Goal: Task Accomplishment & Management: Complete application form

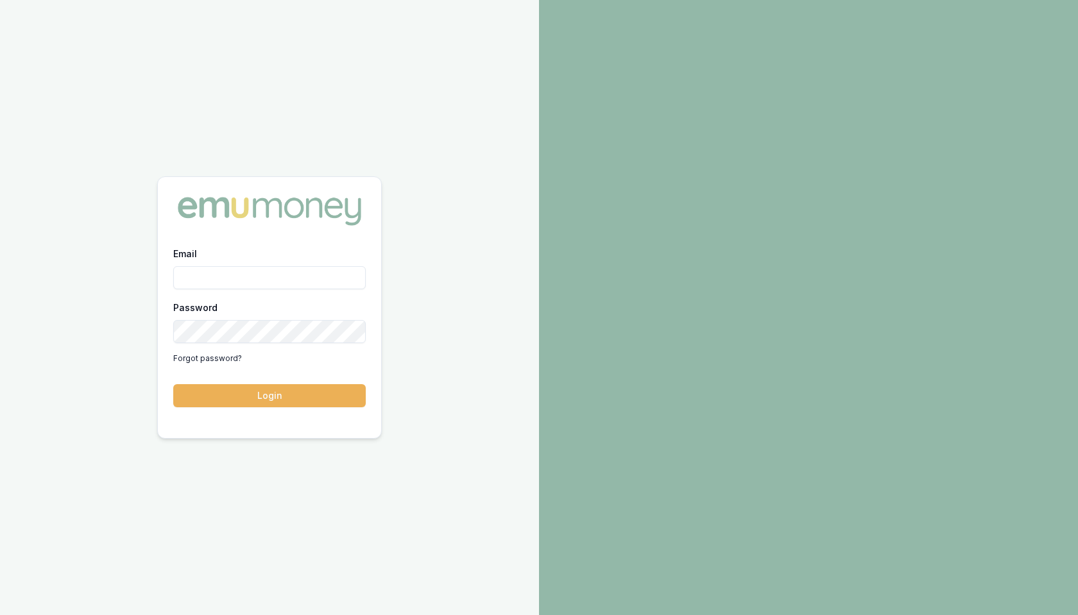
click at [271, 281] on input "Email" at bounding box center [269, 277] width 193 height 23
type input "m@emumoney.com.au"
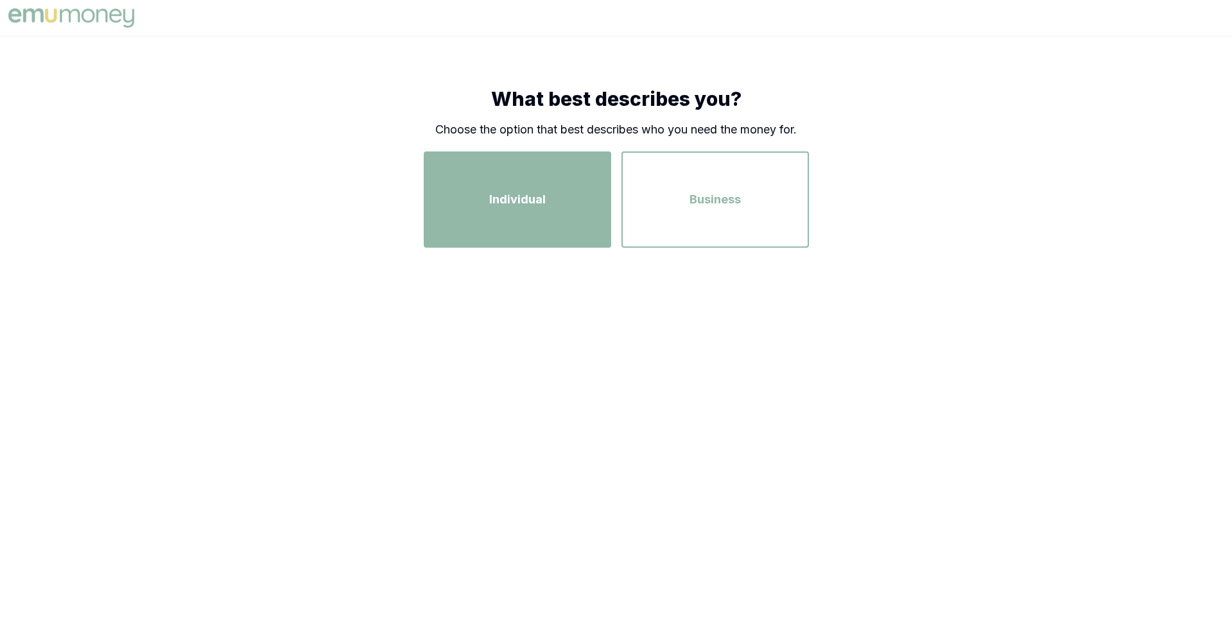
click at [531, 211] on div "Individual" at bounding box center [517, 199] width 164 height 73
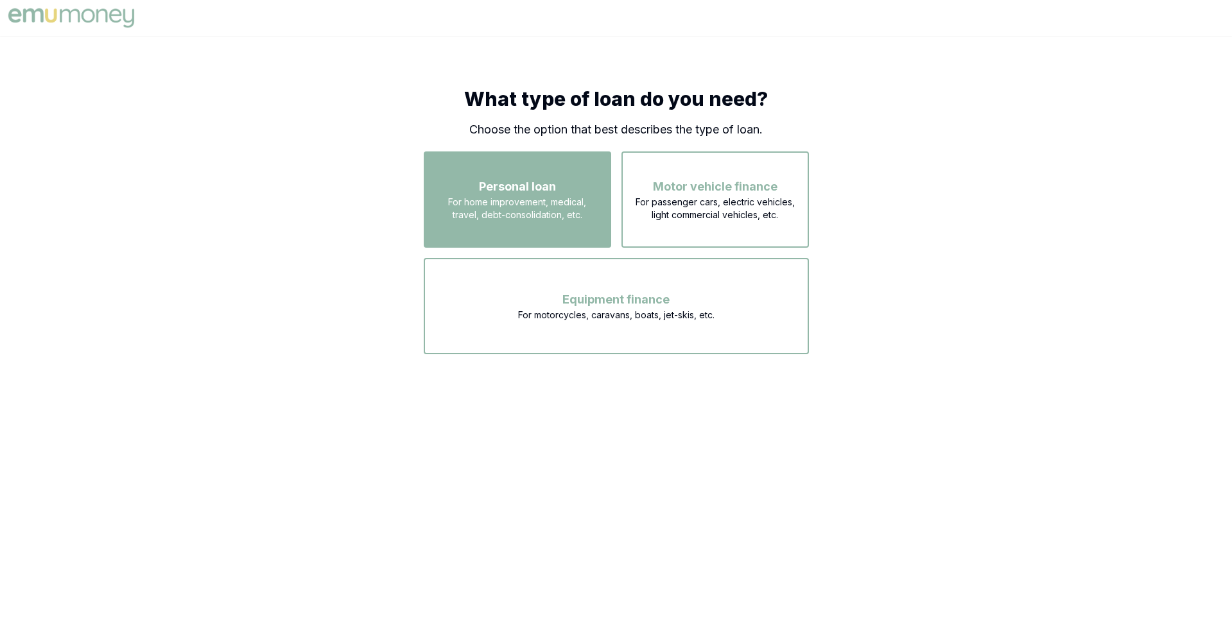
click at [535, 194] on span "Personal loan" at bounding box center [517, 187] width 77 height 18
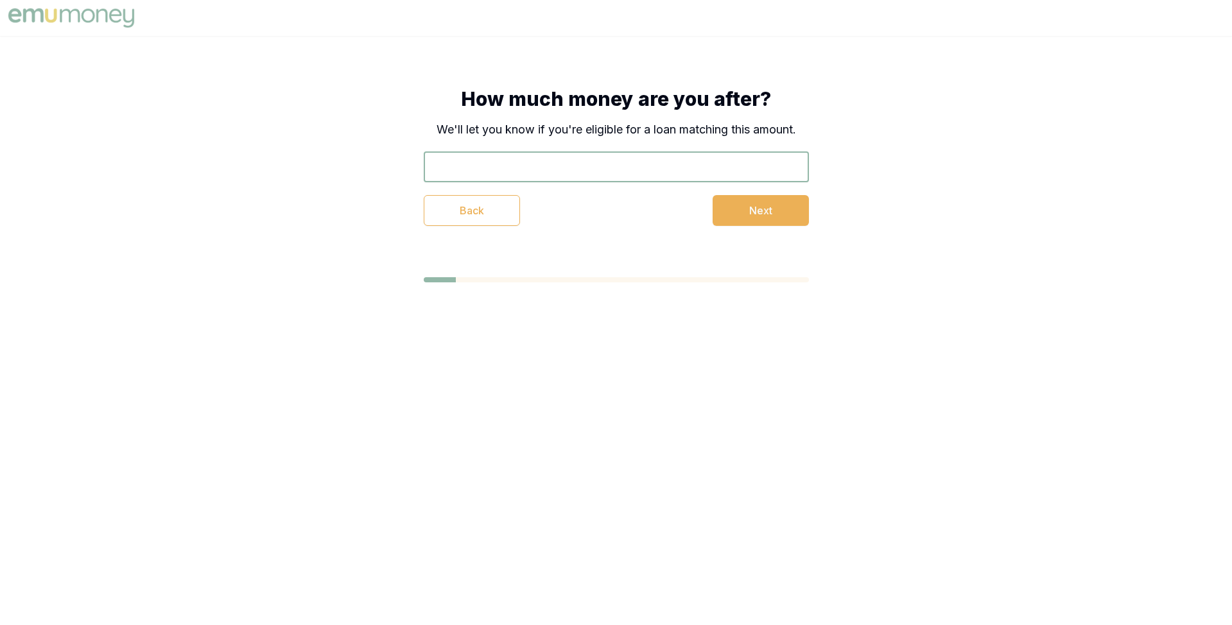
click at [522, 167] on input "text" at bounding box center [616, 166] width 385 height 31
type input "$25,000"
click at [729, 211] on button "Next" at bounding box center [760, 210] width 96 height 31
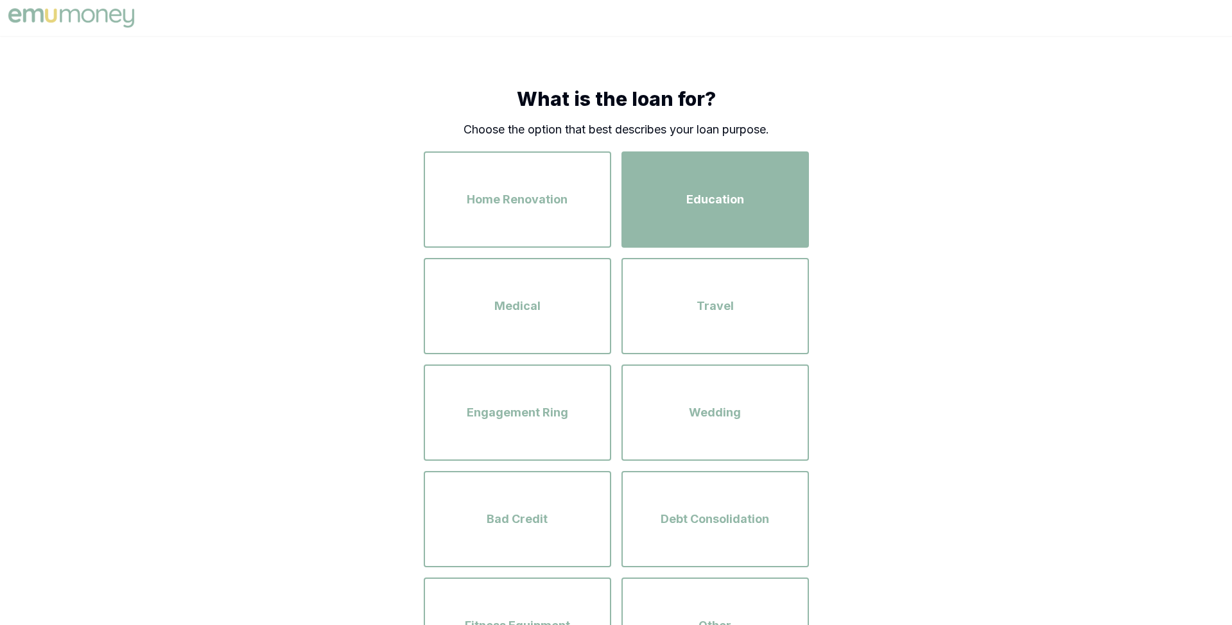
click at [635, 216] on div "Education" at bounding box center [715, 199] width 164 height 73
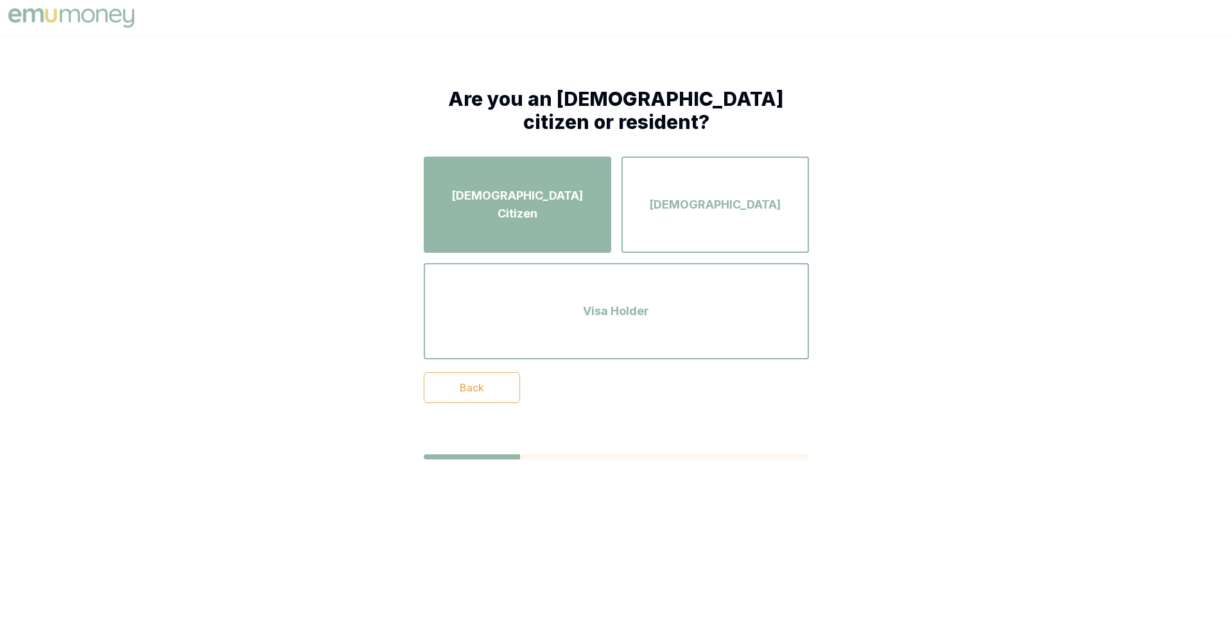
click at [574, 215] on div "Australian Citizen" at bounding box center [517, 204] width 164 height 73
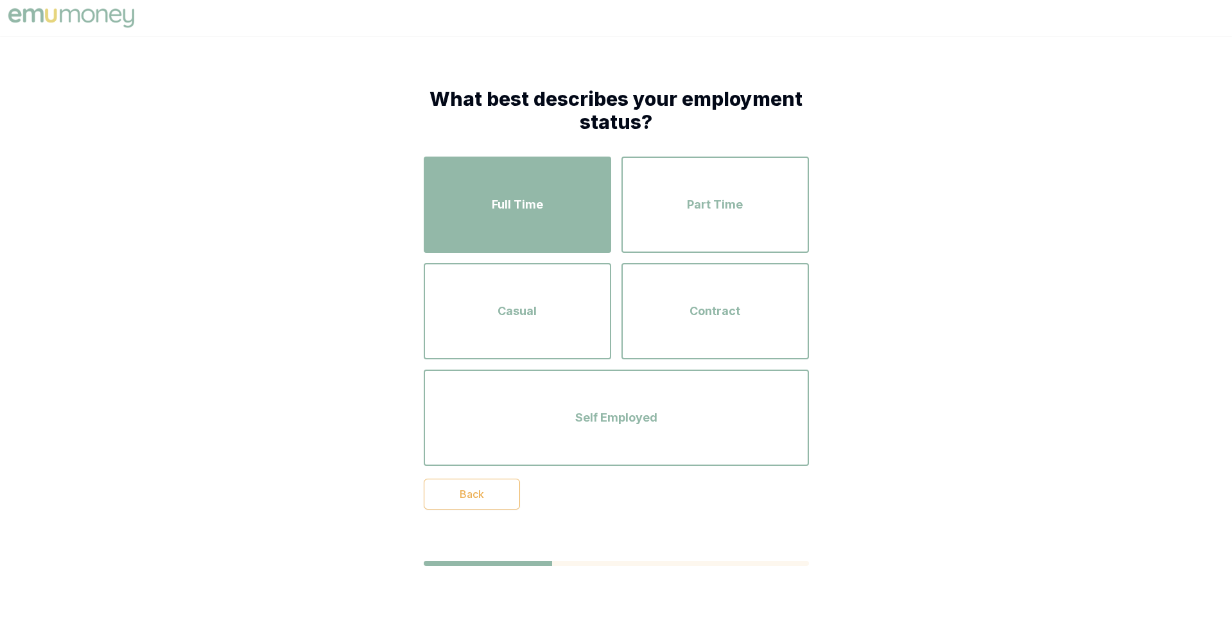
click at [568, 215] on div "Full Time" at bounding box center [517, 204] width 164 height 73
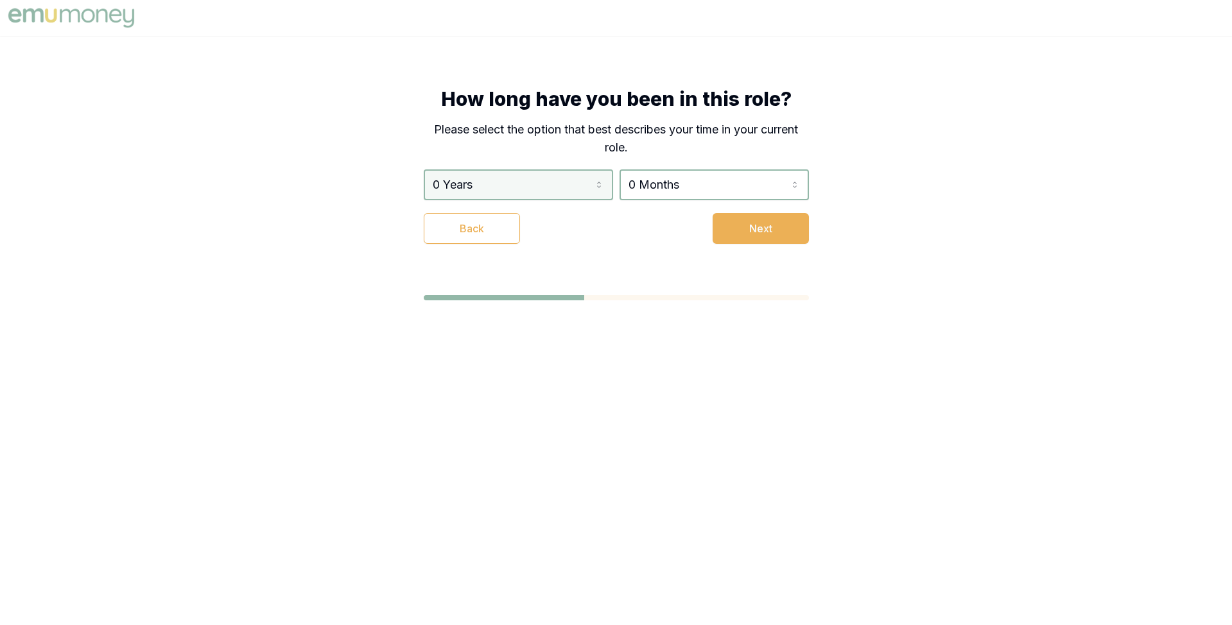
click at [550, 181] on html "How long have you been in this role? Please select the option that best describ…" at bounding box center [616, 312] width 1232 height 625
select select "5"
click at [660, 190] on html "How long have you been in this role? Please select the option that best describ…" at bounding box center [616, 312] width 1232 height 625
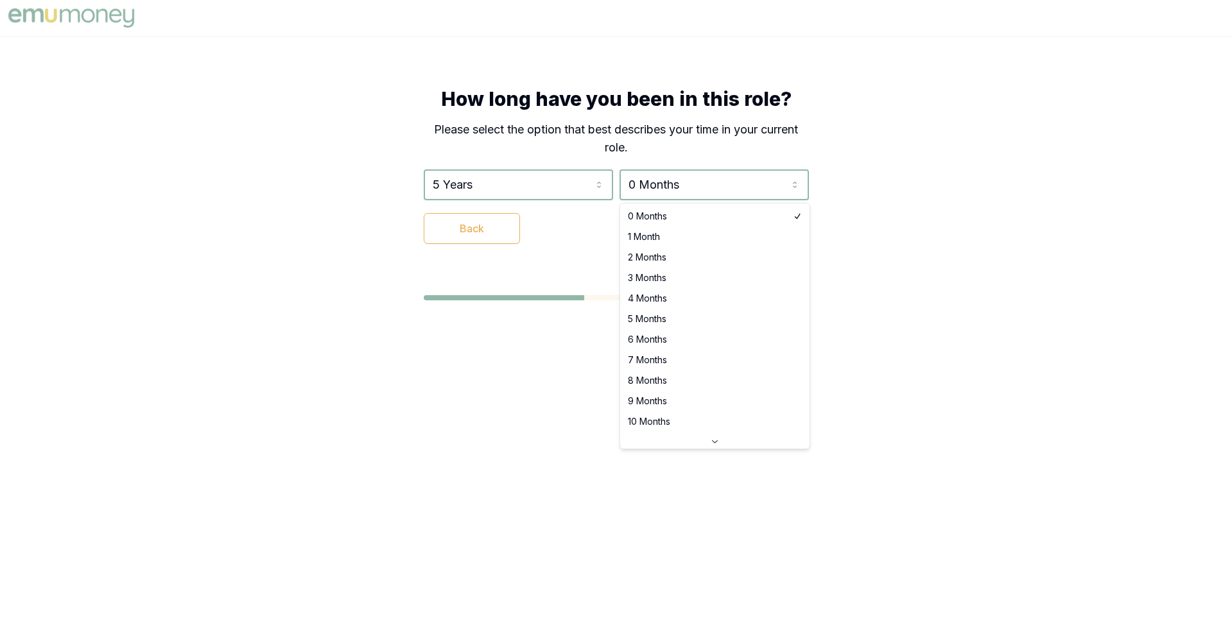
select select "4"
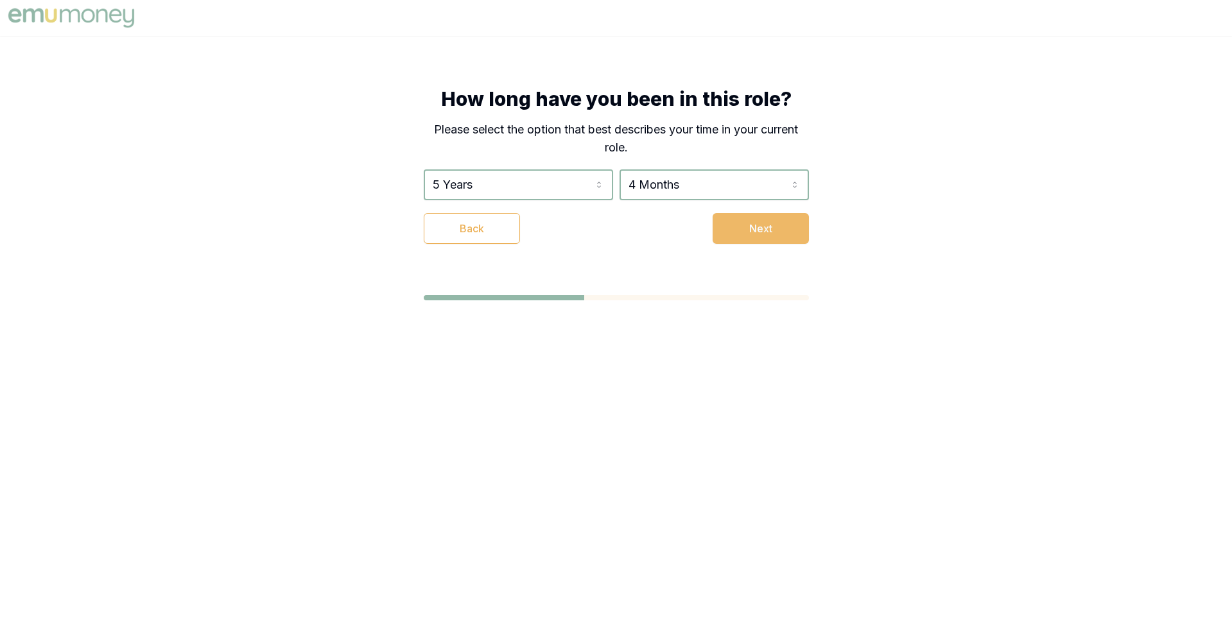
click at [737, 232] on button "Next" at bounding box center [760, 228] width 96 height 31
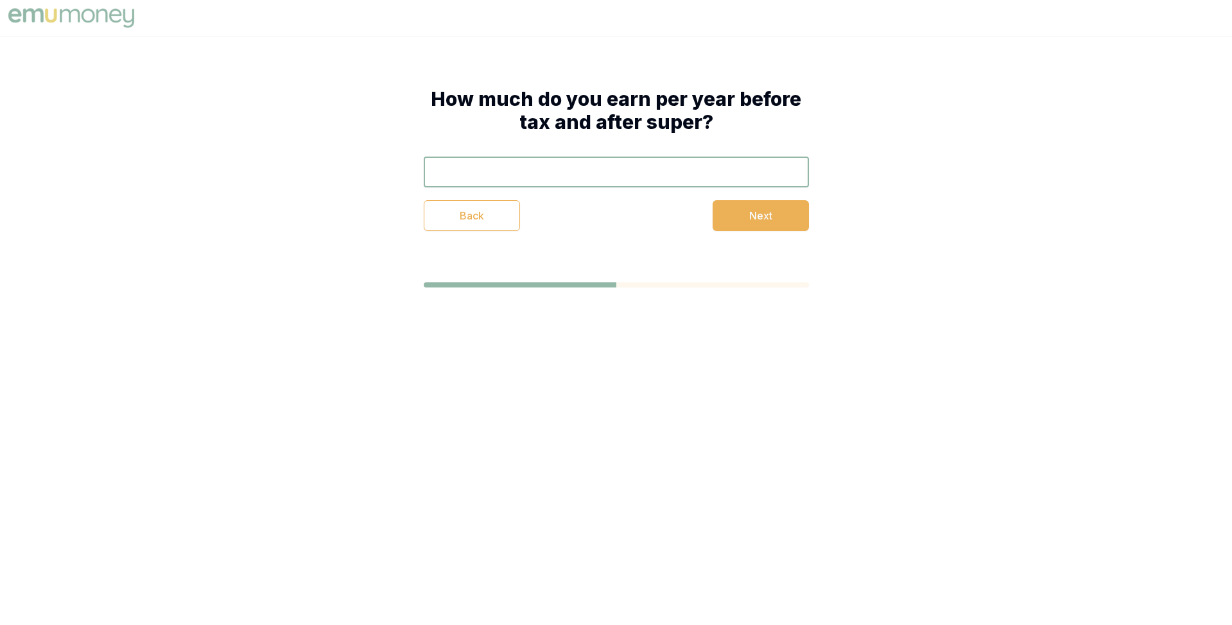
click at [620, 178] on input "text" at bounding box center [616, 172] width 385 height 31
type input "$120,000"
click at [740, 216] on button "Next" at bounding box center [760, 215] width 96 height 31
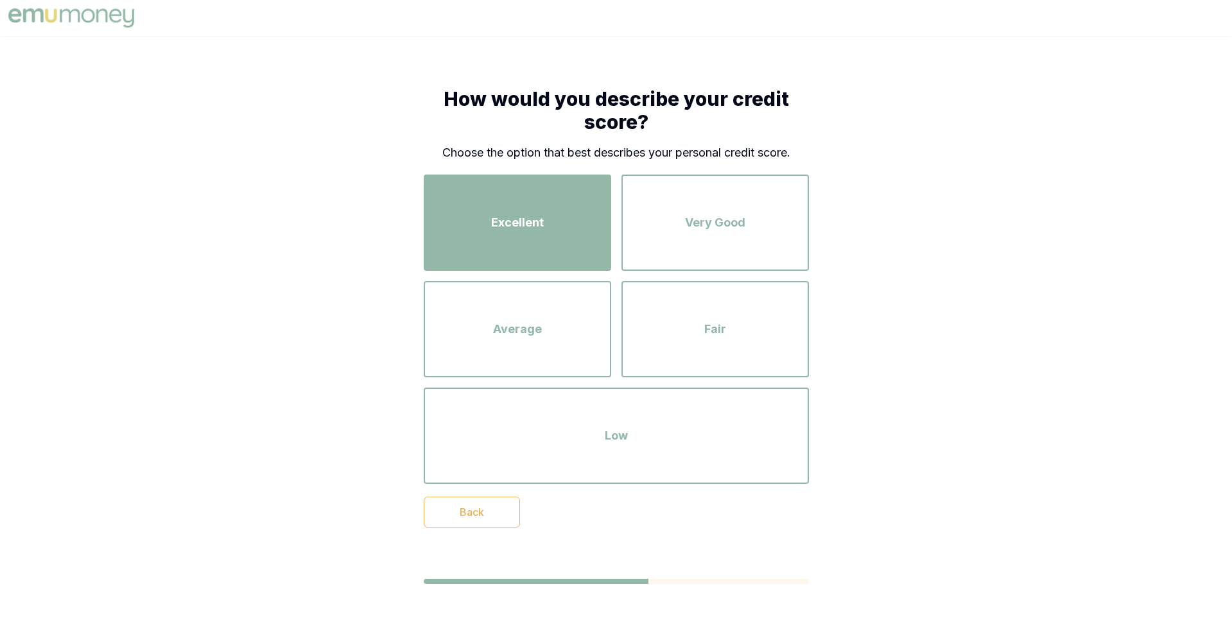
click at [574, 228] on div "Excellent" at bounding box center [517, 222] width 164 height 73
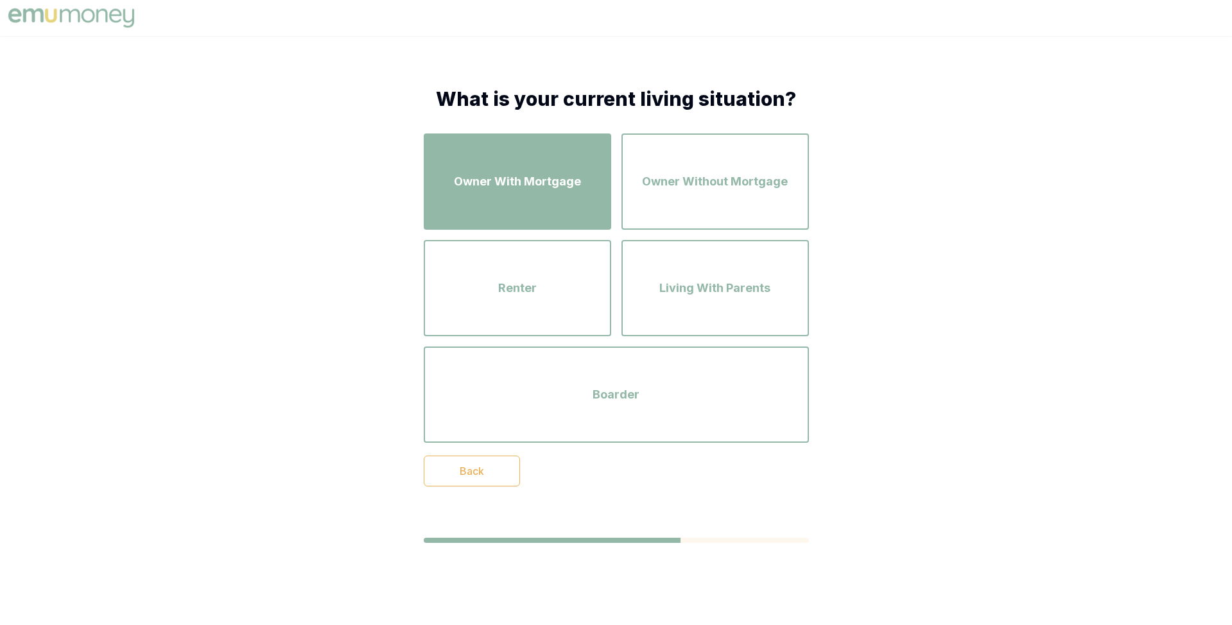
click at [567, 178] on span "Owner With Mortgage" at bounding box center [517, 182] width 127 height 18
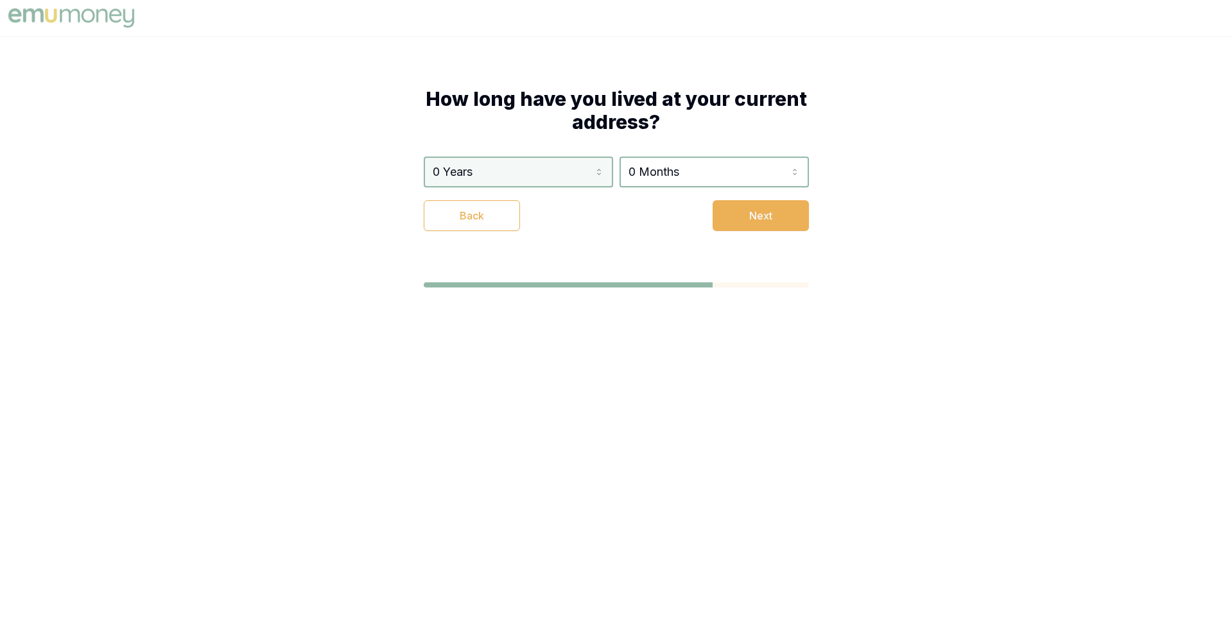
click at [555, 176] on html "How long have you lived at your current address? 0 Years 0 Years 1 Year 2 Years…" at bounding box center [616, 312] width 1232 height 625
select select "5"
click at [665, 173] on html "How long have you lived at your current address? 5 Years 0 Years 1 Year 2 Years…" at bounding box center [616, 312] width 1232 height 625
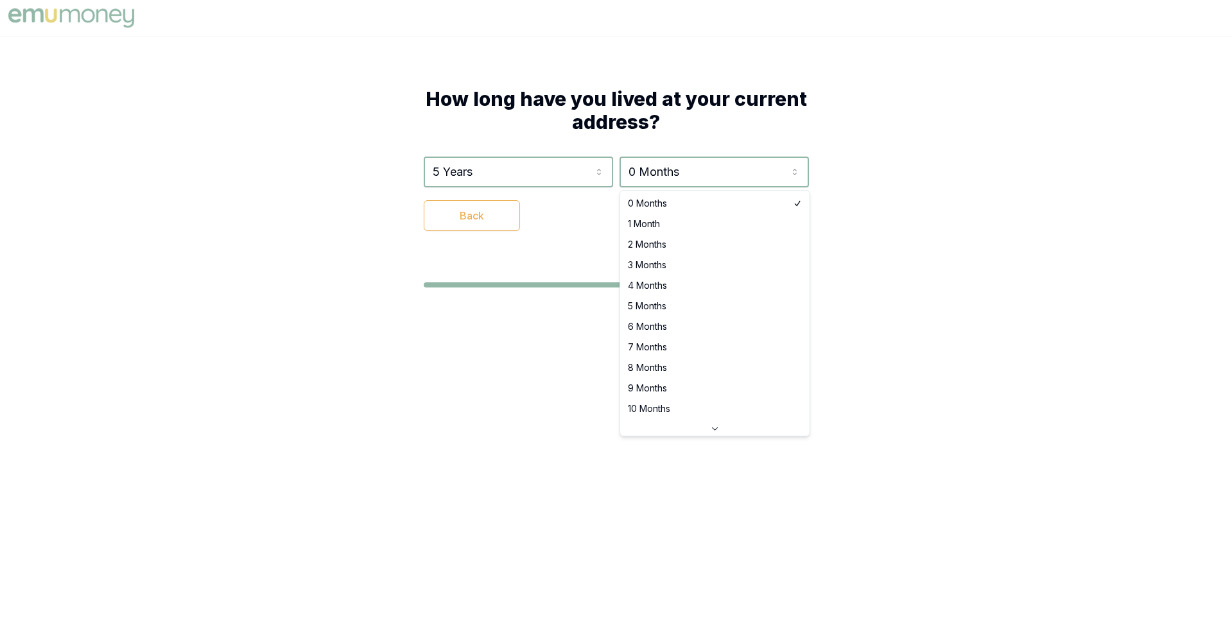
select select "5"
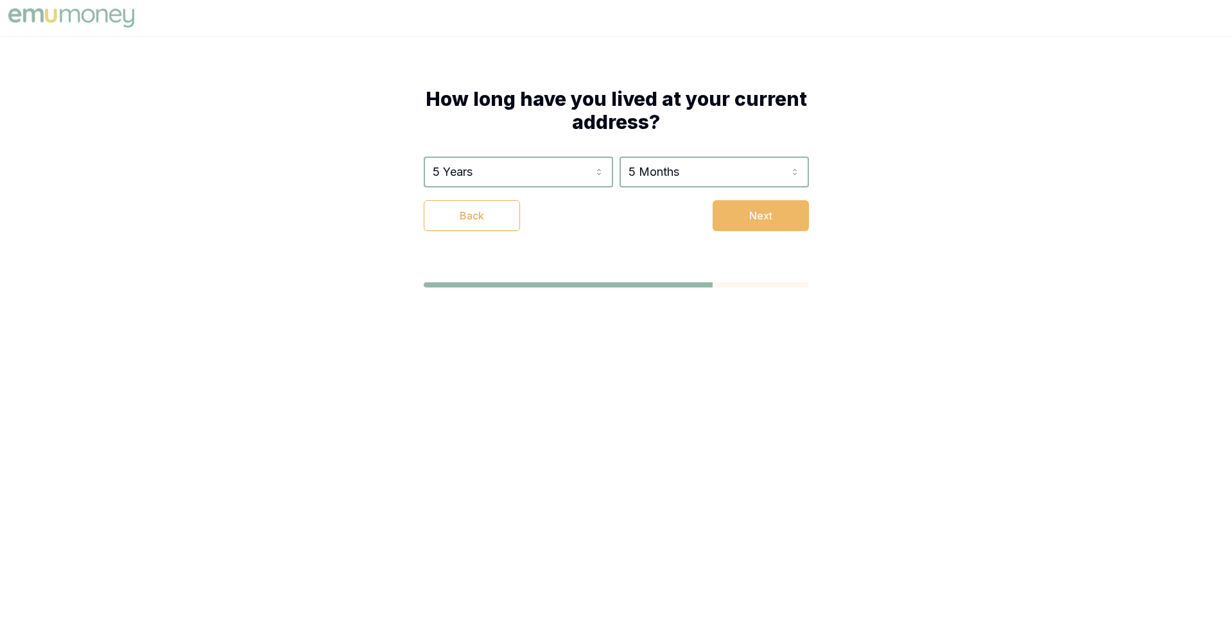
click at [746, 203] on button "Next" at bounding box center [760, 215] width 96 height 31
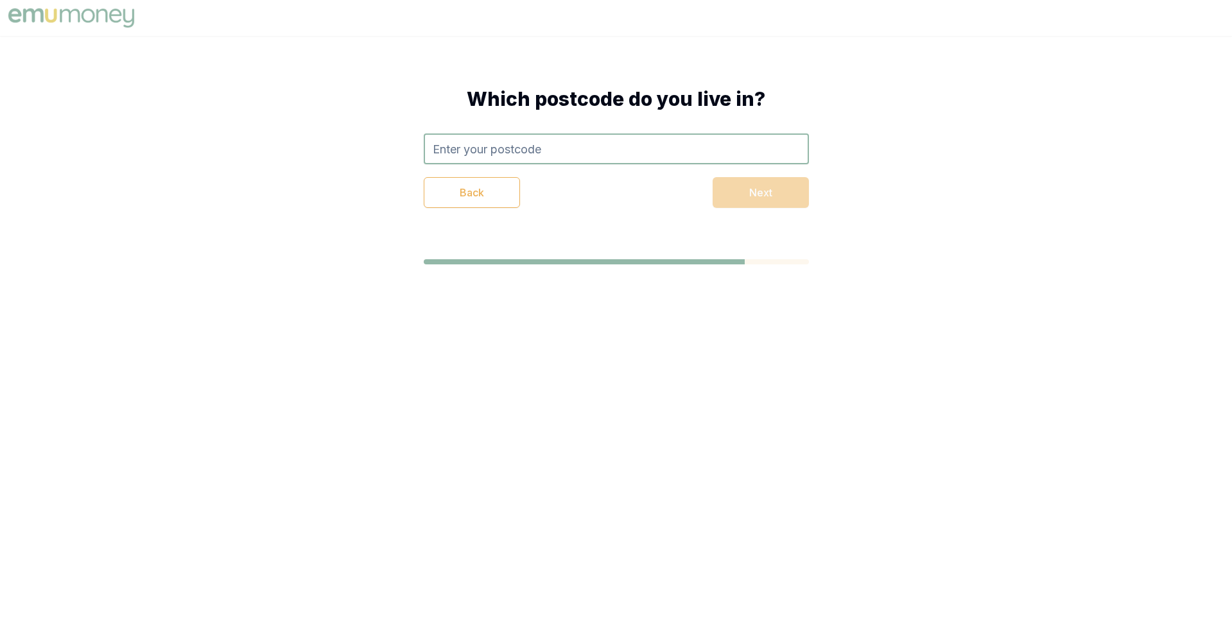
click at [602, 168] on div "Back Next" at bounding box center [616, 170] width 385 height 74
click at [600, 154] on input "text" at bounding box center [616, 148] width 385 height 31
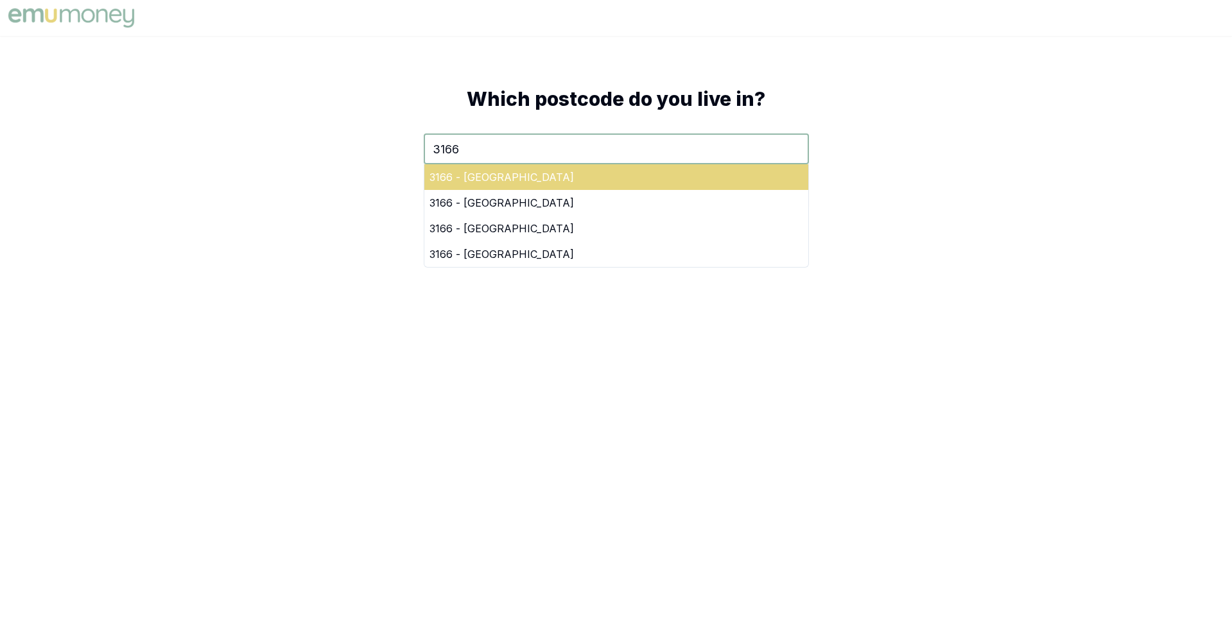
type input "3166"
click at [664, 180] on div "3166 - Oakleigh East" at bounding box center [616, 177] width 384 height 26
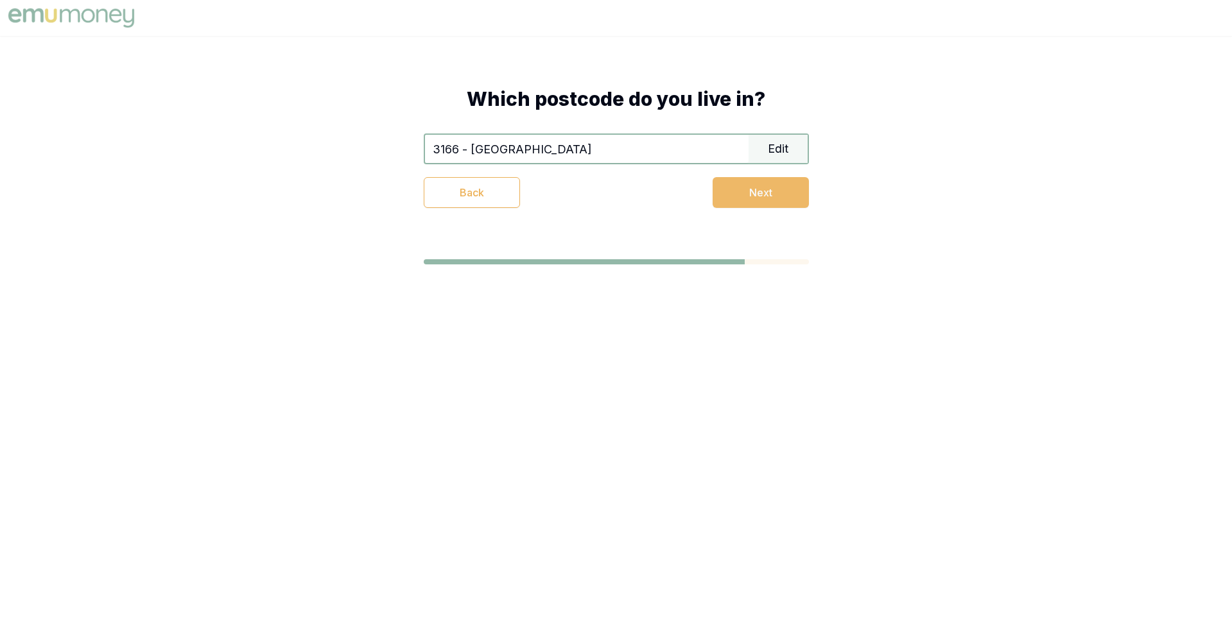
click at [734, 180] on button "Next" at bounding box center [760, 192] width 96 height 31
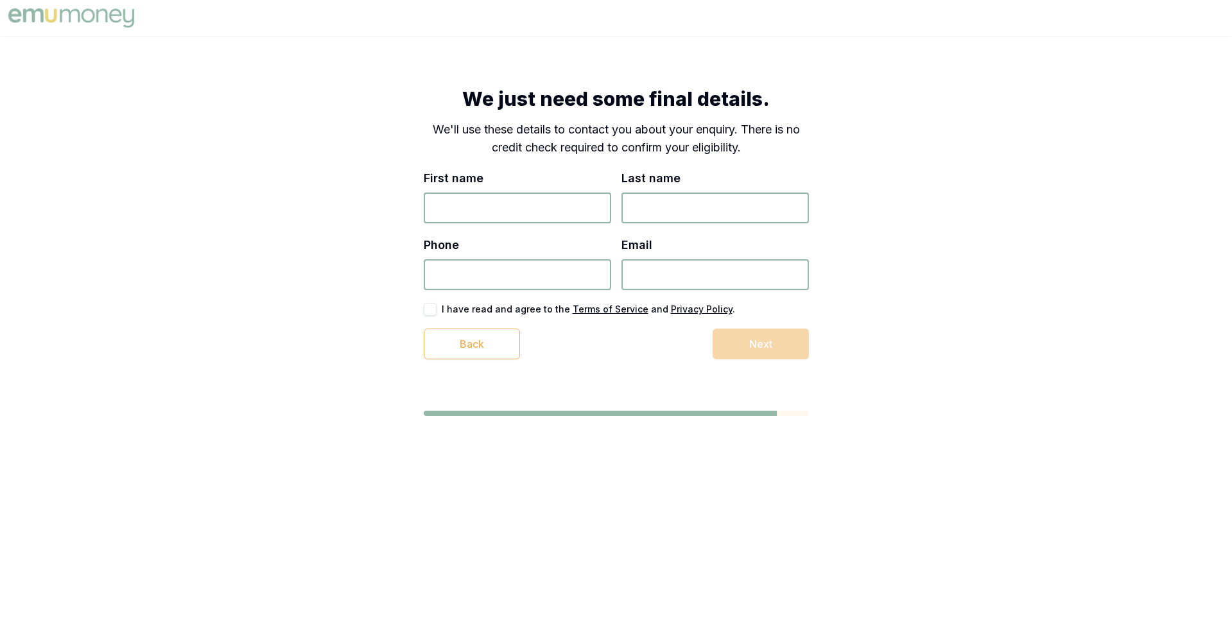
click at [524, 200] on input "First name" at bounding box center [517, 208] width 187 height 31
type input "Matt"
type input "Test"
type input "9834 939 391"
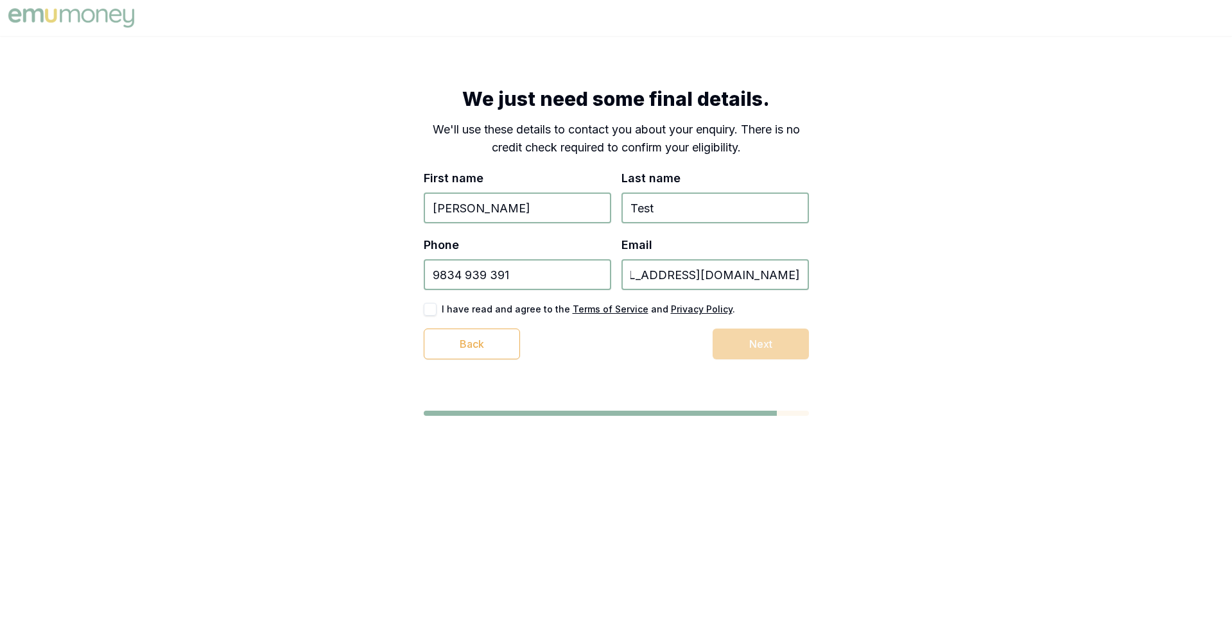
type input "test_1+43789378937893@emumoney.com.au"
type button "on"
click at [427, 314] on button "on" at bounding box center [430, 309] width 13 height 13
click at [764, 345] on button "Next" at bounding box center [760, 344] width 96 height 31
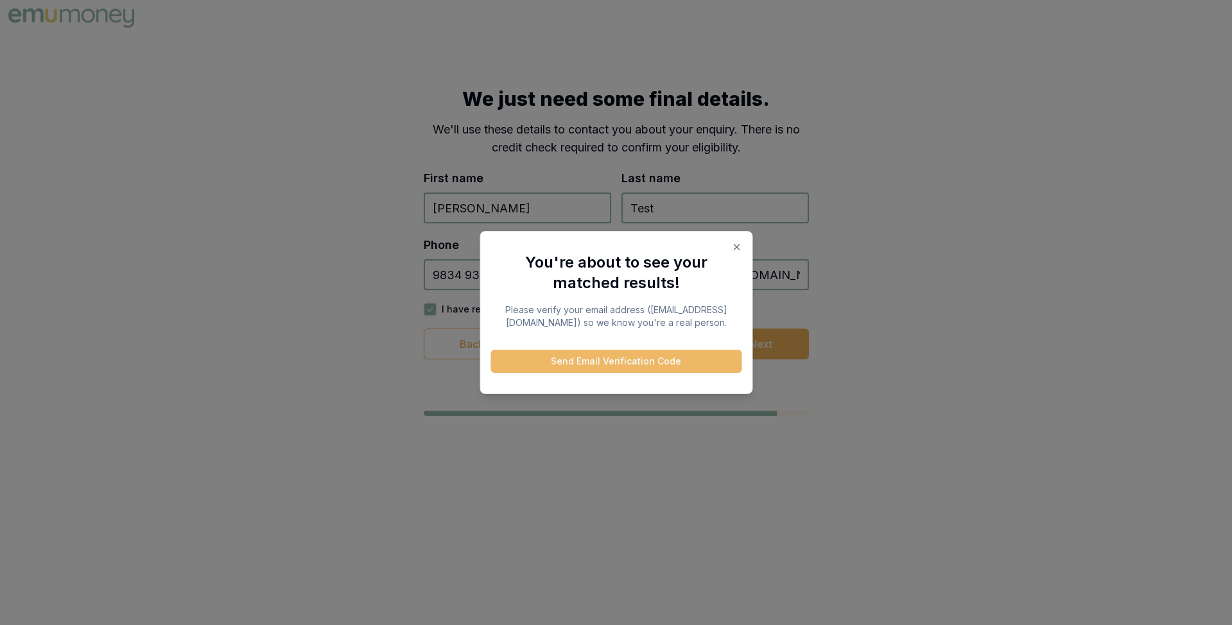
click at [621, 369] on button "Send Email Verification Code" at bounding box center [615, 361] width 251 height 23
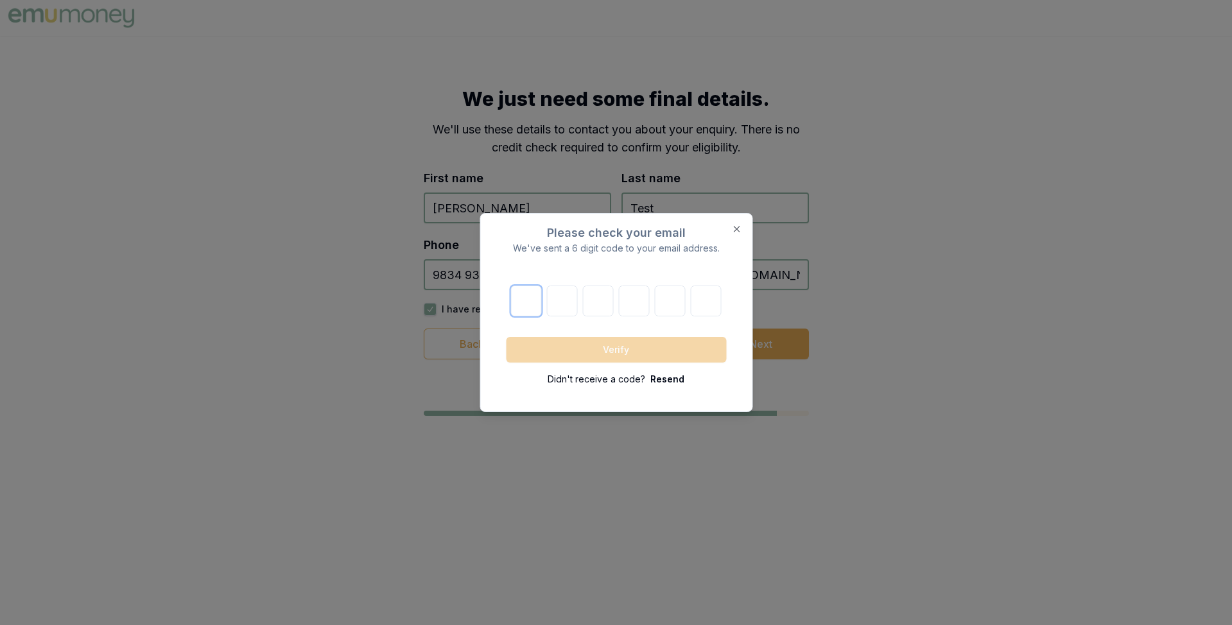
click at [534, 305] on input "text" at bounding box center [526, 301] width 31 height 31
paste input "6"
type input "6"
type input "3"
type input "2"
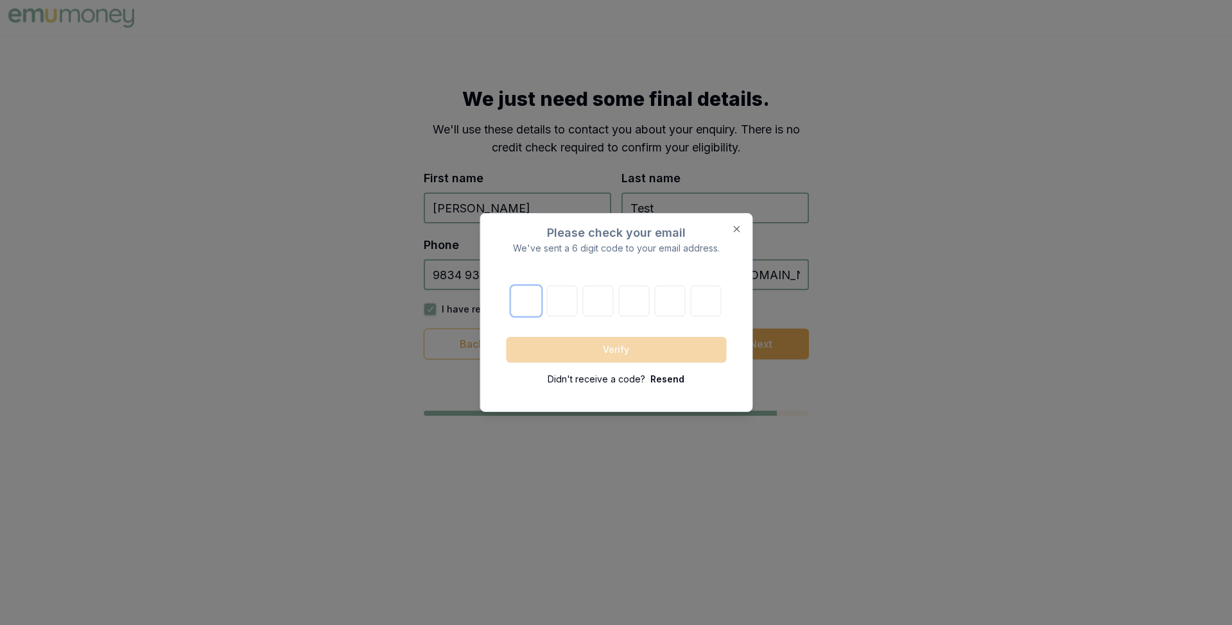
type input "8"
type input "1"
type input "5"
click at [619, 345] on button "Verify" at bounding box center [616, 350] width 220 height 26
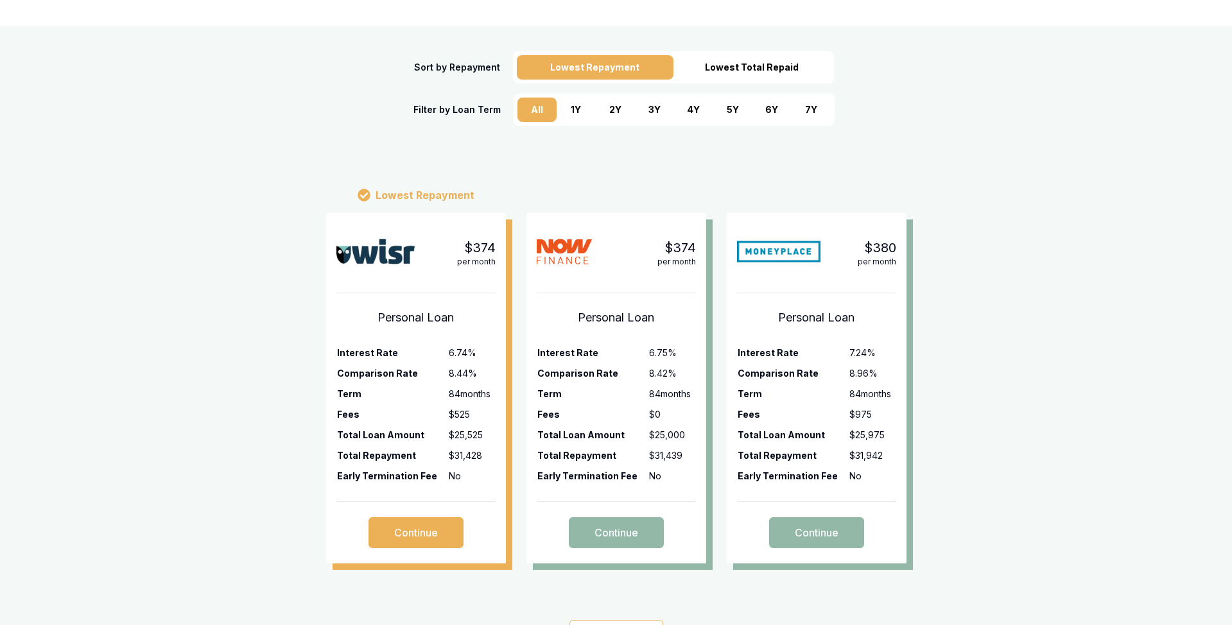
scroll to position [221, 0]
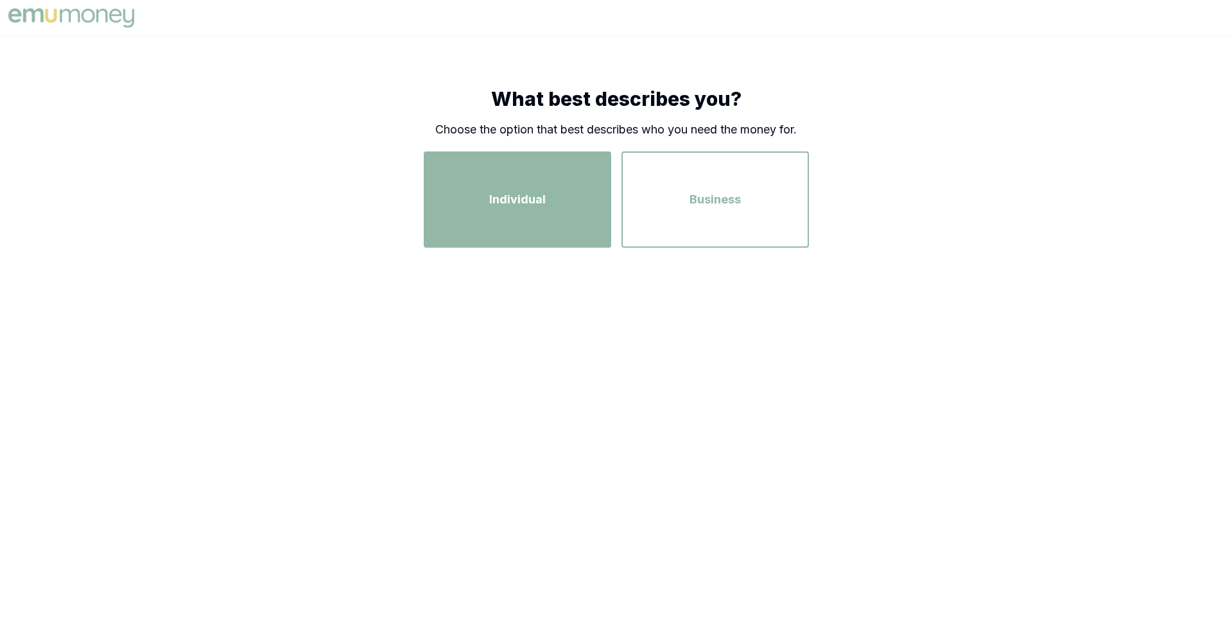
click at [541, 178] on div "Individual" at bounding box center [517, 199] width 164 height 73
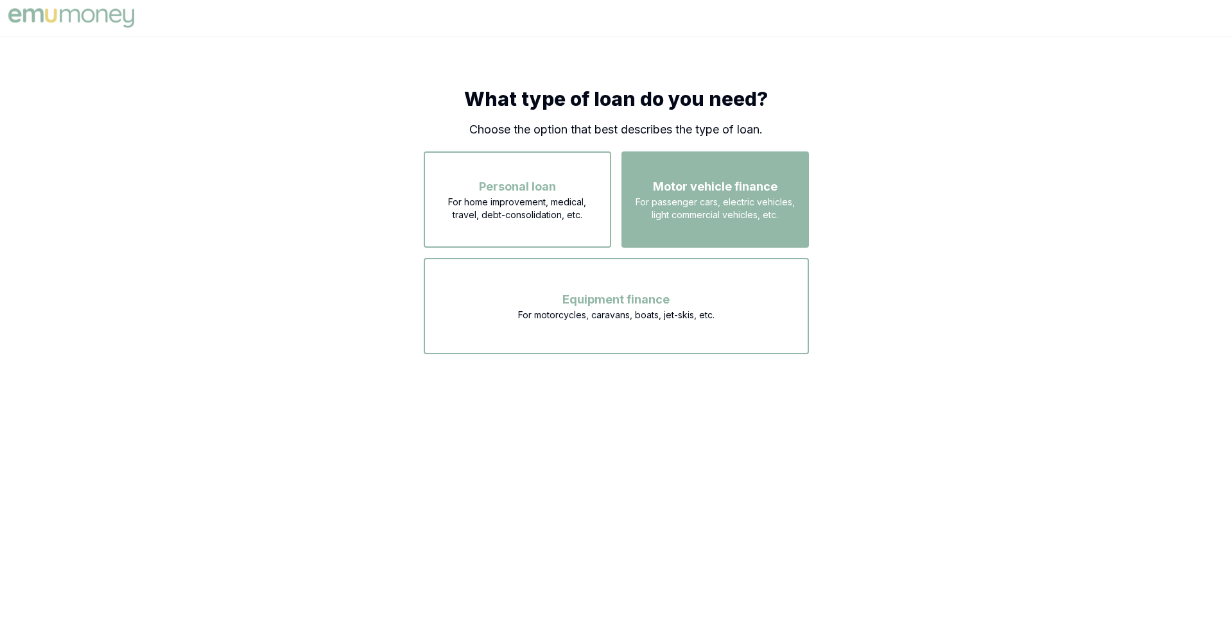
click at [695, 208] on span "For passenger cars, electric vehicles, light commercial vehicles, etc." at bounding box center [715, 209] width 164 height 26
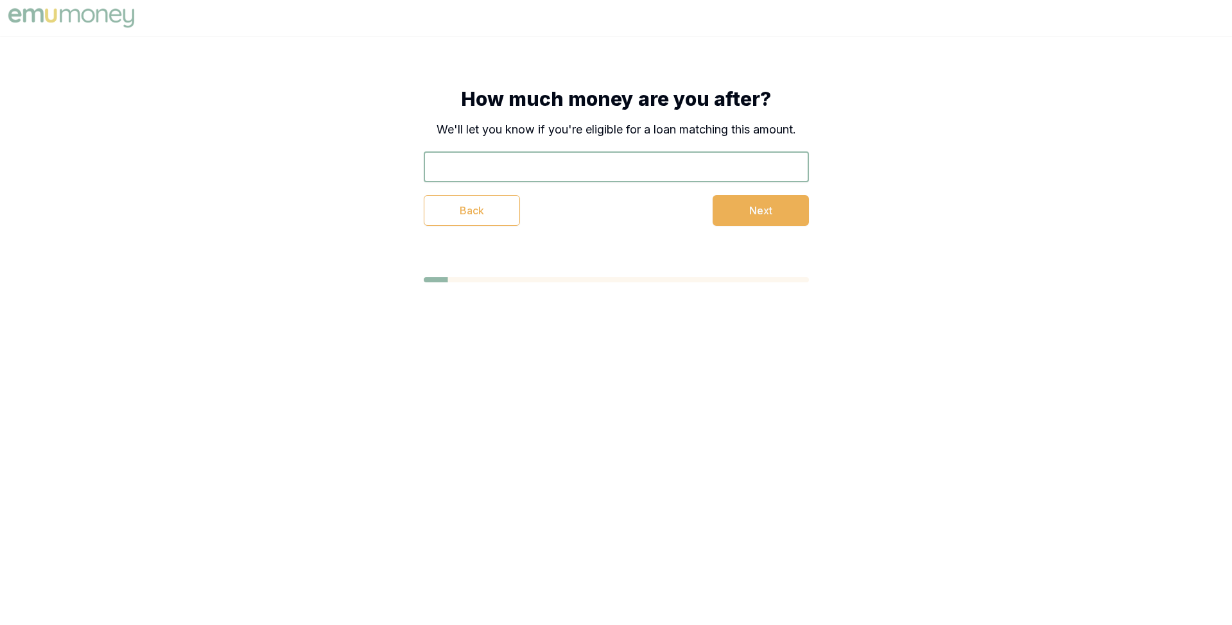
click at [533, 172] on input "text" at bounding box center [616, 166] width 385 height 31
type input "$60,000"
click at [776, 217] on button "Next" at bounding box center [760, 210] width 96 height 31
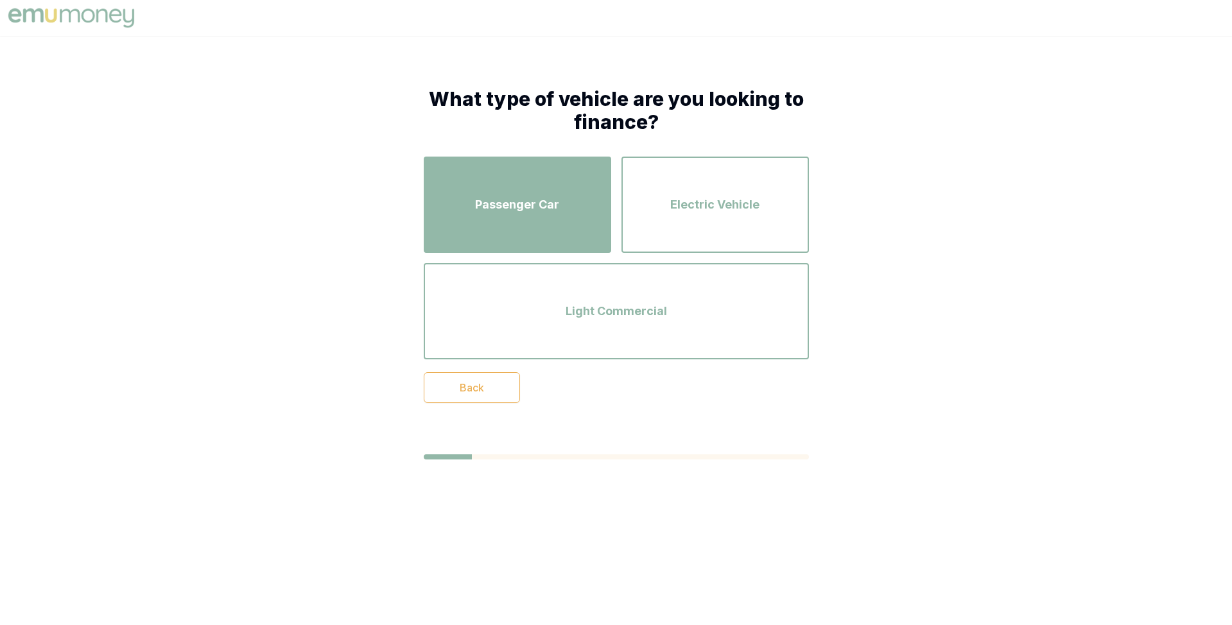
click at [570, 202] on div "Passenger Car" at bounding box center [517, 204] width 164 height 73
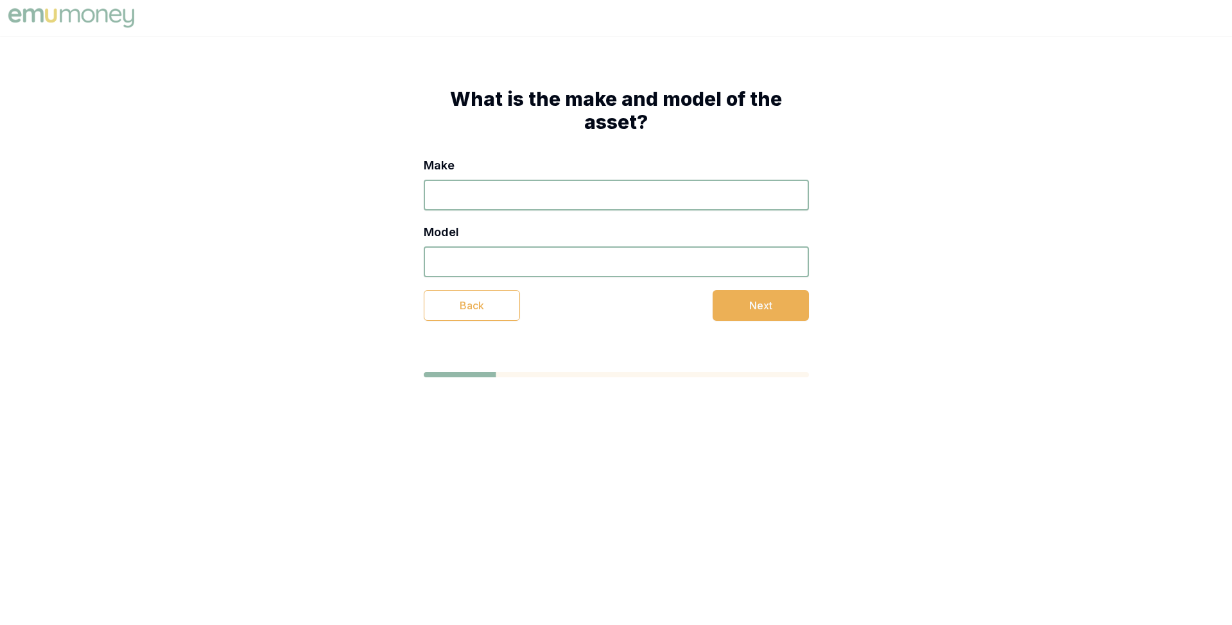
click at [570, 202] on input "Make" at bounding box center [616, 195] width 385 height 31
type input "SDS"
type input "SDD"
click at [739, 307] on button "Next" at bounding box center [760, 305] width 96 height 31
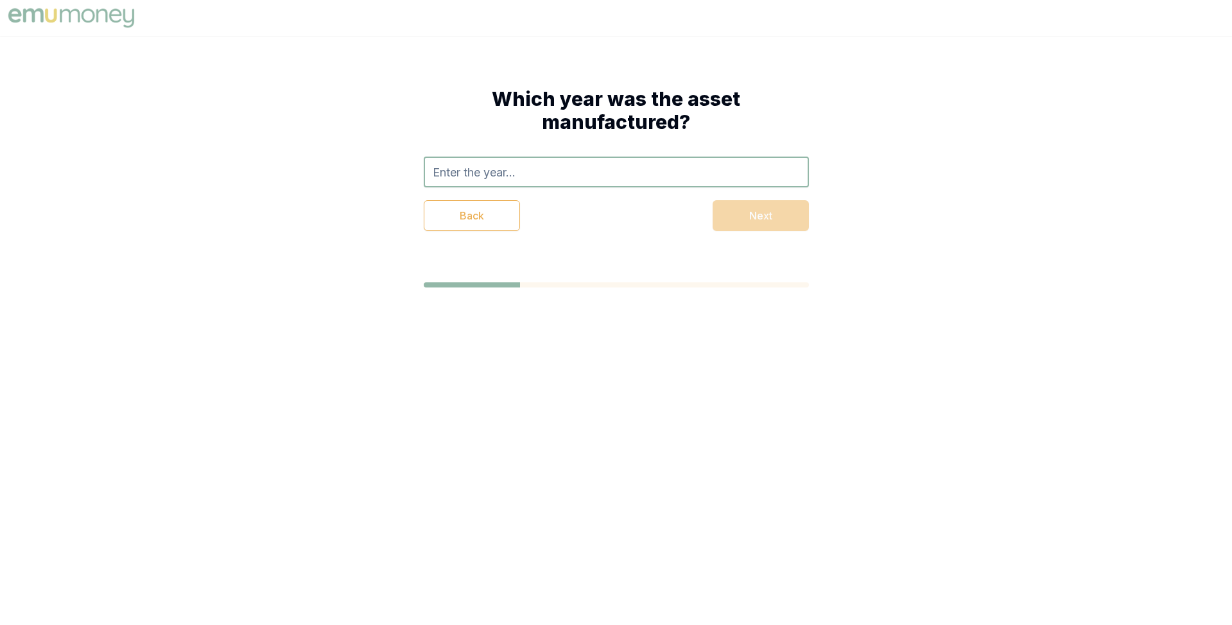
click at [545, 169] on input "text" at bounding box center [616, 172] width 385 height 31
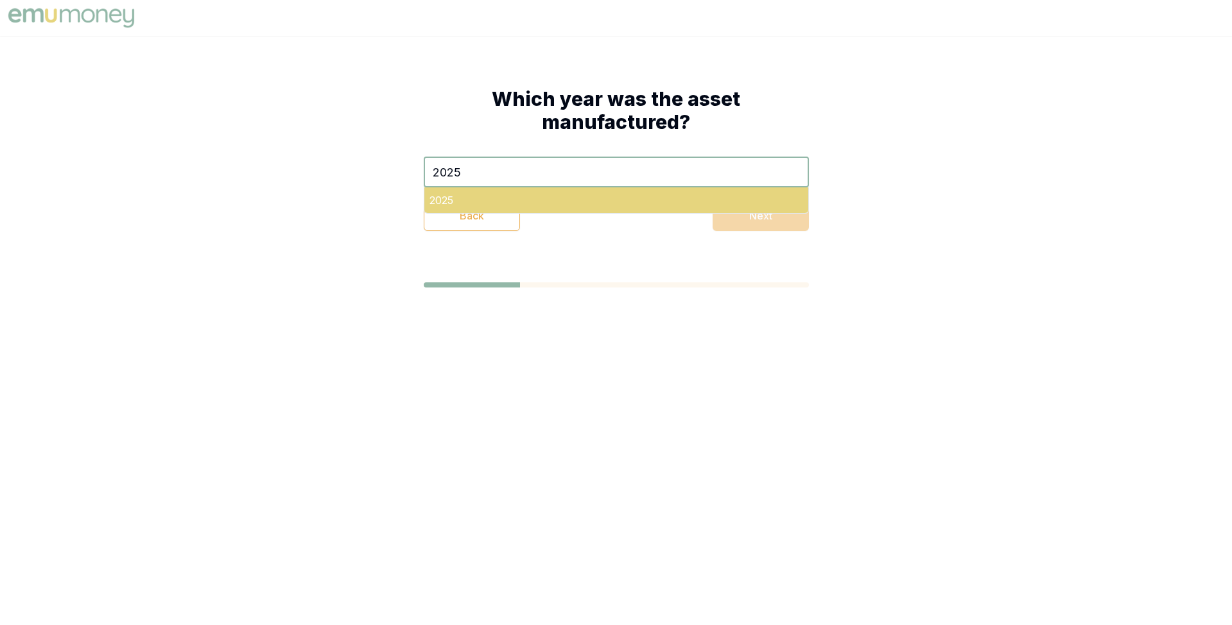
type input "2025"
click at [569, 200] on div "2025" at bounding box center [616, 200] width 384 height 26
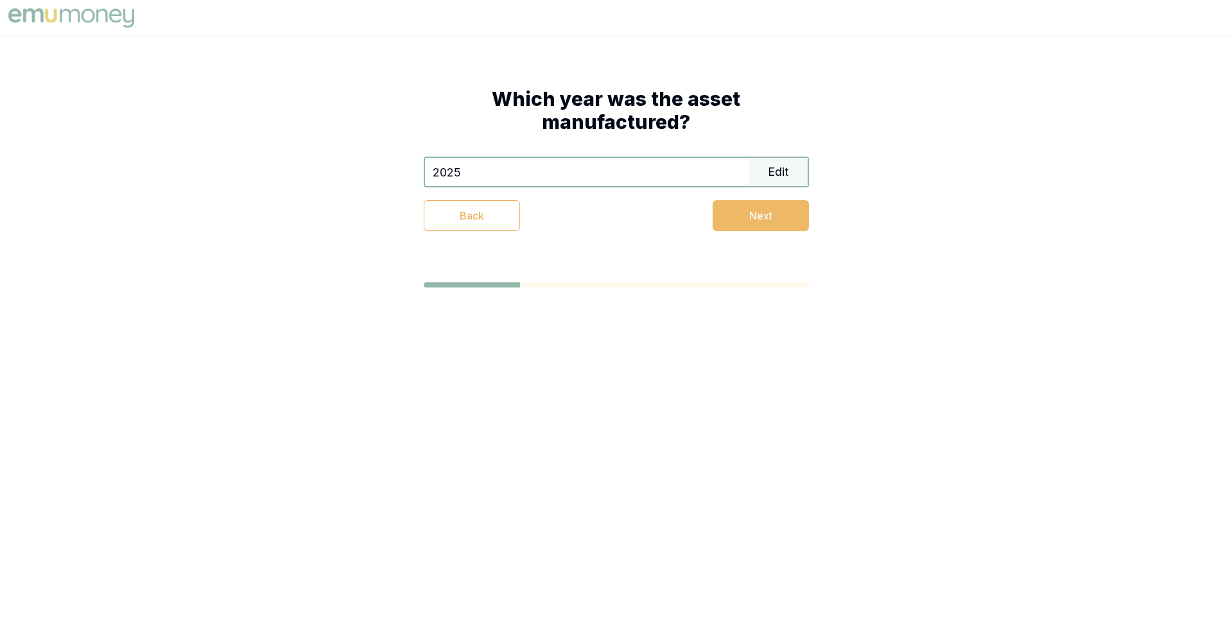
click at [728, 216] on button "Next" at bounding box center [760, 215] width 96 height 31
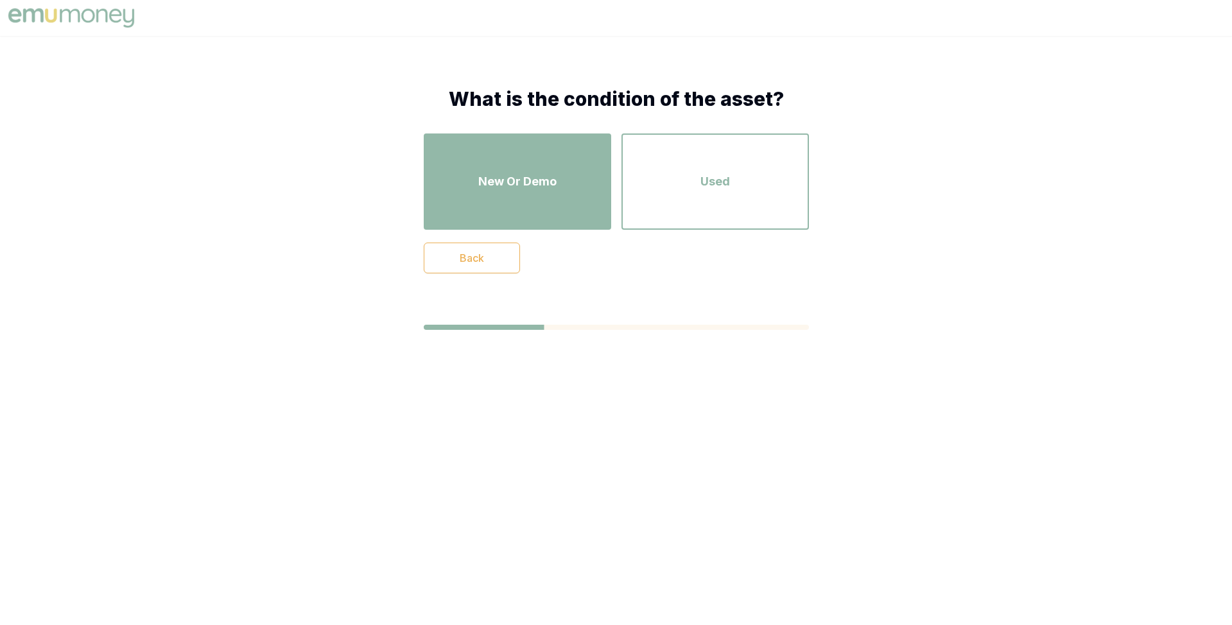
click at [580, 202] on div "New Or Demo" at bounding box center [517, 181] width 164 height 73
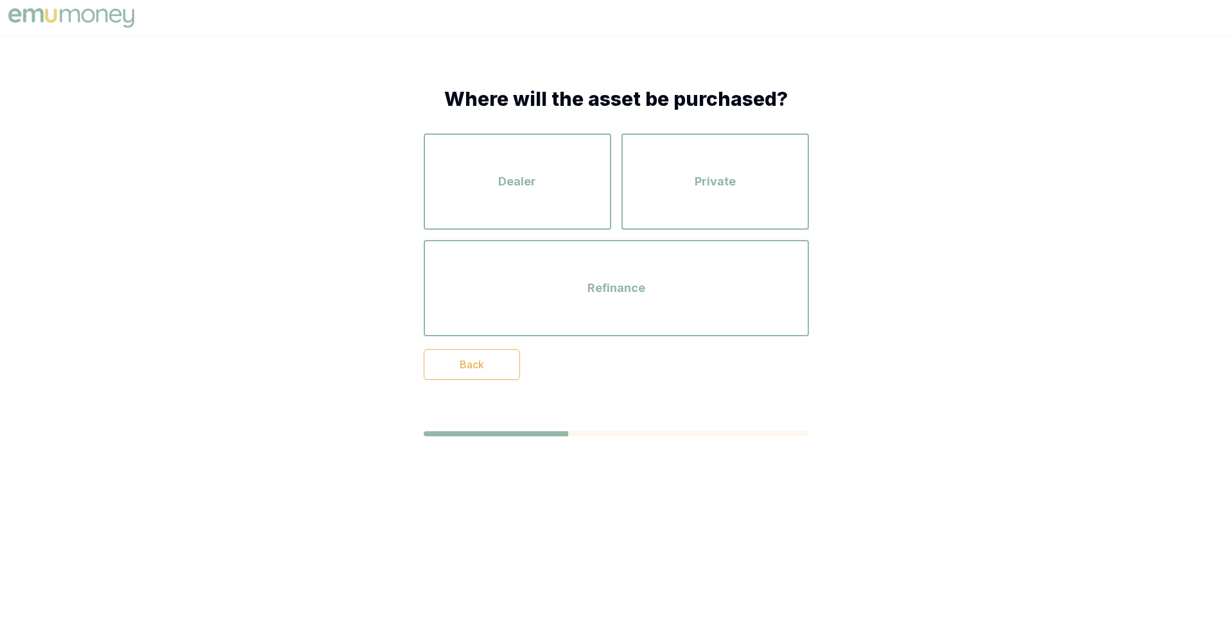
click at [580, 202] on div "Dealer" at bounding box center [517, 181] width 164 height 73
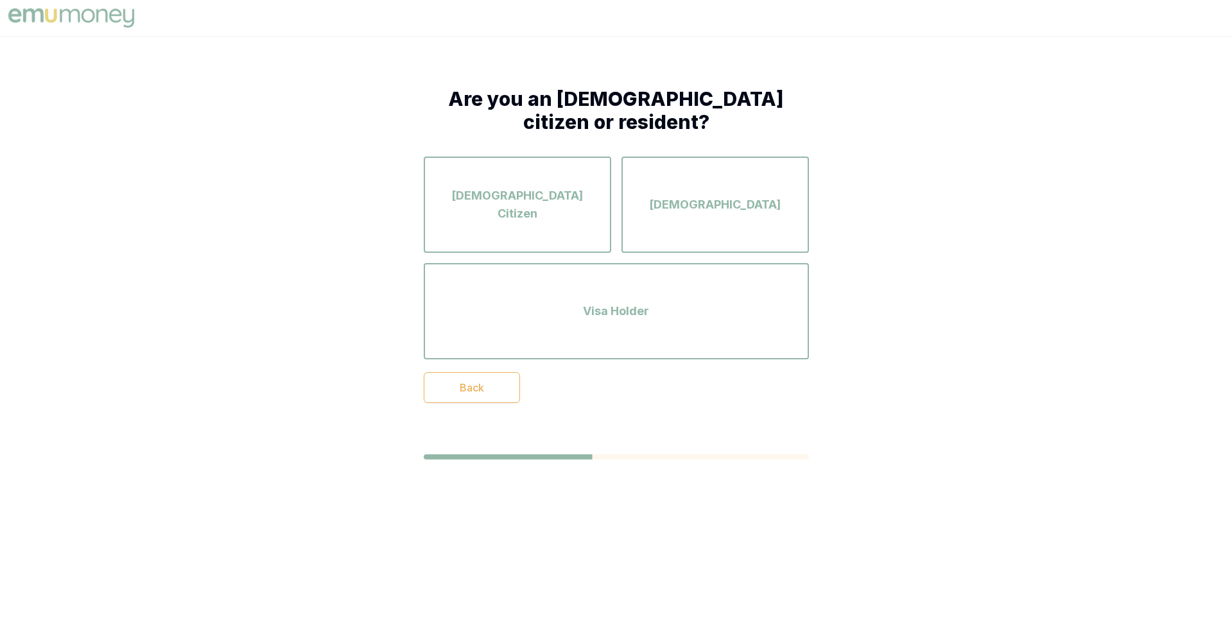
click at [580, 202] on div "Australian Citizen" at bounding box center [517, 204] width 164 height 73
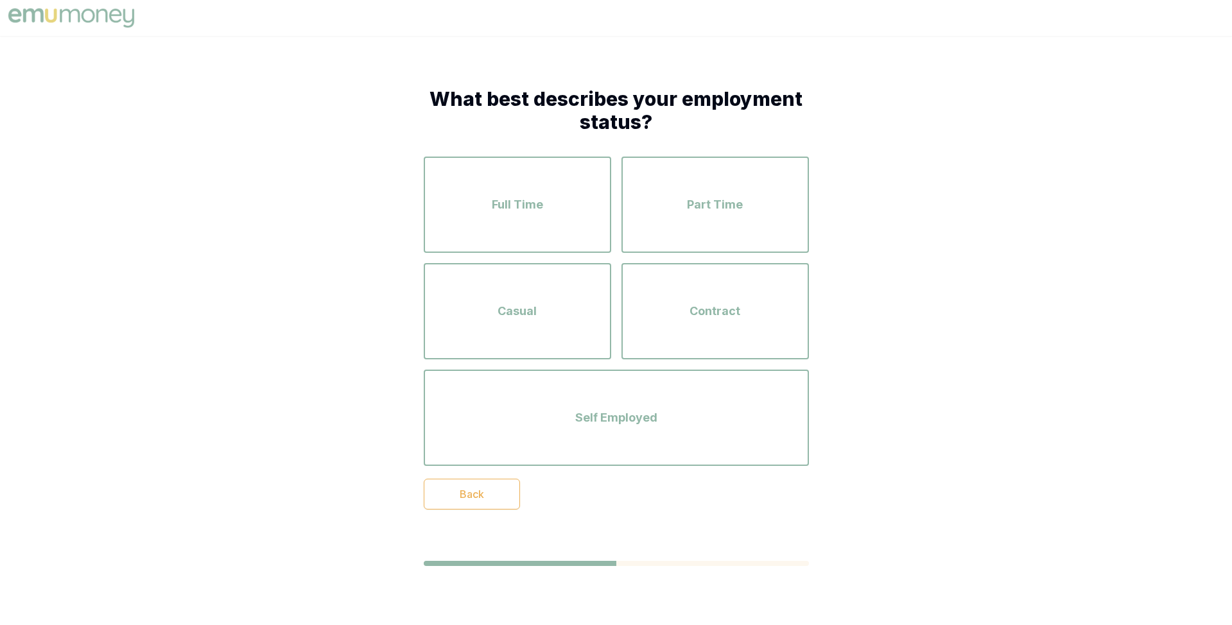
click at [580, 202] on div "Full Time" at bounding box center [517, 204] width 164 height 73
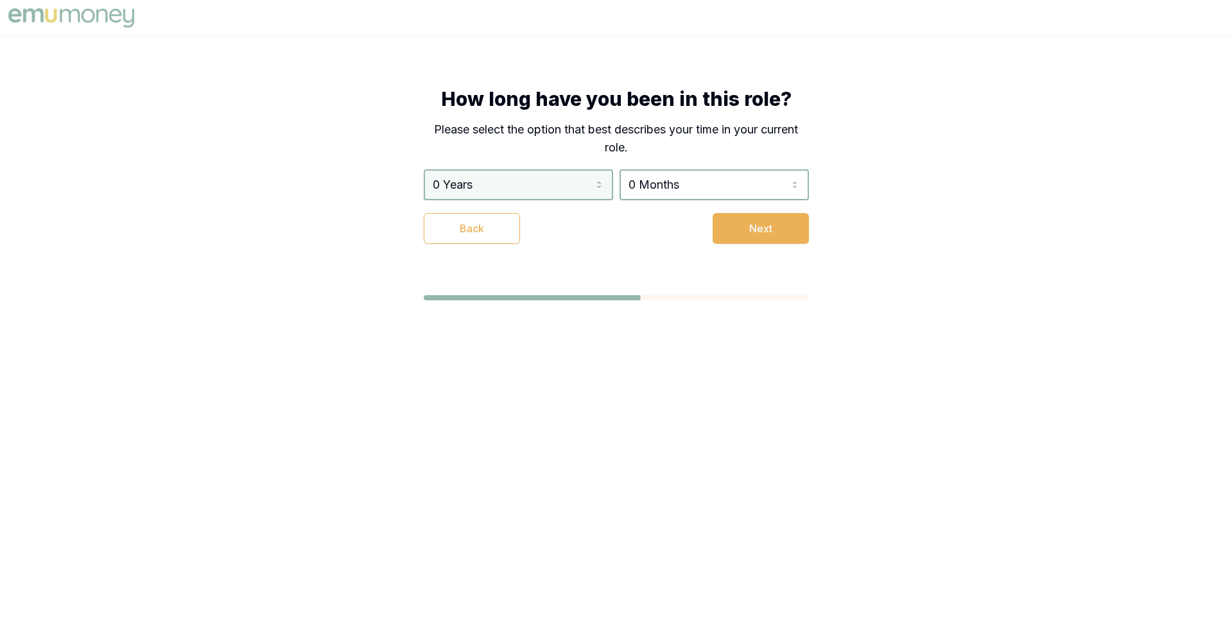
click at [566, 187] on html "How long have you been in this role? Please select the option that best describ…" at bounding box center [616, 312] width 1232 height 625
select select "3"
click at [683, 187] on html "How long have you been in this role? Please select the option that best describ…" at bounding box center [616, 312] width 1232 height 625
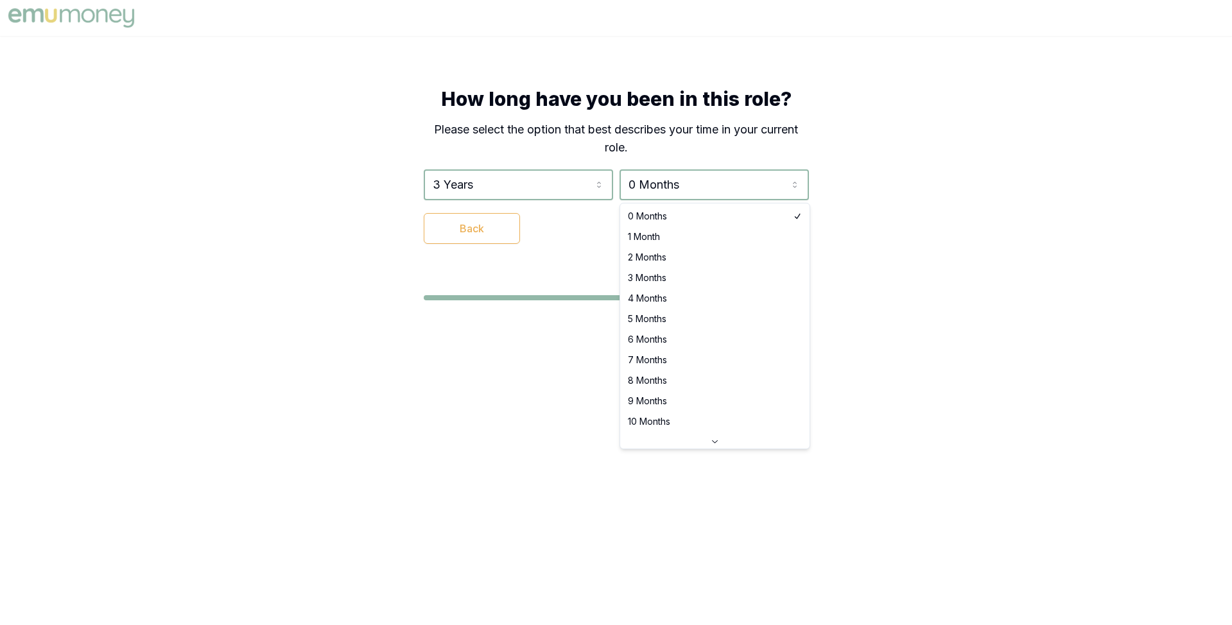
select select "4"
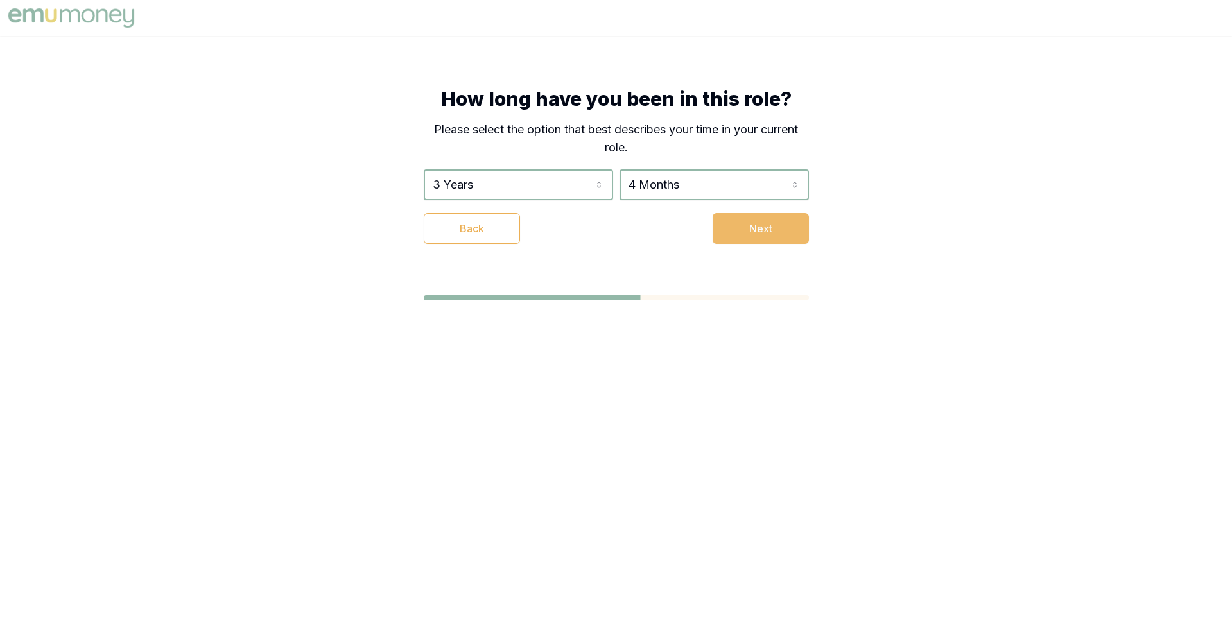
click at [746, 234] on button "Next" at bounding box center [760, 228] width 96 height 31
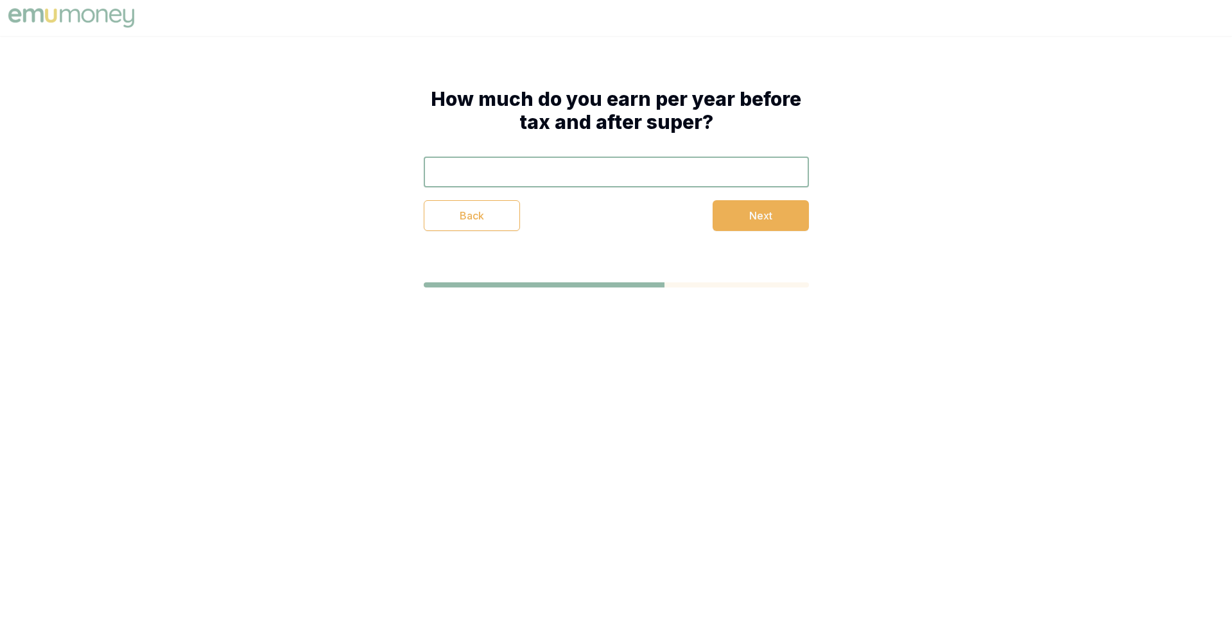
click at [617, 169] on input "text" at bounding box center [616, 172] width 385 height 31
type input "$120,000"
click at [726, 216] on button "Next" at bounding box center [760, 215] width 96 height 31
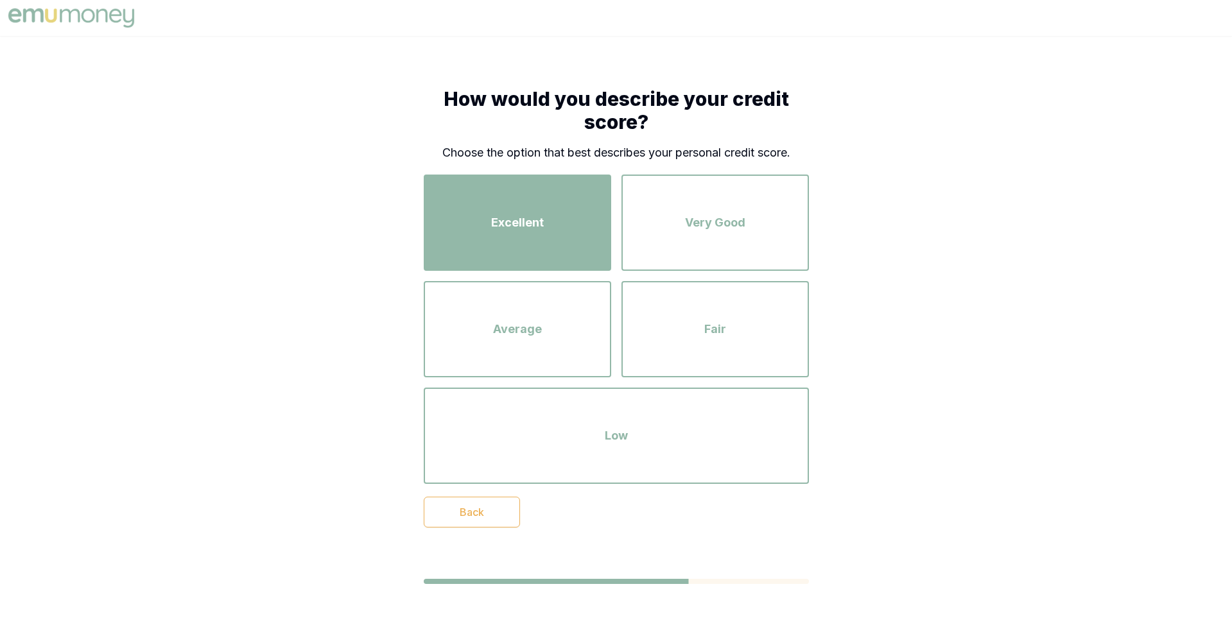
click at [549, 213] on div "Excellent" at bounding box center [517, 222] width 164 height 73
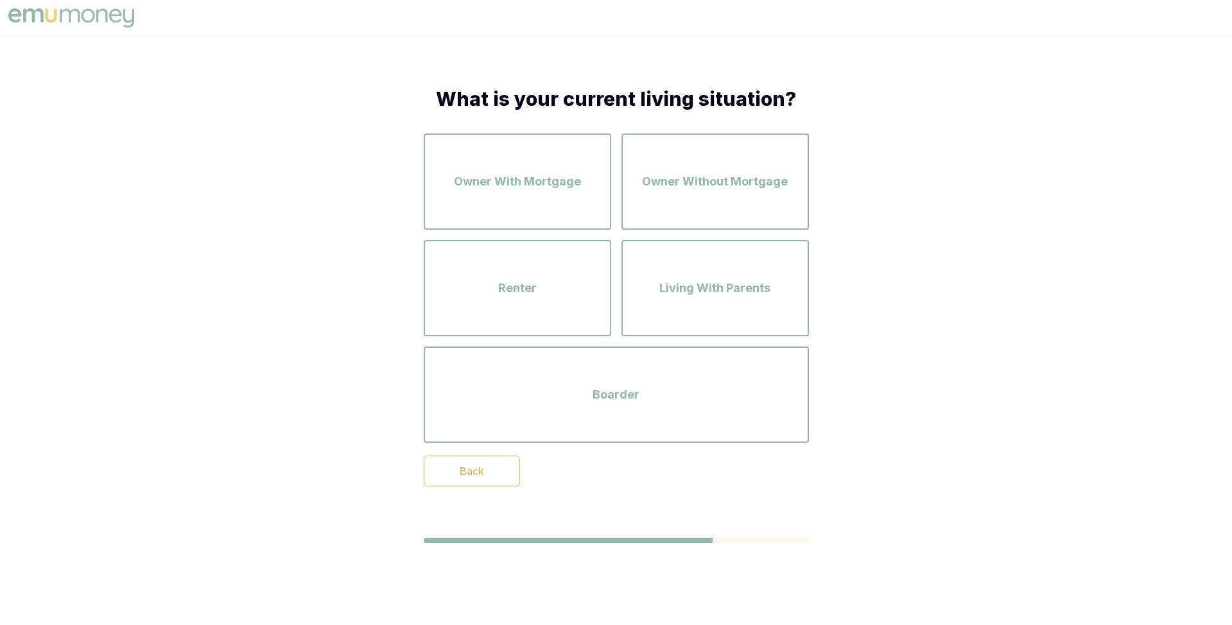
click at [549, 213] on div "Owner With Mortgage" at bounding box center [517, 181] width 164 height 73
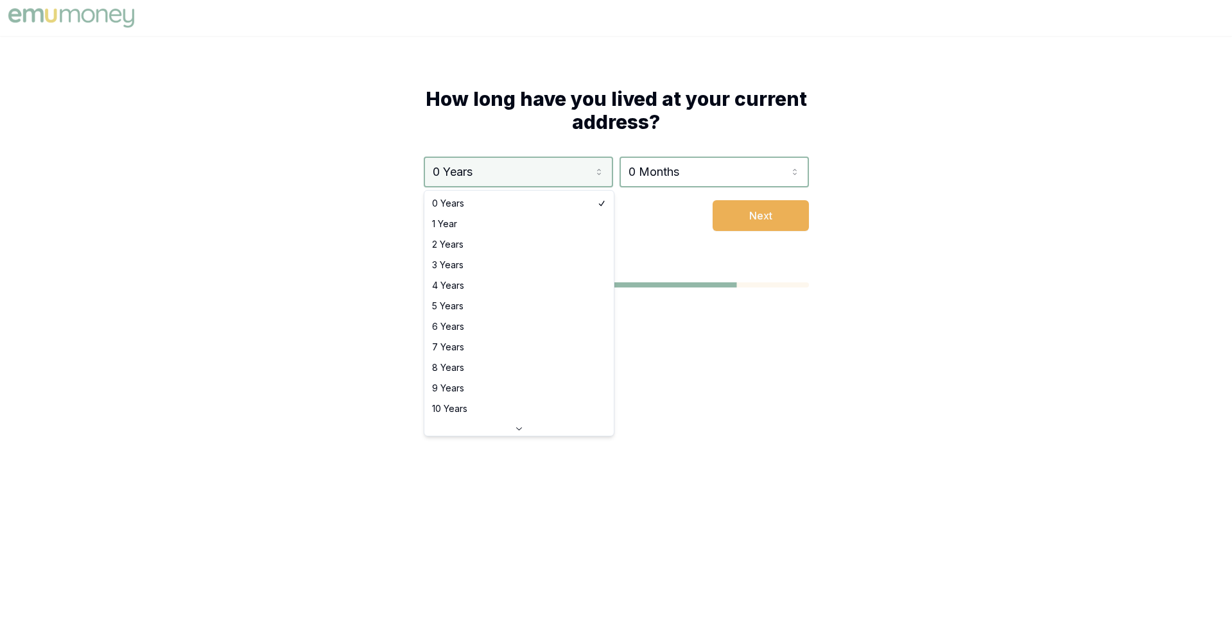
click at [553, 182] on html "How long have you lived at your current address? 0 Years 0 Years 1 Year 2 Years…" at bounding box center [616, 312] width 1232 height 625
select select "3"
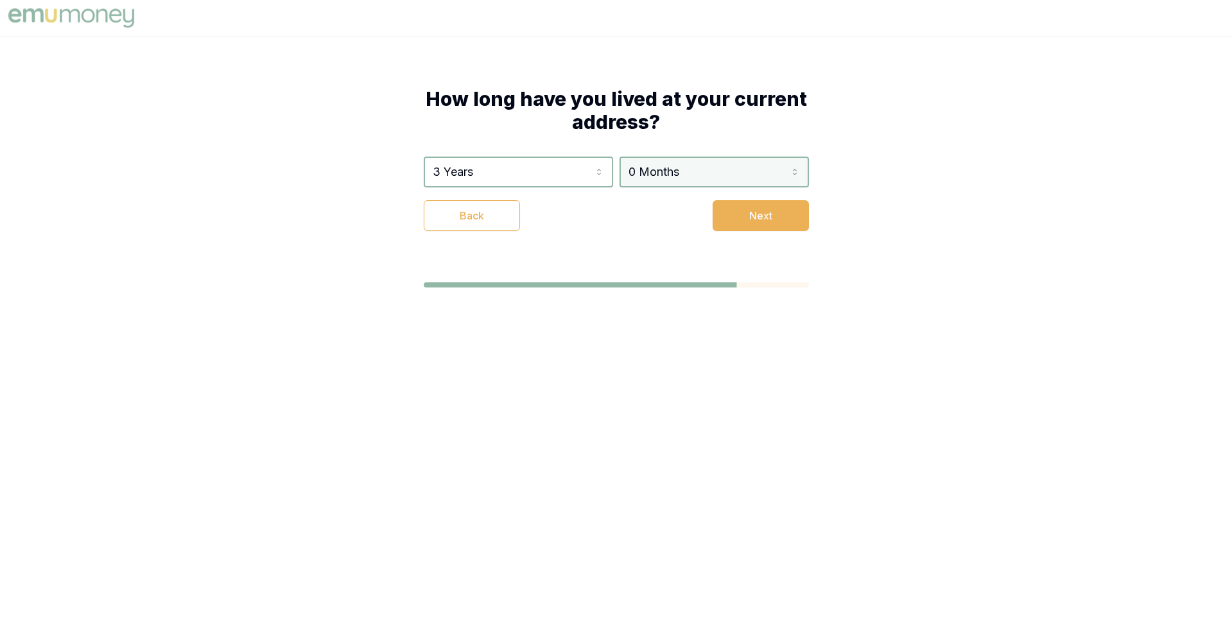
click at [660, 179] on html "How long have you lived at your current address? 3 Years 0 Years 1 Year 2 Years…" at bounding box center [616, 312] width 1232 height 625
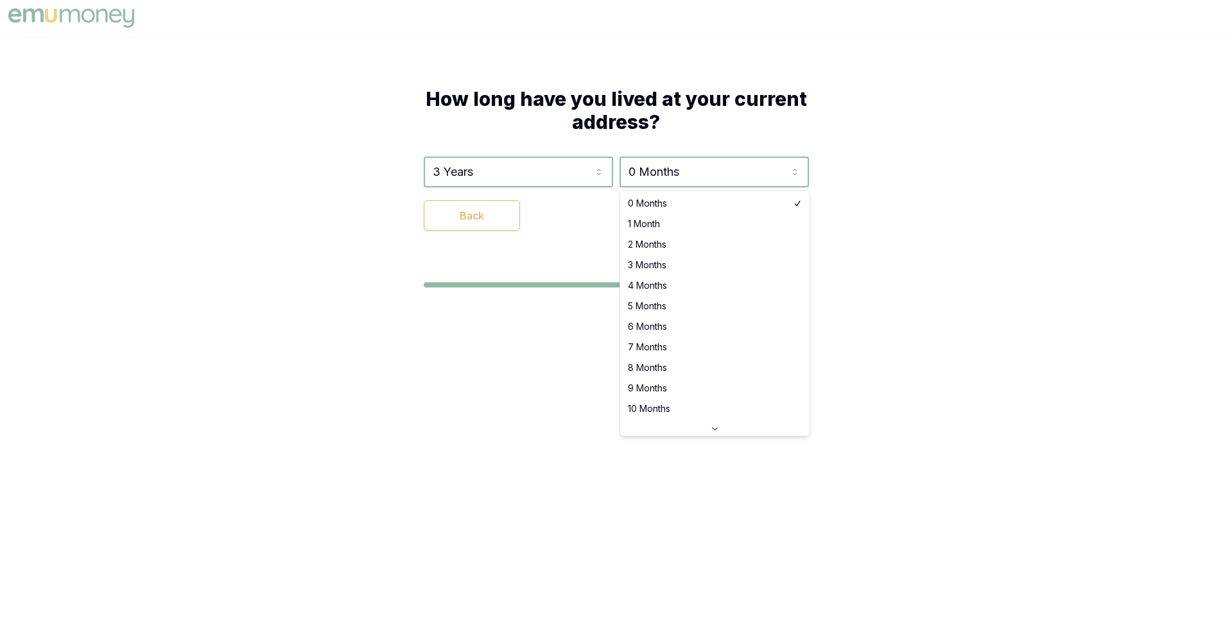
select select "3"
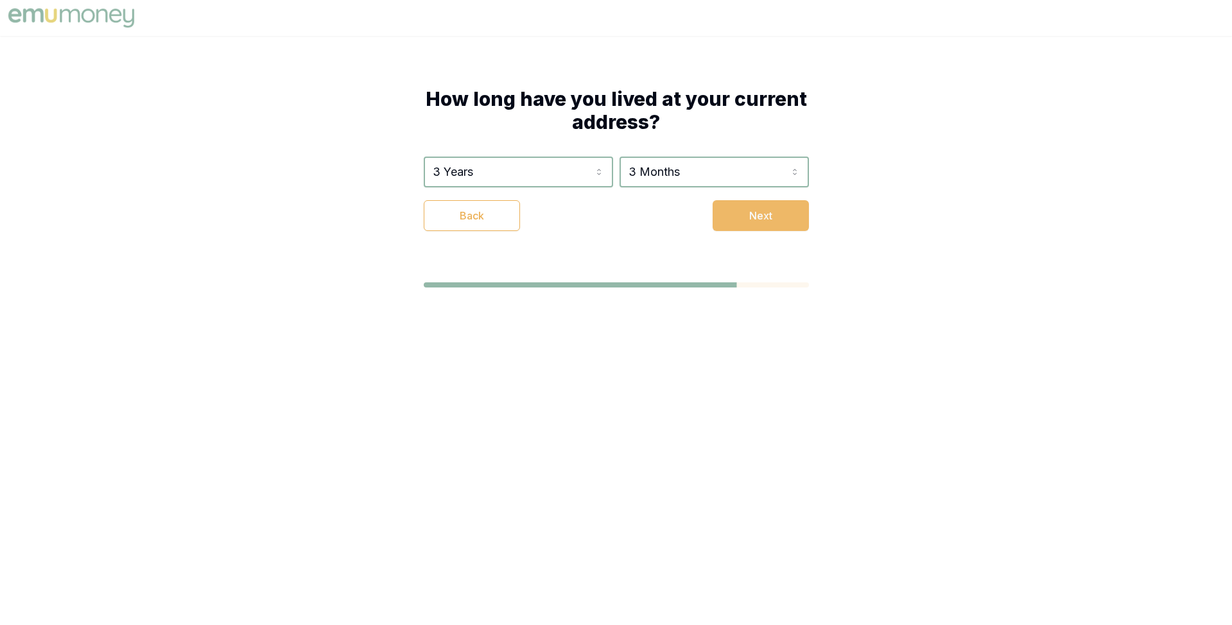
click at [749, 209] on button "Next" at bounding box center [760, 215] width 96 height 31
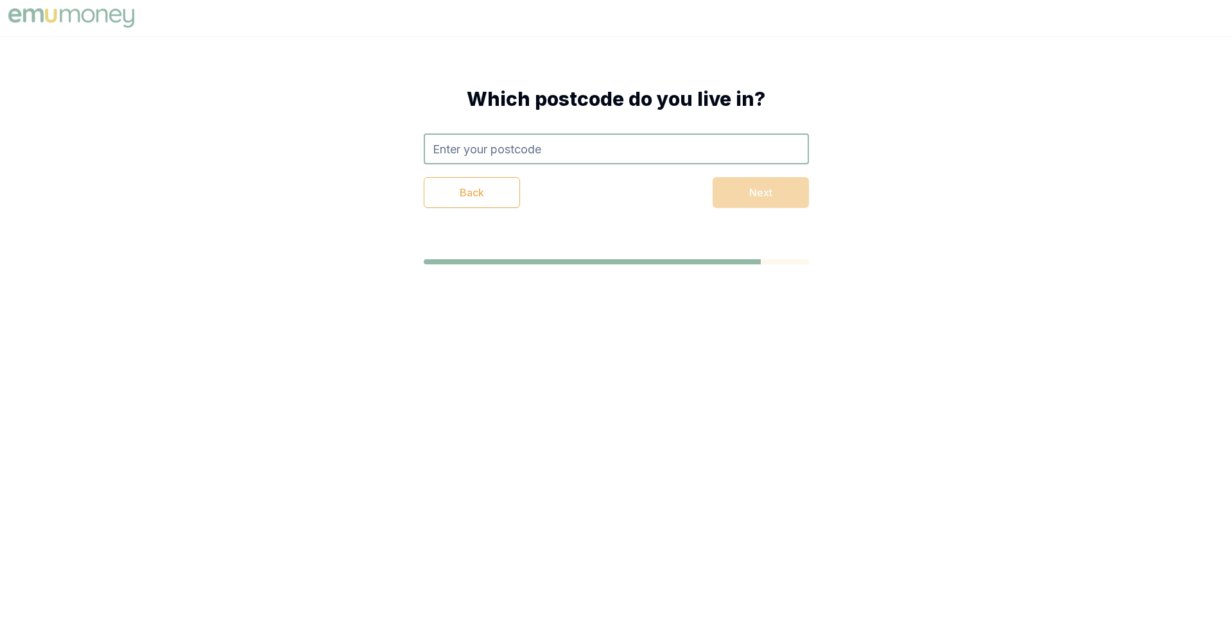
click at [615, 150] on input "text" at bounding box center [616, 148] width 385 height 31
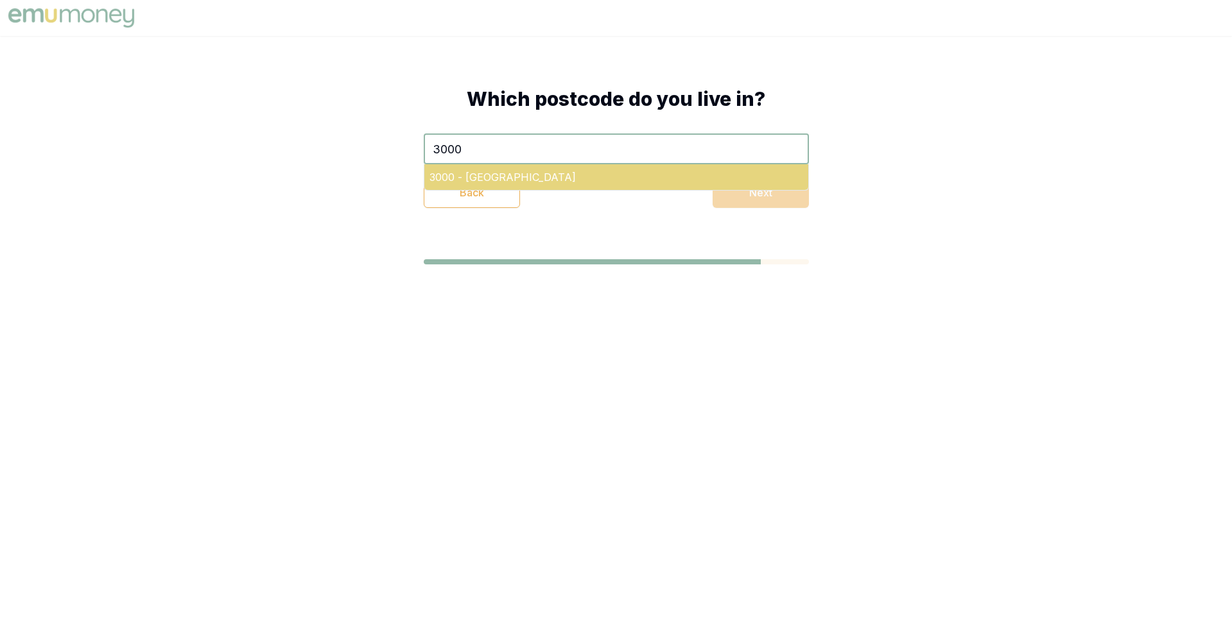
type input "3000"
click at [668, 169] on div "3000 - Melbourne" at bounding box center [616, 177] width 384 height 26
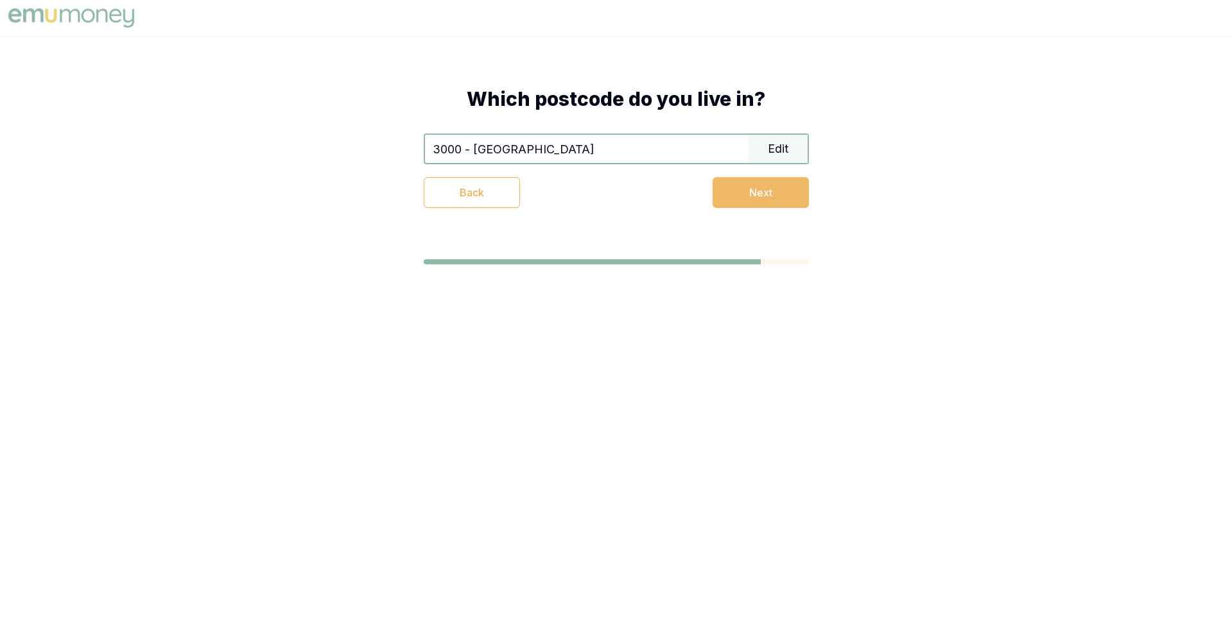
click at [737, 197] on button "Next" at bounding box center [760, 192] width 96 height 31
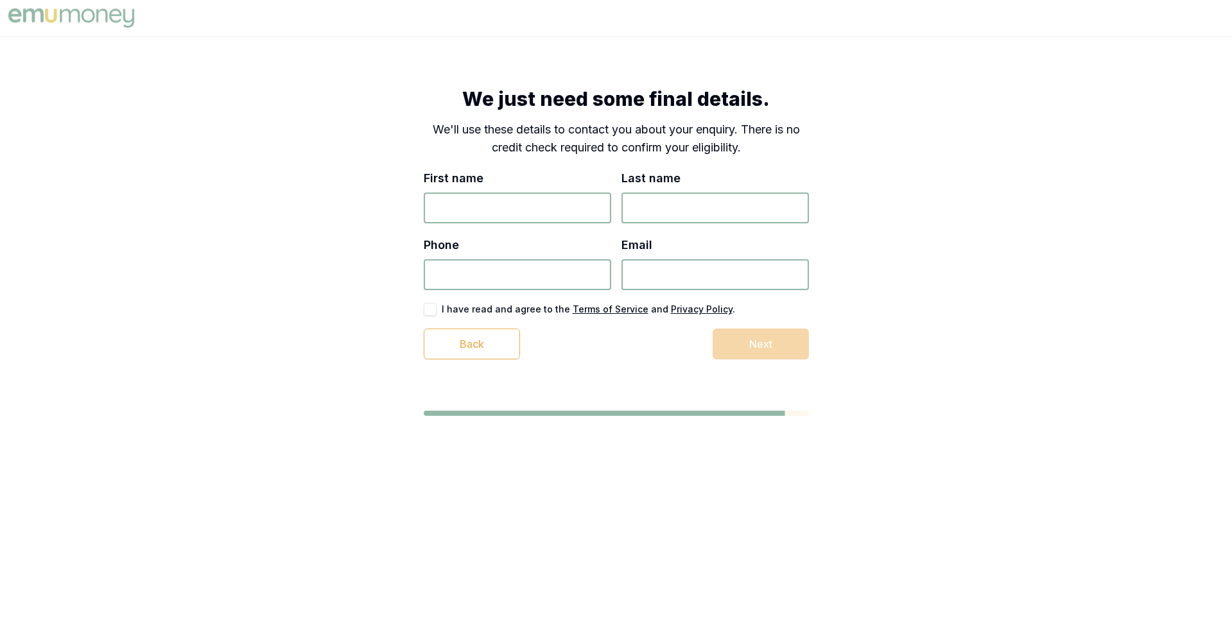
click at [518, 204] on input "First name" at bounding box center [517, 208] width 187 height 31
type input "Matt"
type input "Test"
type input "7484 893 939"
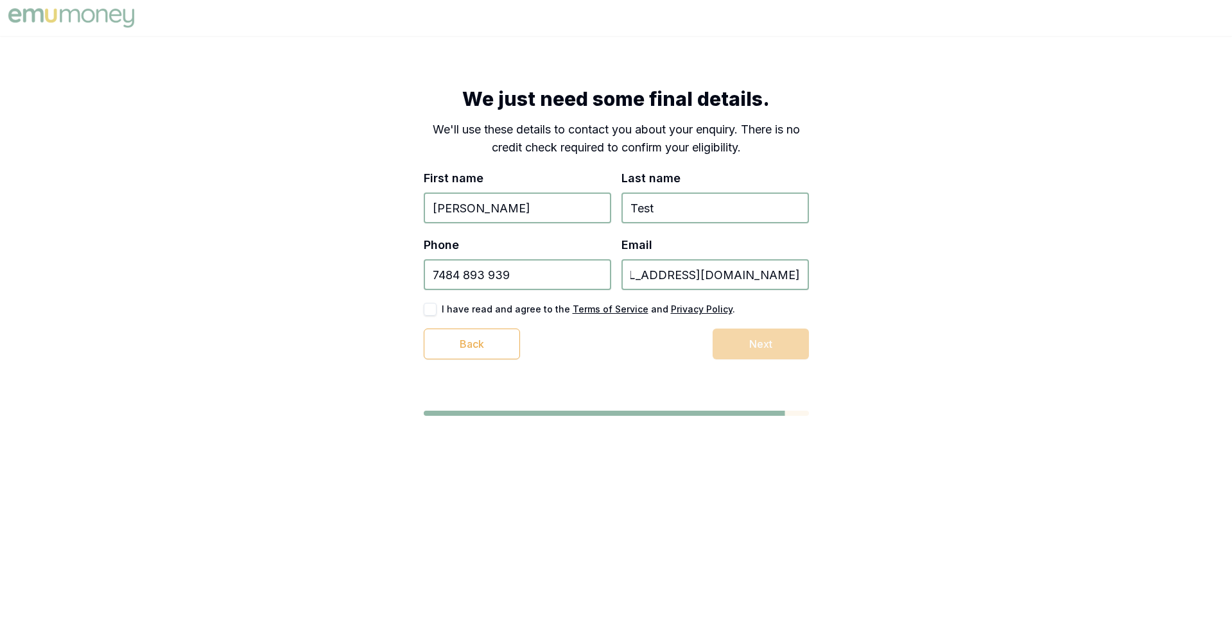
type input "test_1+478437893785673@emumoney.com.au"
click at [437, 306] on div "I have read and agree to the Terms of Service and Privacy Policy ." at bounding box center [616, 309] width 385 height 13
click at [434, 307] on button "button" at bounding box center [430, 309] width 13 height 13
click at [741, 343] on button "Next" at bounding box center [760, 344] width 96 height 31
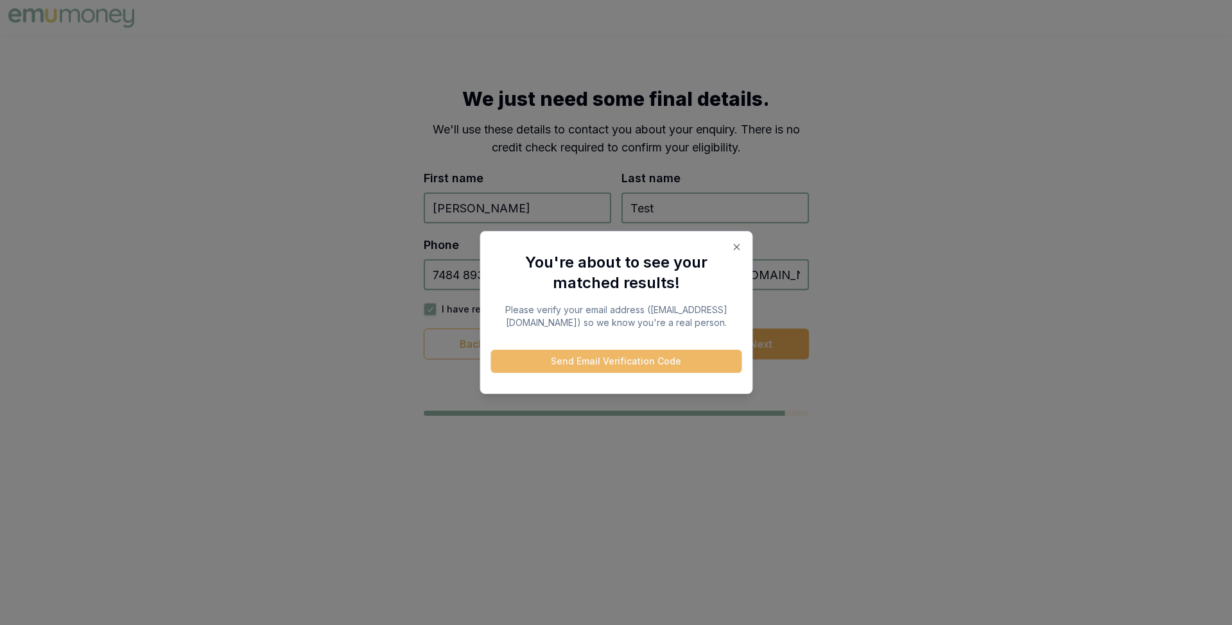
click at [653, 363] on button "Send Email Verification Code" at bounding box center [615, 361] width 251 height 23
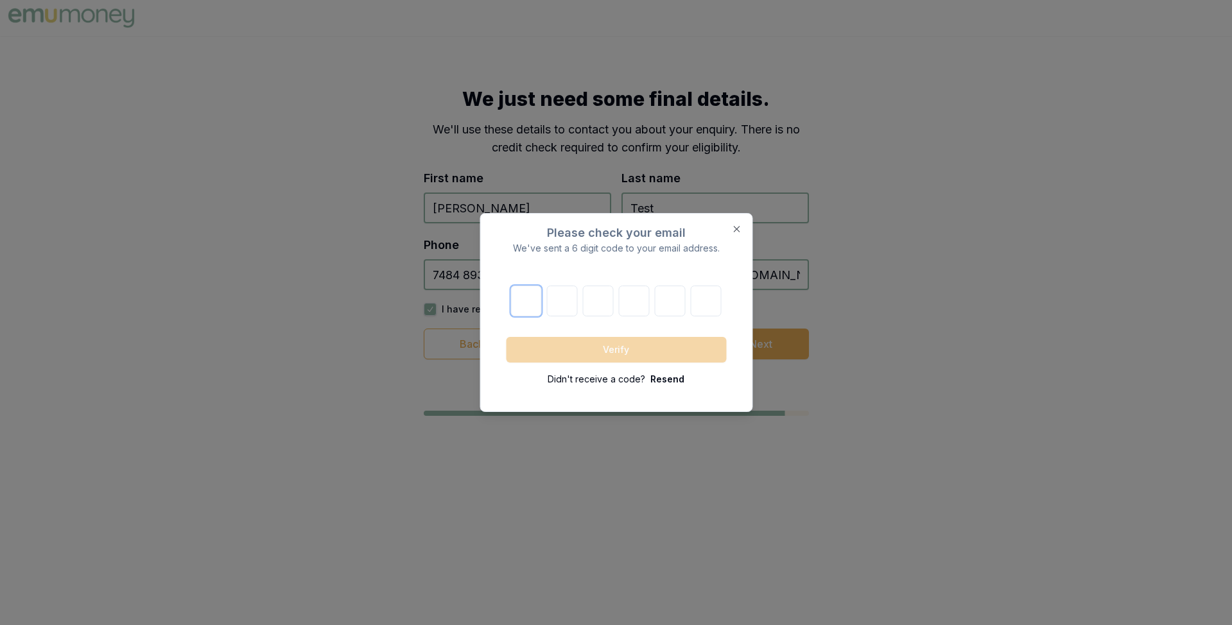
click at [530, 302] on input "text" at bounding box center [526, 301] width 31 height 31
paste input "8"
type input "8"
type input "9"
type input "5"
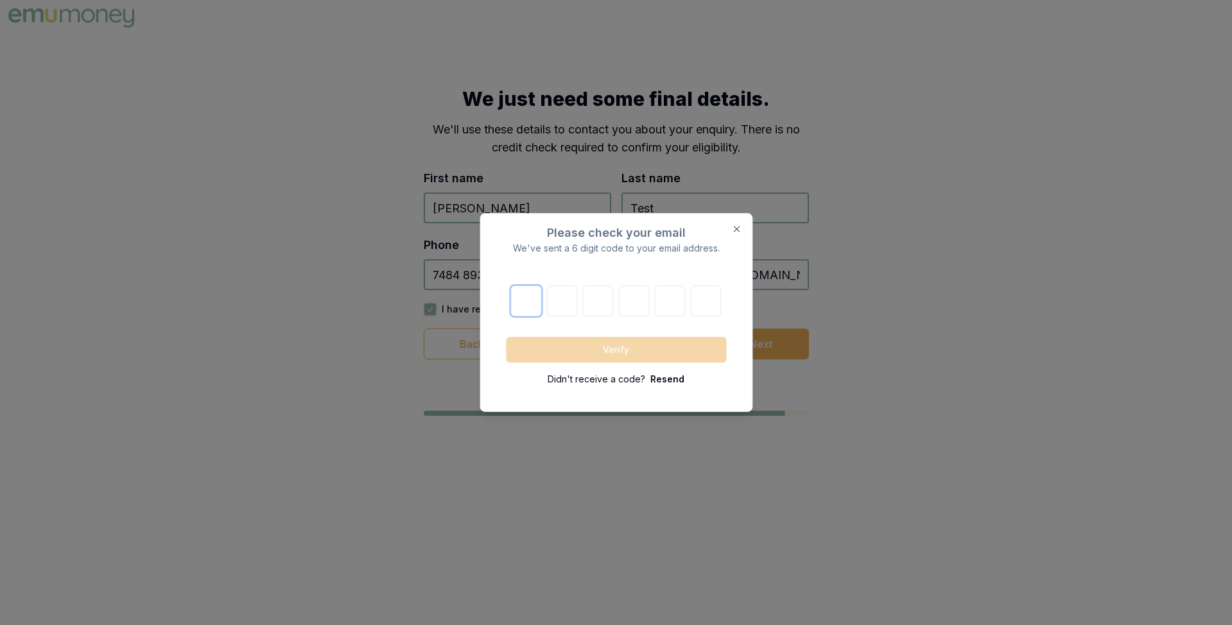
type input "7"
type input "3"
type input "1"
click at [574, 339] on button "Verify" at bounding box center [616, 350] width 220 height 26
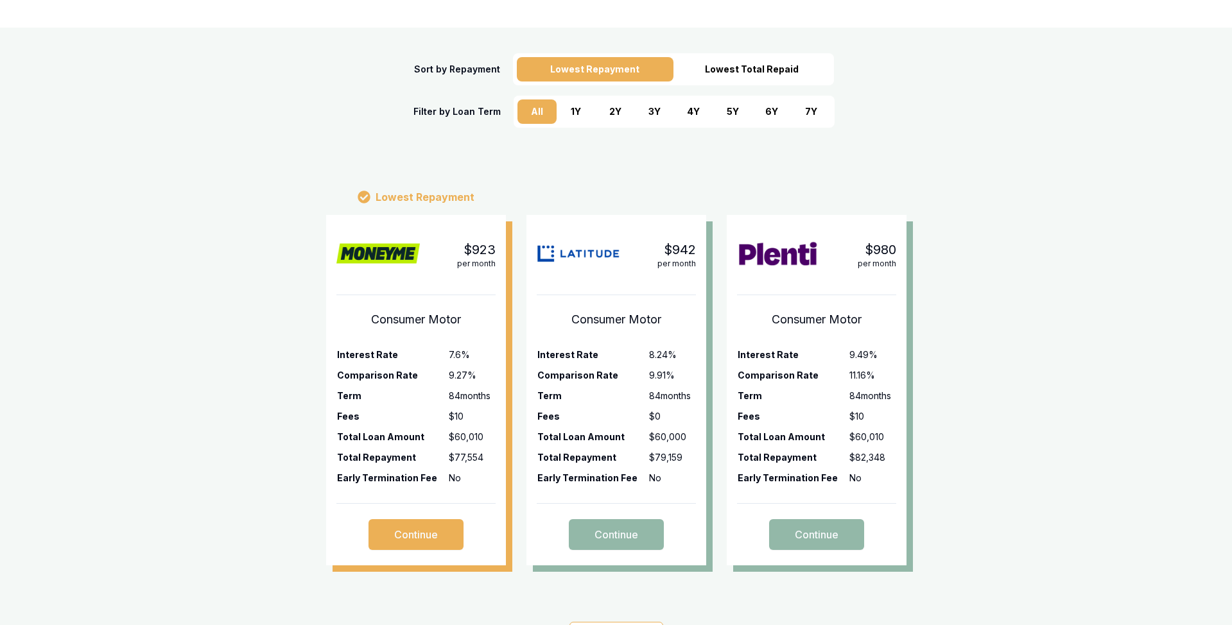
scroll to position [209, 0]
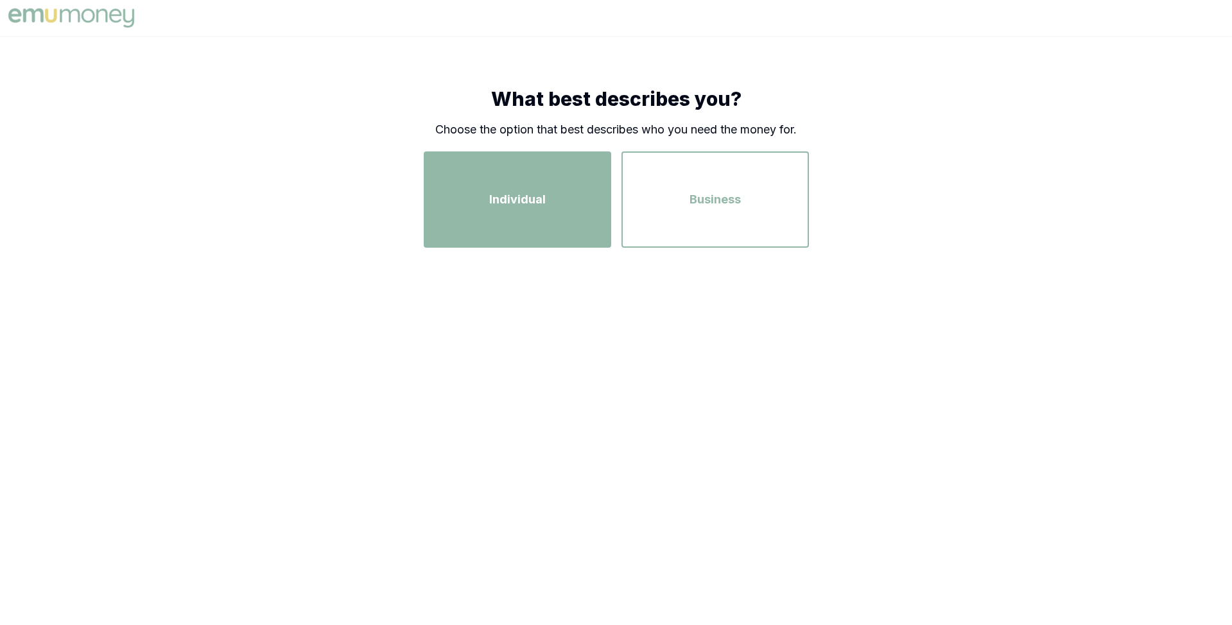
click at [506, 212] on div "Individual" at bounding box center [517, 199] width 164 height 73
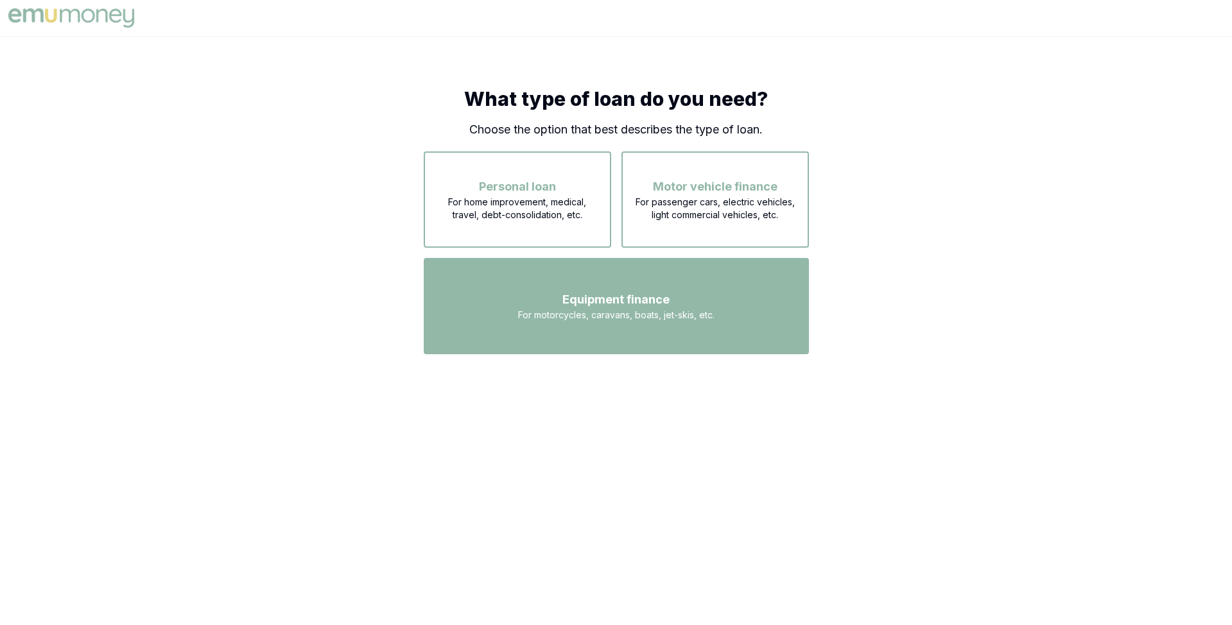
click at [558, 323] on div "Equipment finance For motorcycles, caravans, boats, jet-skis, etc." at bounding box center [616, 306] width 362 height 73
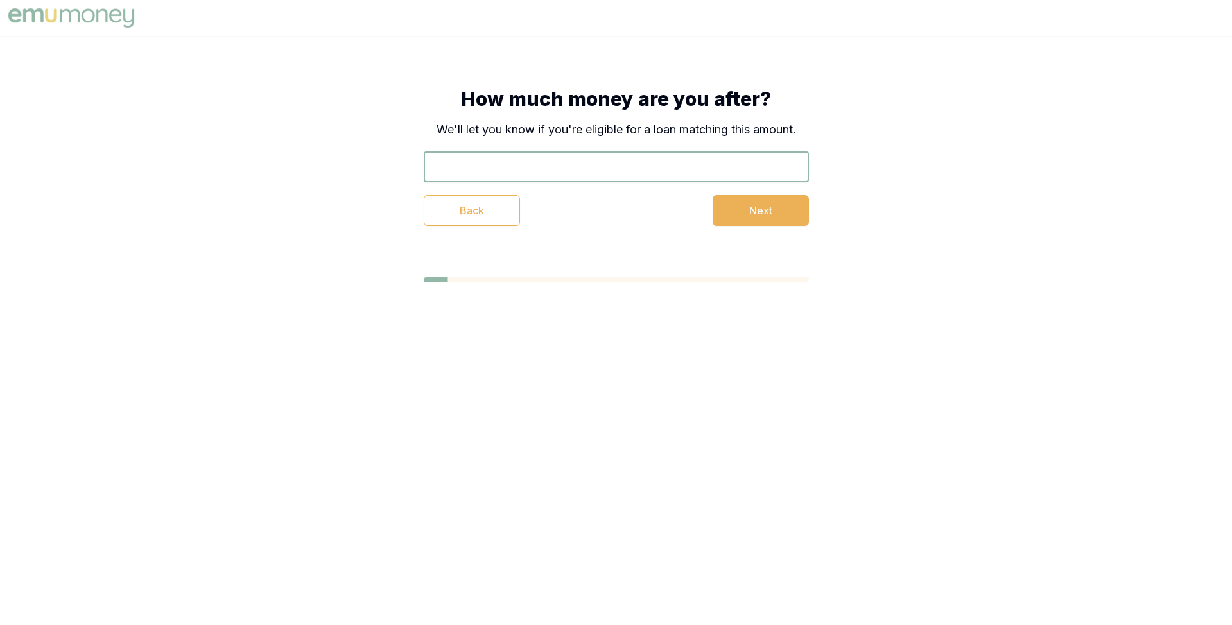
click at [538, 172] on input "text" at bounding box center [616, 166] width 385 height 31
type input "$1"
type input "$80,000"
click at [743, 209] on button "Next" at bounding box center [760, 210] width 96 height 31
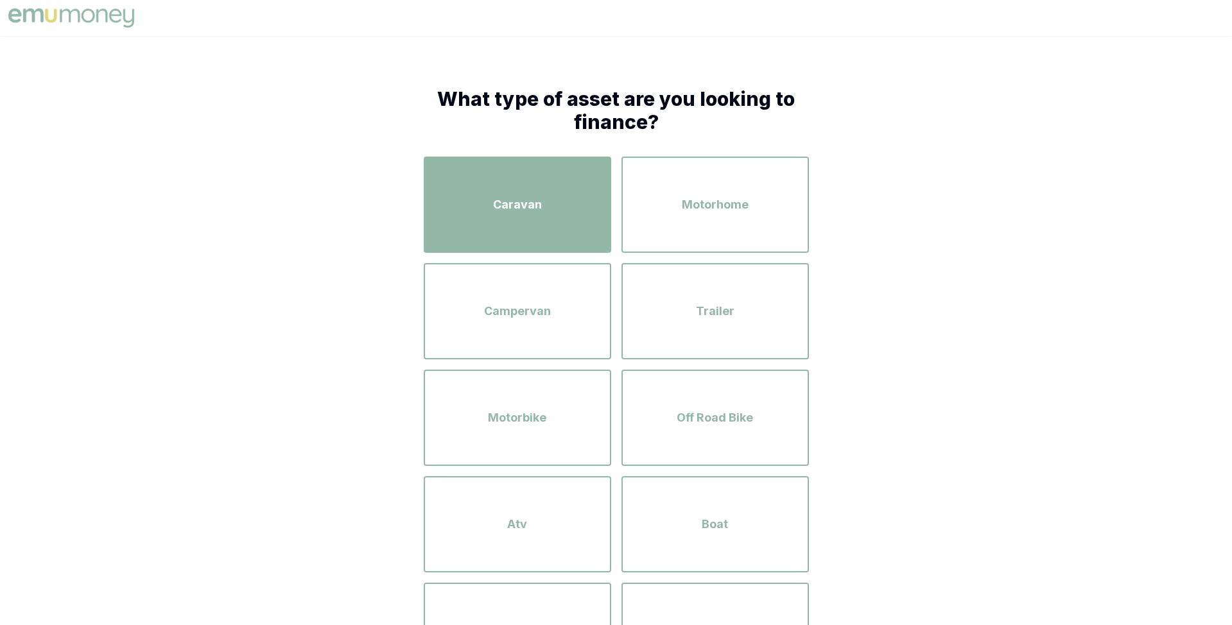
click at [569, 216] on div "Caravan" at bounding box center [517, 204] width 164 height 73
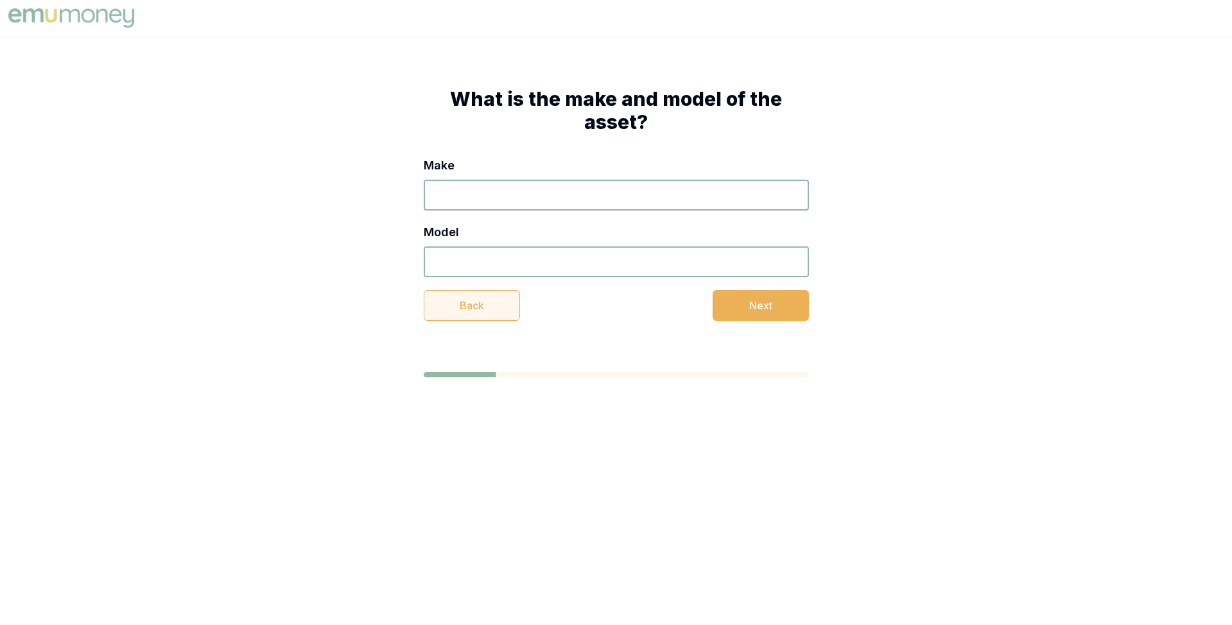
click at [499, 294] on button "Back" at bounding box center [472, 305] width 96 height 31
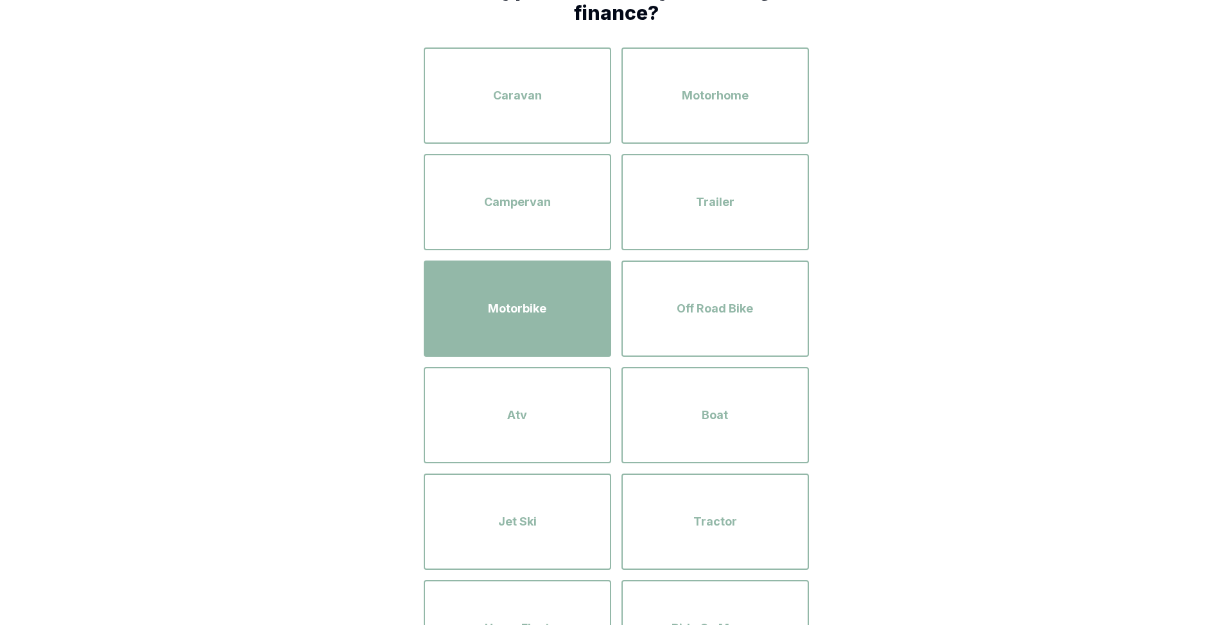
scroll to position [418, 0]
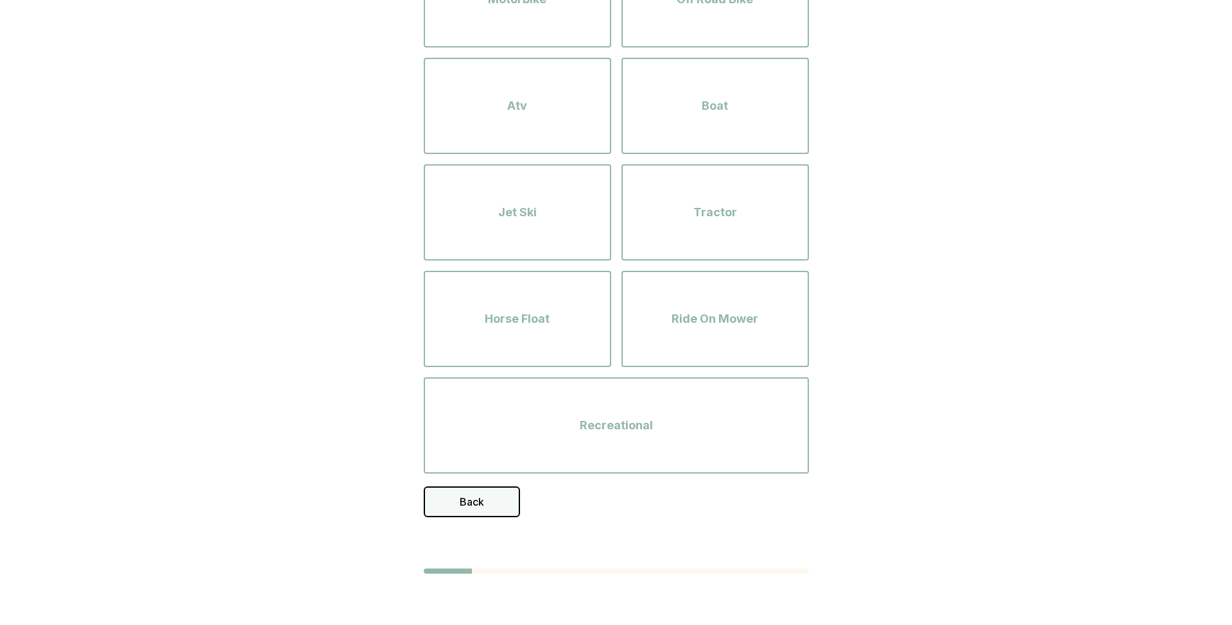
click at [475, 499] on button "Back" at bounding box center [472, 501] width 96 height 31
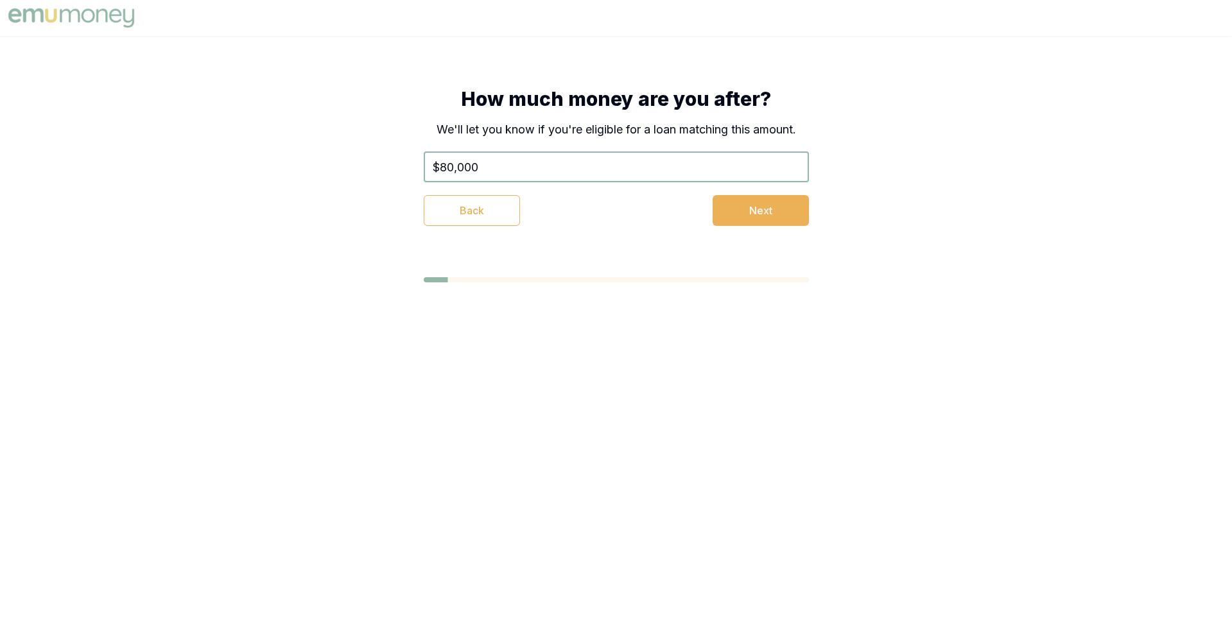
click at [447, 172] on input "$80,000" at bounding box center [616, 166] width 385 height 31
type input "$20,000"
click at [751, 210] on button "Next" at bounding box center [760, 210] width 96 height 31
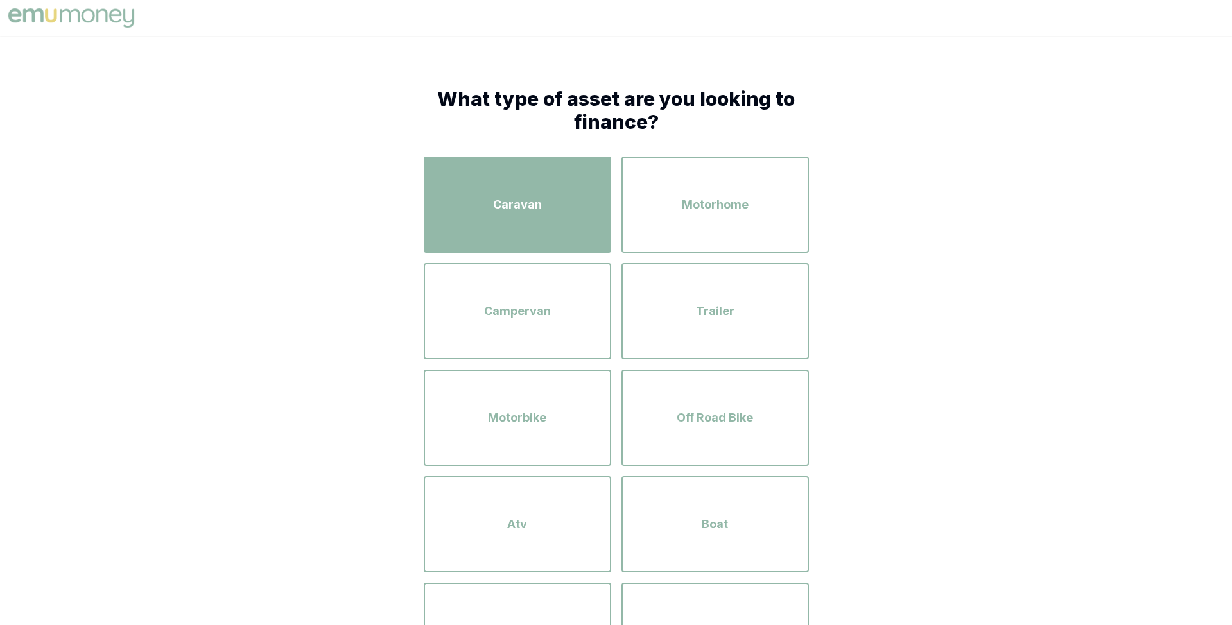
click at [569, 221] on div "Caravan" at bounding box center [517, 204] width 164 height 73
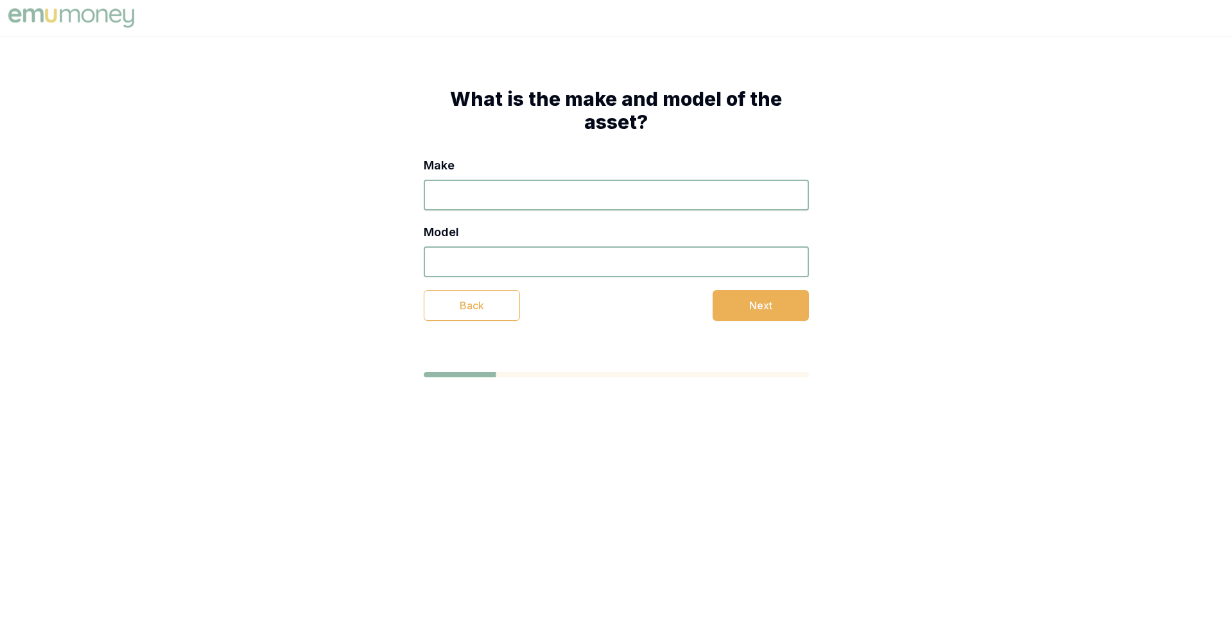
click at [559, 200] on input "Make" at bounding box center [616, 195] width 385 height 31
type input "ssds"
click at [561, 275] on input "Model" at bounding box center [616, 261] width 385 height 31
type input "dsds"
click at [751, 308] on button "Next" at bounding box center [760, 305] width 96 height 31
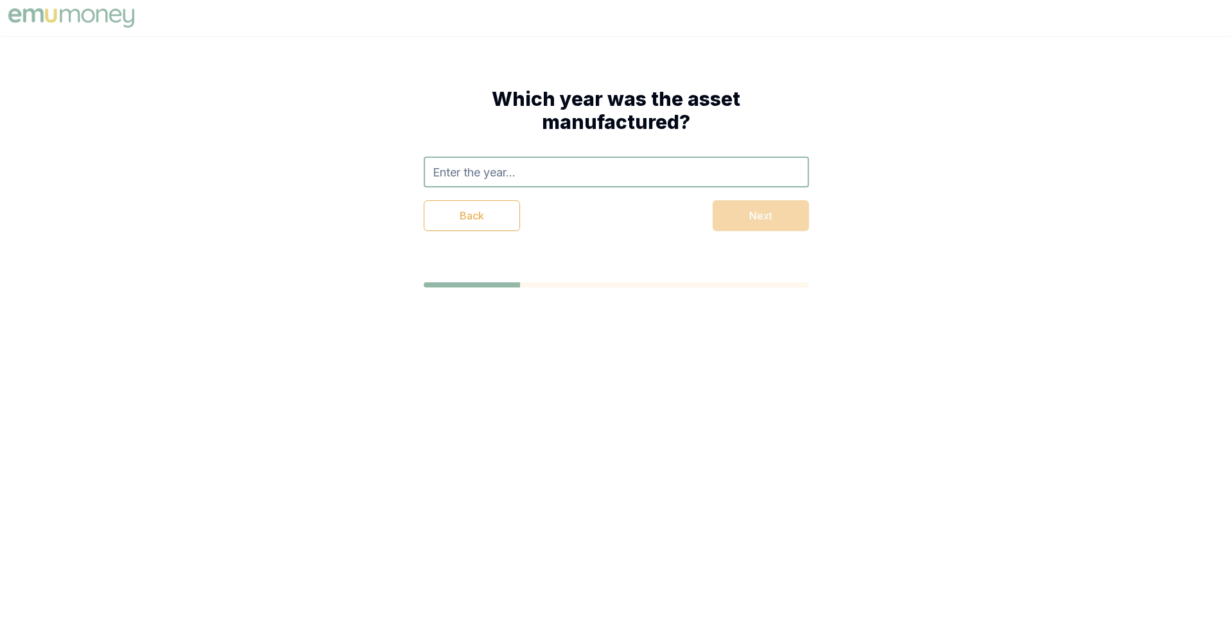
click at [587, 185] on input "text" at bounding box center [616, 172] width 385 height 31
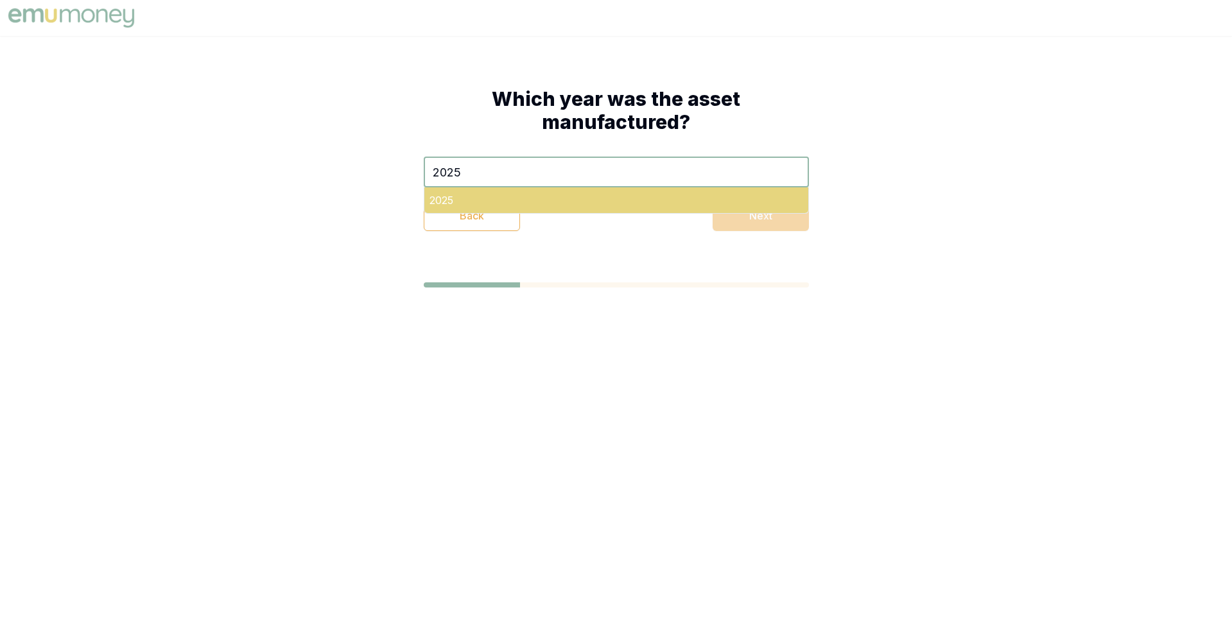
type input "2025"
click at [632, 197] on div "2025" at bounding box center [616, 200] width 384 height 26
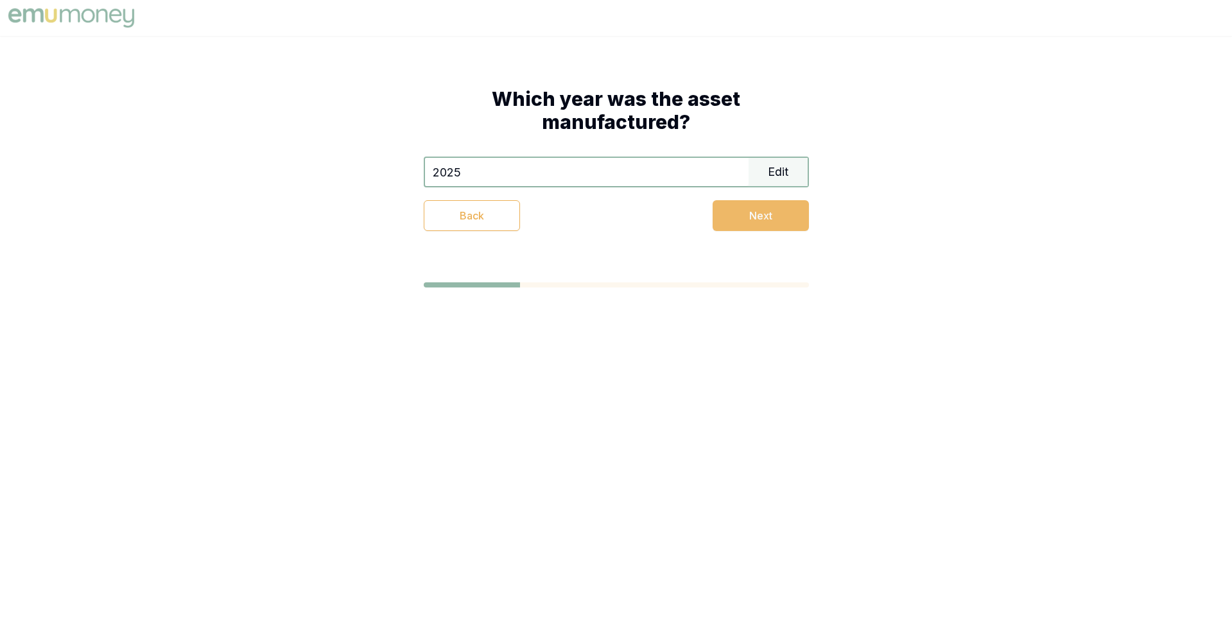
click at [748, 215] on button "Next" at bounding box center [760, 215] width 96 height 31
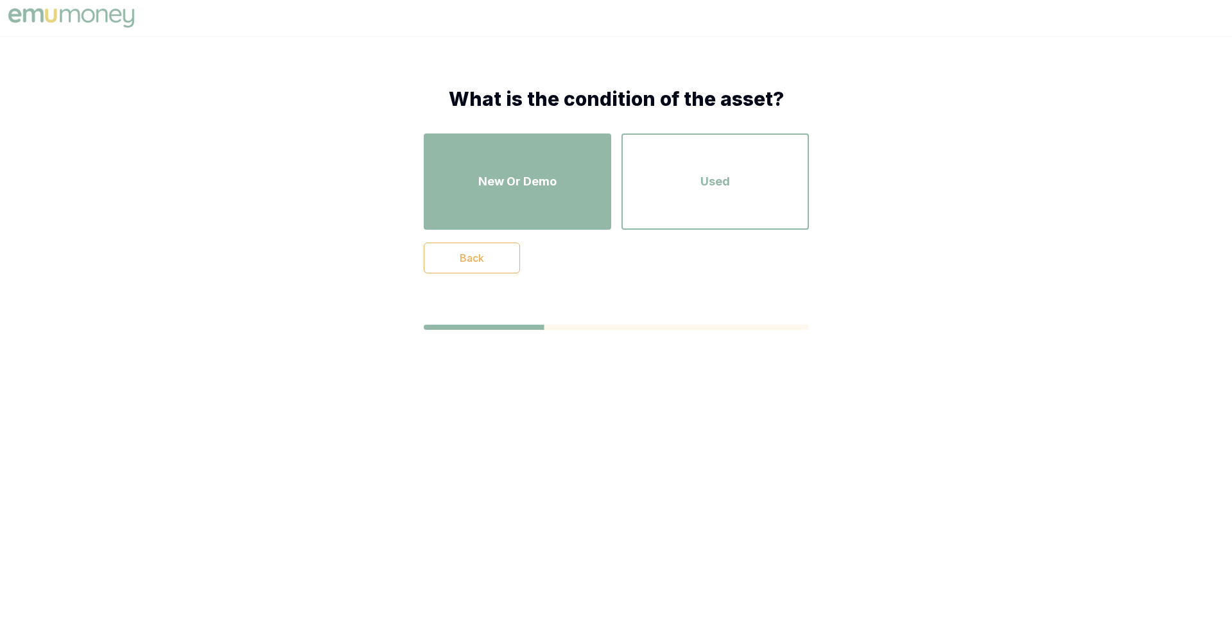
click at [586, 189] on div "New Or Demo" at bounding box center [517, 181] width 164 height 73
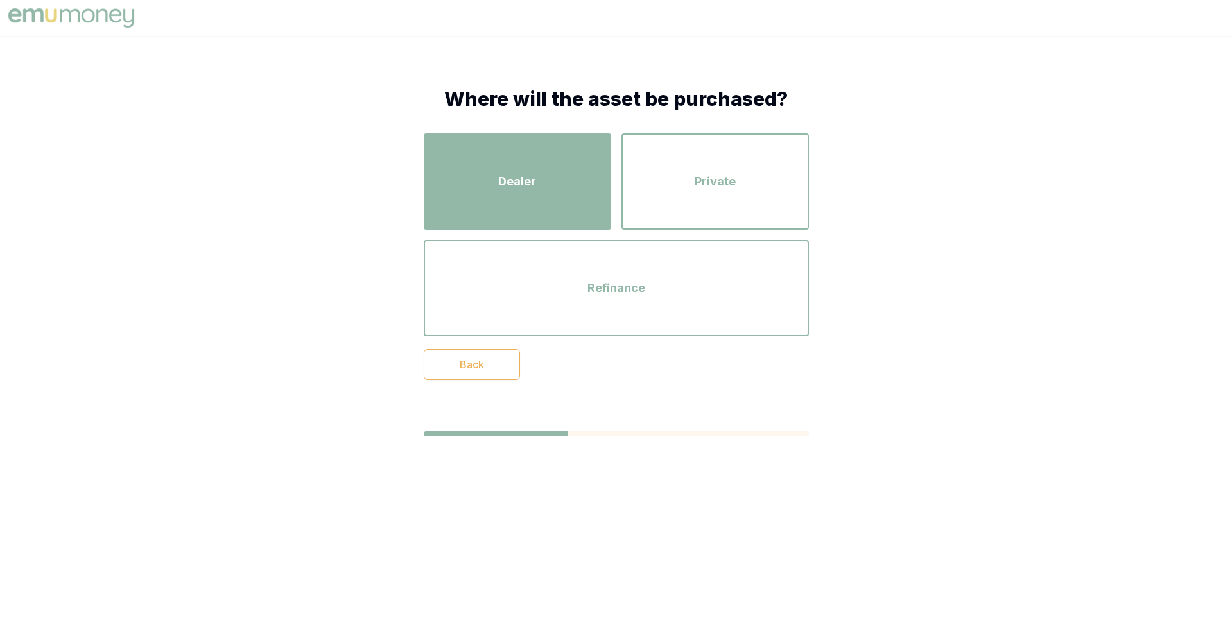
click at [546, 178] on div "Dealer" at bounding box center [517, 181] width 164 height 73
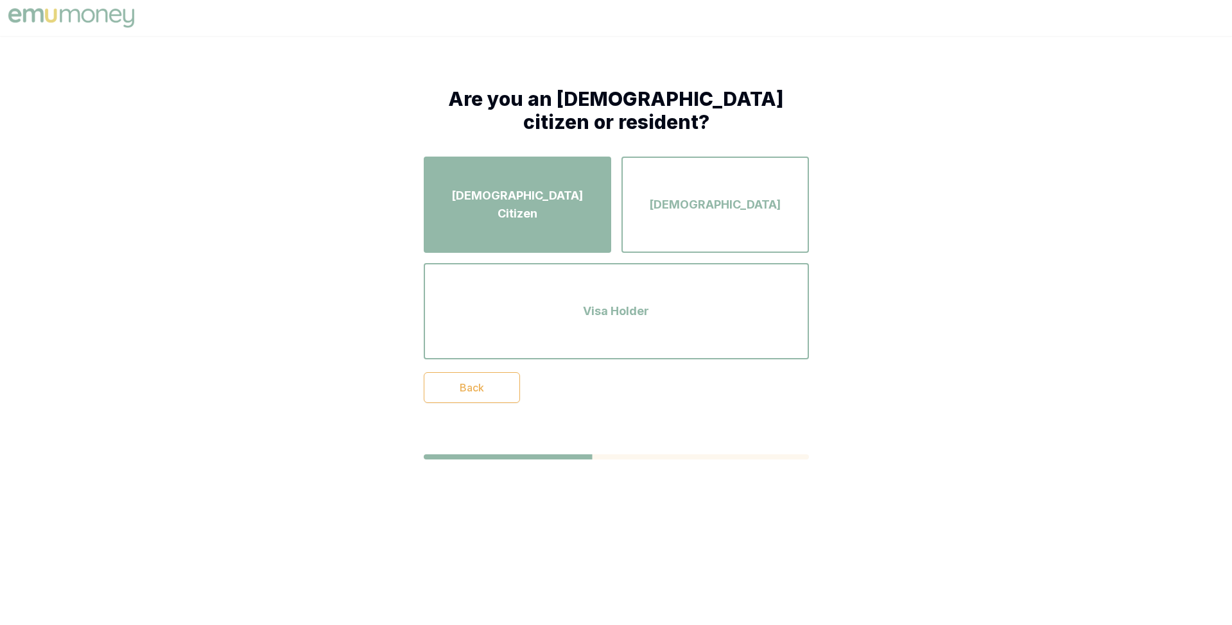
click at [541, 196] on span "Australian Citizen" at bounding box center [517, 205] width 164 height 36
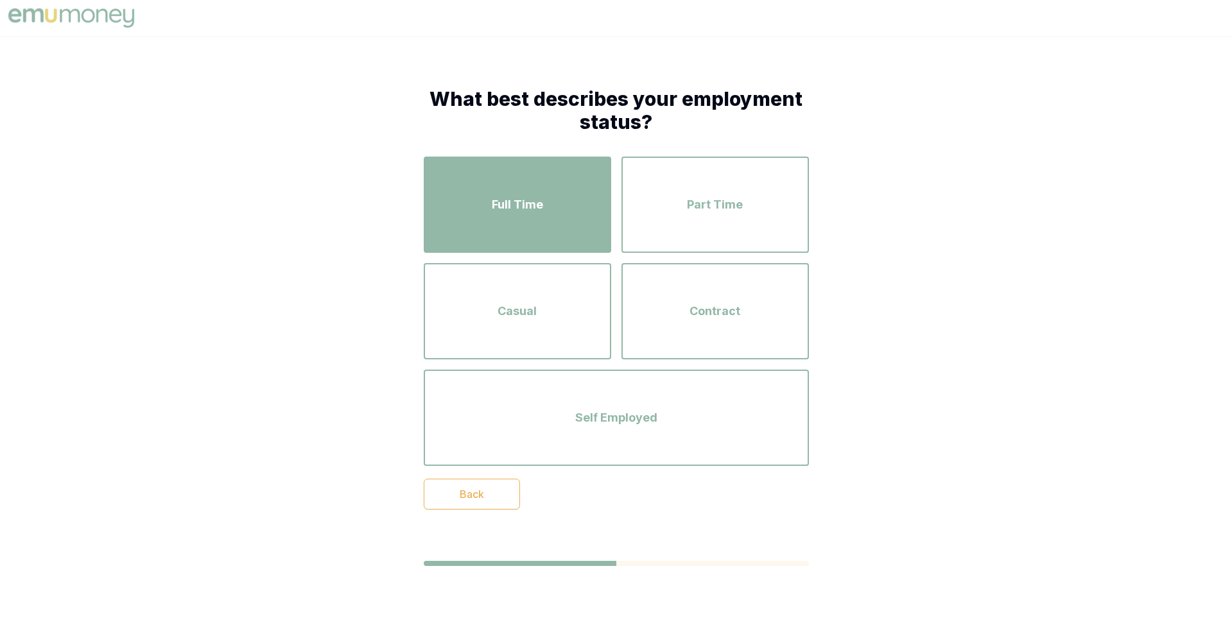
click at [540, 198] on span "Full Time" at bounding box center [517, 205] width 51 height 18
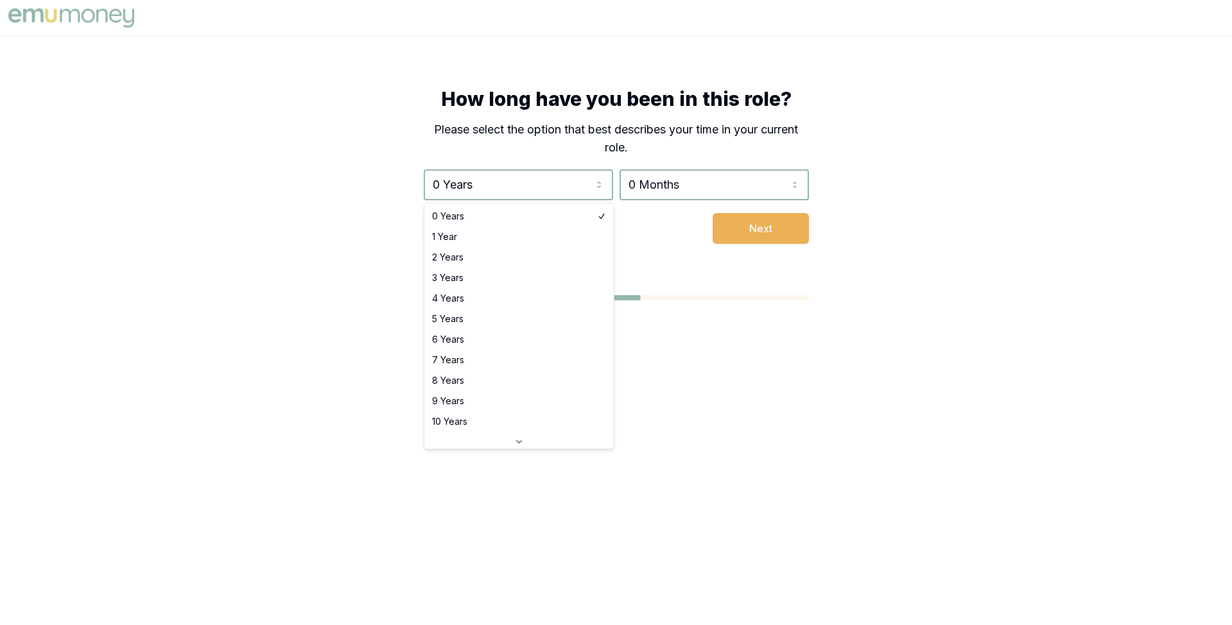
click at [540, 198] on html "How long have you been in this role? Please select the option that best describ…" at bounding box center [616, 312] width 1232 height 625
select select "4"
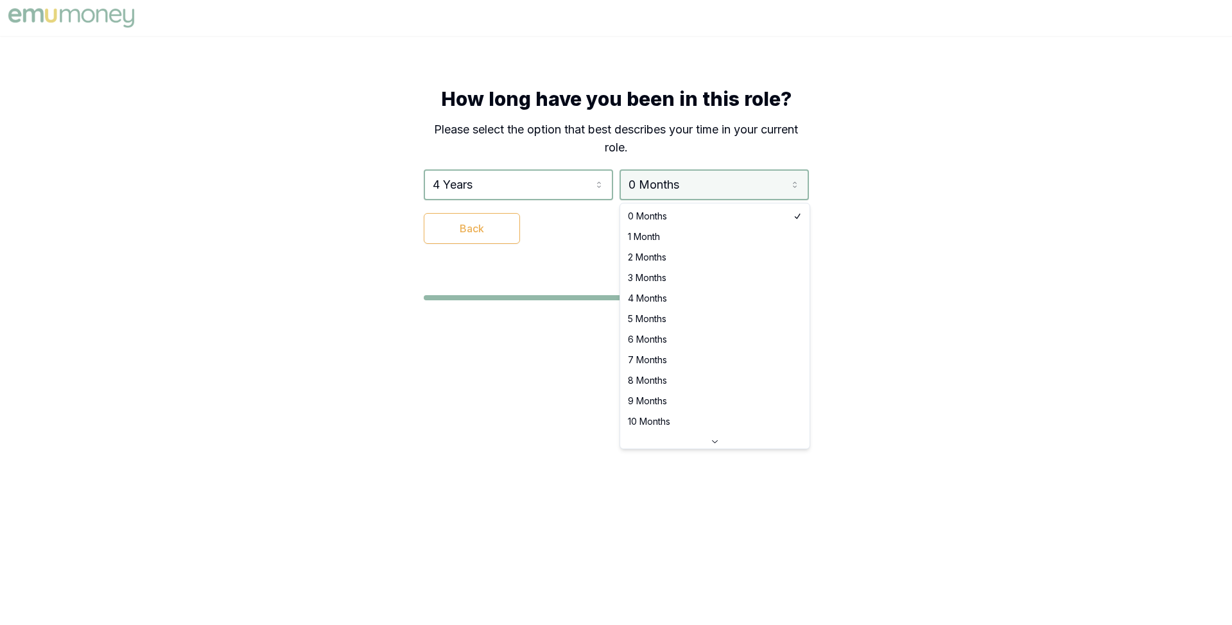
click at [658, 198] on html "How long have you been in this role? Please select the option that best describ…" at bounding box center [616, 312] width 1232 height 625
select select "4"
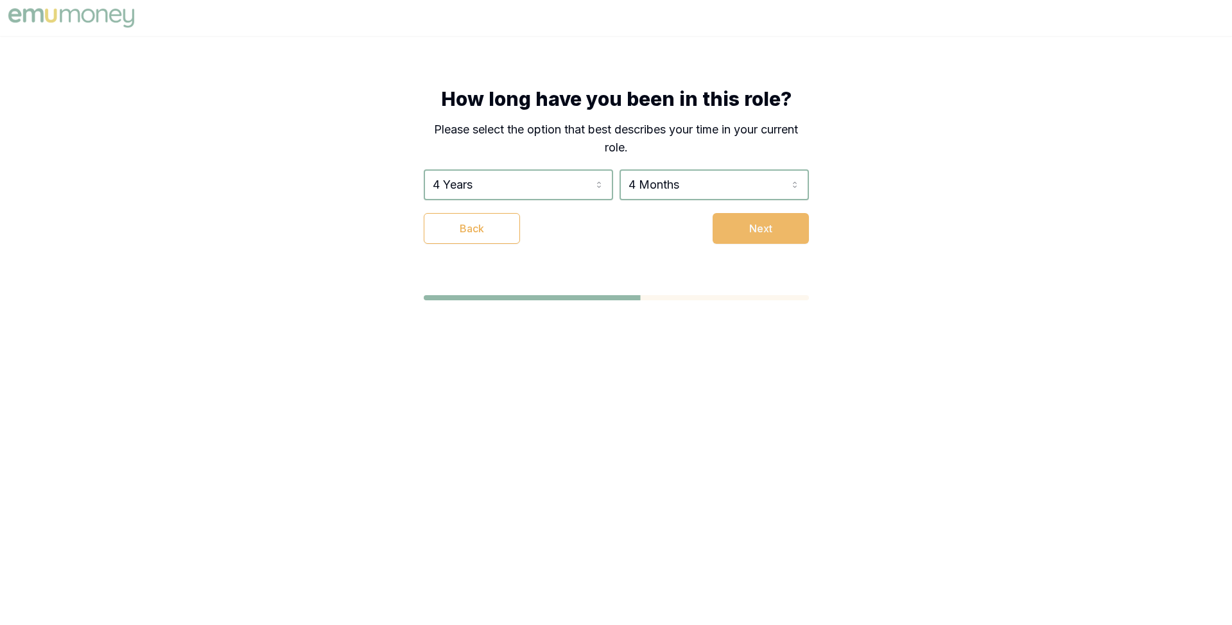
click at [743, 225] on button "Next" at bounding box center [760, 228] width 96 height 31
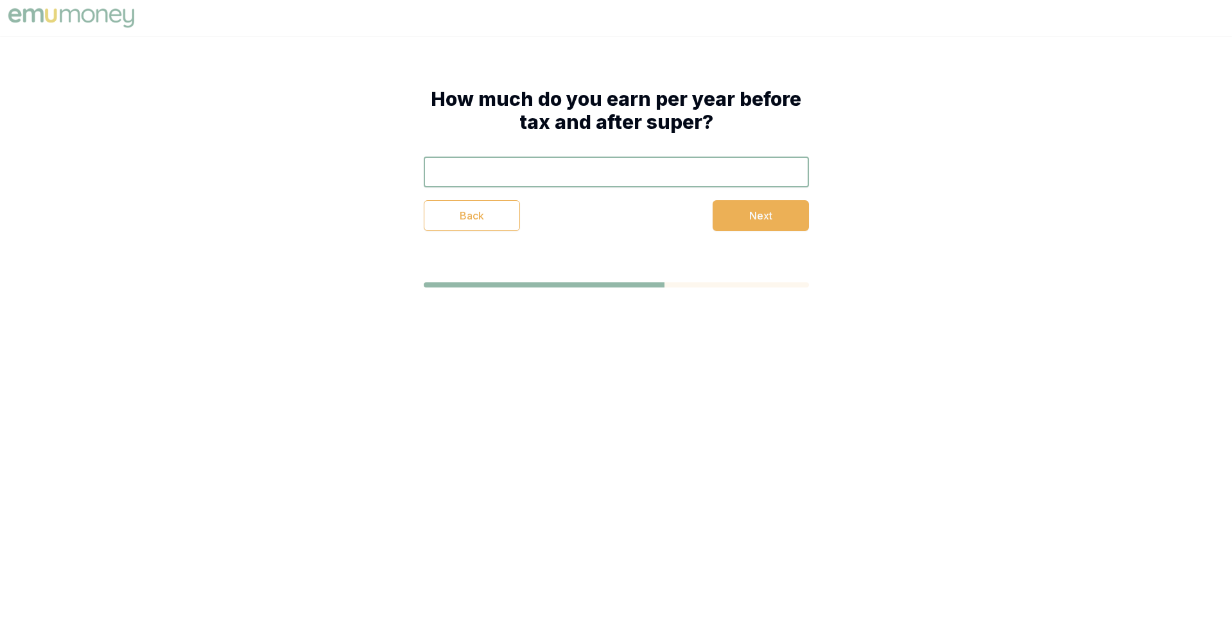
click at [633, 178] on input "text" at bounding box center [616, 172] width 385 height 31
type input "$120,000"
click at [739, 224] on button "Next" at bounding box center [760, 215] width 96 height 31
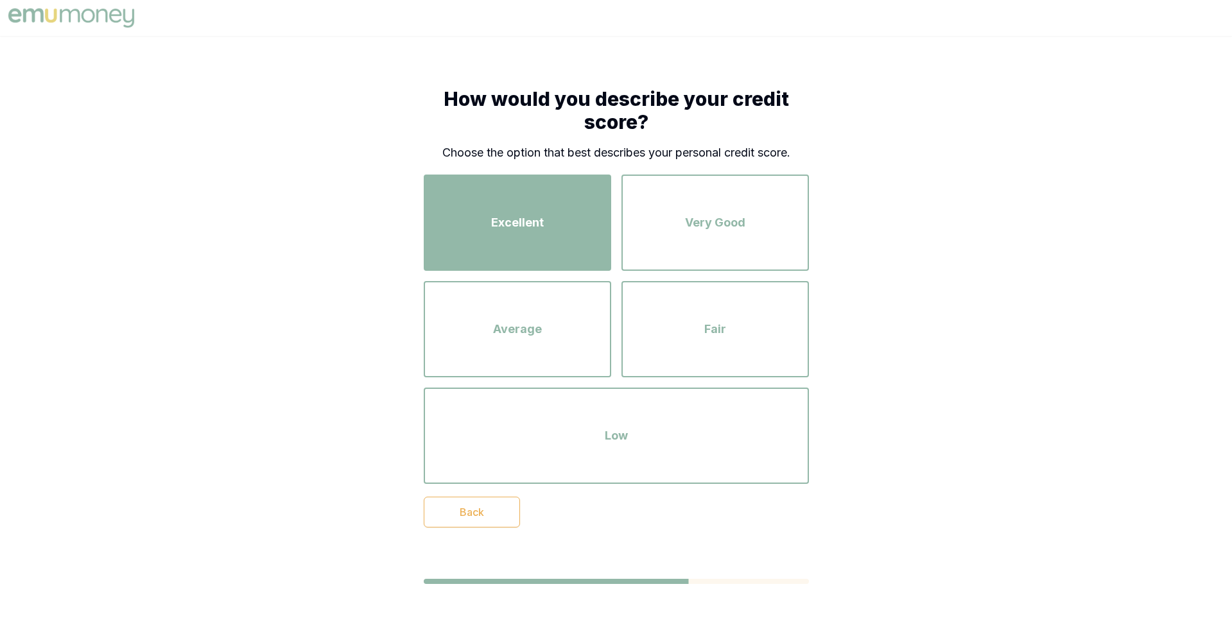
click at [534, 207] on div "Excellent" at bounding box center [517, 222] width 164 height 73
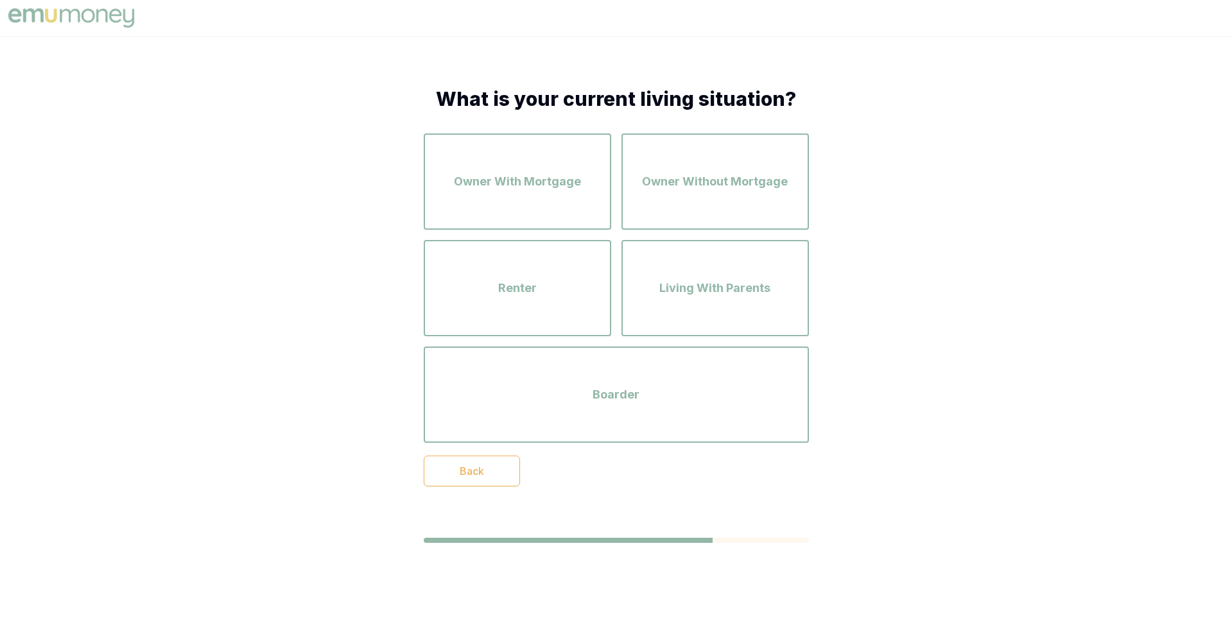
click at [534, 207] on div "Owner With Mortgage" at bounding box center [517, 181] width 164 height 73
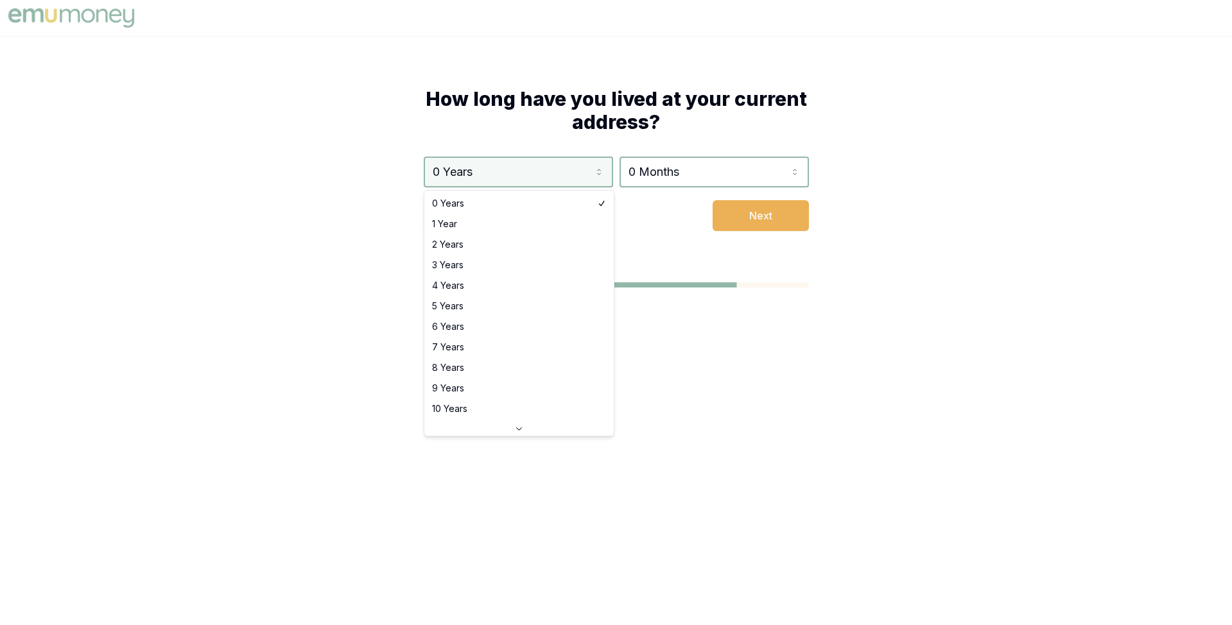
click at [535, 178] on html "How long have you lived at your current address? 0 Years 0 Years 1 Year 2 Years…" at bounding box center [616, 312] width 1232 height 625
select select "3"
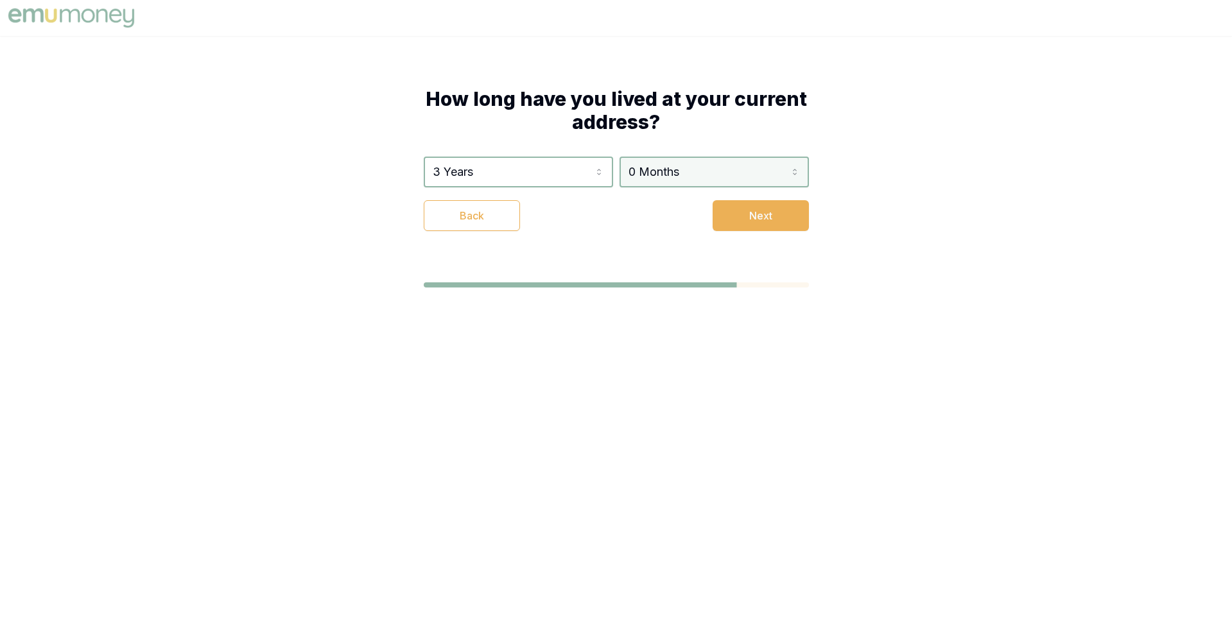
click at [672, 166] on html "How long have you lived at your current address? 3 Years 0 Years 1 Year 2 Years…" at bounding box center [616, 312] width 1232 height 625
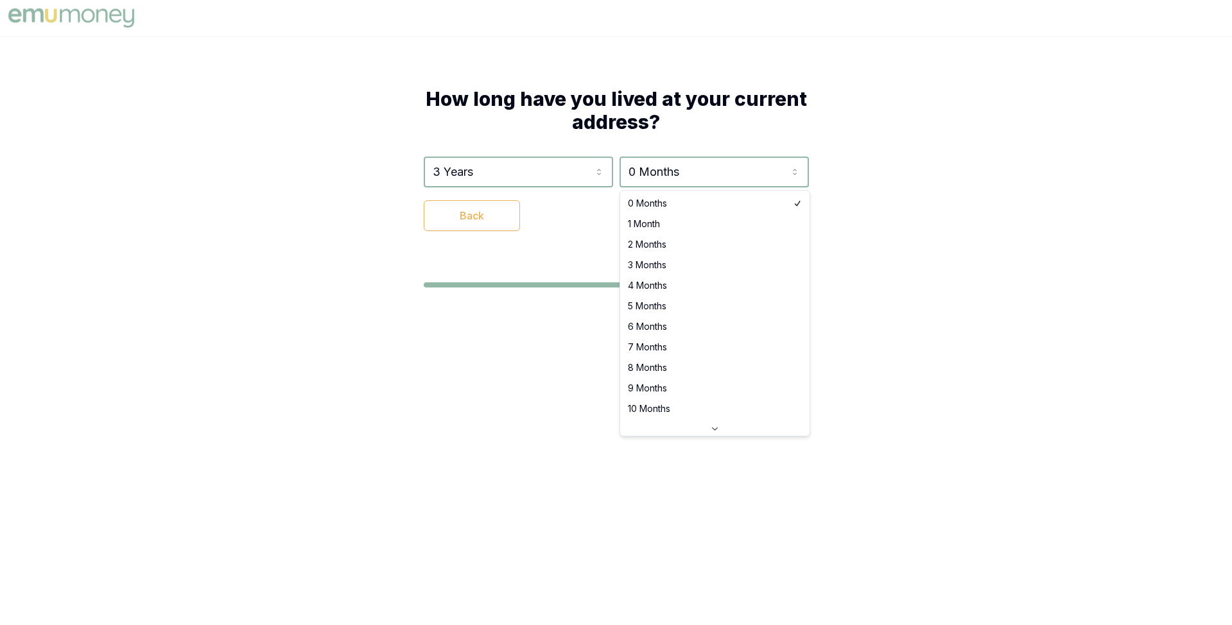
select select "3"
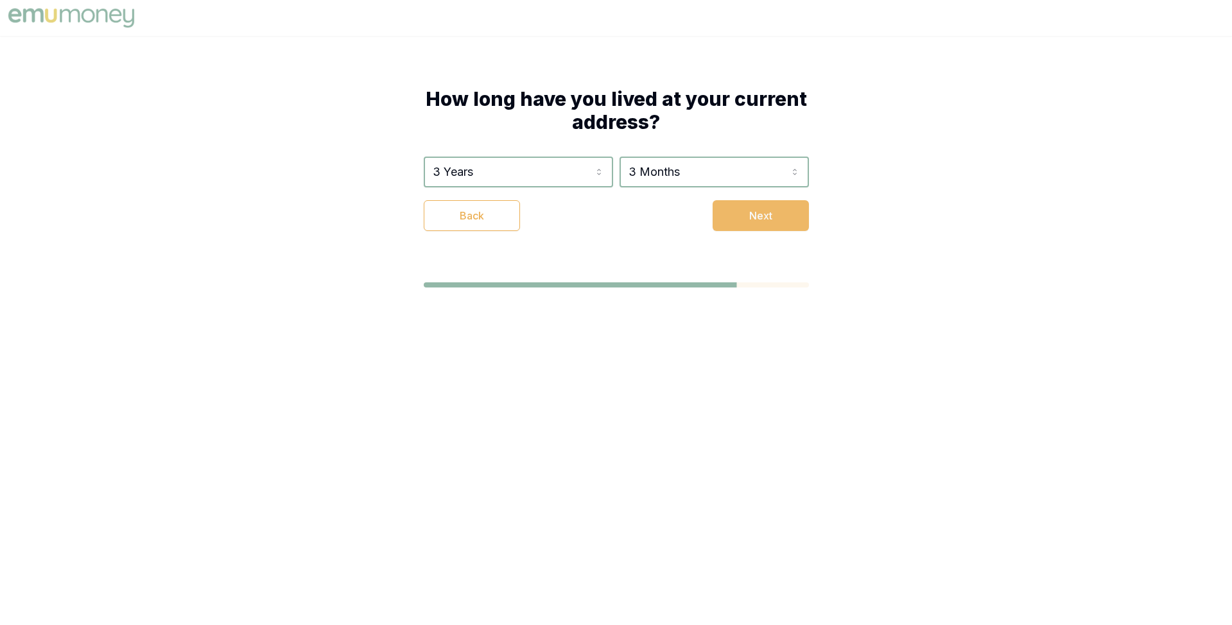
click at [743, 214] on button "Next" at bounding box center [760, 215] width 96 height 31
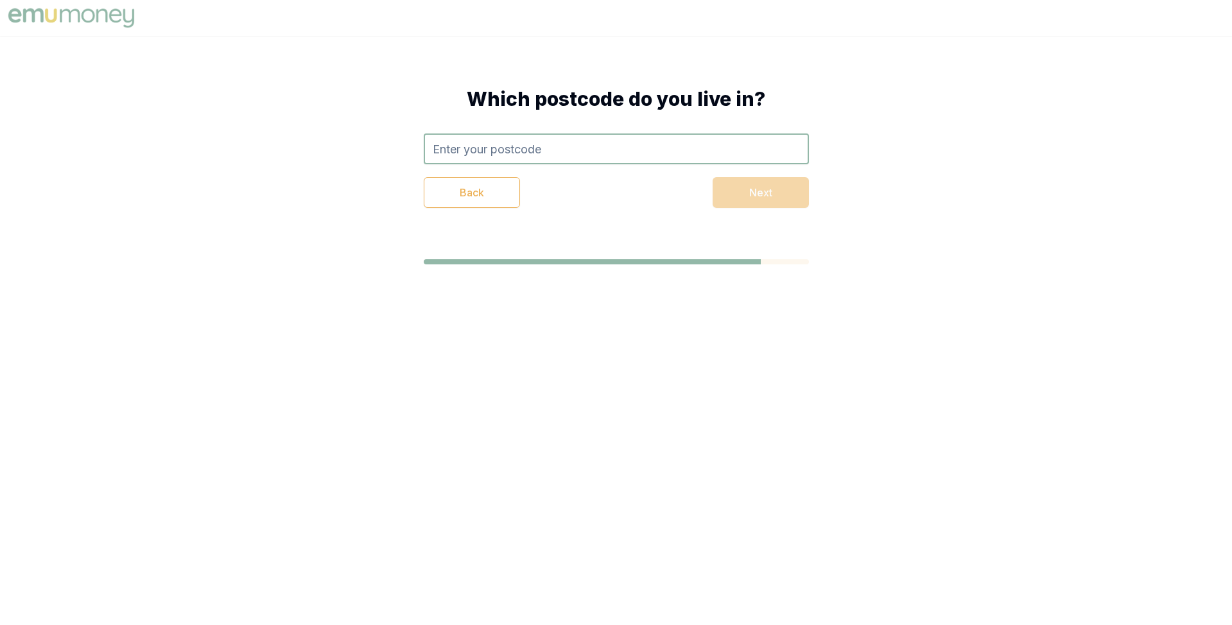
click at [614, 143] on input "text" at bounding box center [616, 148] width 385 height 31
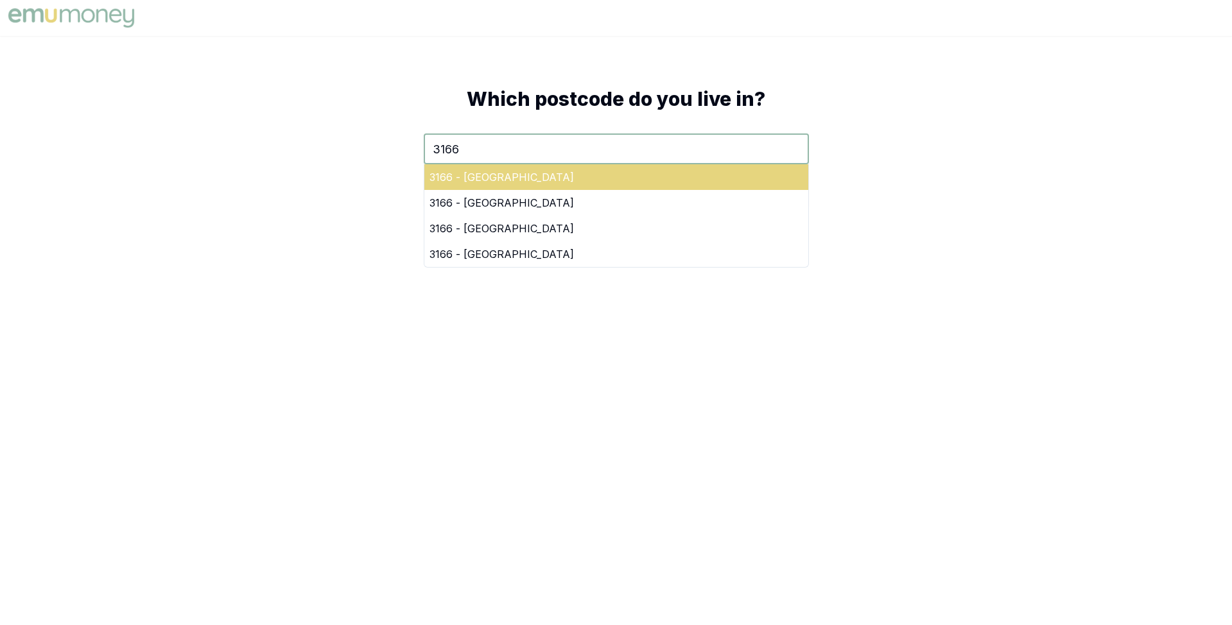
type input "3166"
click at [665, 173] on div "3166 - Oakleigh East" at bounding box center [616, 177] width 384 height 26
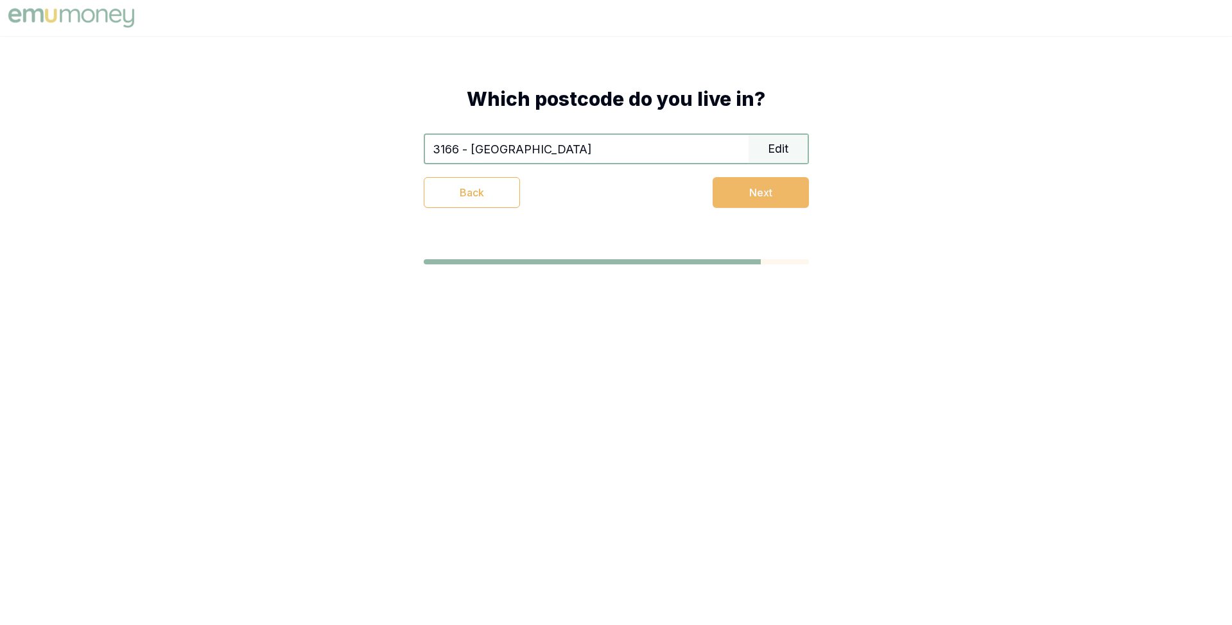
click at [735, 196] on button "Next" at bounding box center [760, 192] width 96 height 31
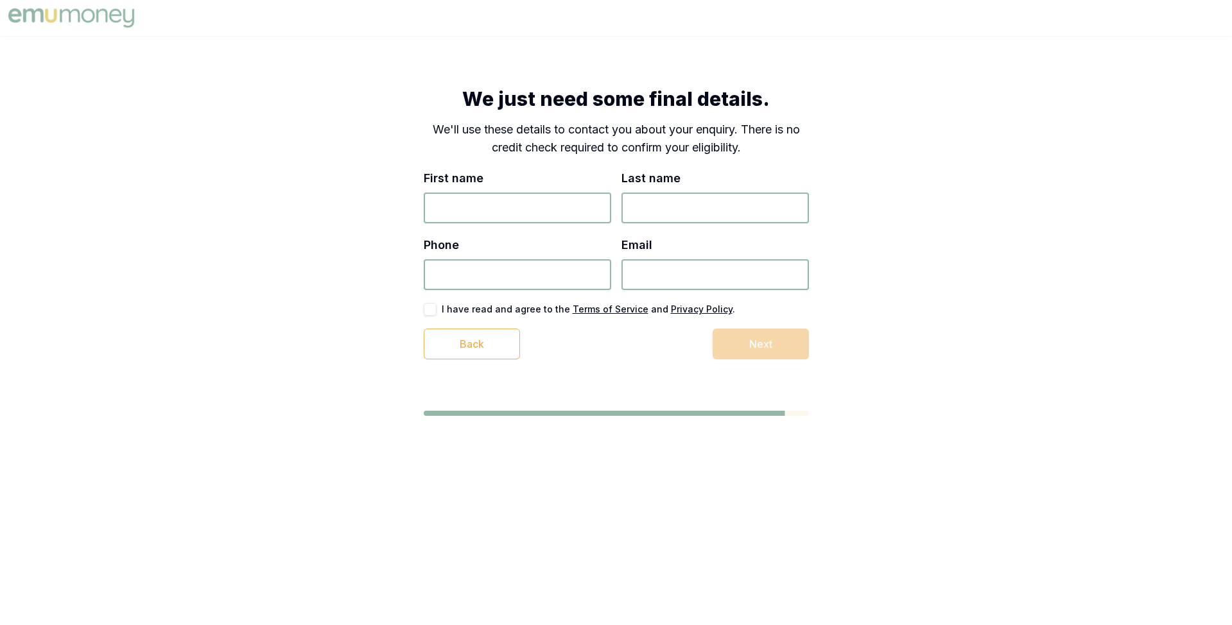
click at [560, 210] on input "First name" at bounding box center [517, 208] width 187 height 31
type input "Matt"
type input "Test"
type input "8489 483 933"
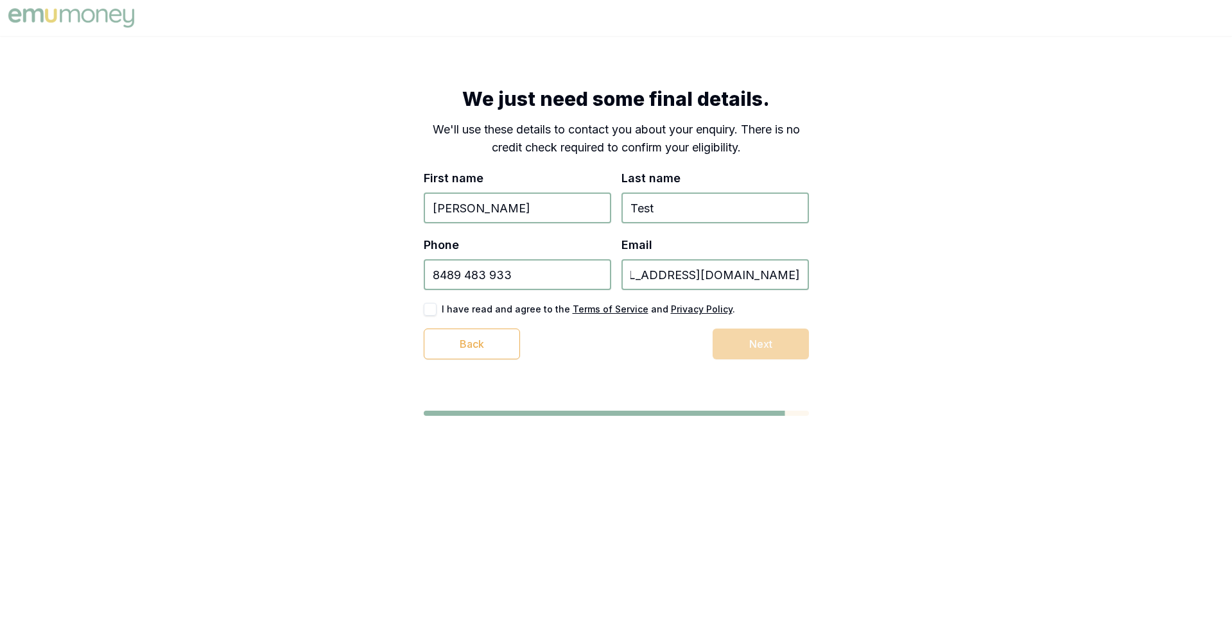
type input "test_1+347894378935793@emumoney.com.au"
click at [429, 311] on button "button" at bounding box center [430, 309] width 13 height 13
click at [735, 346] on button "Next" at bounding box center [760, 344] width 96 height 31
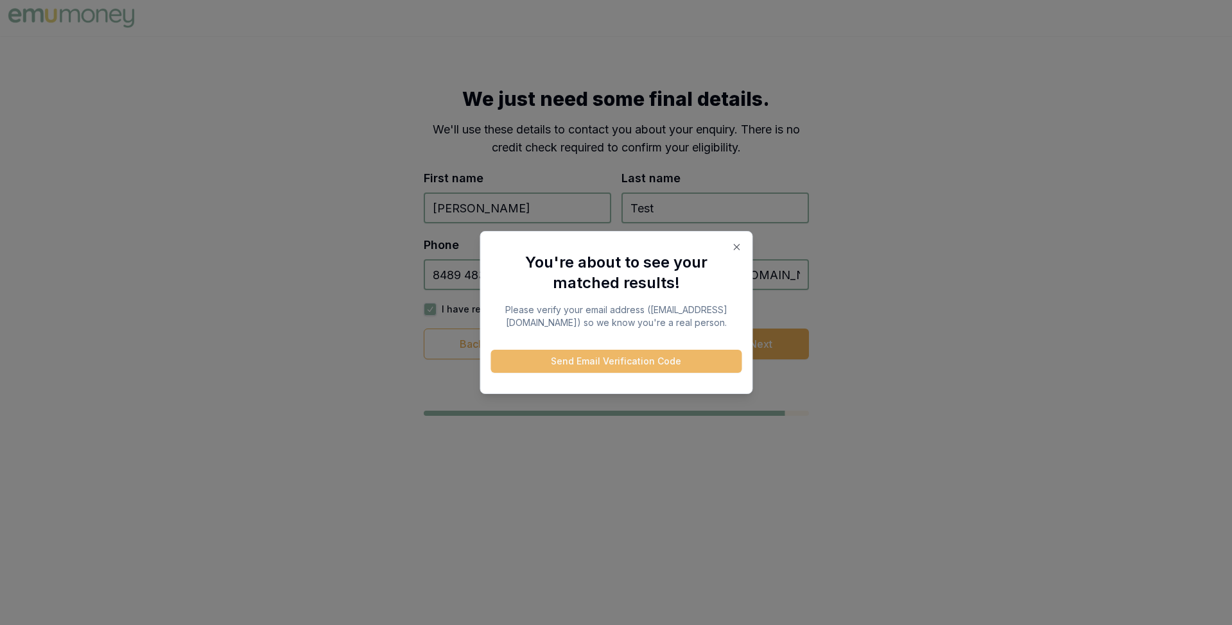
click at [640, 370] on button "Send Email Verification Code" at bounding box center [615, 361] width 251 height 23
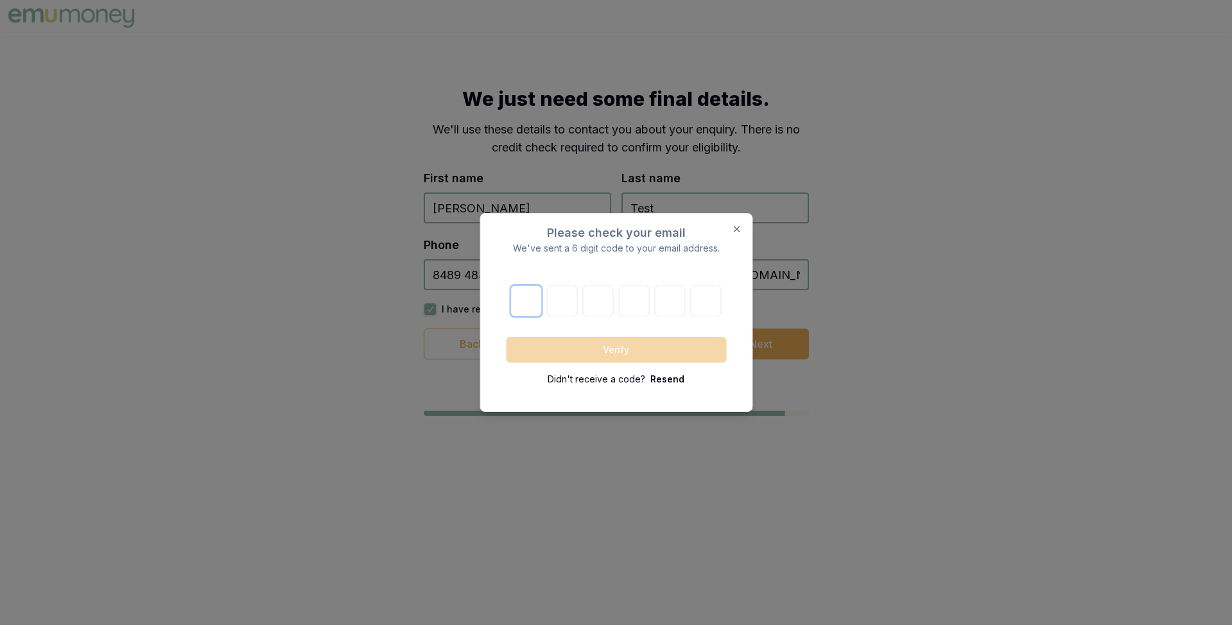
click at [527, 295] on input "text" at bounding box center [526, 301] width 31 height 31
paste input "4"
type input "4"
type input "3"
type input "5"
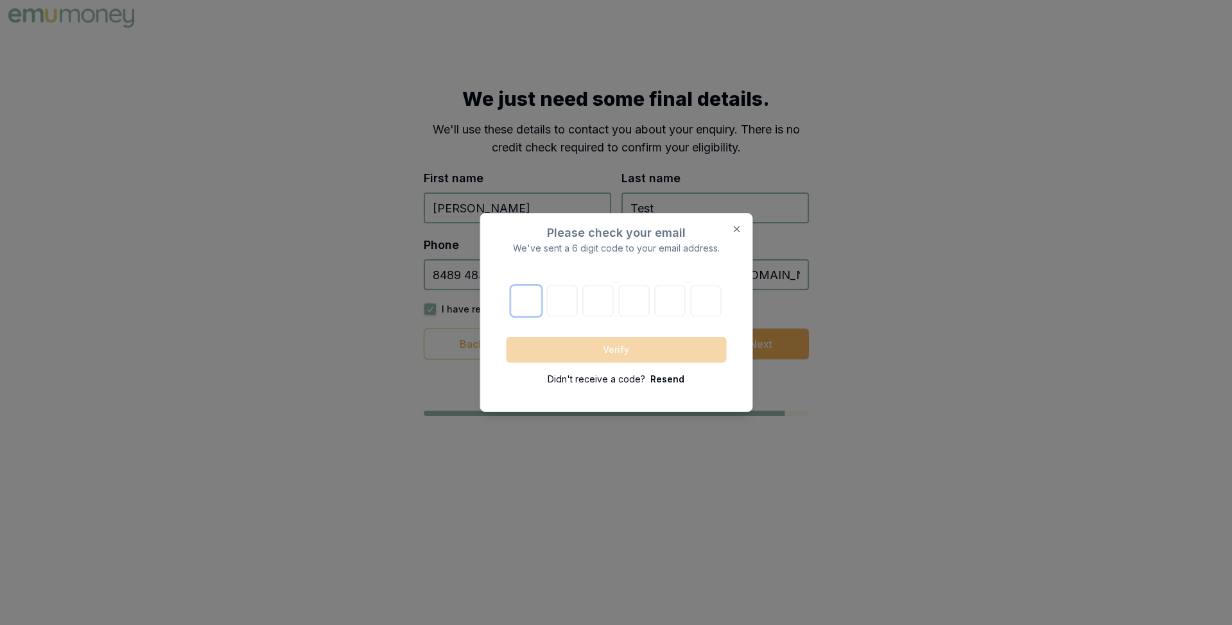
type input "4"
type input "8"
type input "0"
click at [613, 341] on button "Verify" at bounding box center [616, 350] width 220 height 26
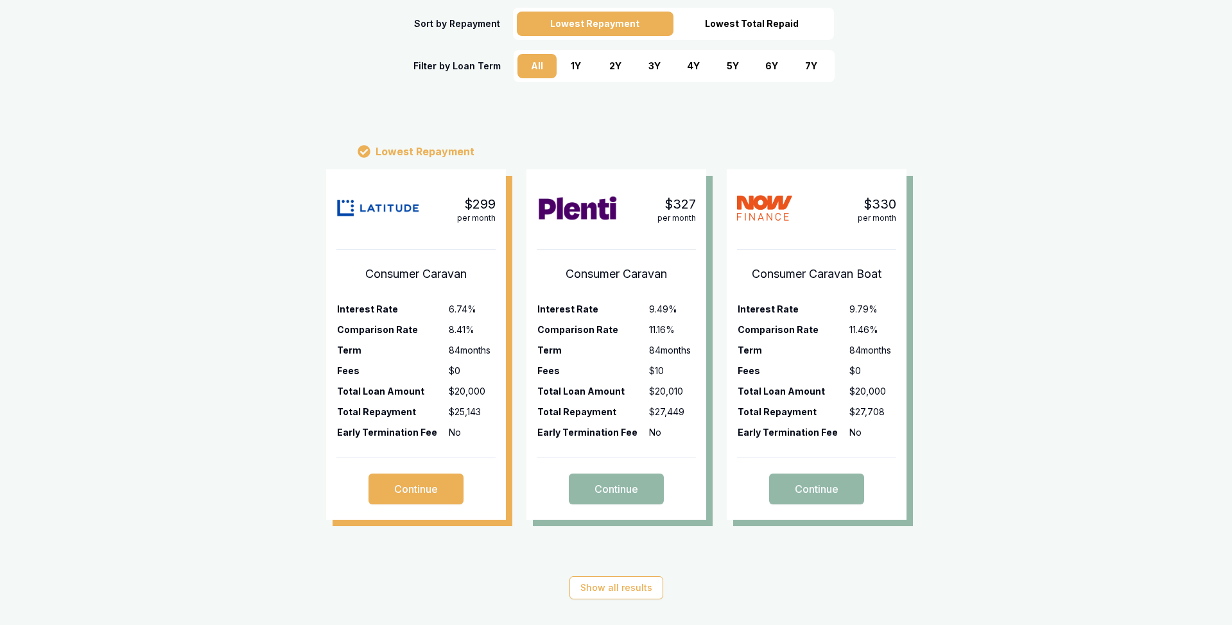
scroll to position [273, 0]
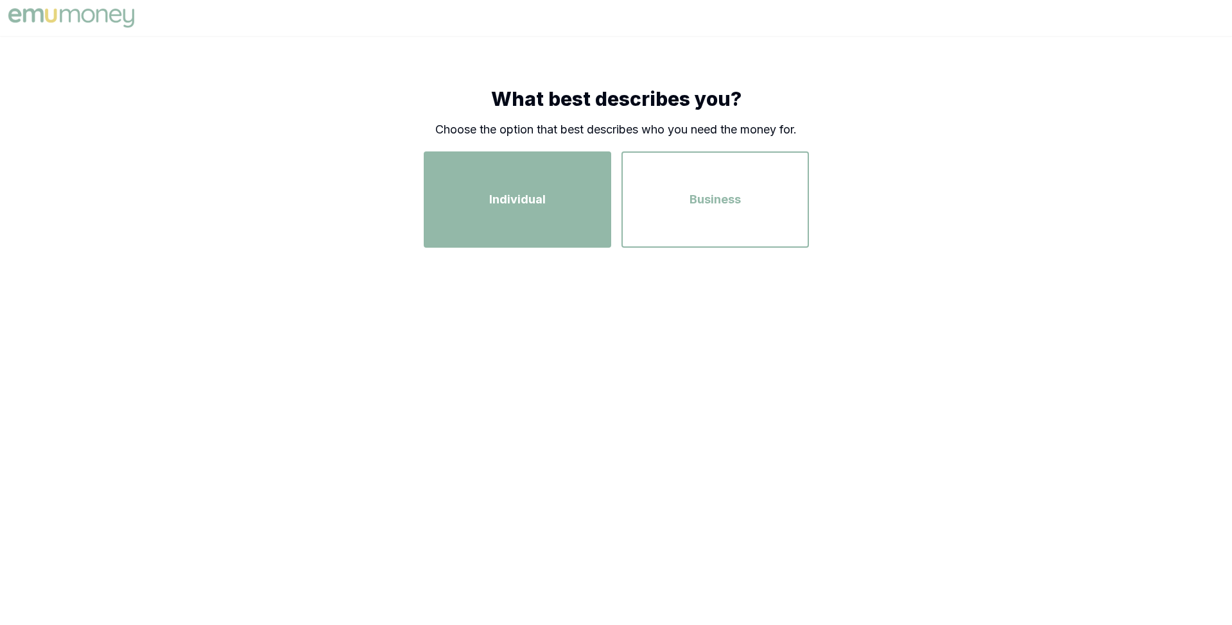
click at [497, 191] on span "Individual" at bounding box center [517, 200] width 56 height 18
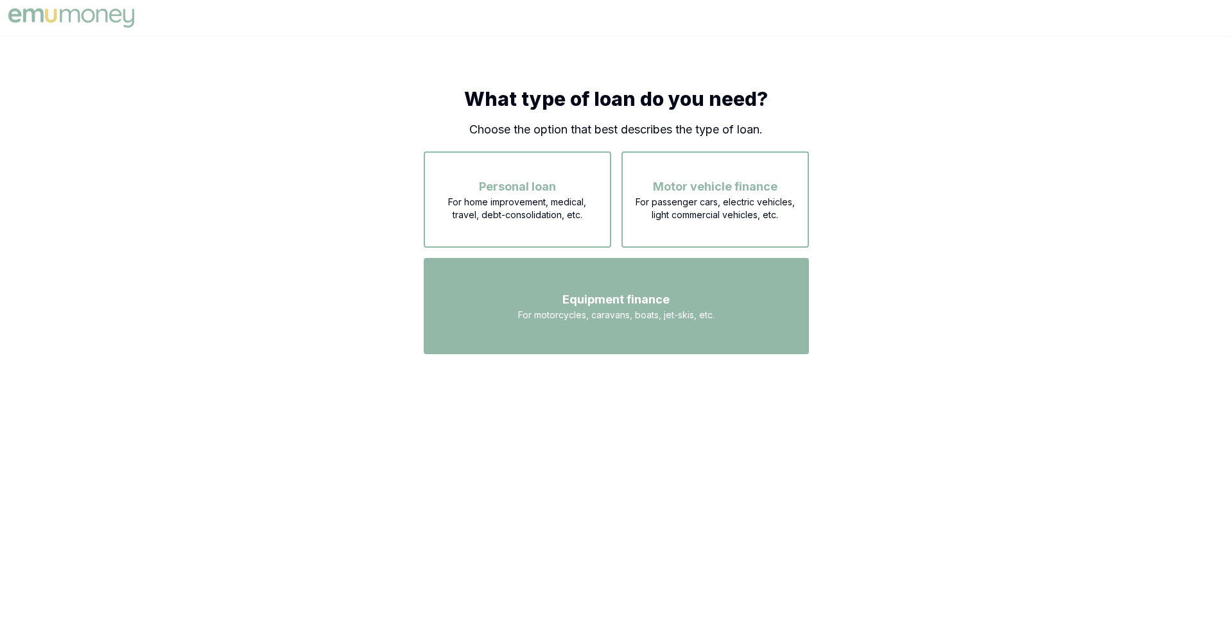
click at [571, 295] on span "Equipment finance" at bounding box center [615, 300] width 107 height 18
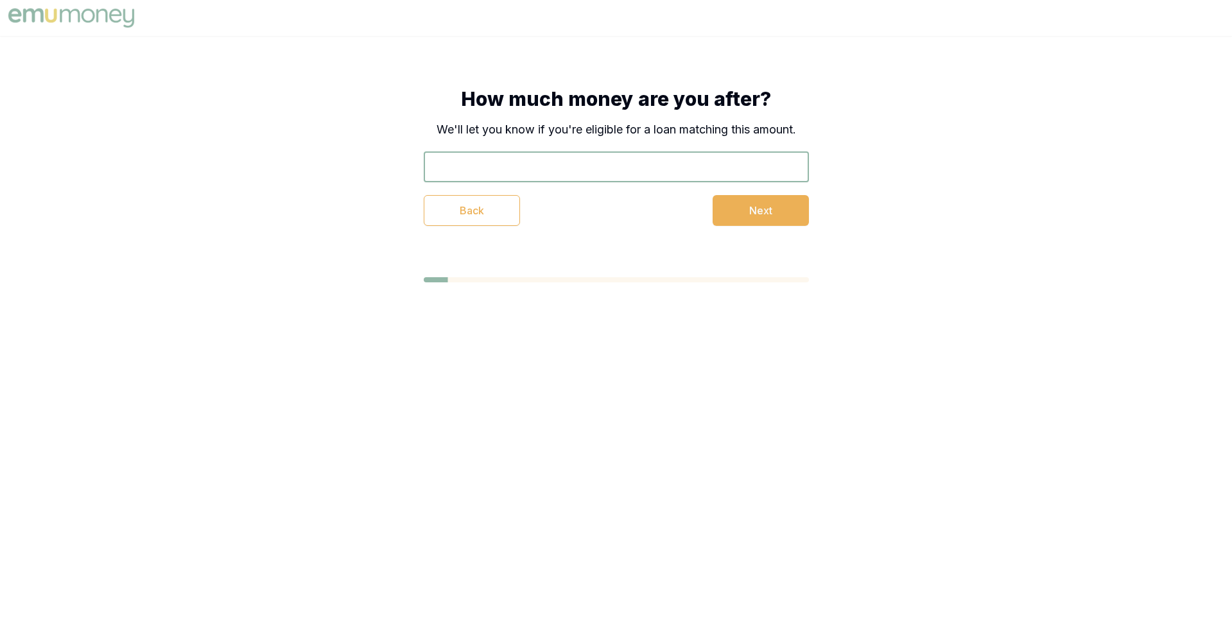
click at [555, 174] on input "text" at bounding box center [616, 166] width 385 height 31
type input "$15,000"
click at [730, 210] on button "Next" at bounding box center [760, 210] width 96 height 31
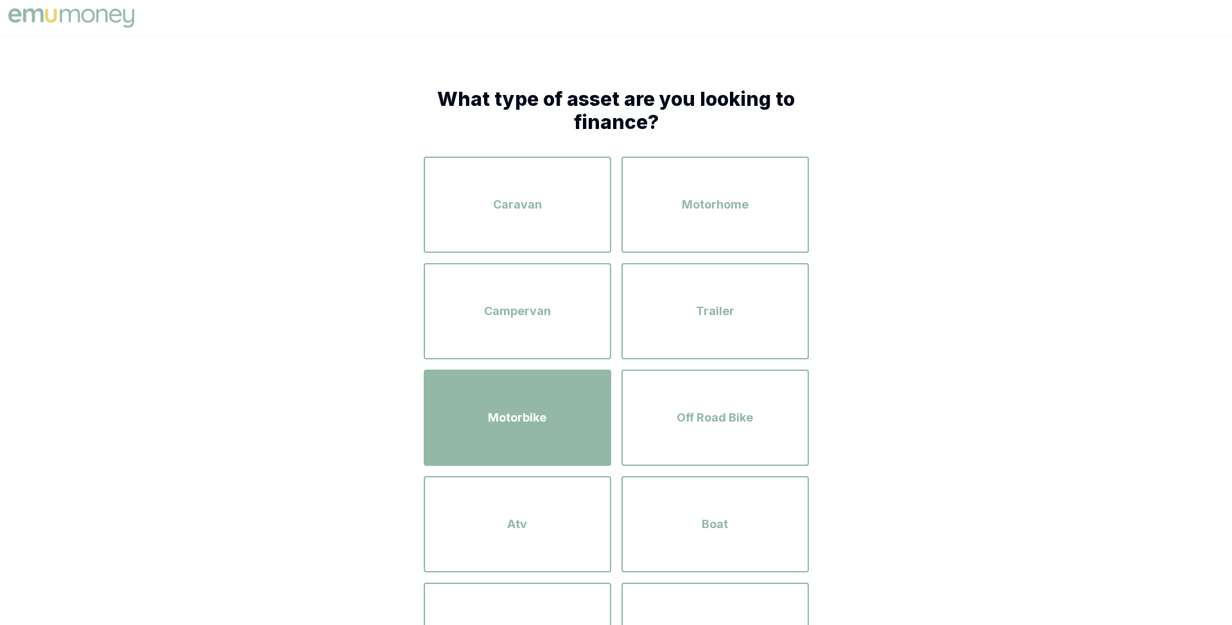
click at [560, 411] on div "Motorbike" at bounding box center [517, 417] width 164 height 73
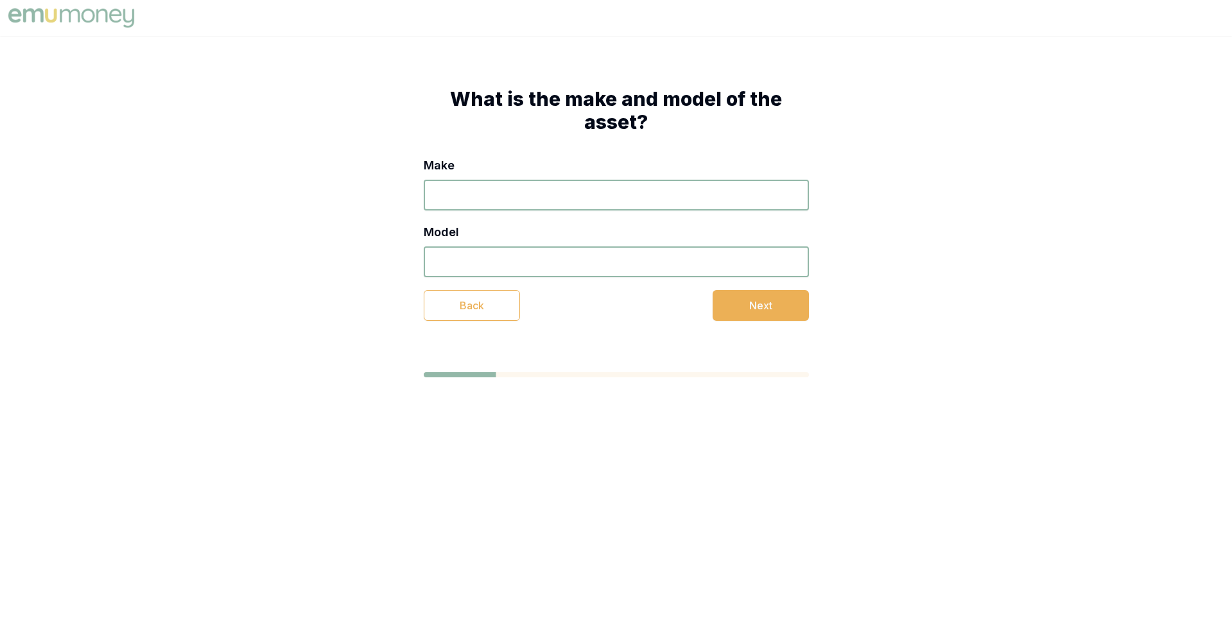
click at [545, 202] on input "Make" at bounding box center [616, 195] width 385 height 31
type input "ssad"
click at [563, 252] on input "Model" at bounding box center [616, 261] width 385 height 31
type input "dsds"
click at [728, 300] on button "Next" at bounding box center [760, 305] width 96 height 31
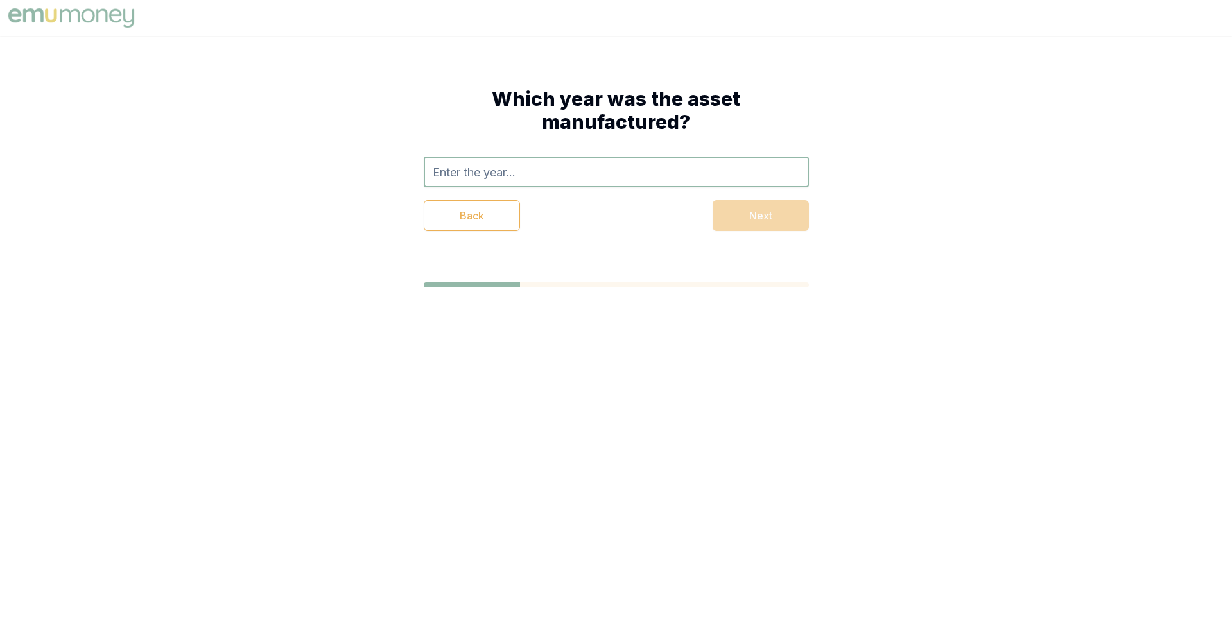
click at [599, 178] on input "text" at bounding box center [616, 172] width 385 height 31
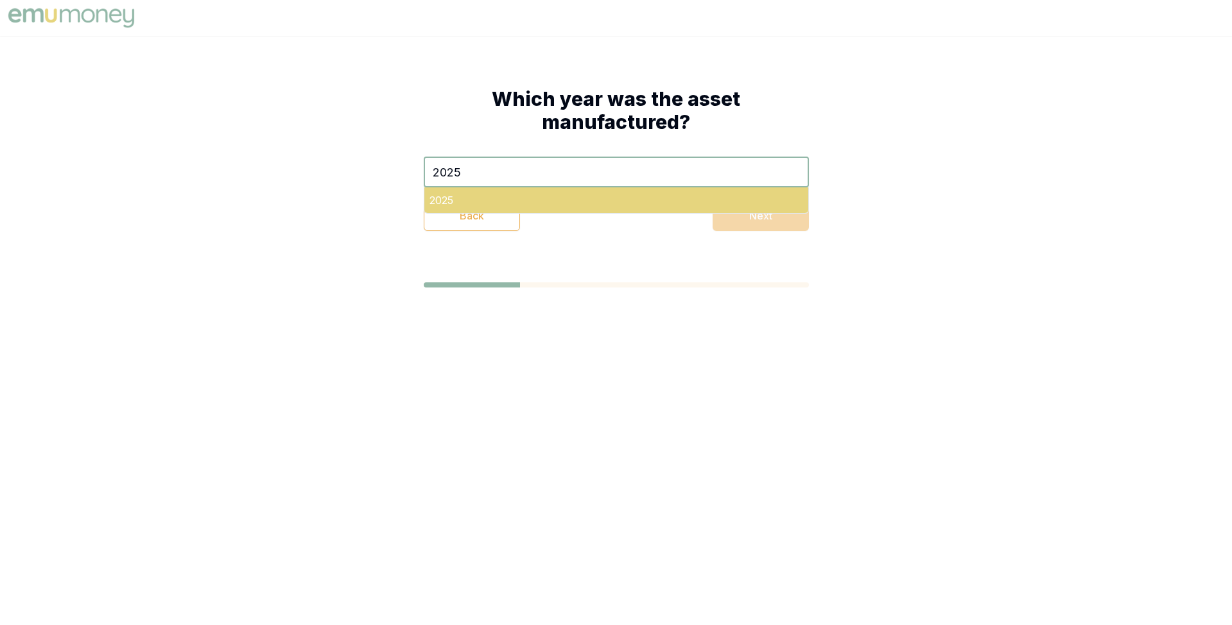
type input "2025"
click at [651, 196] on div "2025" at bounding box center [616, 200] width 384 height 26
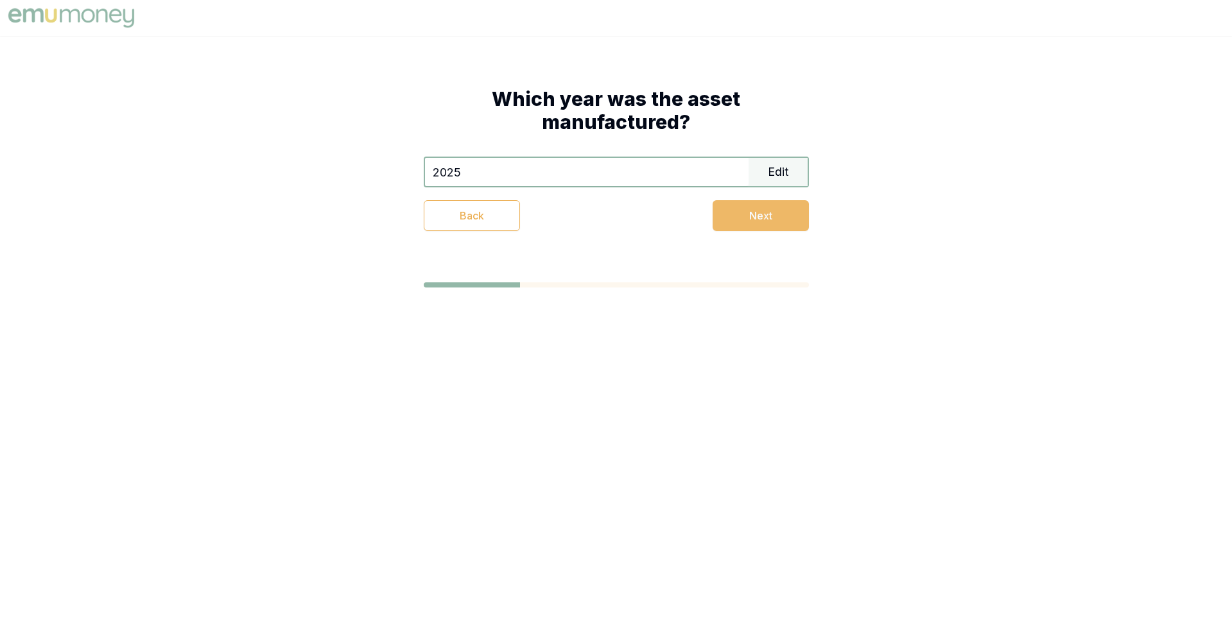
click at [732, 210] on button "Next" at bounding box center [760, 215] width 96 height 31
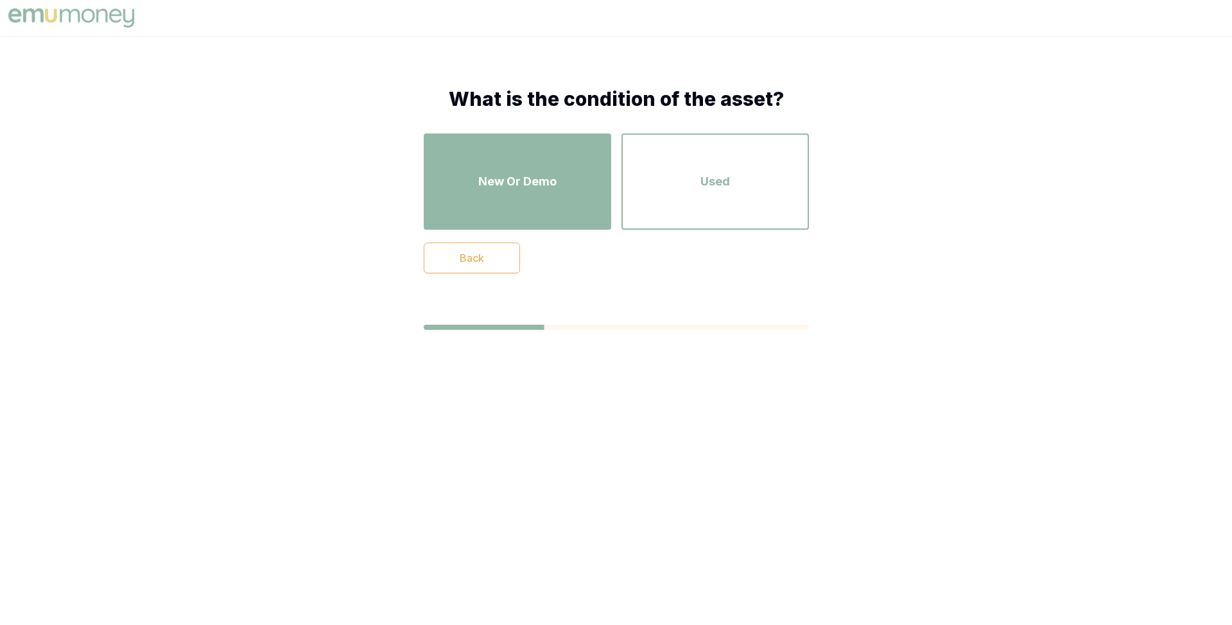
click at [541, 199] on div "New Or Demo" at bounding box center [517, 181] width 164 height 73
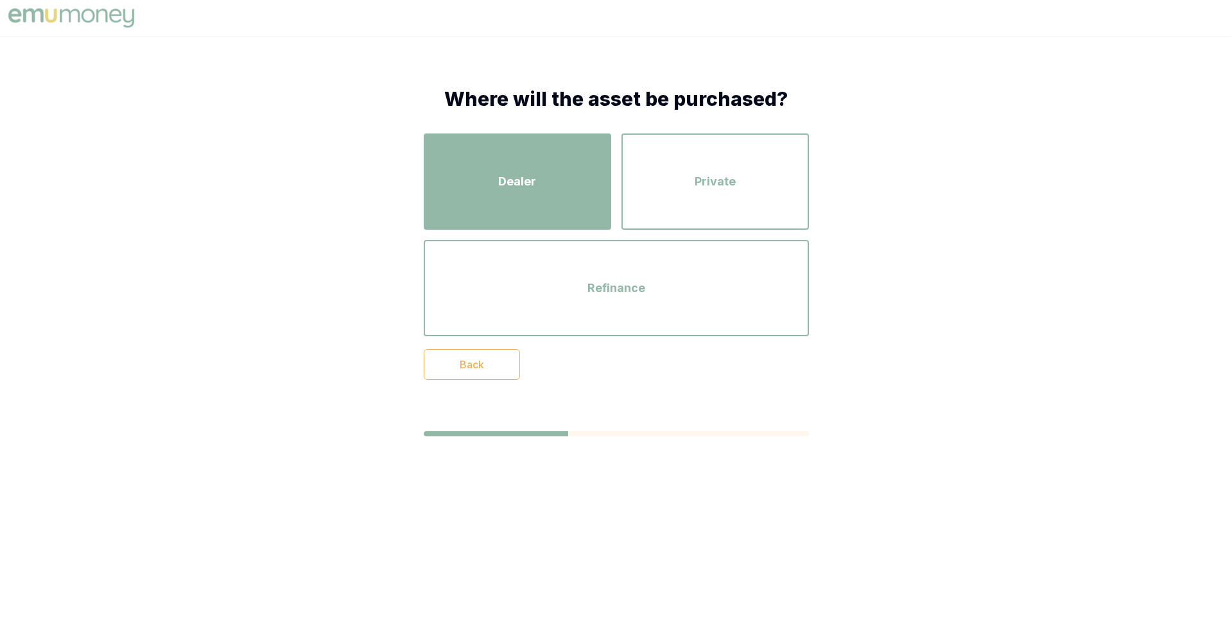
click at [534, 181] on span "Dealer" at bounding box center [517, 182] width 38 height 18
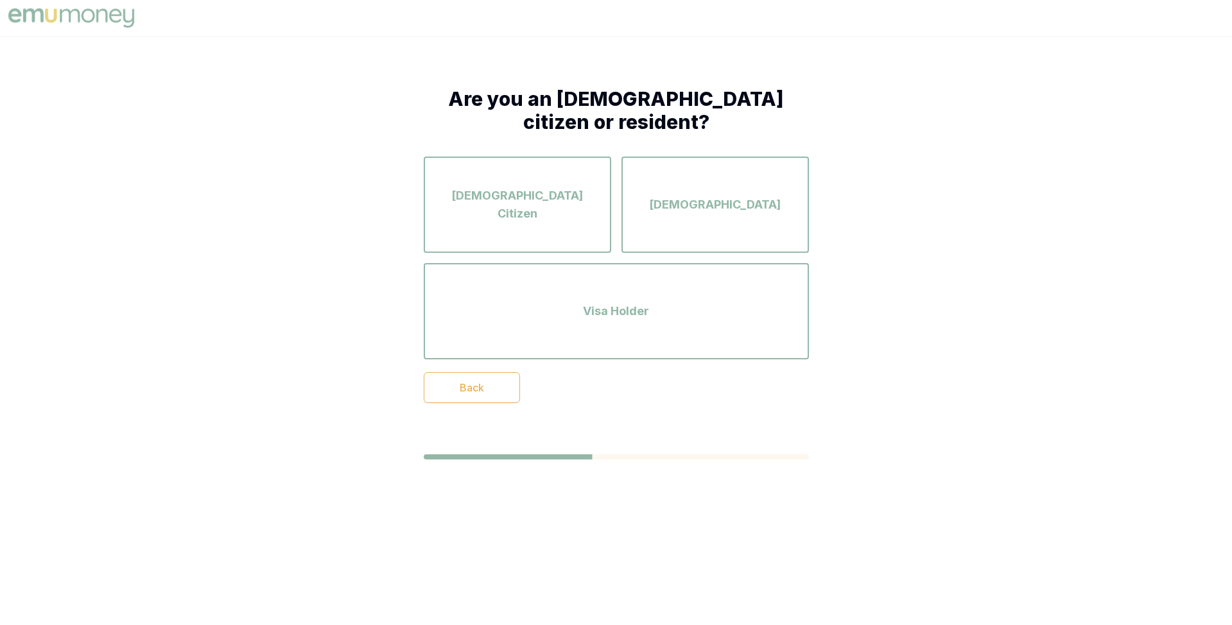
click at [534, 181] on div "Australian Citizen" at bounding box center [517, 204] width 164 height 73
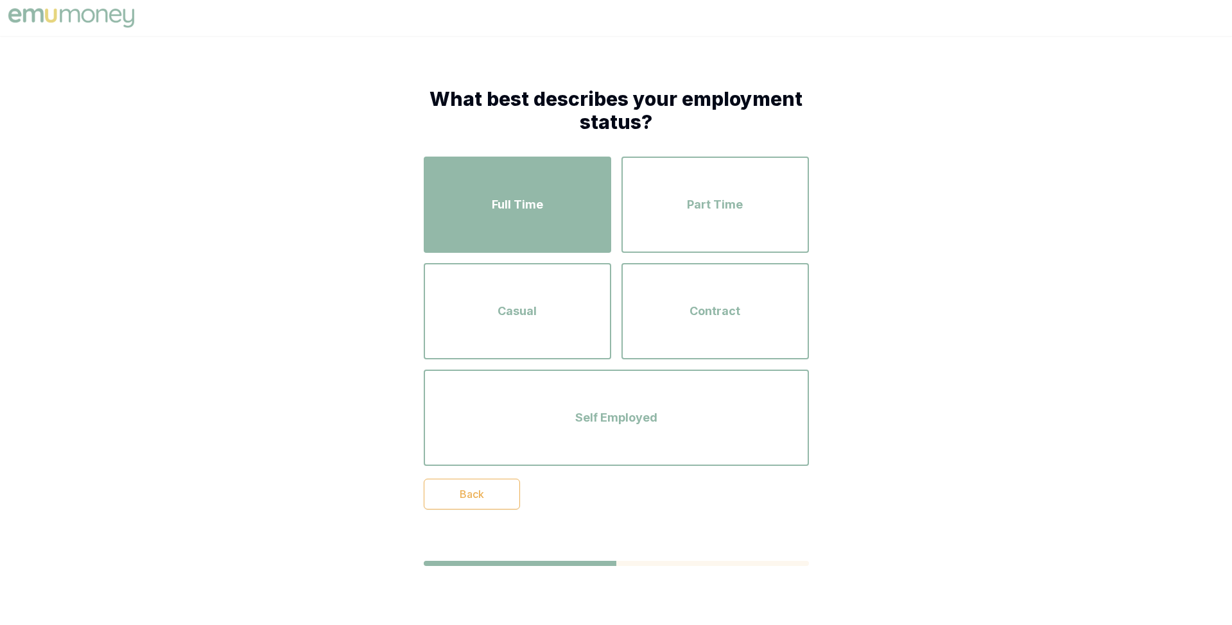
click at [535, 181] on div "Full Time" at bounding box center [517, 204] width 164 height 73
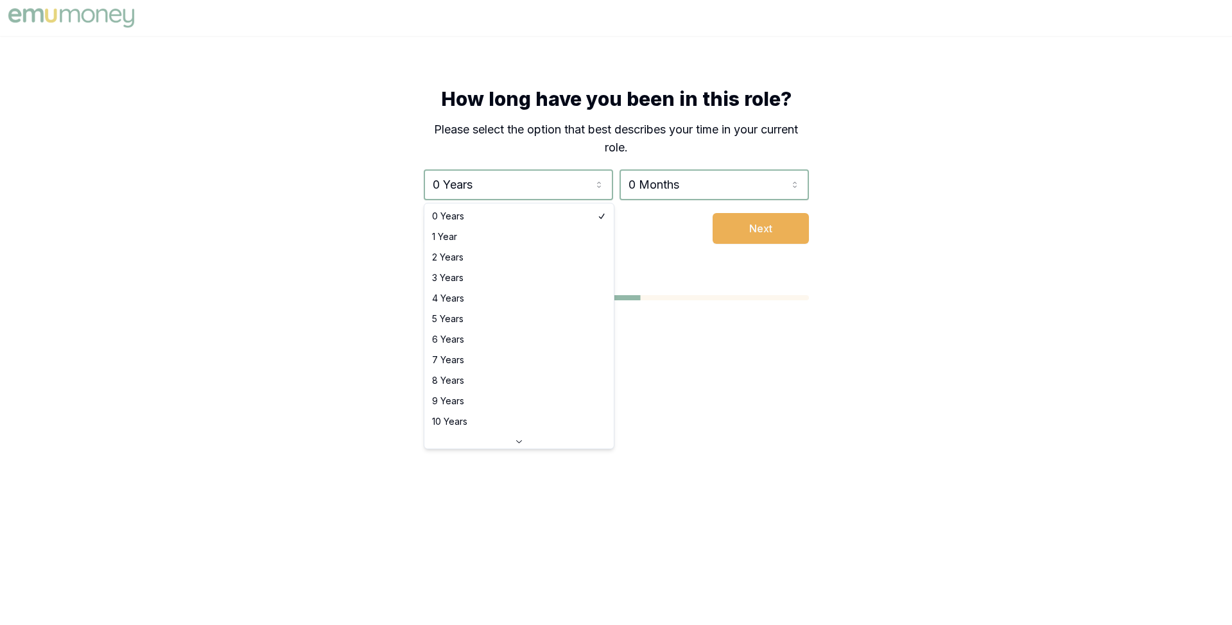
click at [535, 181] on html "How long have you been in this role? Please select the option that best describ…" at bounding box center [616, 312] width 1232 height 625
select select "3"
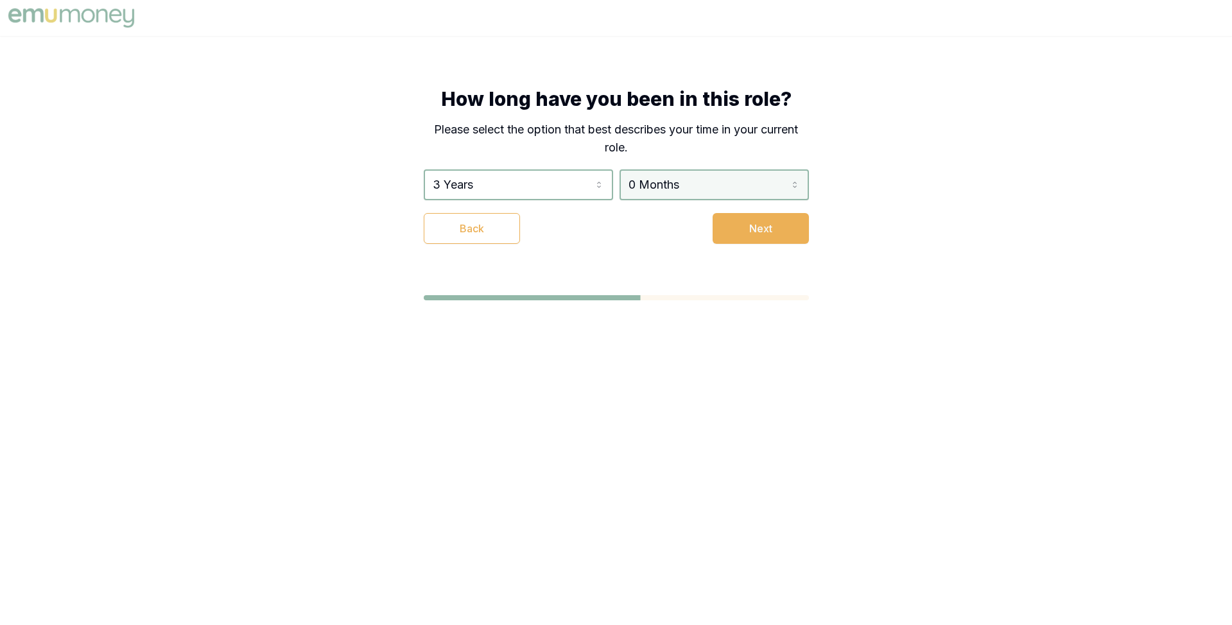
click at [641, 189] on html "How long have you been in this role? Please select the option that best describ…" at bounding box center [616, 312] width 1232 height 625
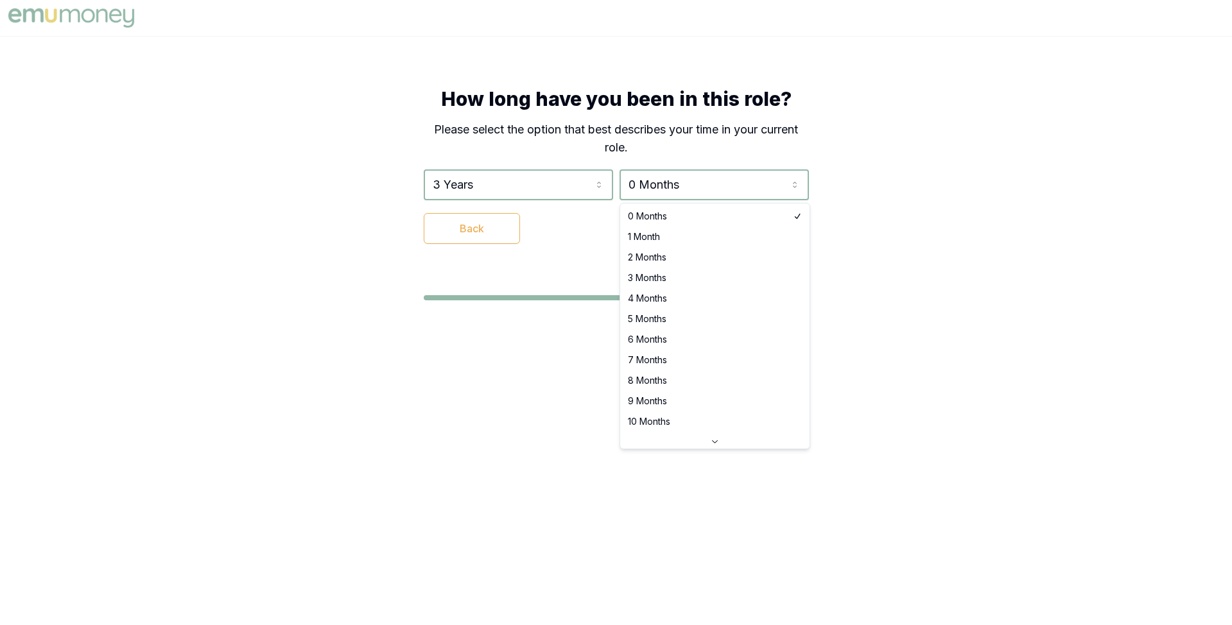
select select "2"
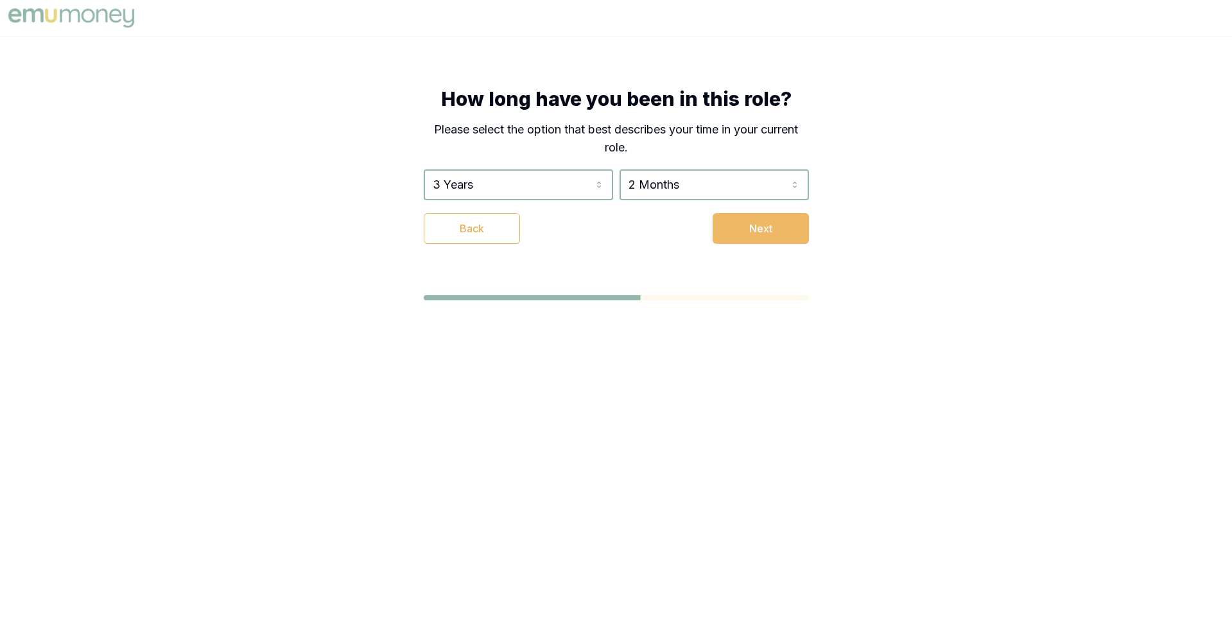
click at [740, 233] on button "Next" at bounding box center [760, 228] width 96 height 31
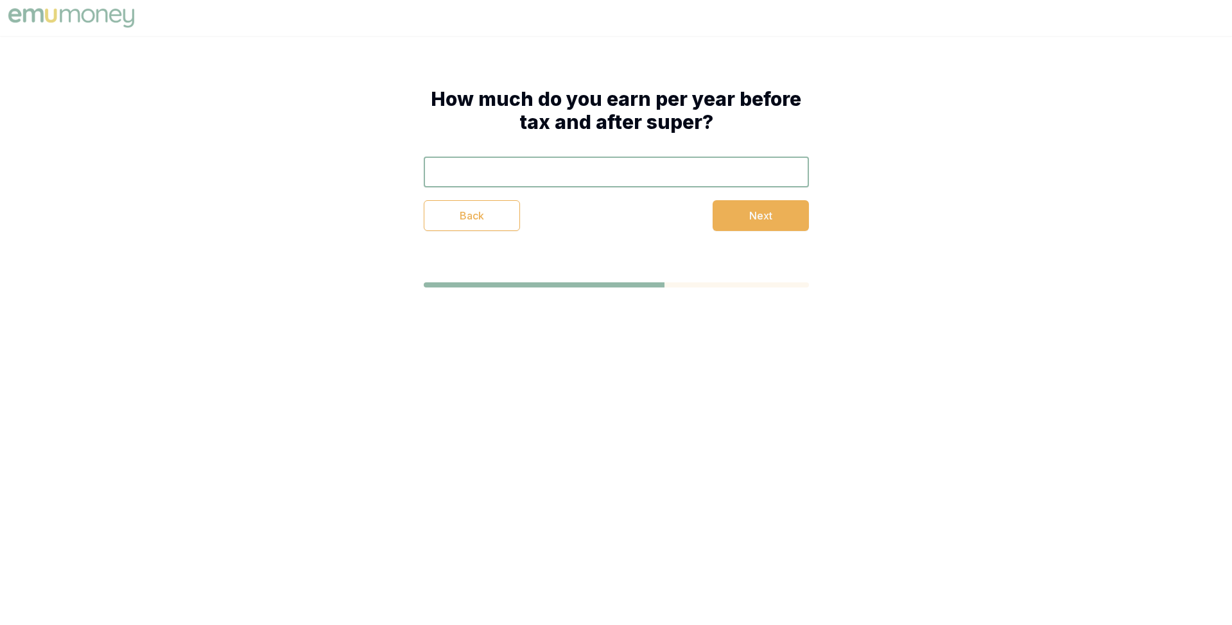
click at [580, 175] on input "text" at bounding box center [616, 172] width 385 height 31
type input "$120,000"
click at [741, 217] on button "Next" at bounding box center [760, 215] width 96 height 31
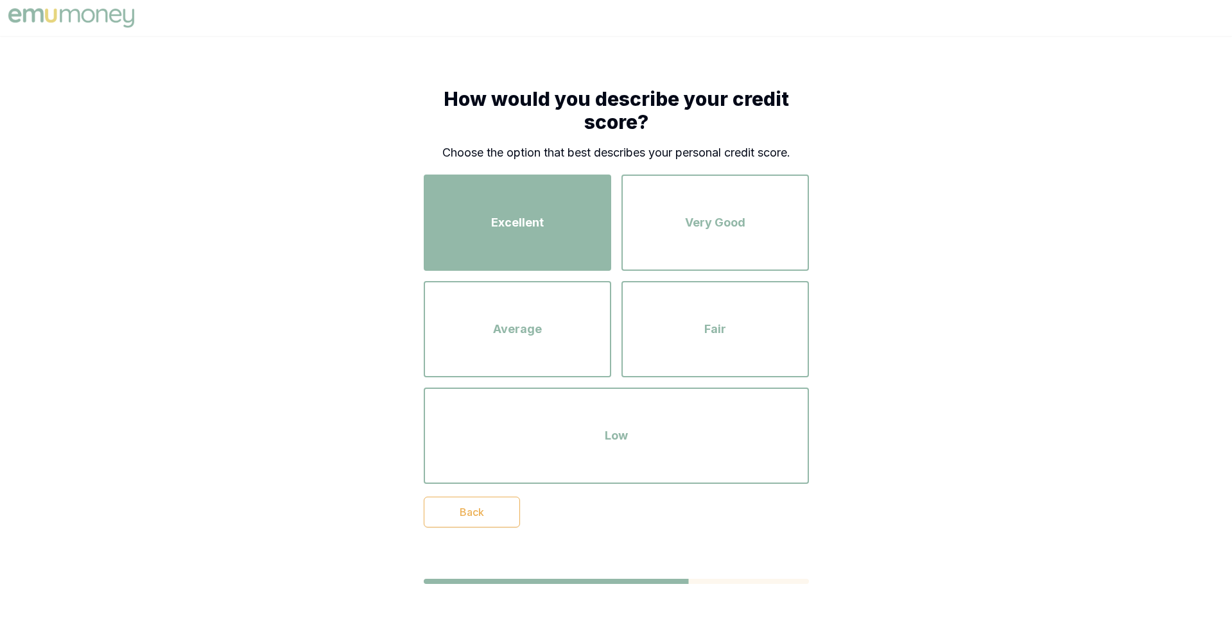
click at [534, 210] on div "Excellent" at bounding box center [517, 222] width 164 height 73
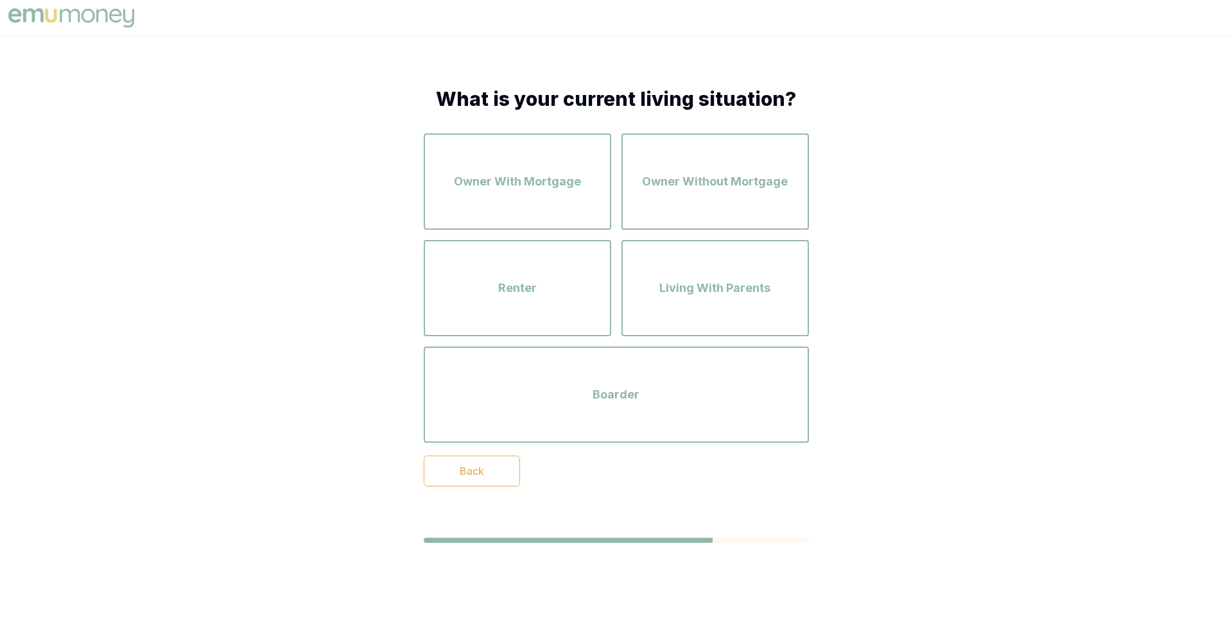
click at [534, 210] on div "Owner With Mortgage" at bounding box center [517, 181] width 164 height 73
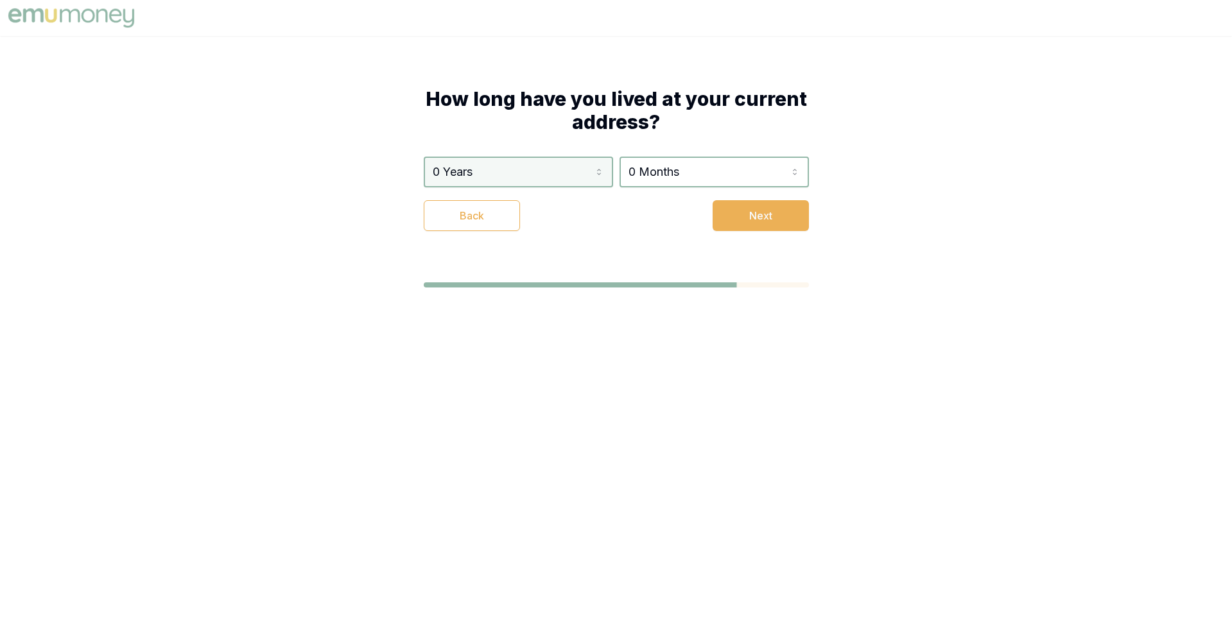
click at [539, 170] on html "How long have you lived at your current address? 0 Years 0 Years 1 Year 2 Years…" at bounding box center [616, 312] width 1232 height 625
select select "3"
click at [678, 185] on html "How long have you lived at your current address? 3 Years 0 Years 1 Year 2 Years…" at bounding box center [616, 312] width 1232 height 625
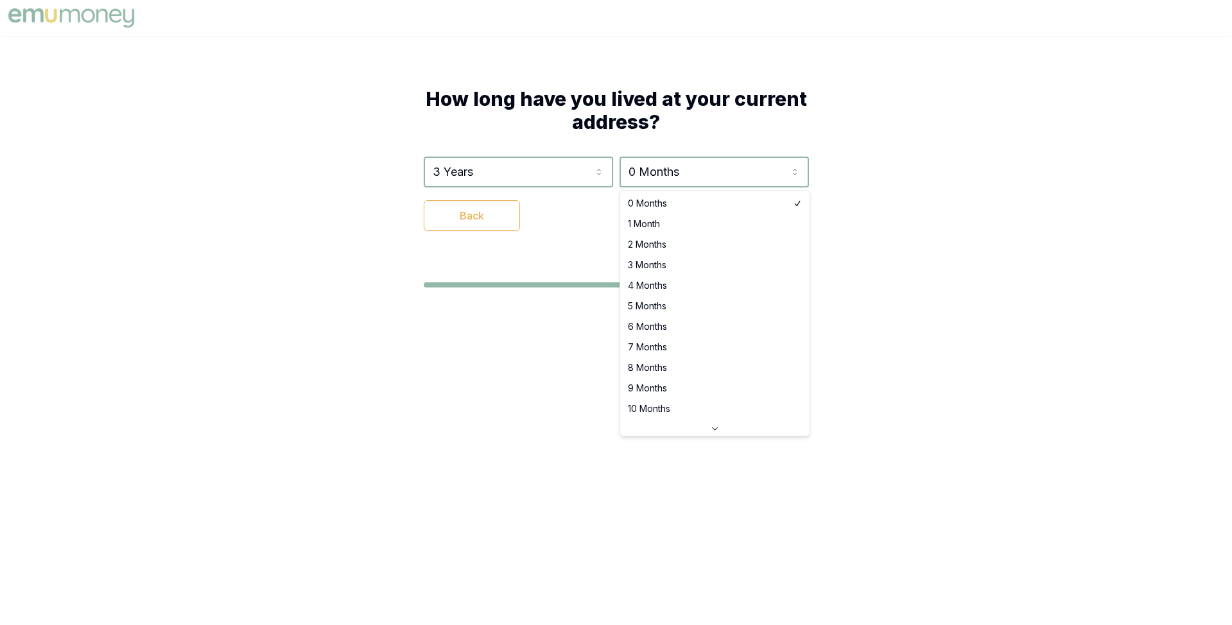
select select "4"
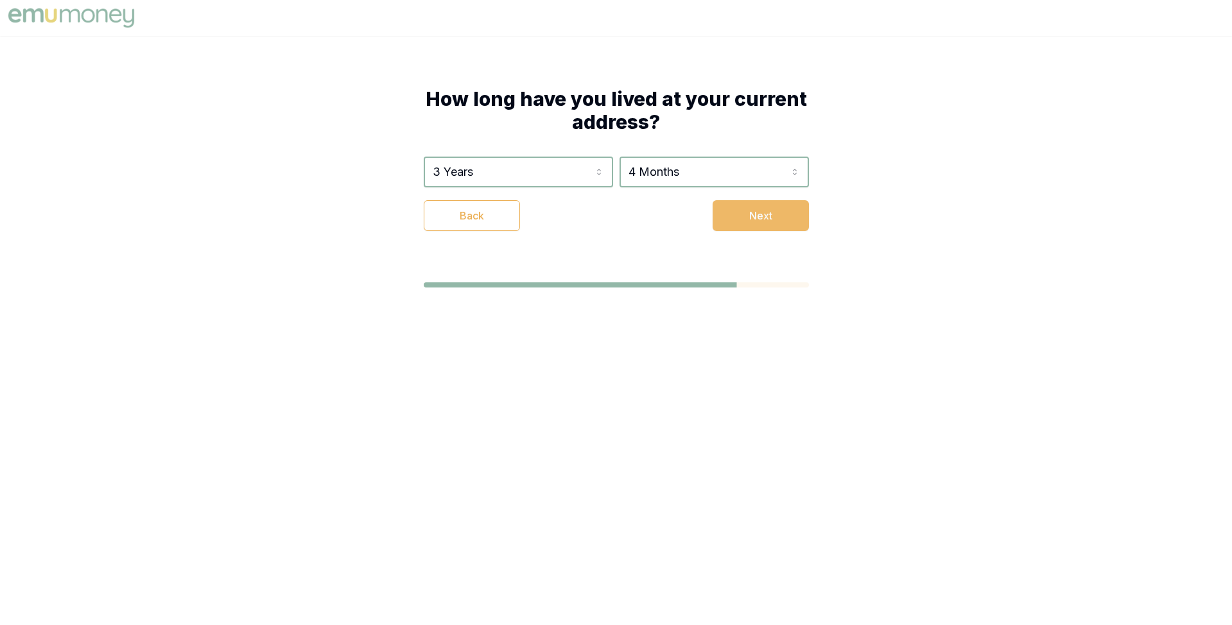
click at [730, 221] on button "Next" at bounding box center [760, 215] width 96 height 31
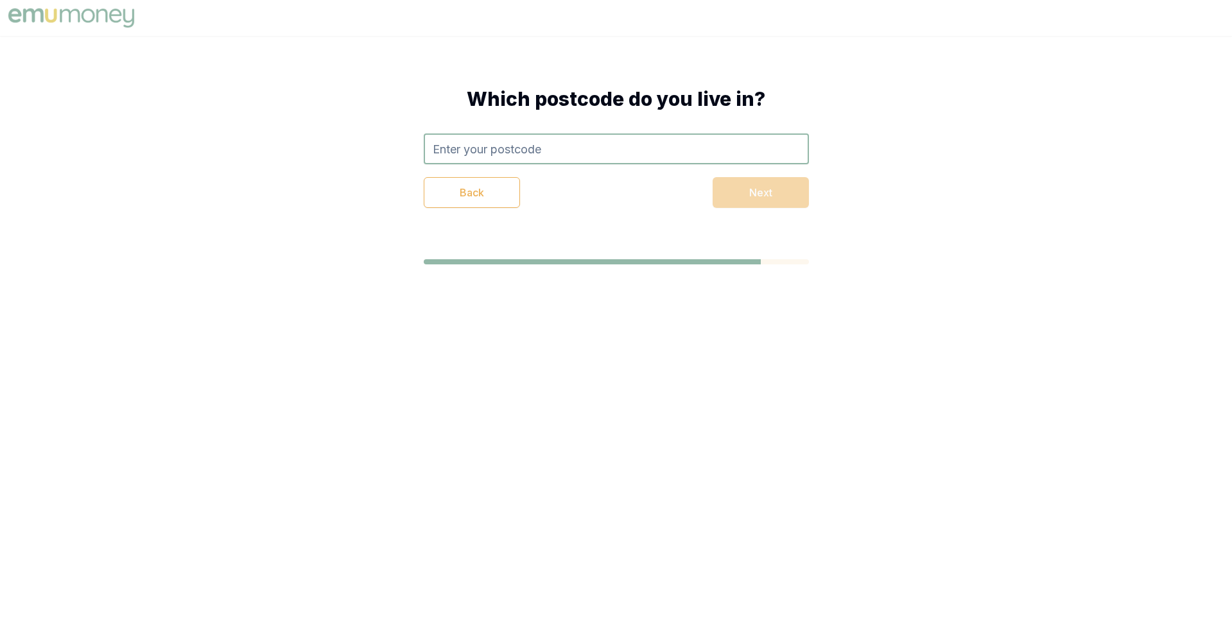
click at [592, 151] on input "text" at bounding box center [616, 148] width 385 height 31
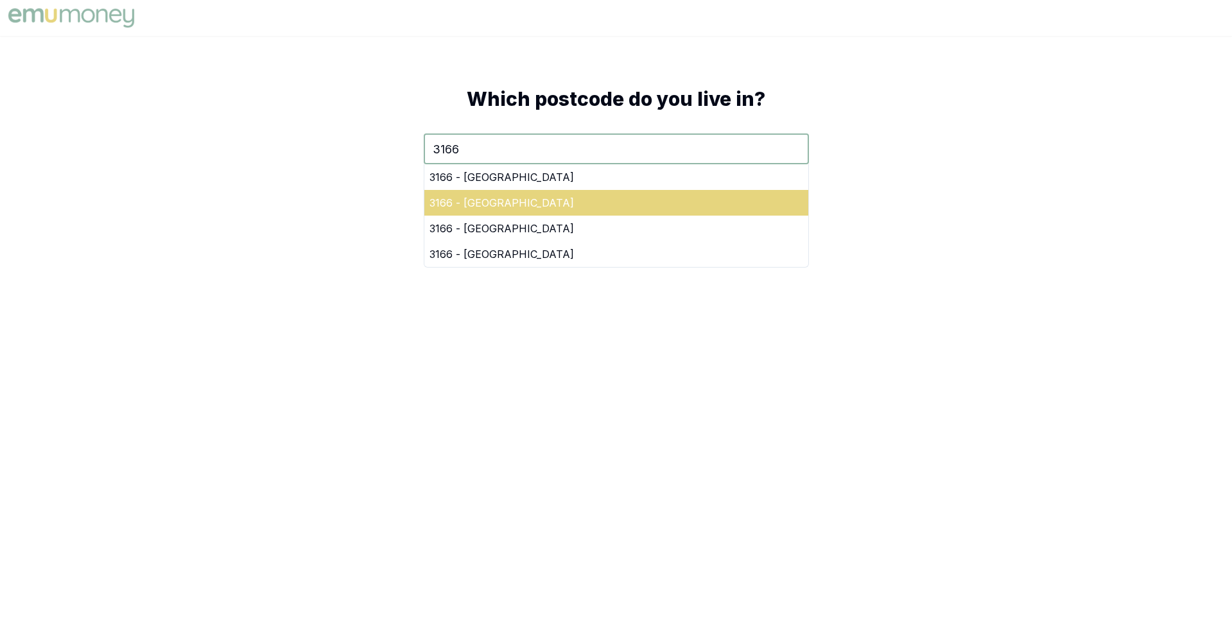
type input "3166"
click at [661, 190] on div "3166 - Oakleigh" at bounding box center [616, 203] width 384 height 26
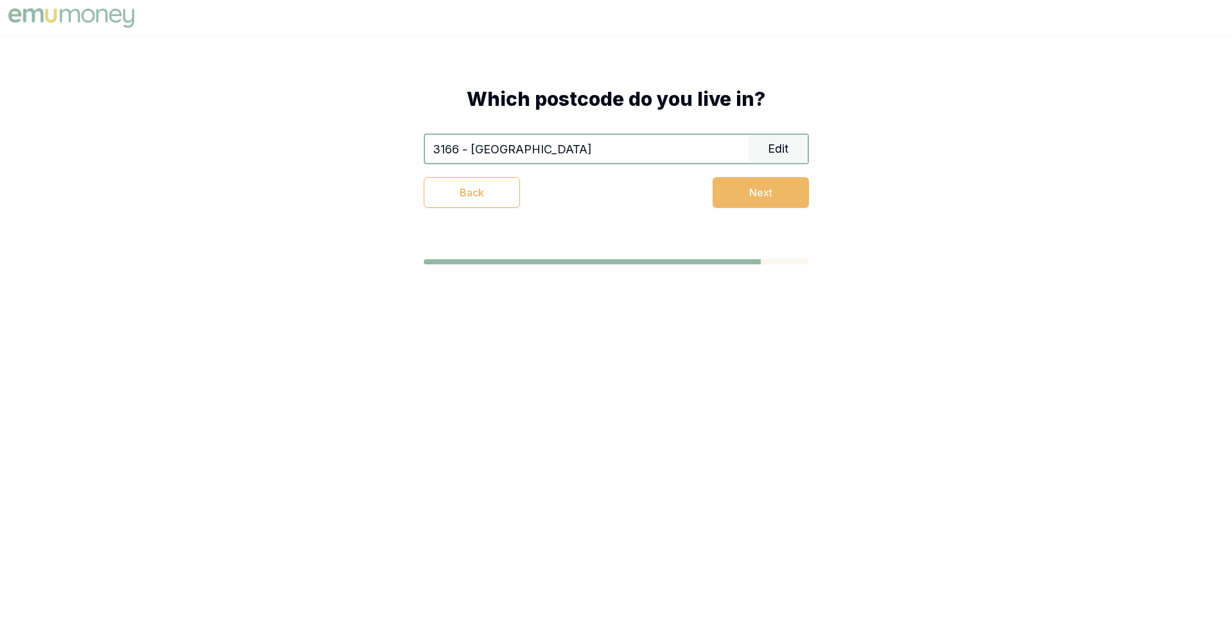
click at [749, 185] on button "Next" at bounding box center [760, 192] width 96 height 31
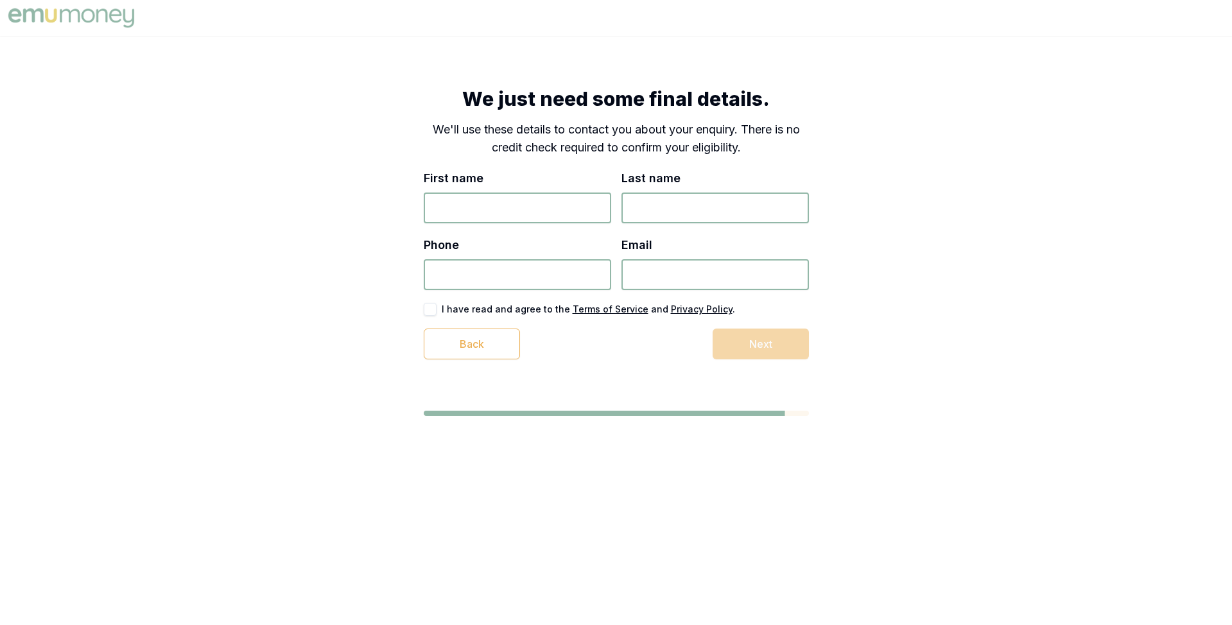
click at [547, 217] on input "First name" at bounding box center [517, 208] width 187 height 31
type input "Matt"
type input "Test"
type input "7383 738 932"
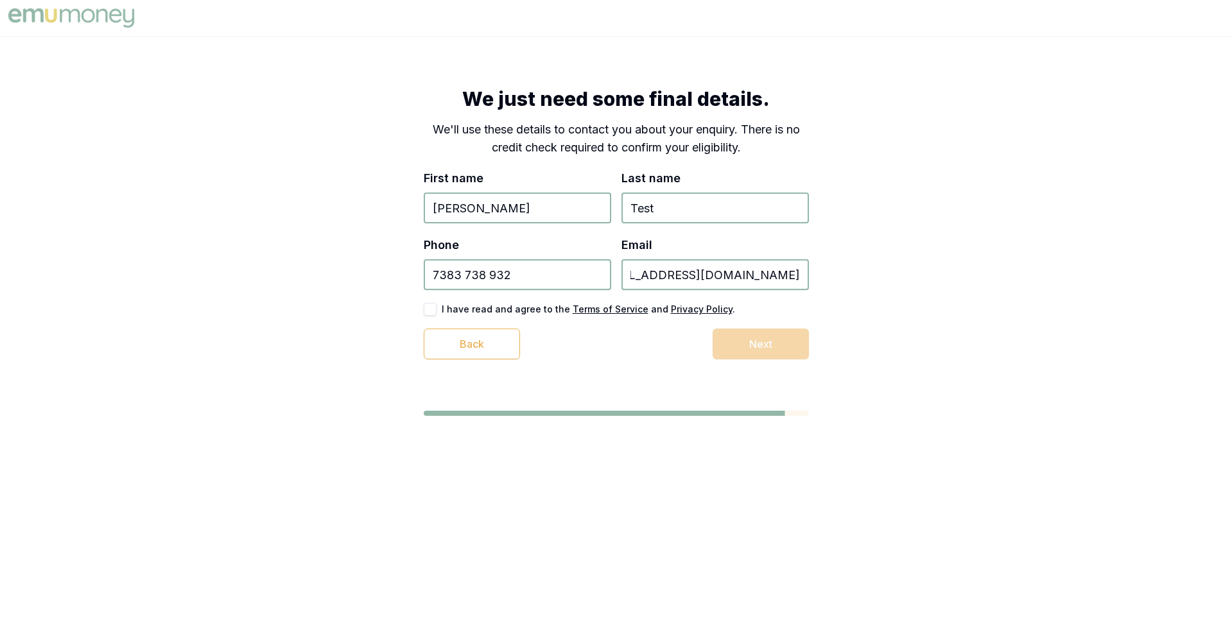
type input "test_1+437837836783@emumoney.com.au"
click at [434, 309] on button "button" at bounding box center [430, 309] width 13 height 13
click at [734, 356] on button "Next" at bounding box center [760, 344] width 96 height 31
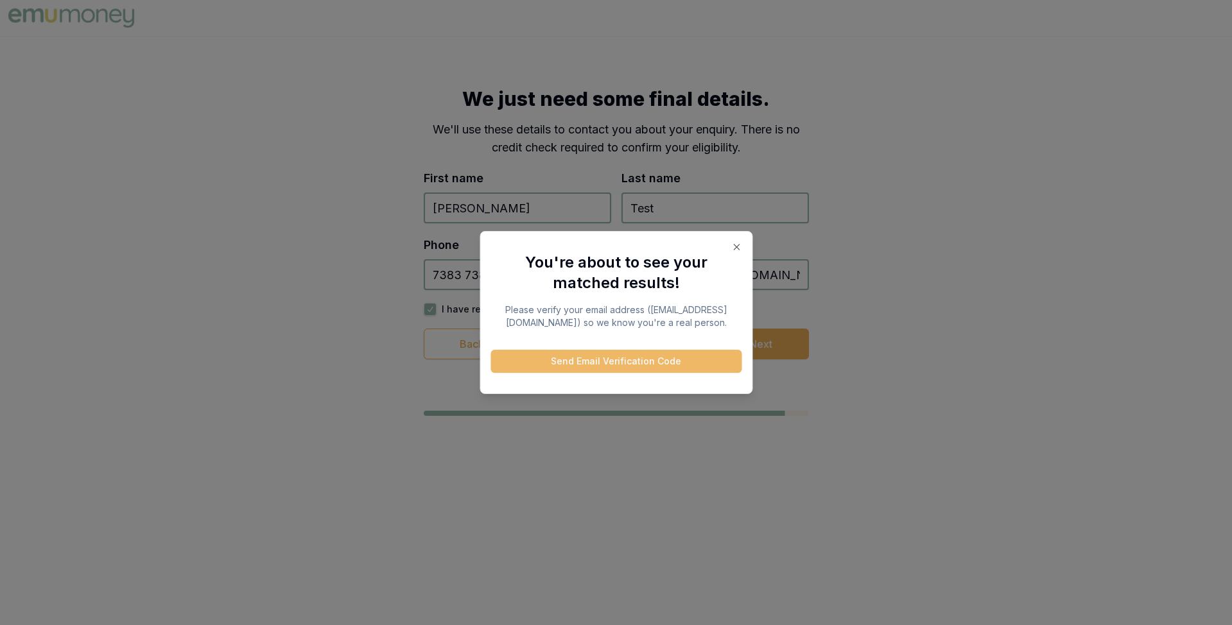
click at [619, 368] on button "Send Email Verification Code" at bounding box center [615, 361] width 251 height 23
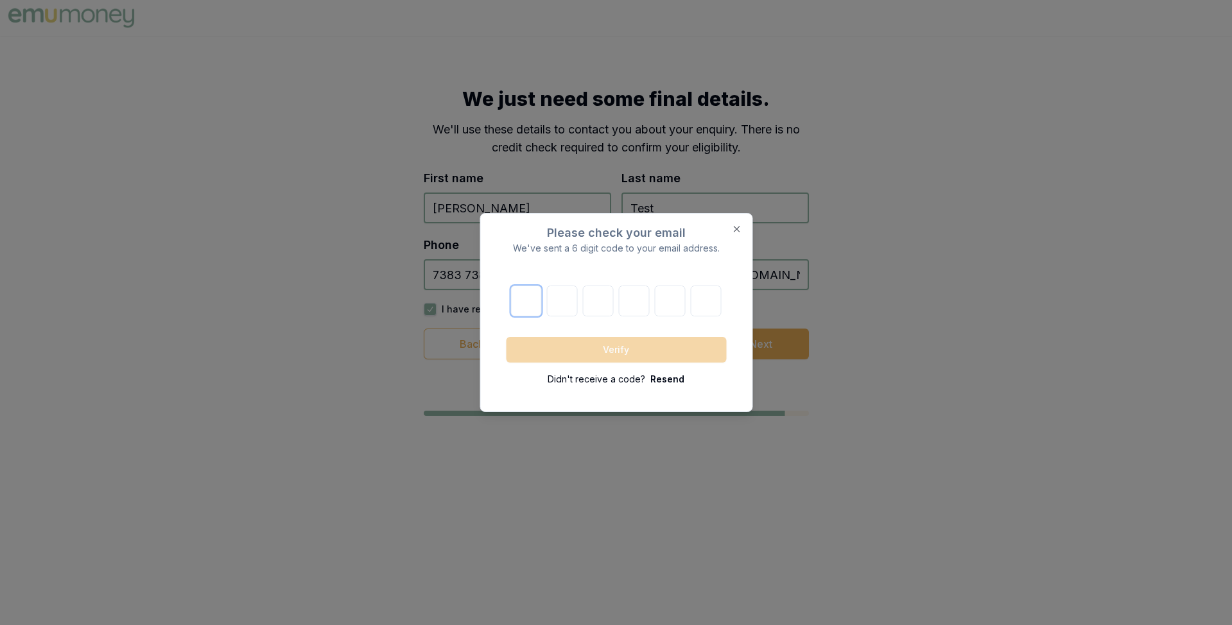
click at [526, 302] on input "text" at bounding box center [526, 301] width 31 height 31
paste input "1"
type input "1"
type input "5"
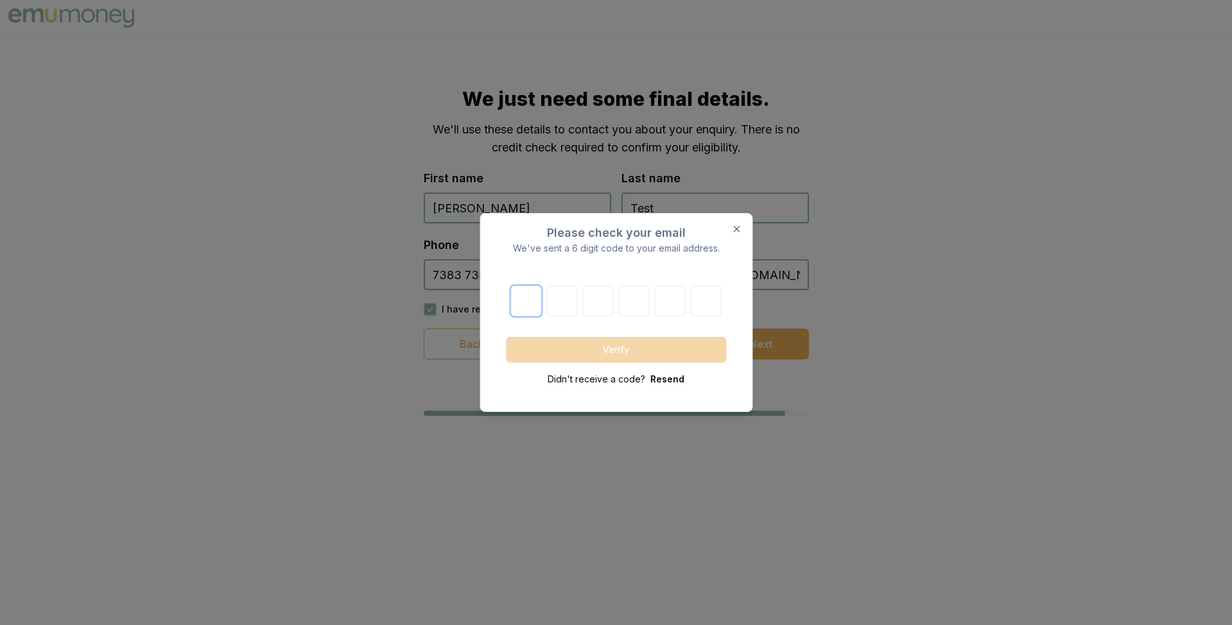
type input "5"
type input "3"
type input "0"
click at [615, 354] on button "Verify" at bounding box center [616, 350] width 220 height 26
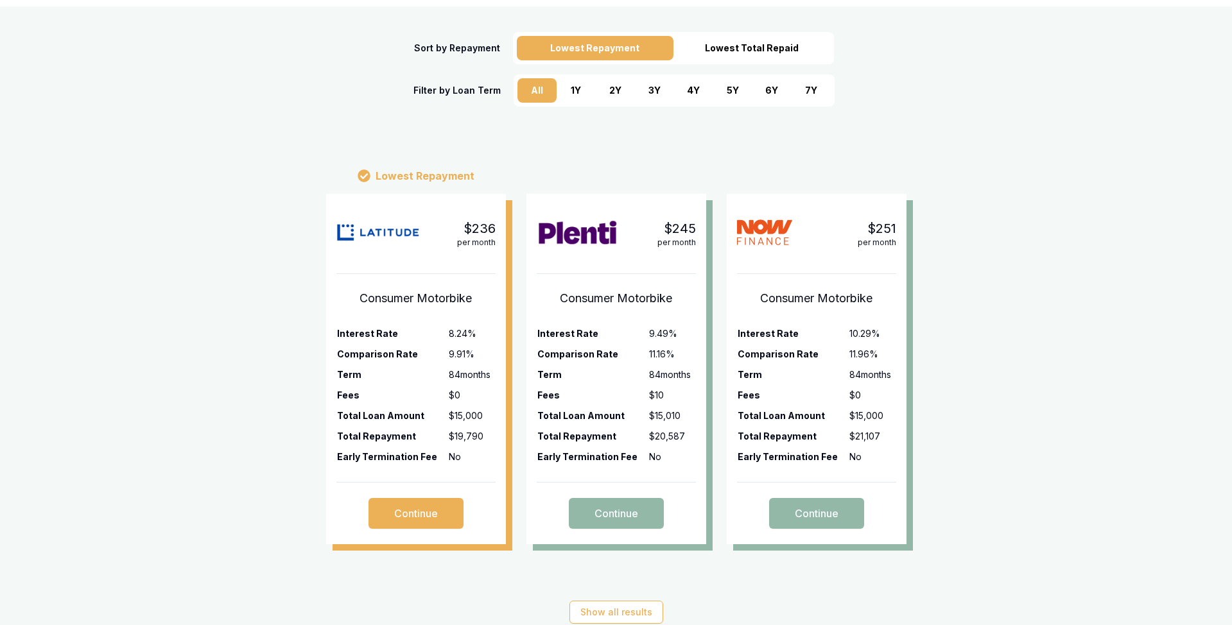
scroll to position [229, 0]
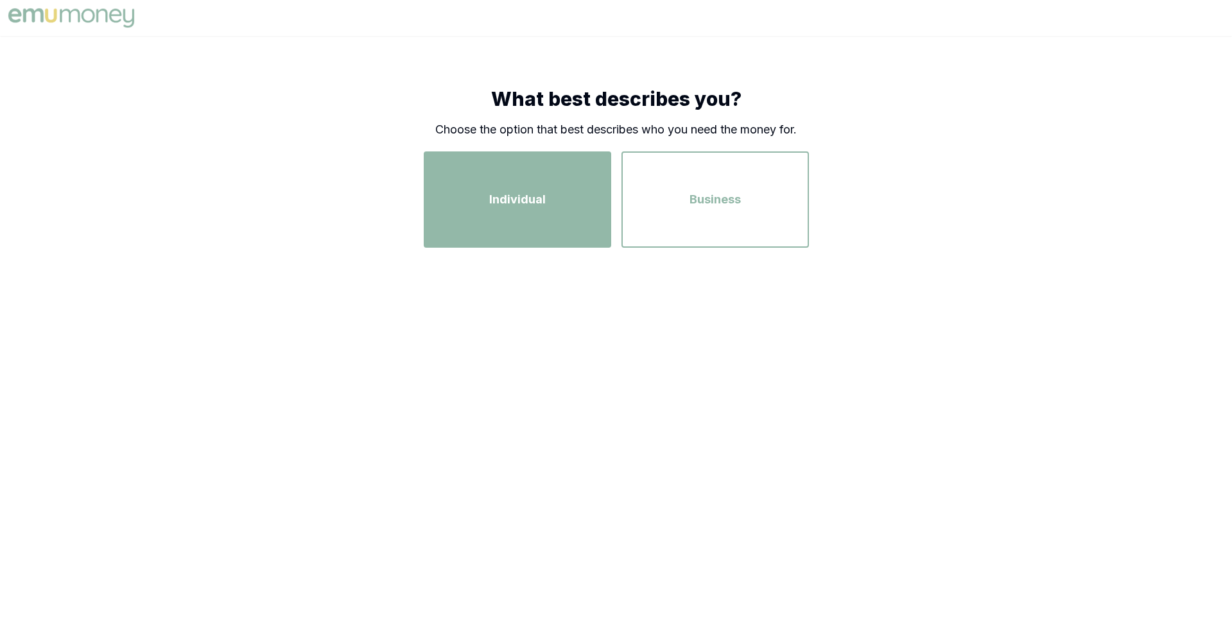
click at [458, 195] on div "Individual" at bounding box center [517, 199] width 164 height 73
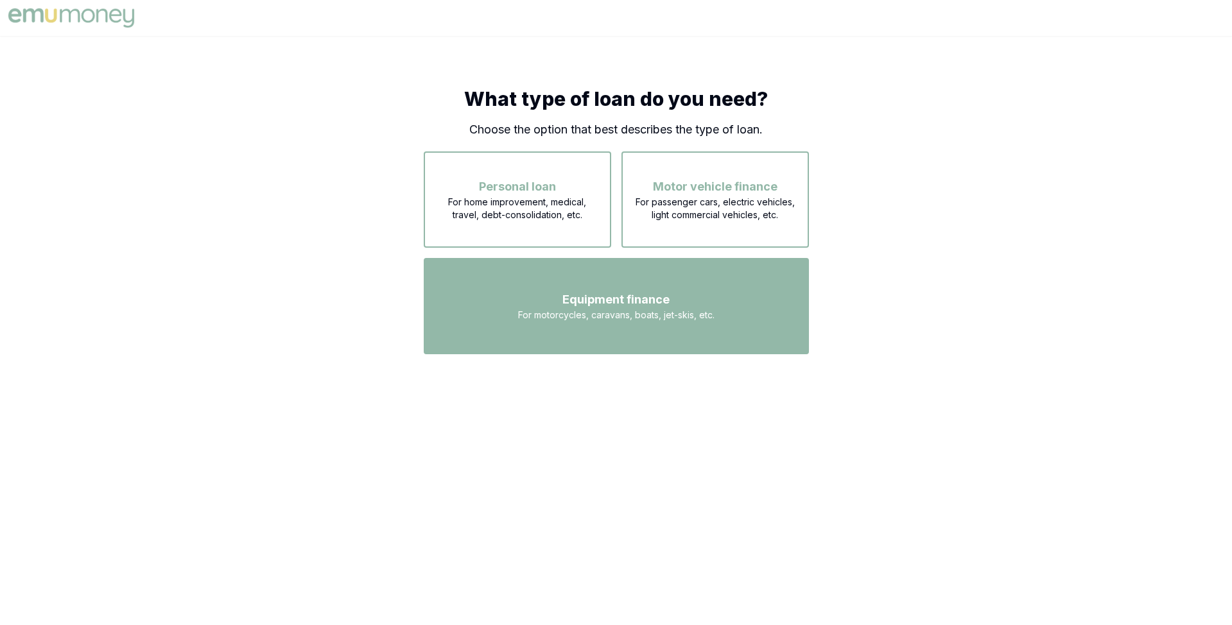
click at [643, 298] on span "Equipment finance" at bounding box center [615, 300] width 107 height 18
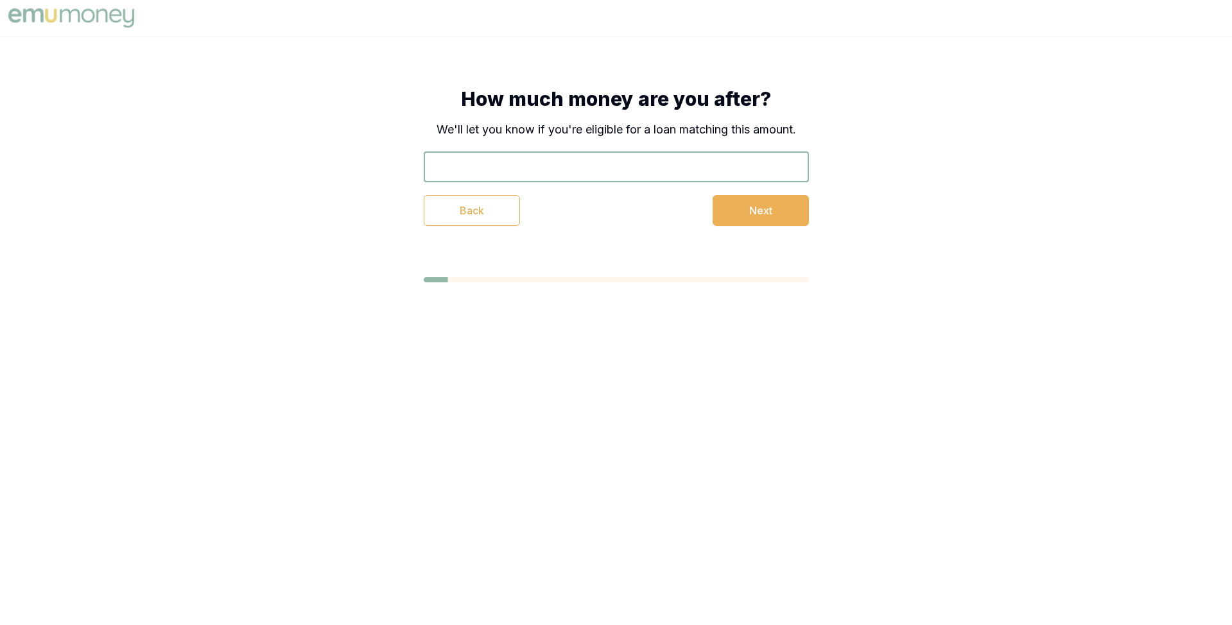
click at [578, 182] on input "text" at bounding box center [616, 166] width 385 height 31
type input "$50,000"
click at [717, 206] on button "Next" at bounding box center [760, 210] width 96 height 31
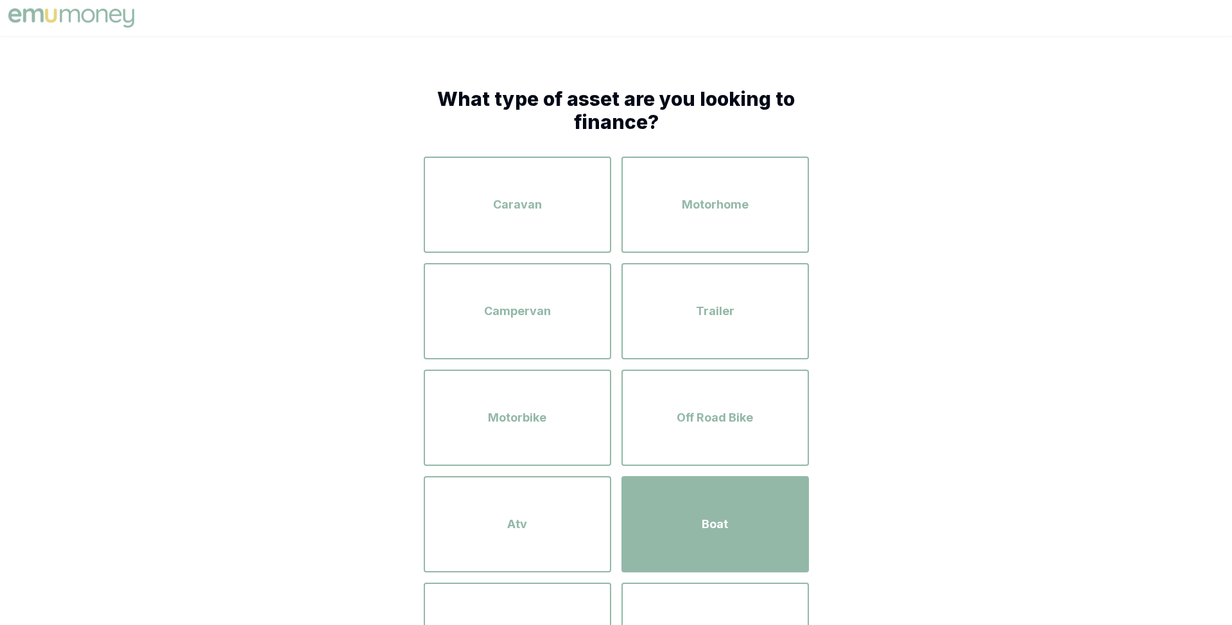
click at [710, 556] on div "Boat" at bounding box center [715, 524] width 164 height 73
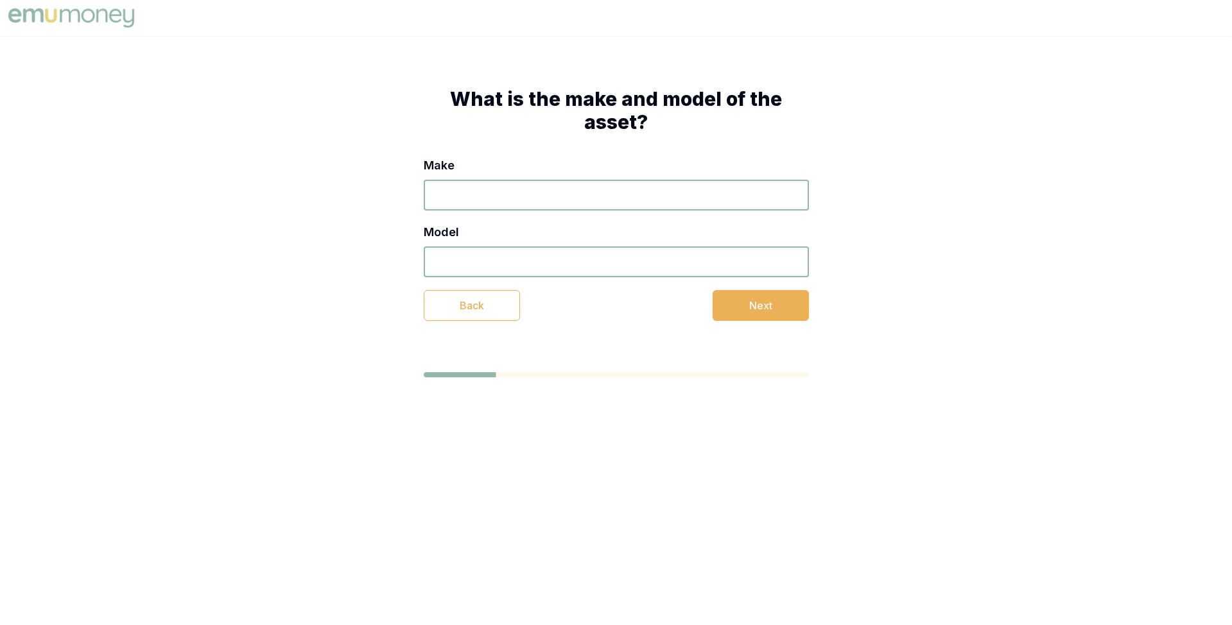
click at [599, 207] on input "Make" at bounding box center [616, 195] width 385 height 31
type input "sds"
click at [611, 256] on input "Model" at bounding box center [616, 261] width 385 height 31
type input "dsds"
click at [750, 314] on button "Next" at bounding box center [760, 305] width 96 height 31
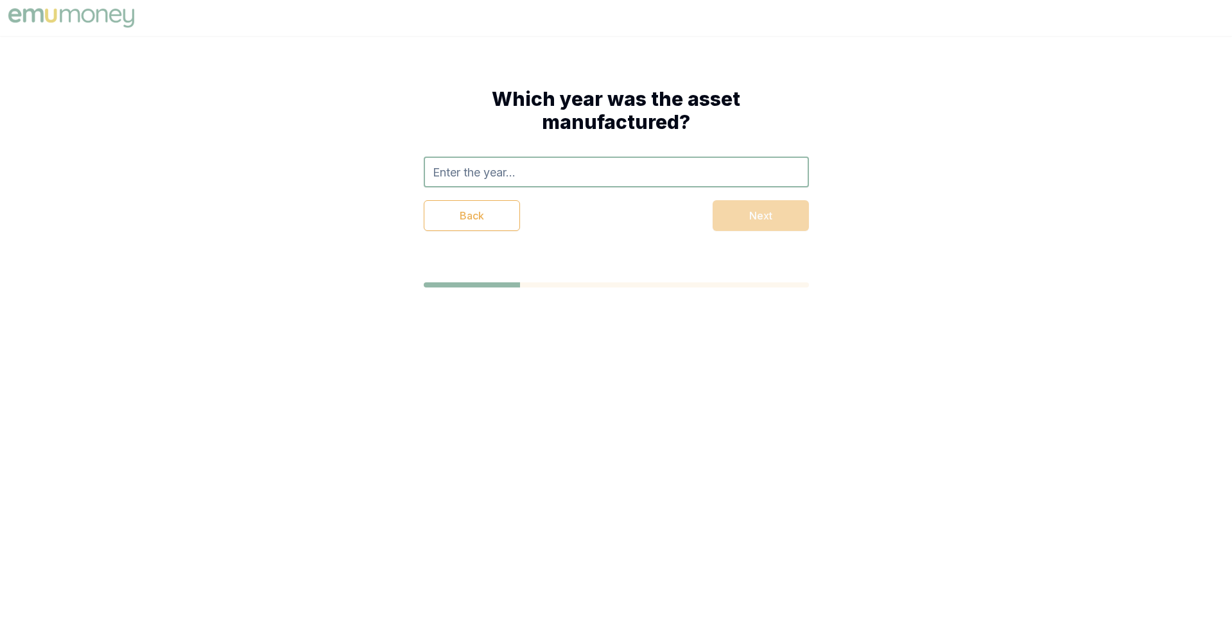
click at [569, 187] on div "Back Next" at bounding box center [616, 194] width 385 height 74
click at [557, 168] on input "text" at bounding box center [616, 172] width 385 height 31
type input "3"
type input "2025"
click at [576, 202] on div "2025" at bounding box center [616, 200] width 384 height 26
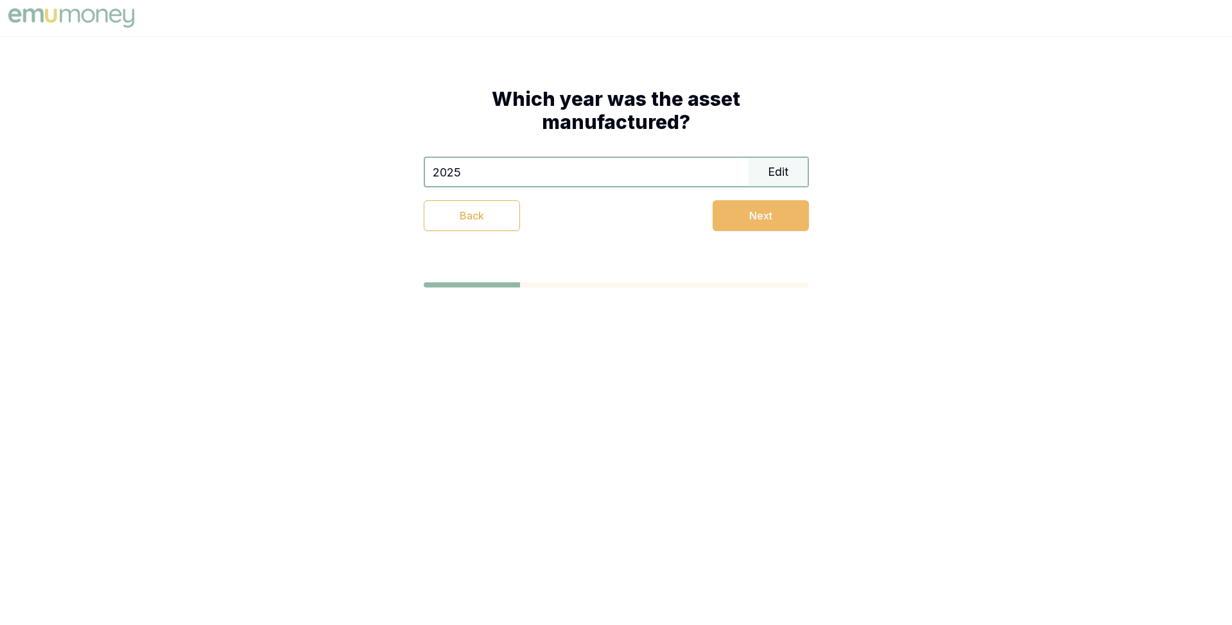
click at [737, 216] on button "Next" at bounding box center [760, 215] width 96 height 31
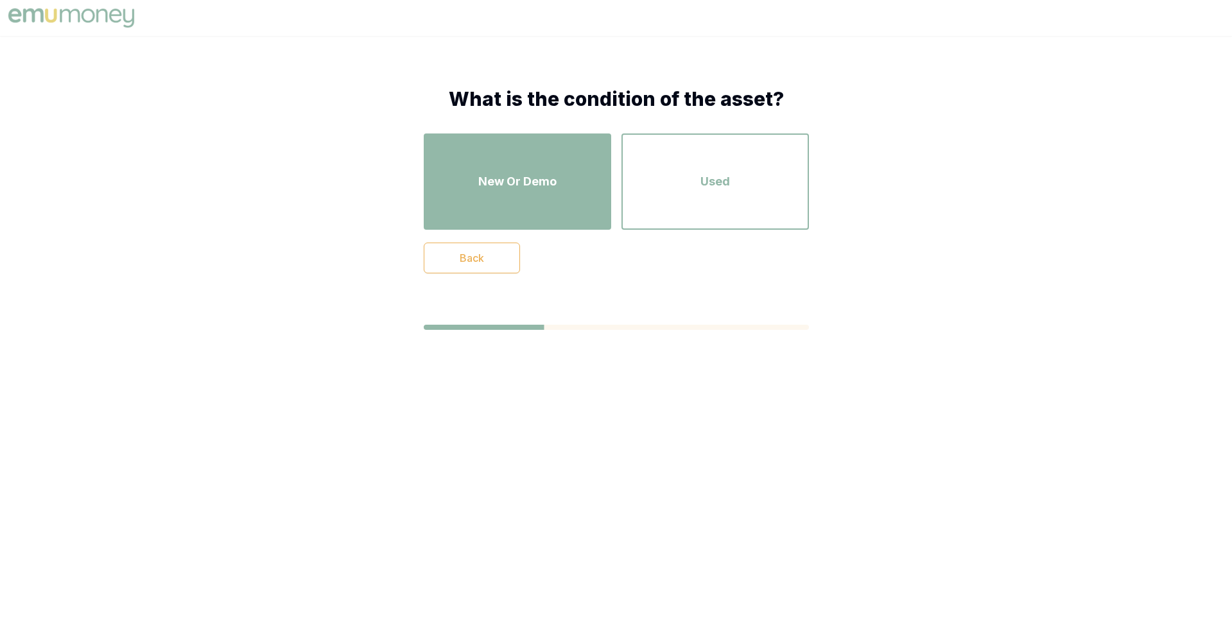
click at [562, 207] on div "New Or Demo" at bounding box center [517, 181] width 164 height 73
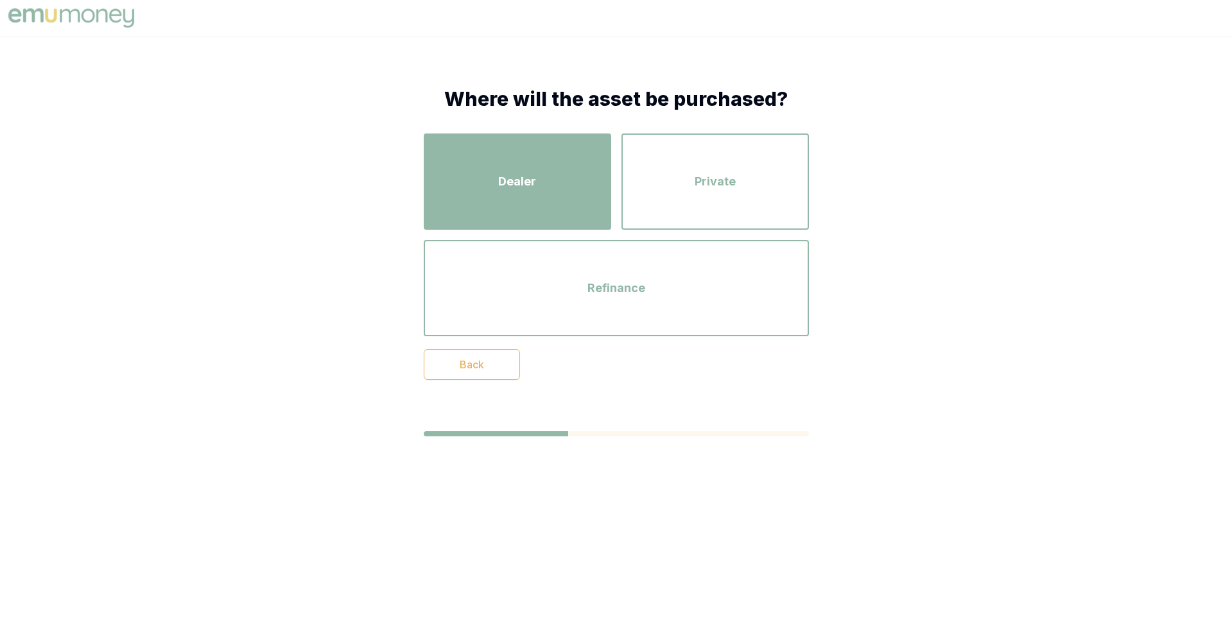
click at [528, 181] on span "Dealer" at bounding box center [517, 182] width 38 height 18
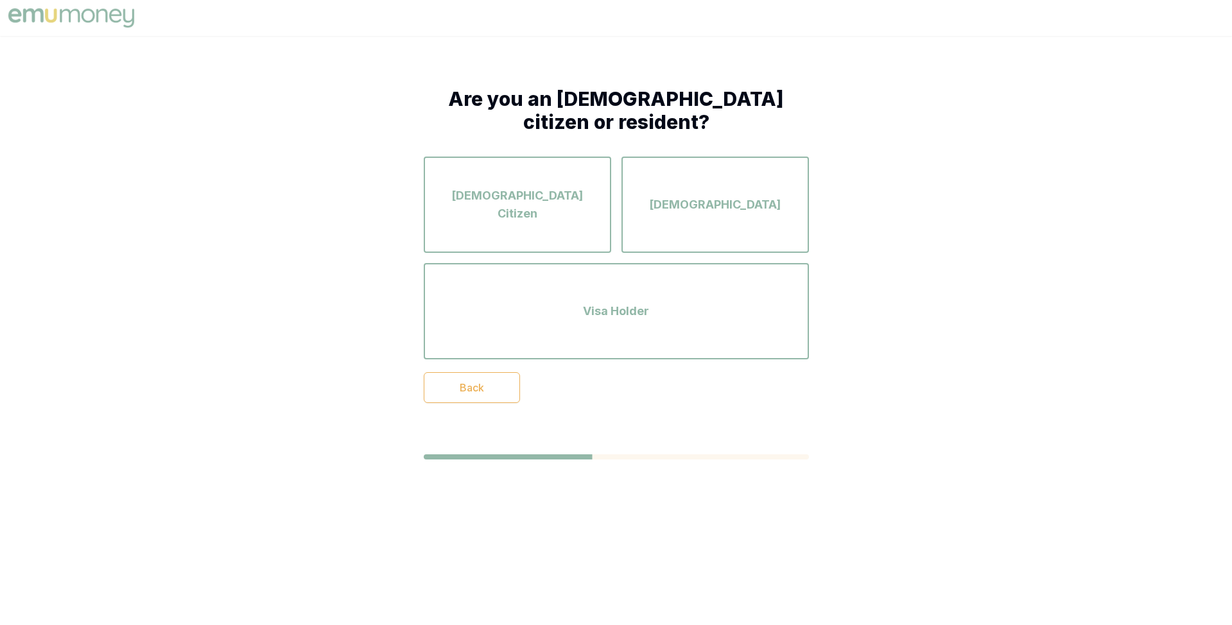
click at [528, 181] on div "Australian Citizen" at bounding box center [517, 204] width 164 height 73
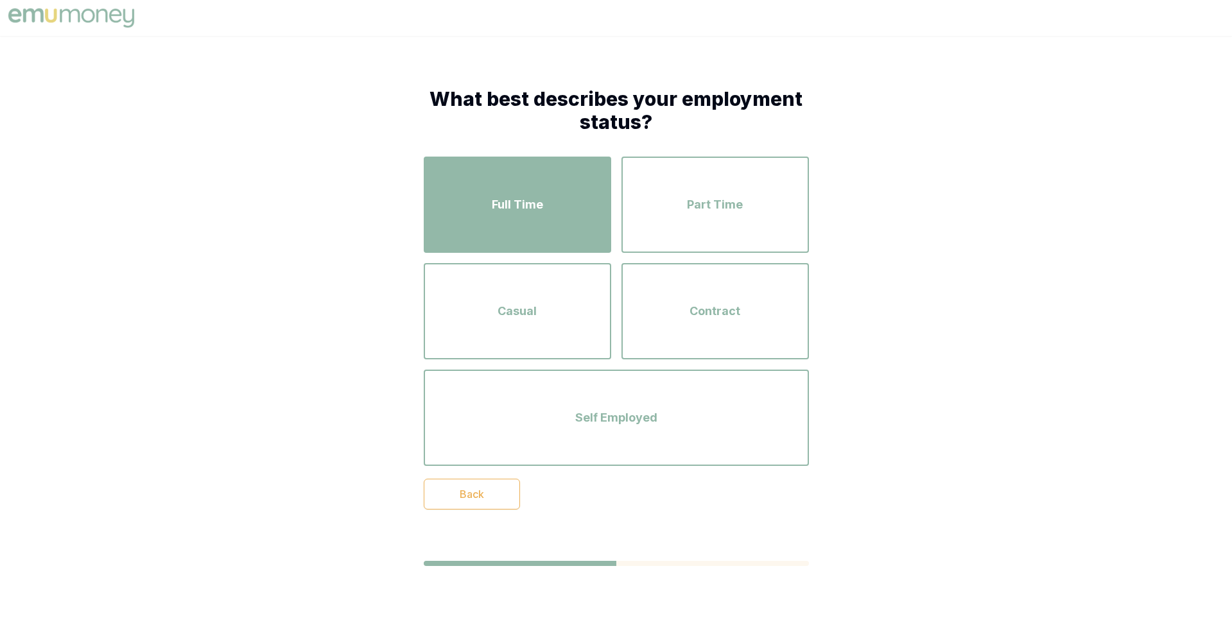
click at [542, 211] on span "Full Time" at bounding box center [517, 205] width 51 height 18
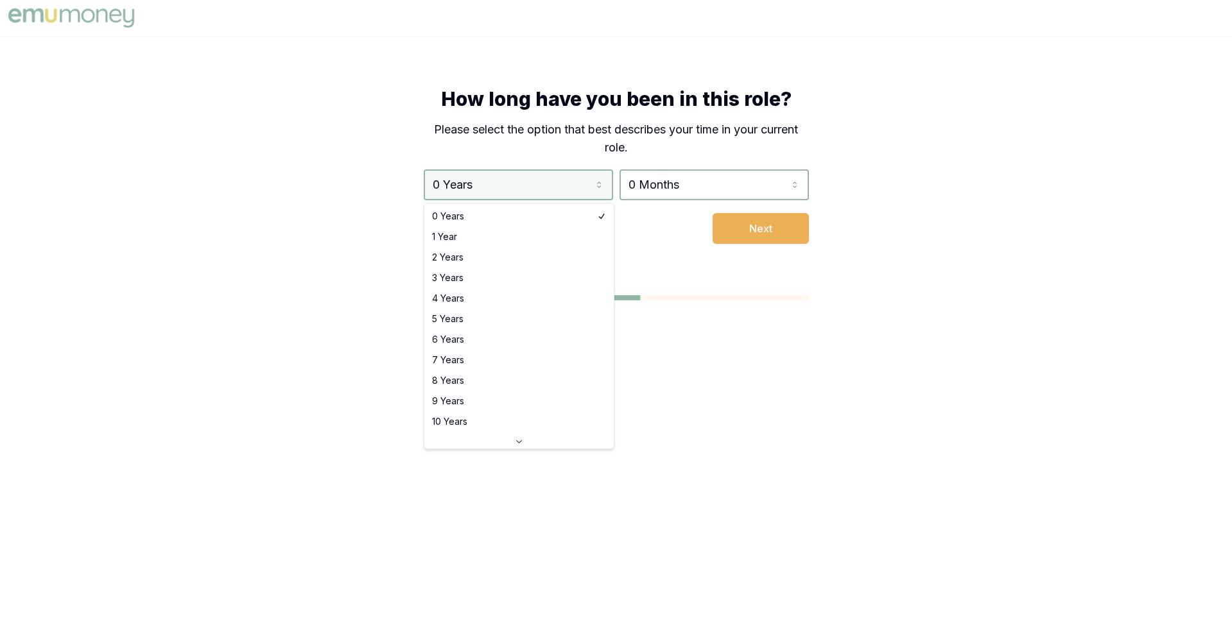
click at [549, 193] on html "How long have you been in this role? Please select the option that best describ…" at bounding box center [616, 312] width 1232 height 625
select select "3"
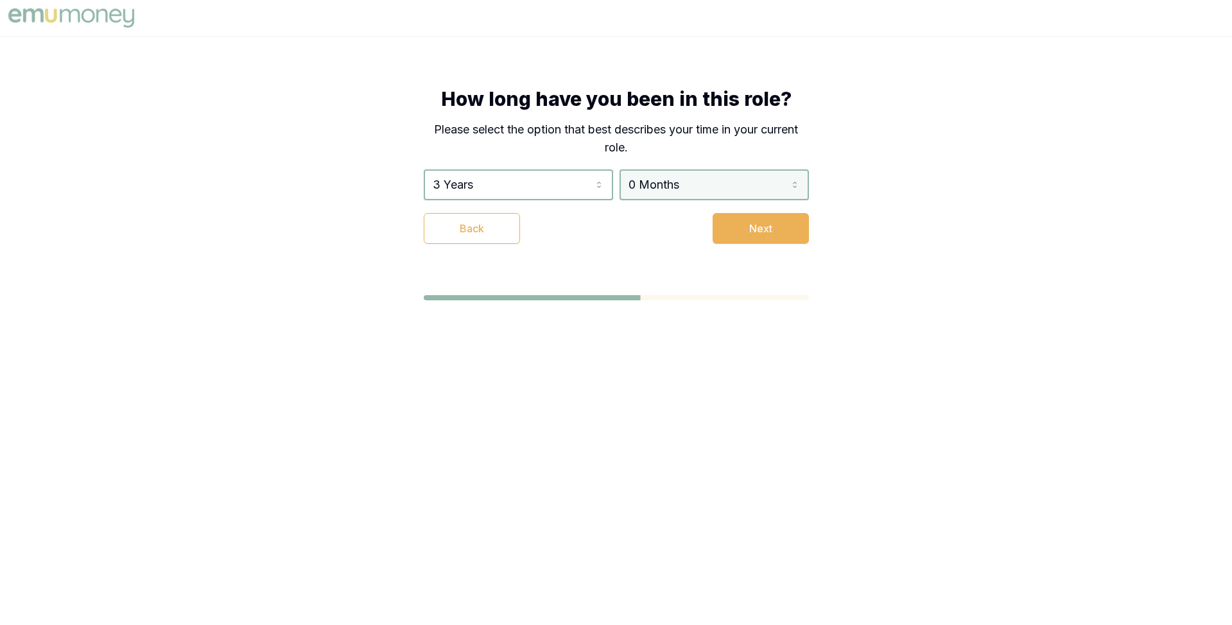
click at [669, 181] on html "How long have you been in this role? Please select the option that best describ…" at bounding box center [616, 312] width 1232 height 625
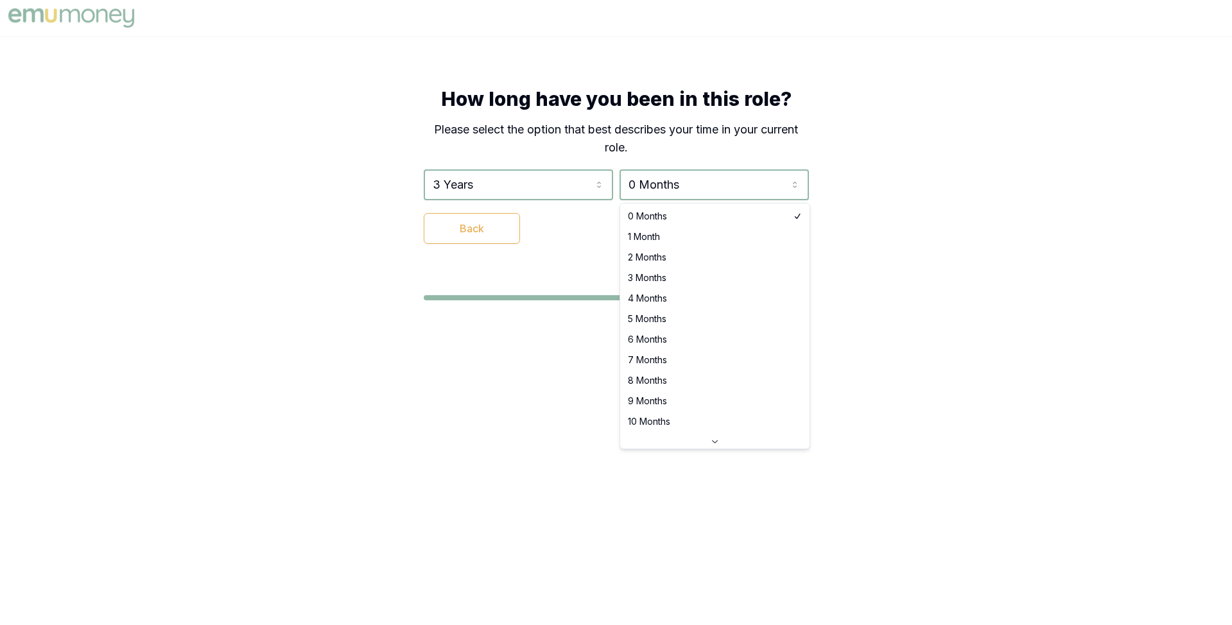
select select "4"
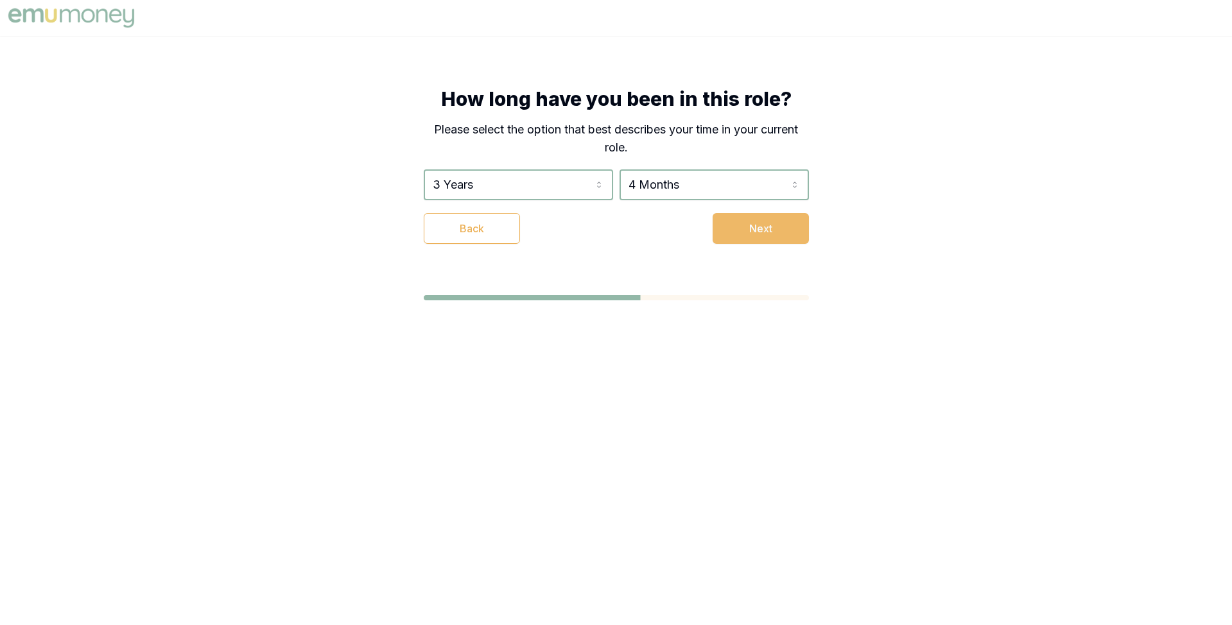
click at [747, 228] on button "Next" at bounding box center [760, 228] width 96 height 31
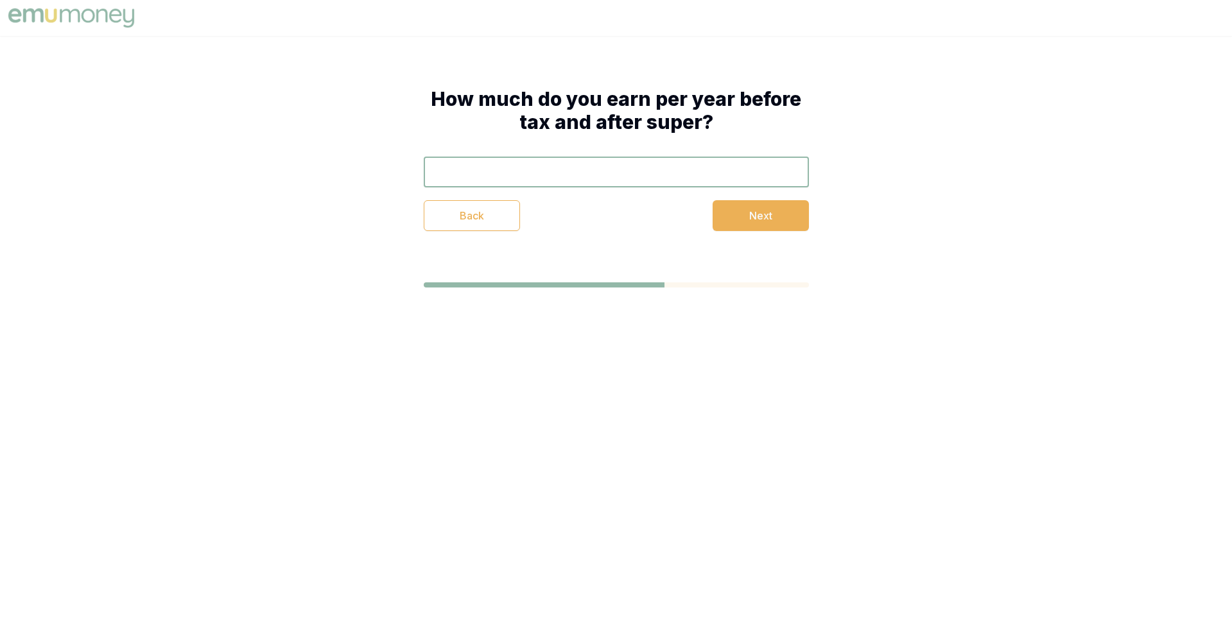
click at [584, 183] on input "text" at bounding box center [616, 172] width 385 height 31
type input "$120,000"
click at [723, 216] on button "Next" at bounding box center [760, 215] width 96 height 31
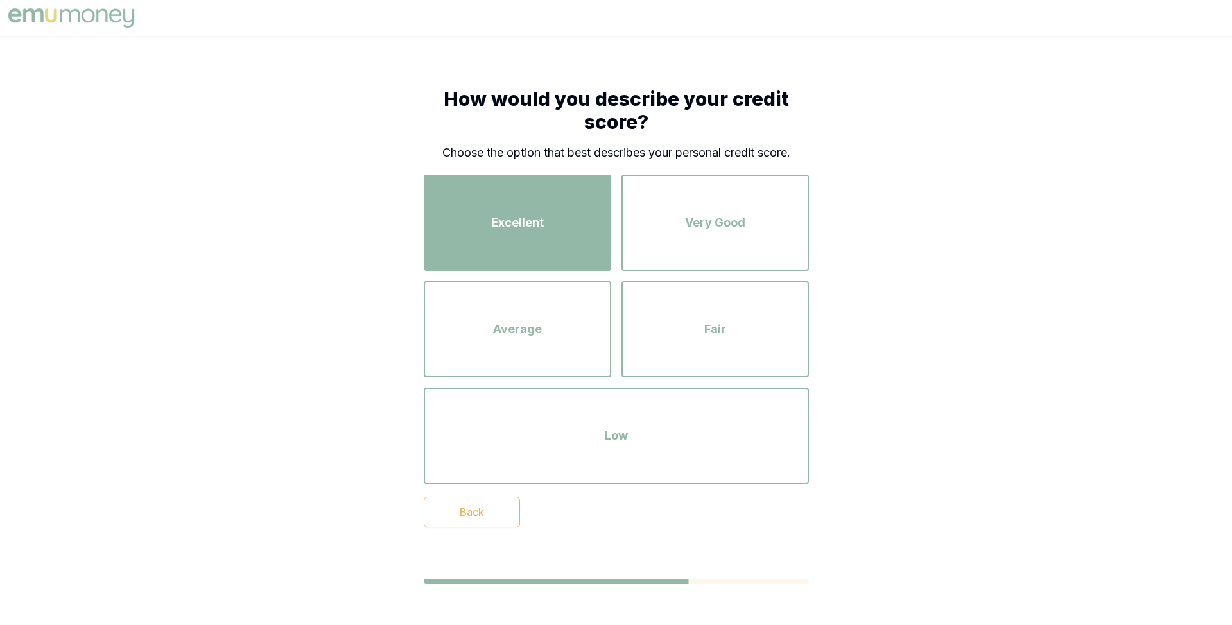
click at [549, 216] on div "Excellent" at bounding box center [517, 222] width 164 height 73
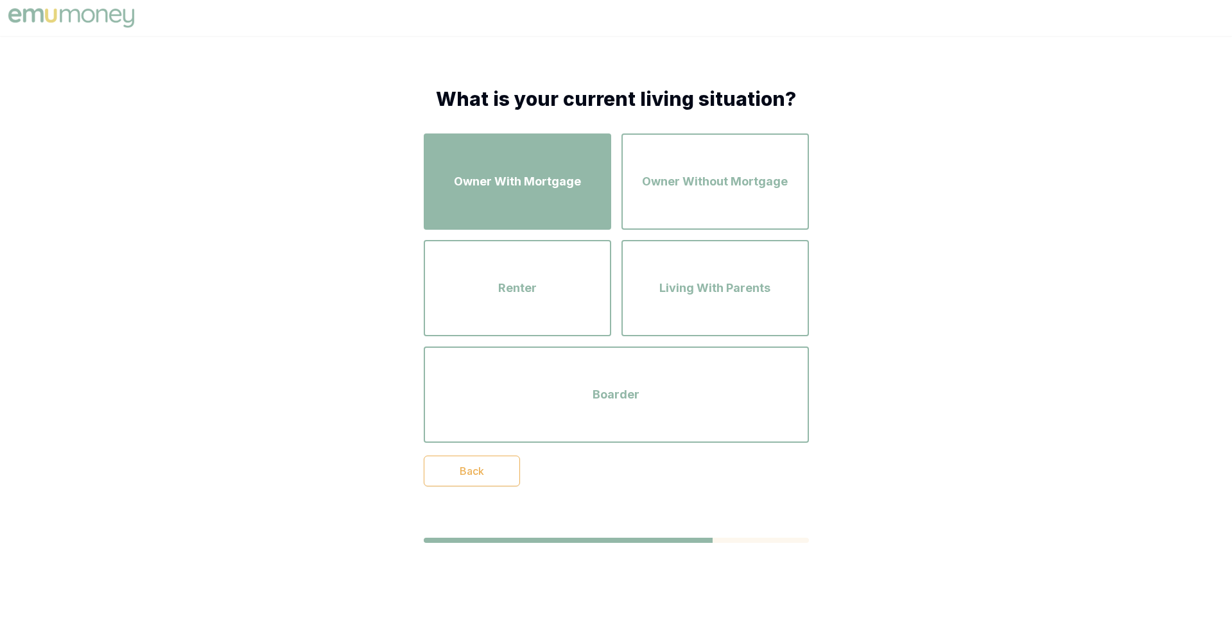
click at [542, 198] on div "Owner With Mortgage" at bounding box center [517, 181] width 164 height 73
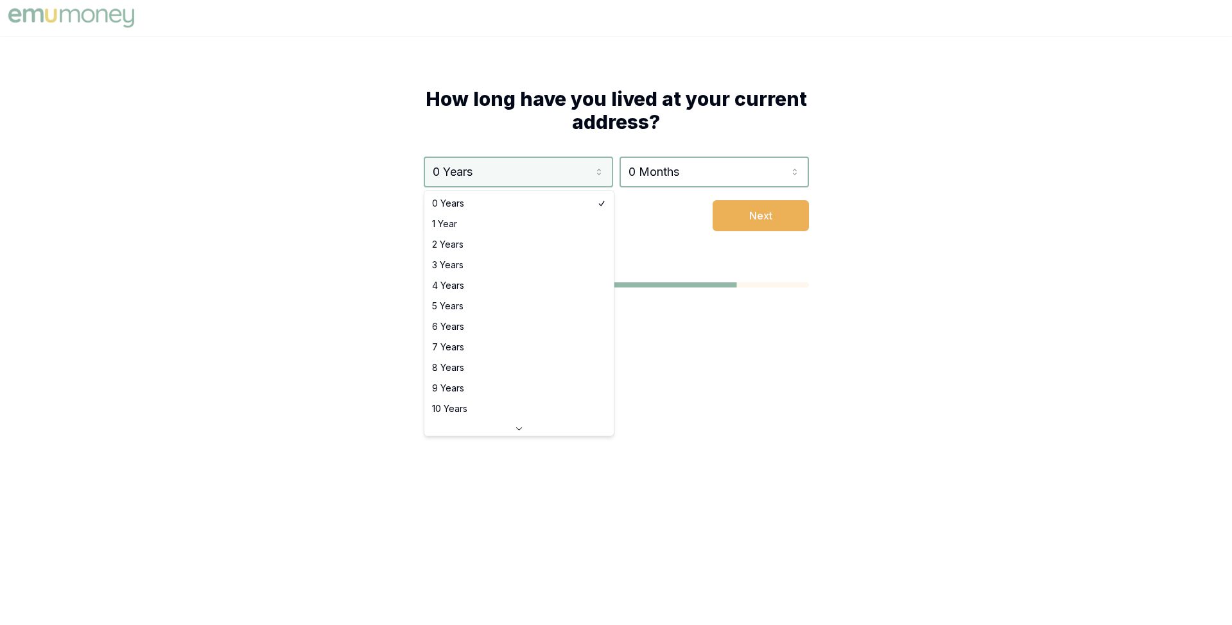
click at [548, 176] on html "How long have you lived at your current address? 0 Years 0 Years 1 Year 2 Years…" at bounding box center [616, 312] width 1232 height 625
select select "3"
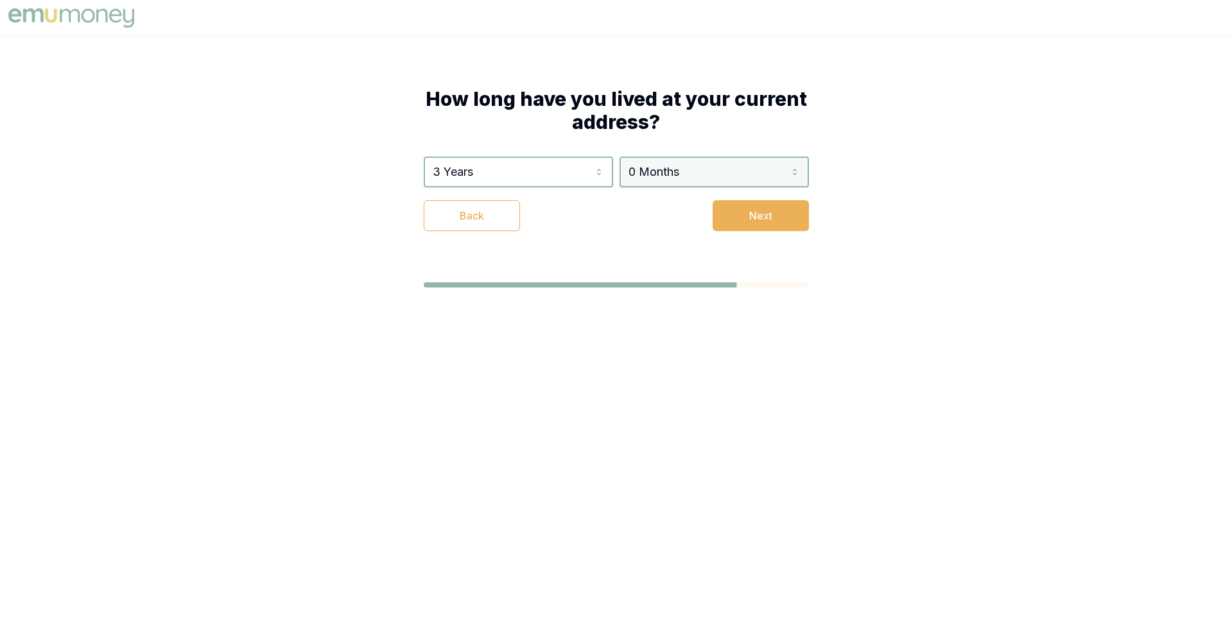
click at [668, 174] on html "How long have you lived at your current address? 3 Years 0 Years 1 Year 2 Years…" at bounding box center [616, 312] width 1232 height 625
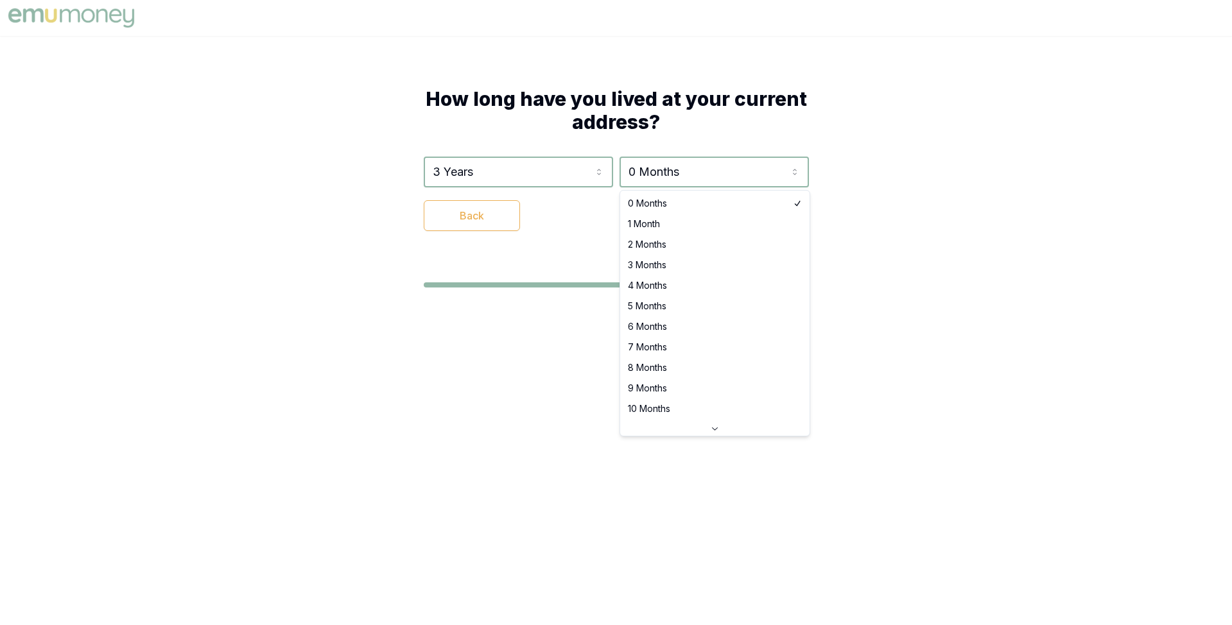
select select "4"
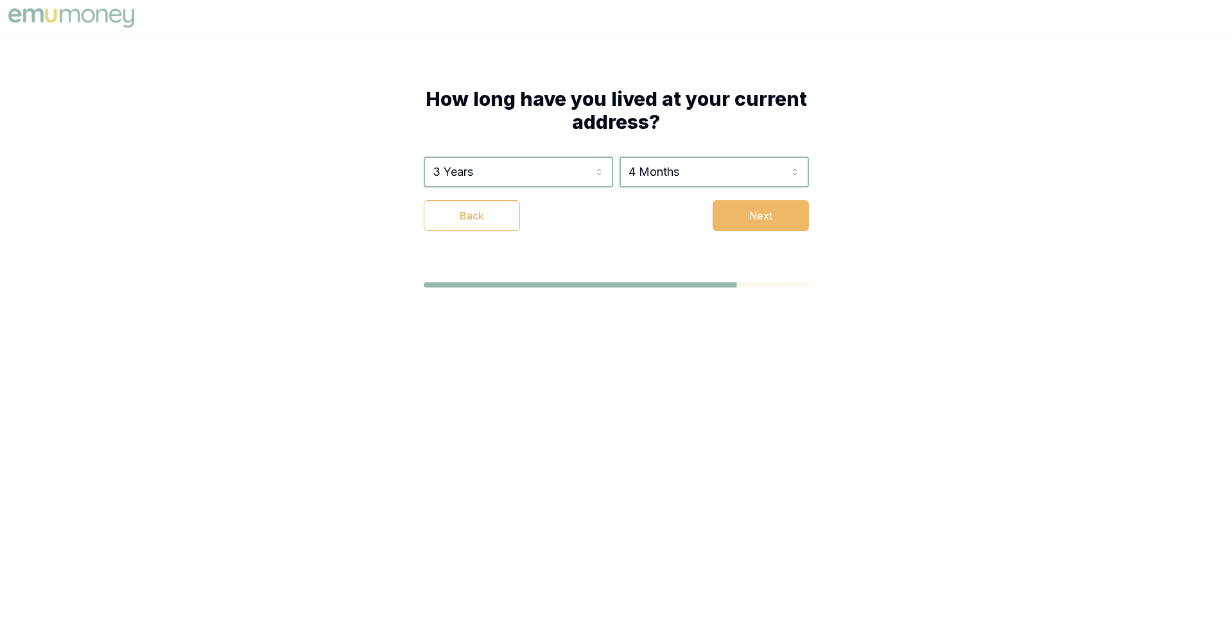
click at [757, 216] on button "Next" at bounding box center [760, 215] width 96 height 31
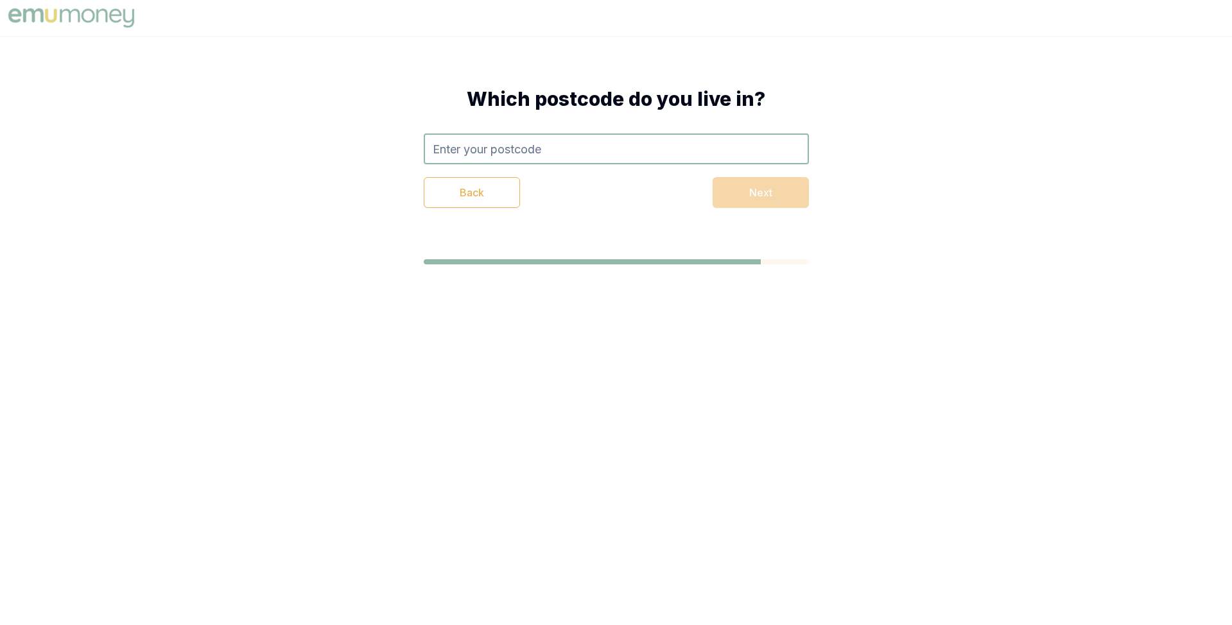
click at [614, 148] on input "text" at bounding box center [616, 148] width 385 height 31
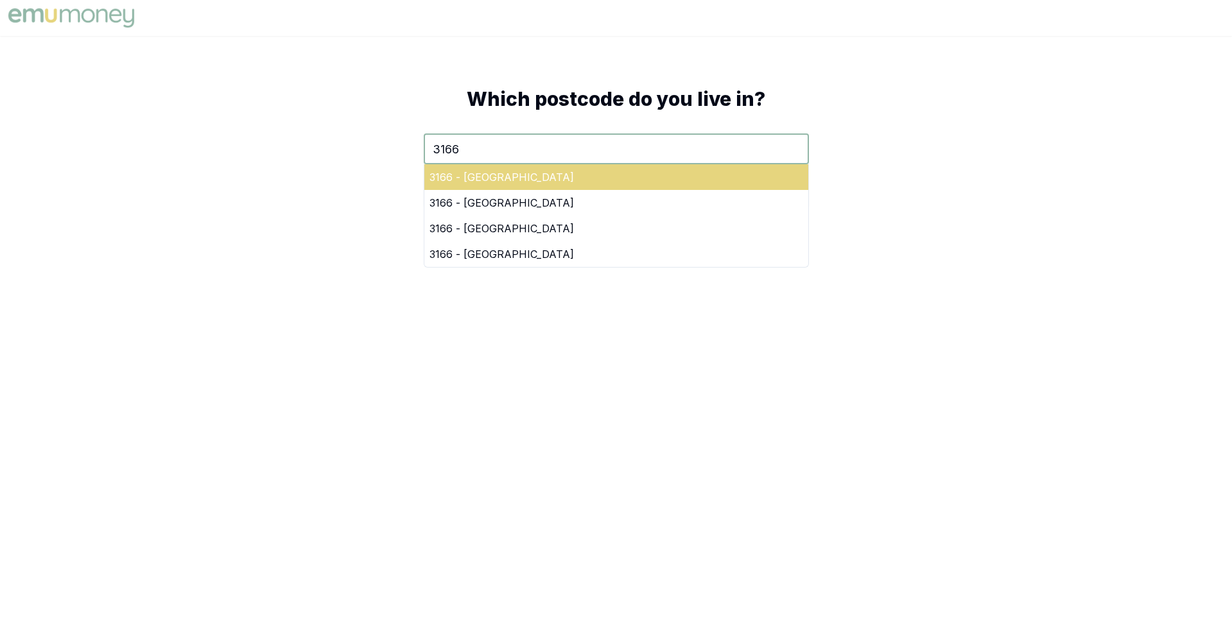
type input "3166"
click at [652, 177] on div "3166 - [GEOGRAPHIC_DATA]" at bounding box center [616, 177] width 384 height 26
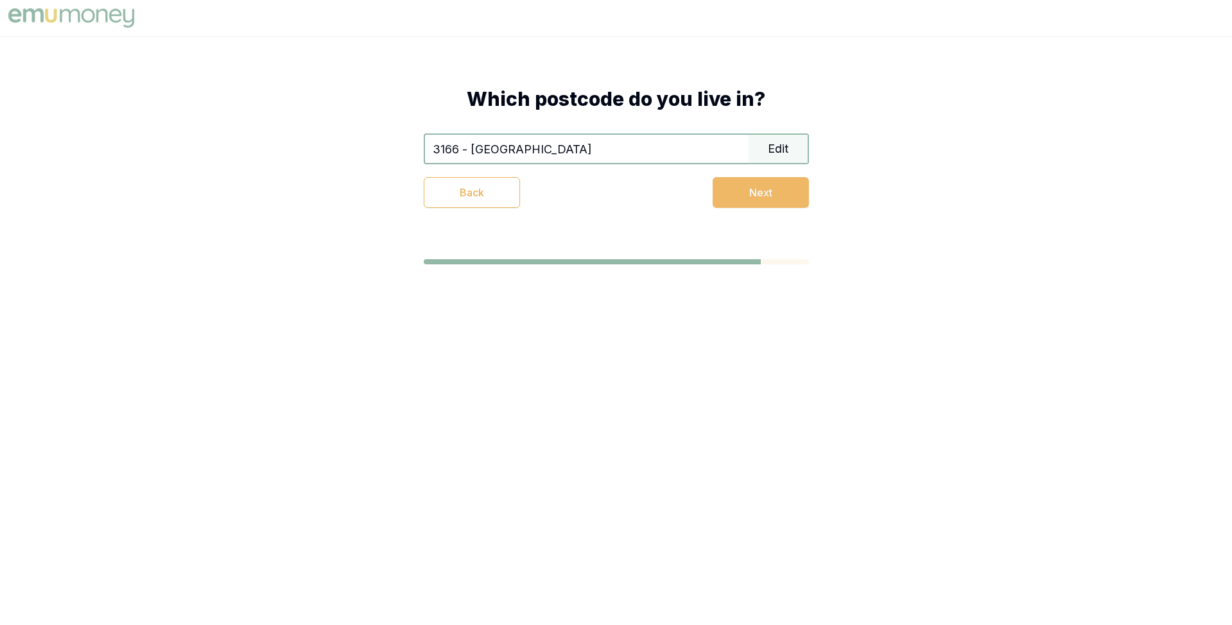
click at [732, 192] on button "Next" at bounding box center [760, 192] width 96 height 31
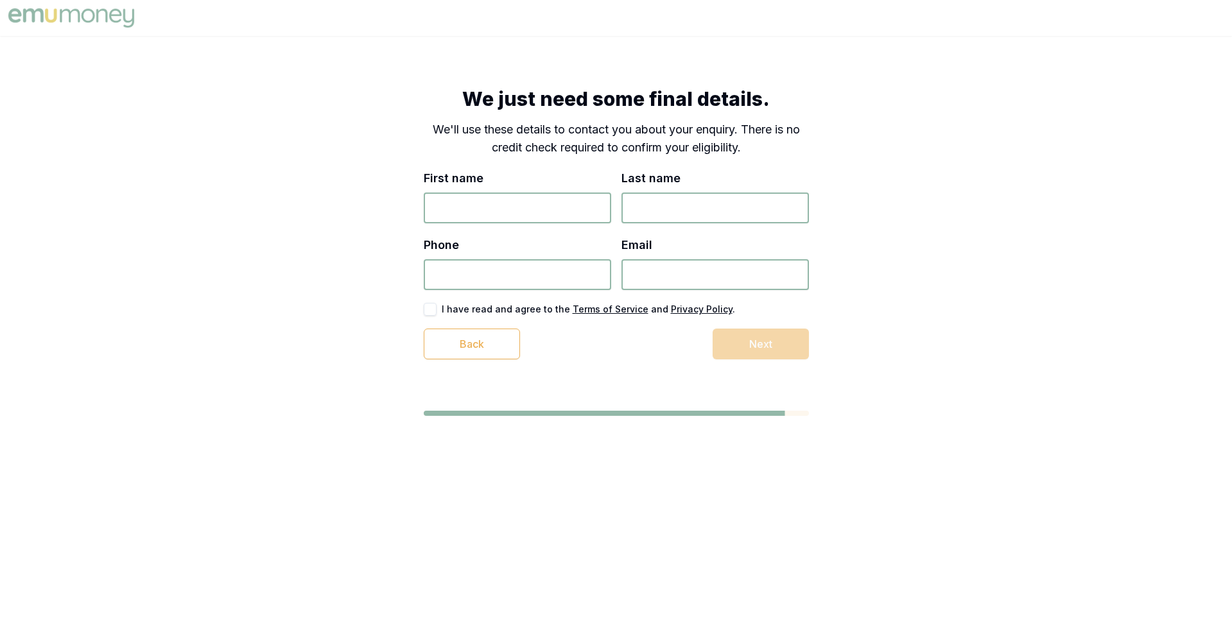
click at [539, 203] on input "First name" at bounding box center [517, 208] width 187 height 31
type input "[PERSON_NAME]"
type input "Test"
type input "7389 398 483"
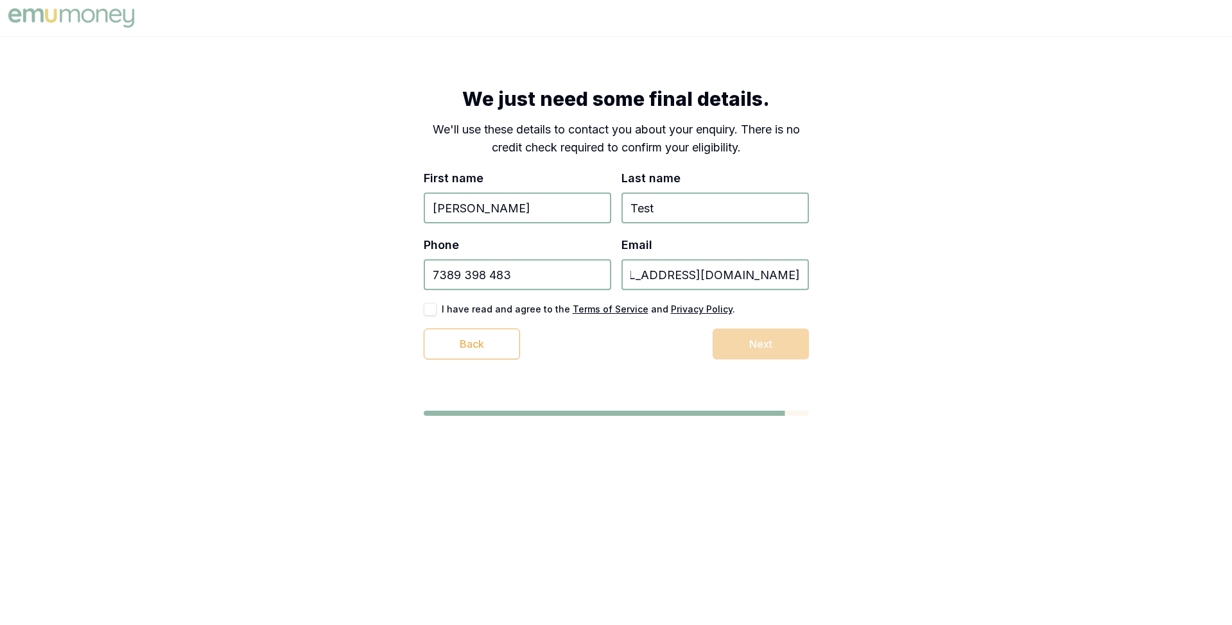
type input "test_1+43789437683793@emumoney.com.au"
click at [435, 307] on button "button" at bounding box center [430, 309] width 13 height 13
click at [738, 343] on button "Next" at bounding box center [760, 344] width 96 height 31
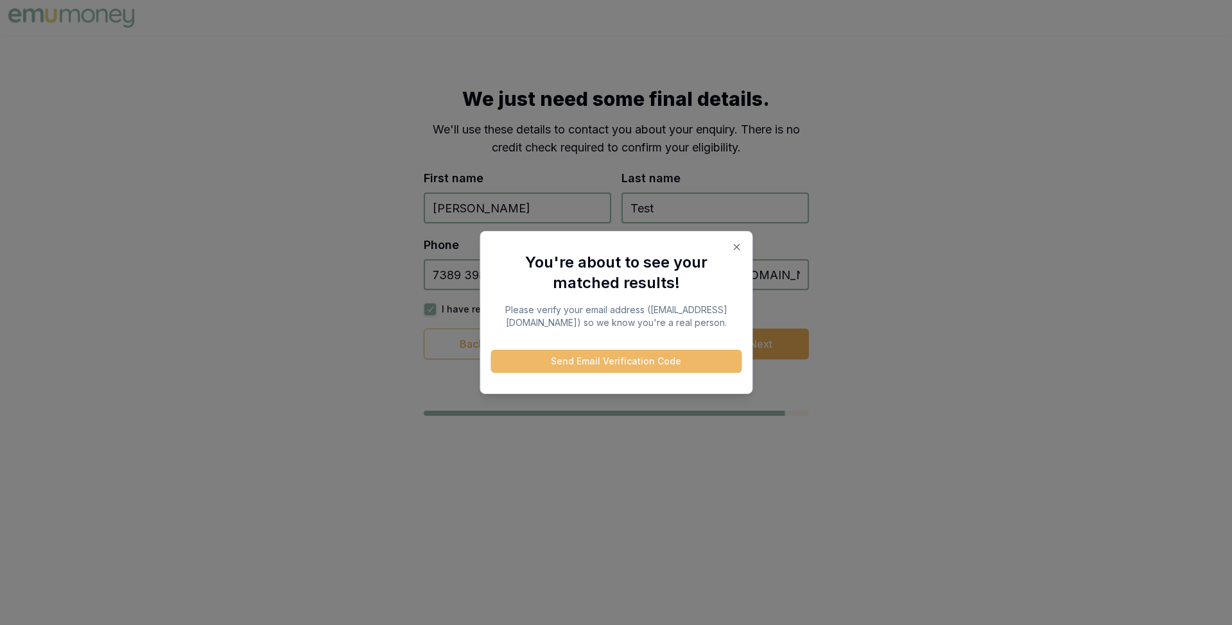
click at [586, 366] on button "Send Email Verification Code" at bounding box center [615, 361] width 251 height 23
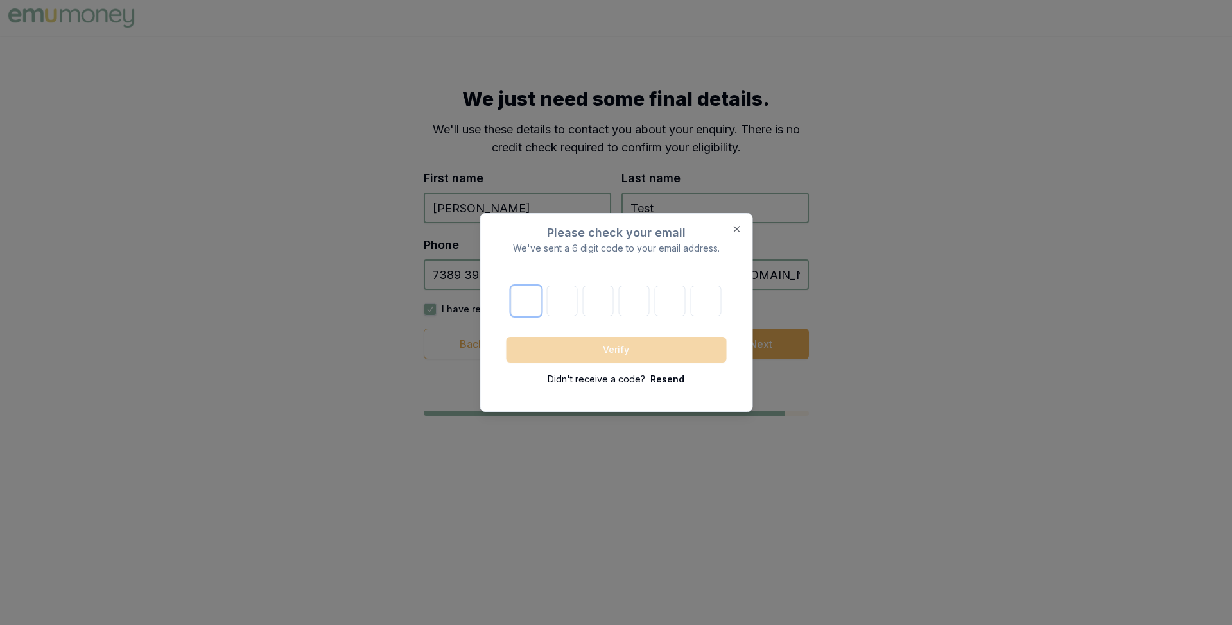
click at [528, 295] on input "text" at bounding box center [526, 301] width 31 height 31
paste input "1"
type input "1"
type input "2"
type input "0"
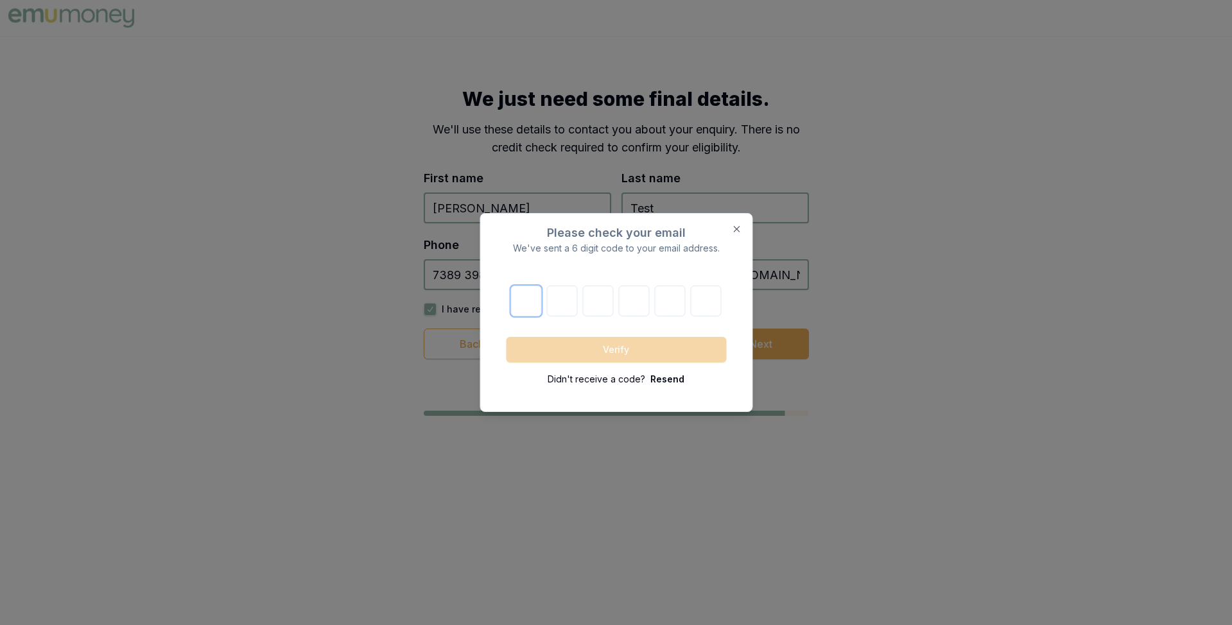
type input "2"
type input "3"
type input "5"
click at [603, 341] on button "Verify" at bounding box center [616, 350] width 220 height 26
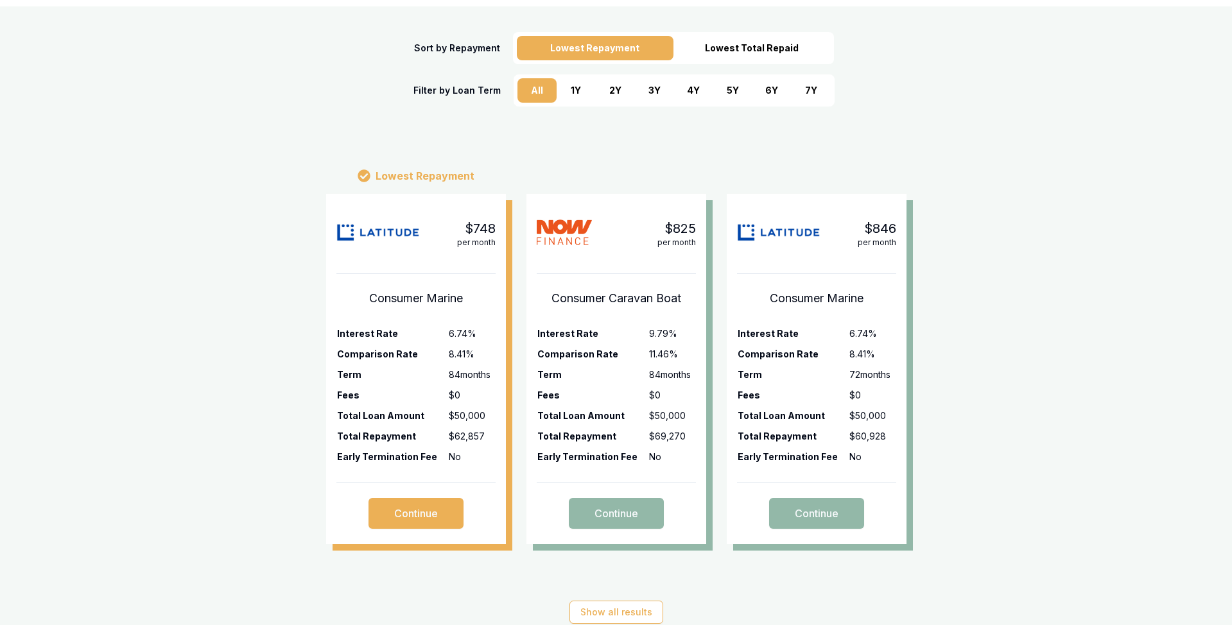
scroll to position [229, 0]
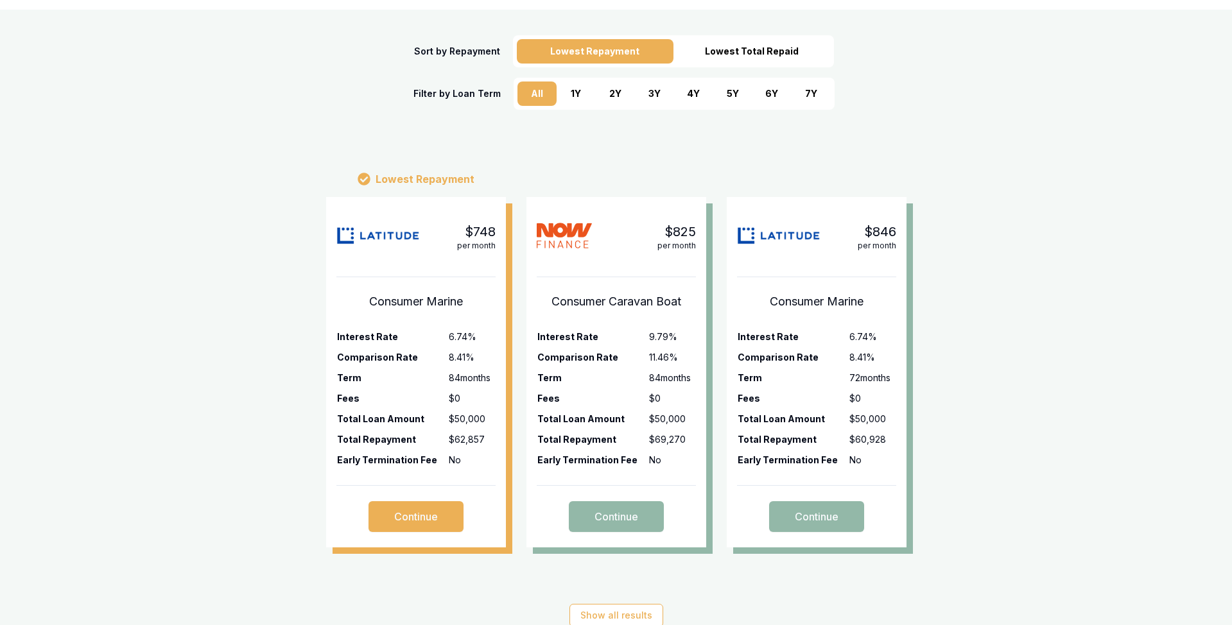
click at [725, 89] on div "5 Y" at bounding box center [732, 94] width 39 height 24
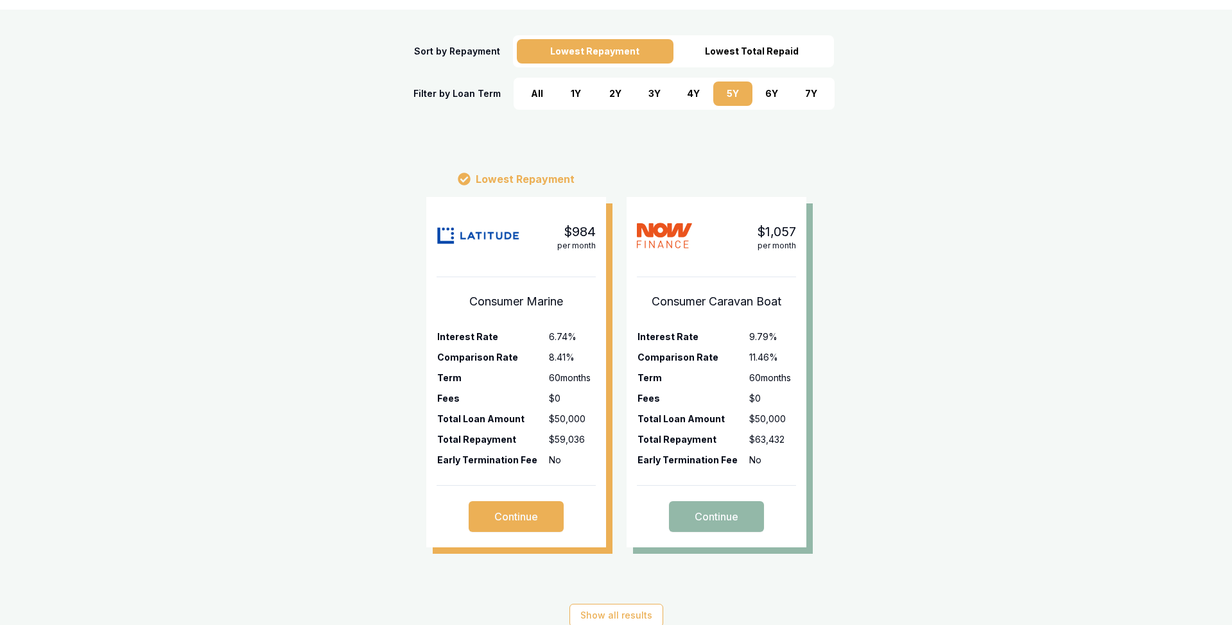
click at [688, 92] on div "4 Y" at bounding box center [693, 94] width 39 height 24
click at [637, 96] on div "3 Y" at bounding box center [654, 94] width 39 height 24
click at [611, 97] on div "2 Y" at bounding box center [615, 94] width 39 height 24
click at [770, 92] on div "6 Y" at bounding box center [771, 94] width 39 height 24
click at [723, 94] on div "5 Y" at bounding box center [732, 94] width 39 height 24
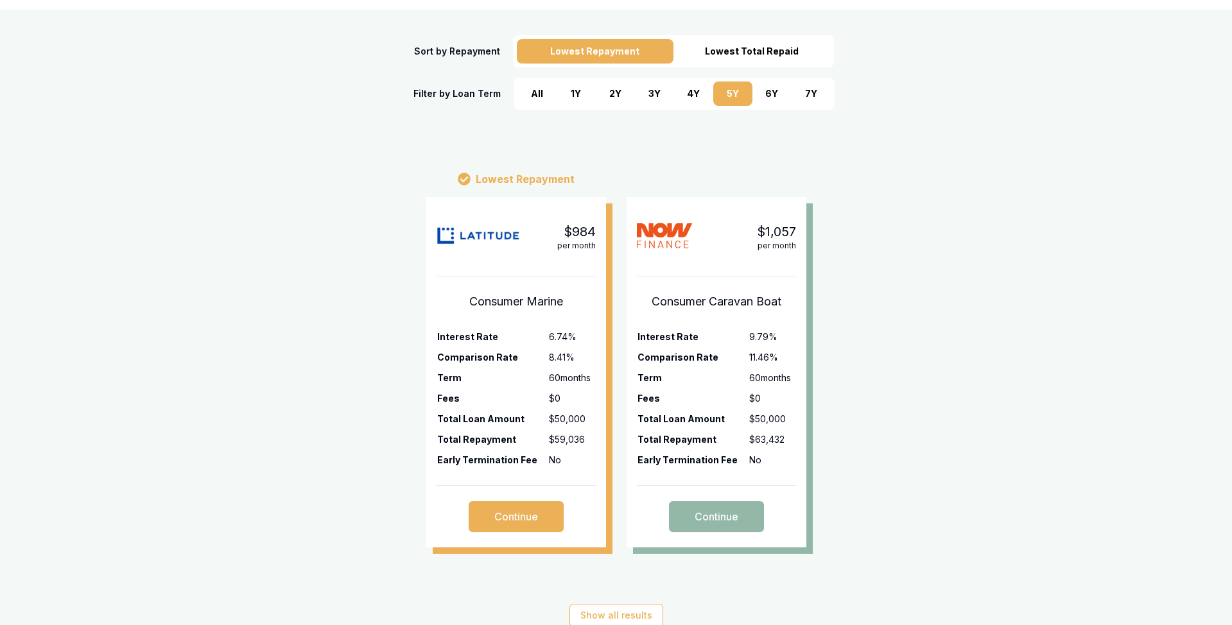
click at [688, 96] on div "4 Y" at bounding box center [693, 94] width 39 height 24
click at [657, 94] on div "3 Y" at bounding box center [654, 94] width 39 height 24
click at [615, 94] on div "2 Y" at bounding box center [615, 94] width 39 height 24
click at [574, 95] on div "1 Y" at bounding box center [575, 94] width 39 height 24
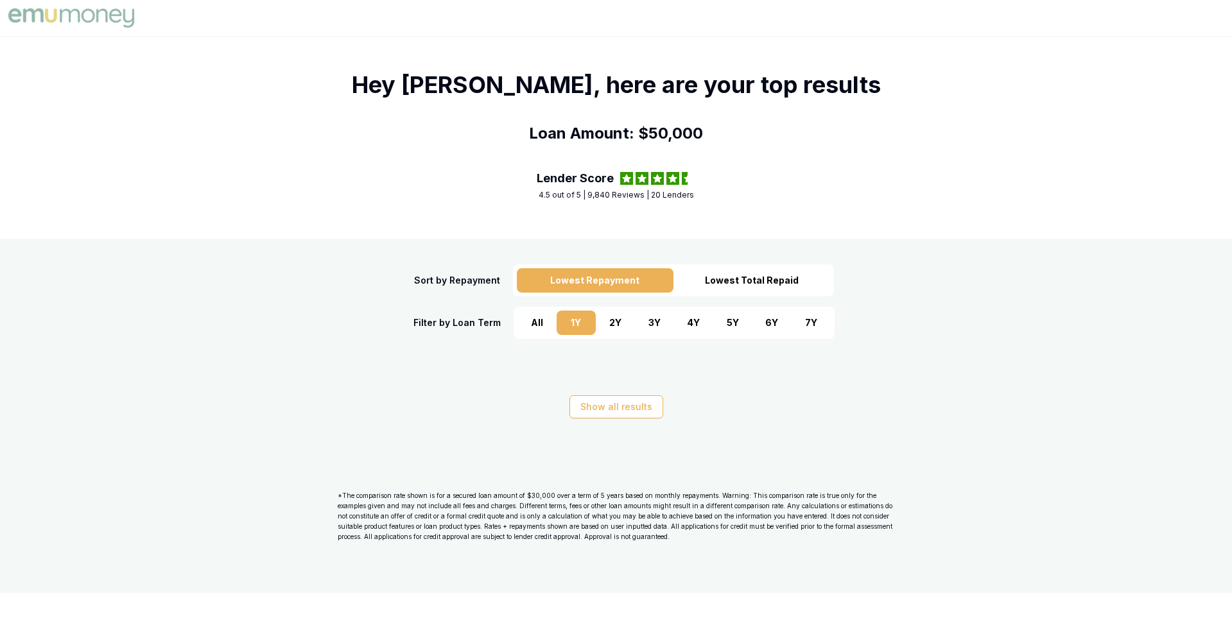
scroll to position [0, 0]
click at [533, 317] on div "All" at bounding box center [536, 323] width 39 height 24
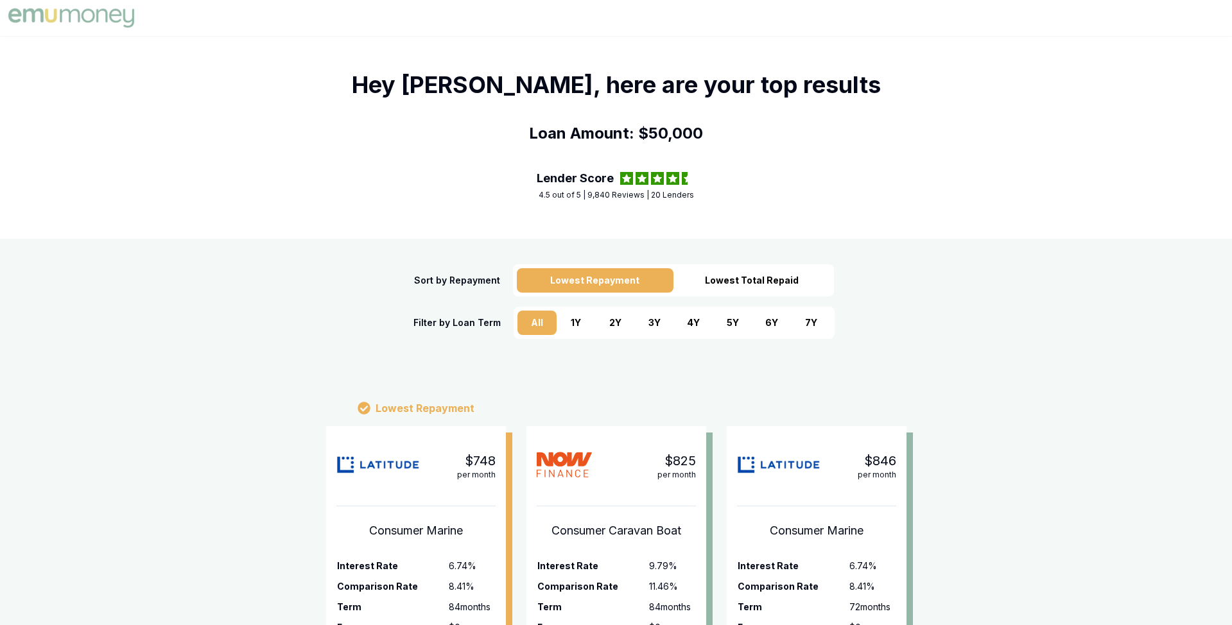
click at [732, 276] on div "Lowest Total Repaid" at bounding box center [751, 280] width 157 height 24
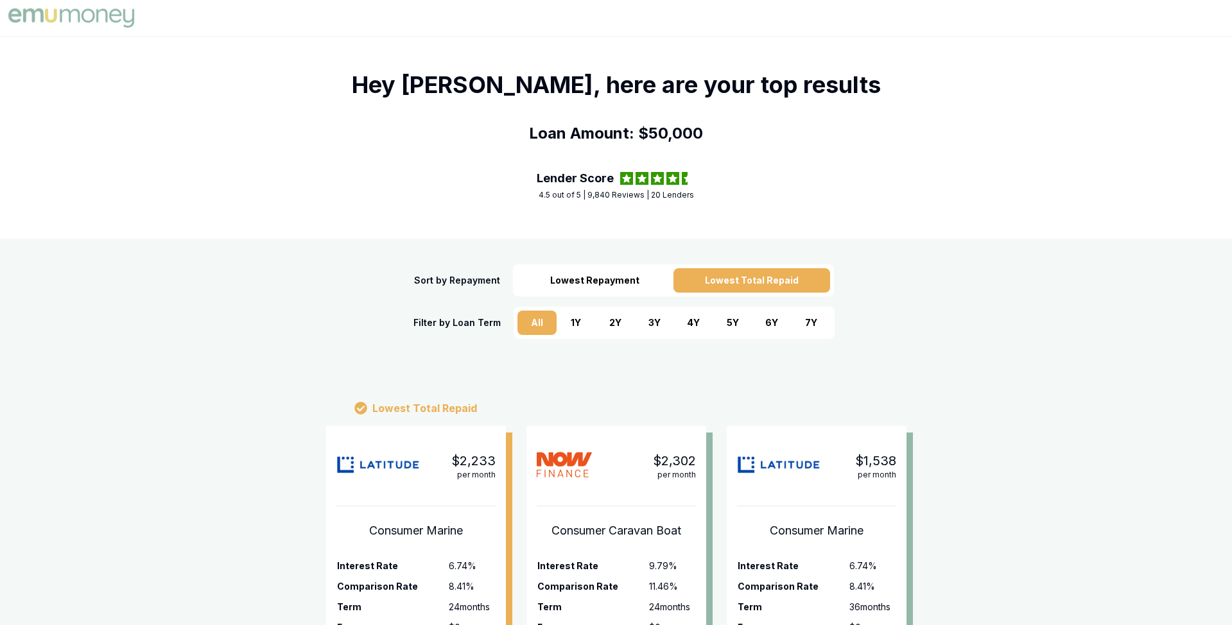
click at [607, 279] on div "Lowest Repayment" at bounding box center [595, 280] width 157 height 24
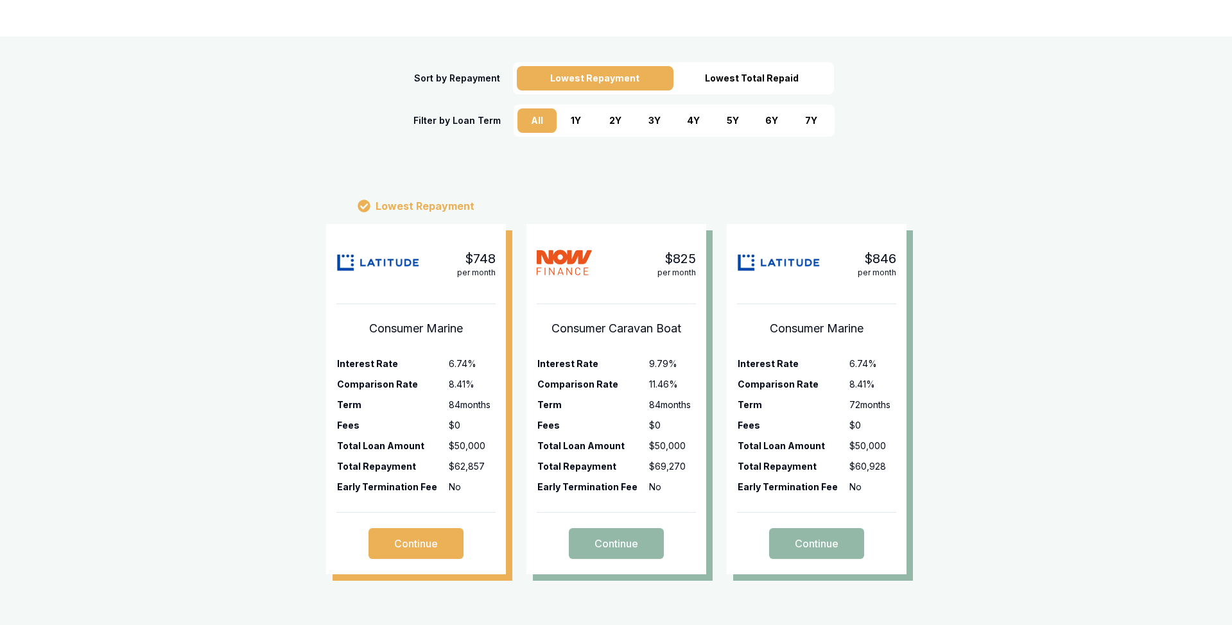
scroll to position [280, 0]
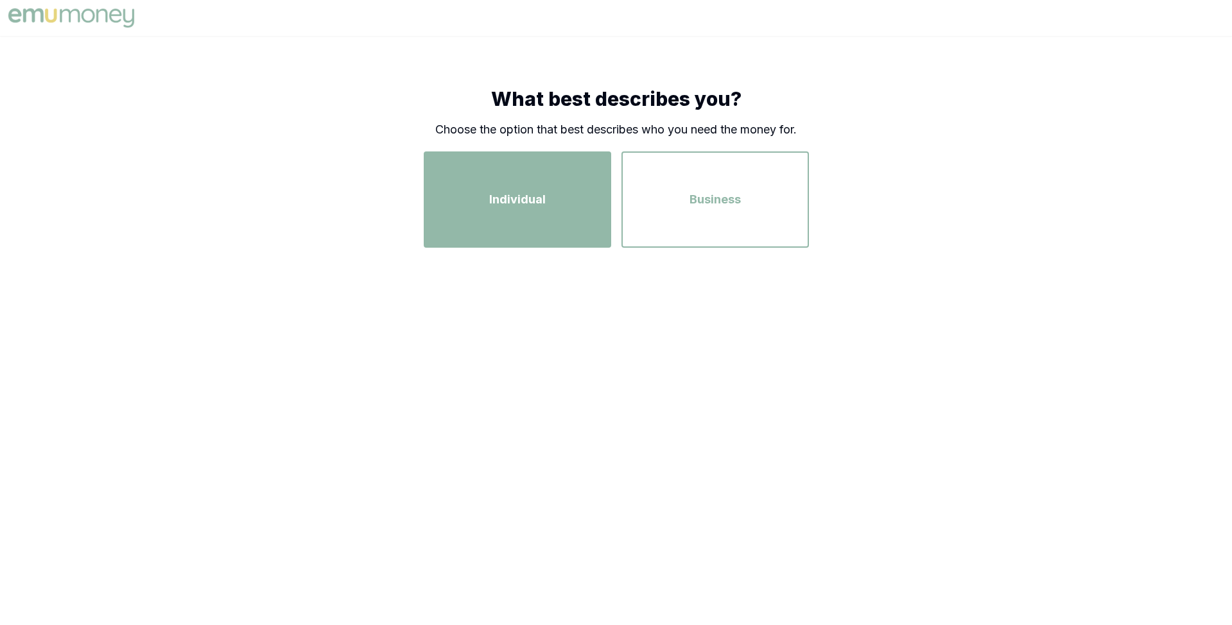
click at [502, 200] on span "Individual" at bounding box center [517, 200] width 56 height 18
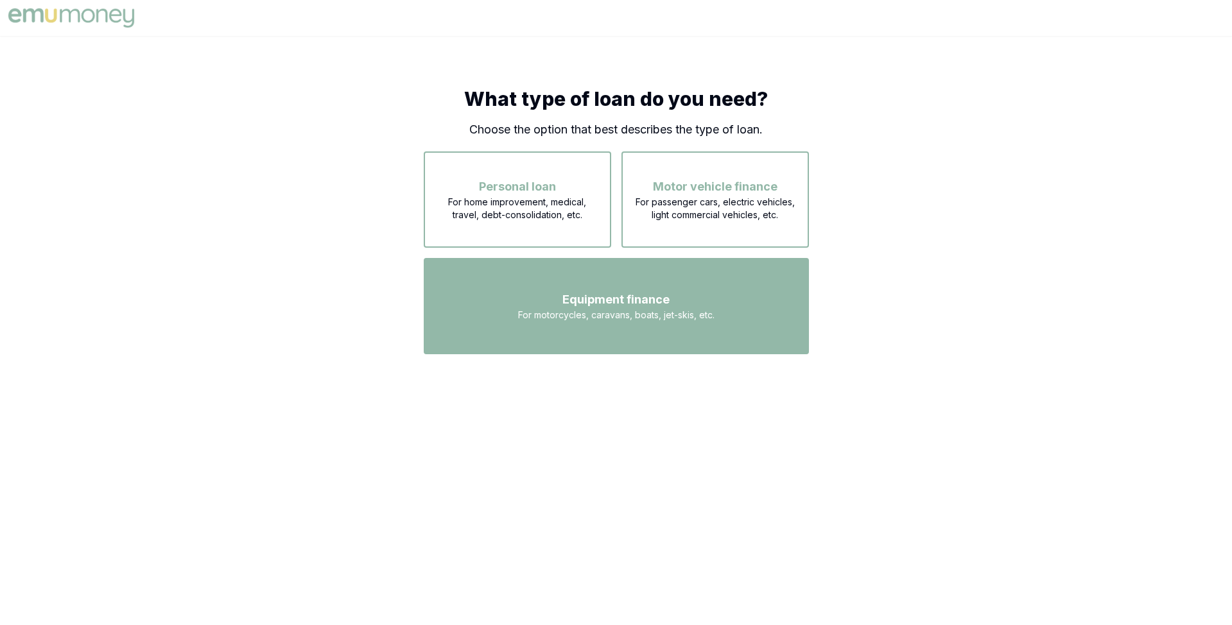
click at [570, 309] on span "For motorcycles, caravans, boats, jet-skis, etc." at bounding box center [616, 315] width 196 height 13
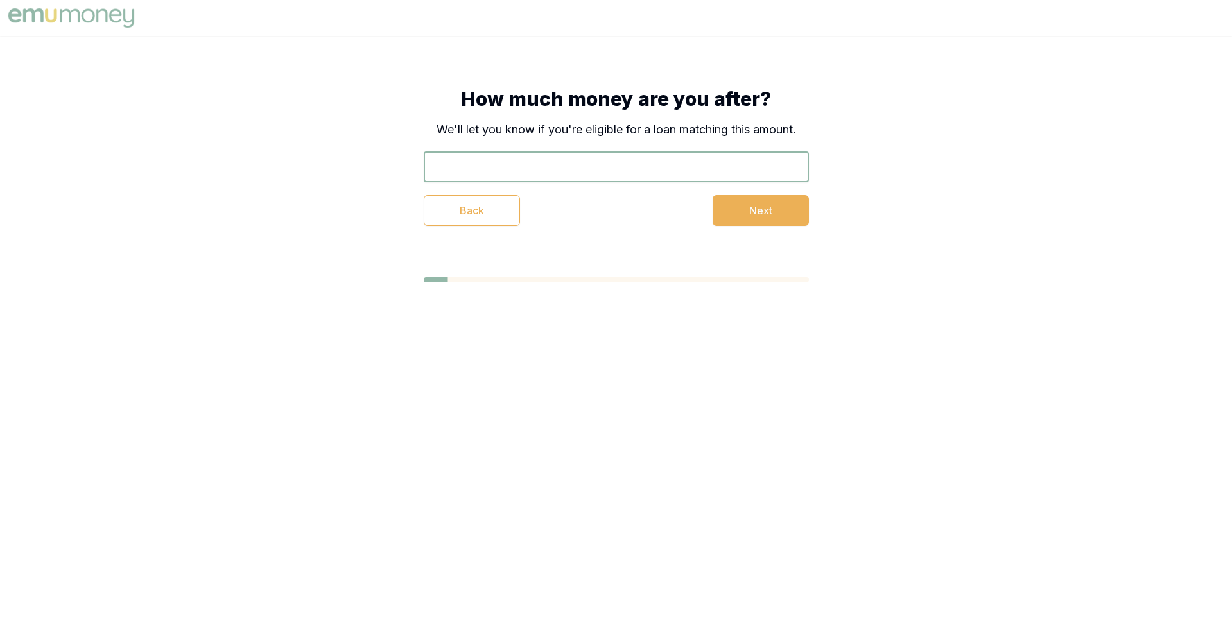
click at [545, 178] on input "text" at bounding box center [616, 166] width 385 height 31
type input "$30,000"
click at [738, 204] on button "Next" at bounding box center [760, 210] width 96 height 31
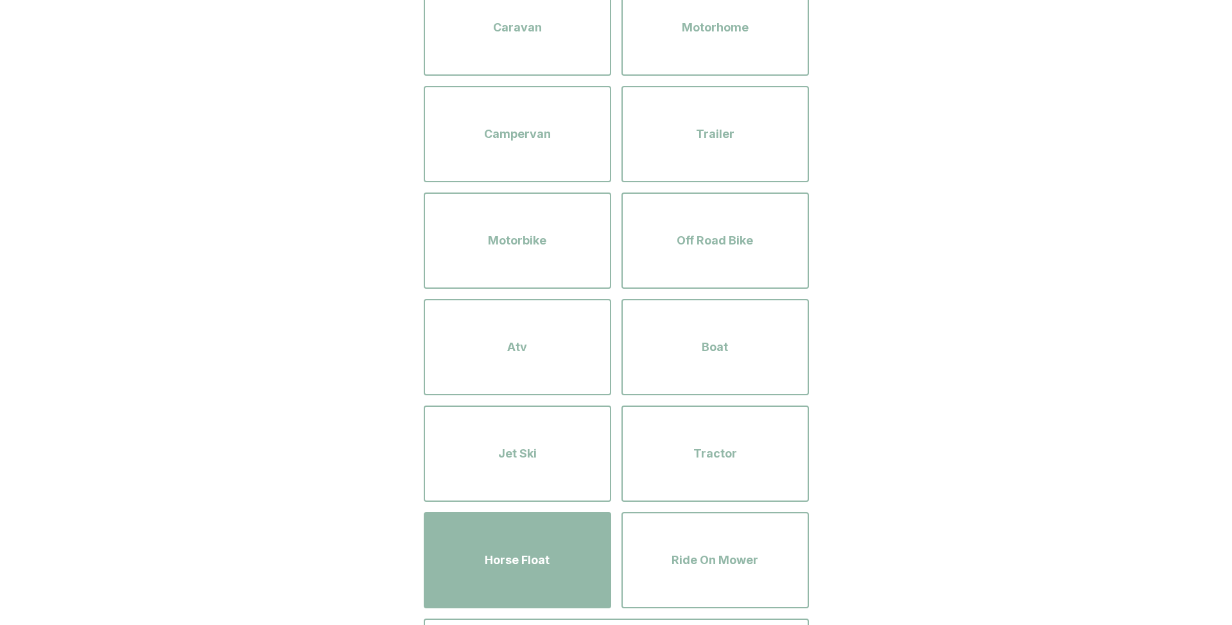
scroll to position [82, 0]
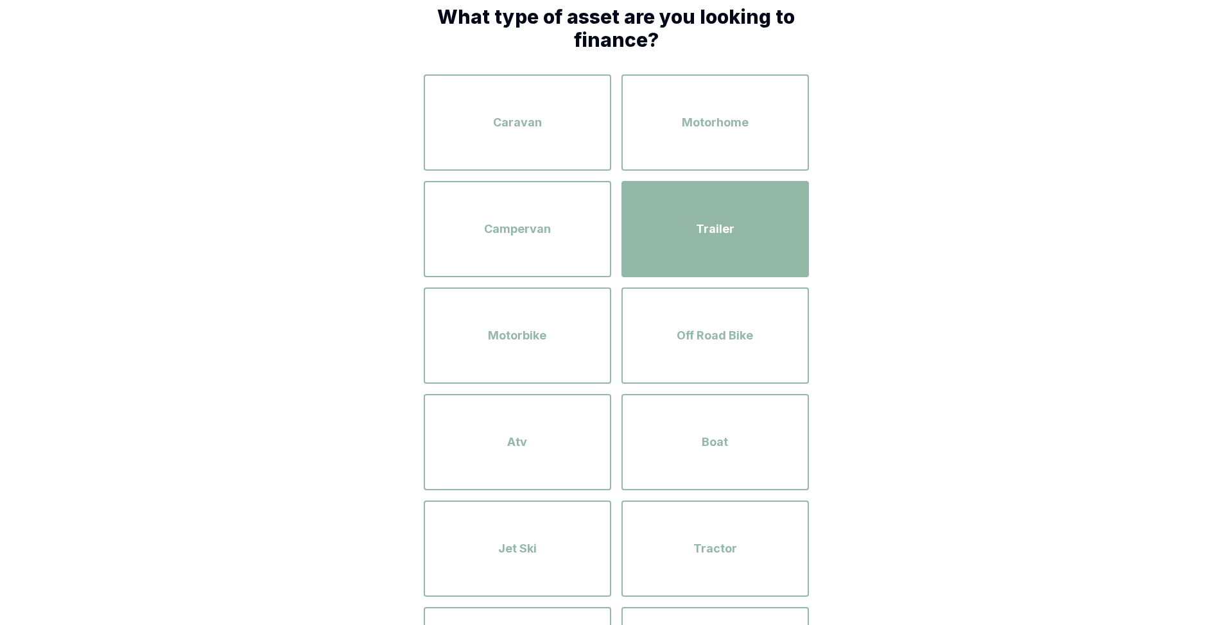
click at [688, 250] on div "Trailer" at bounding box center [715, 229] width 164 height 73
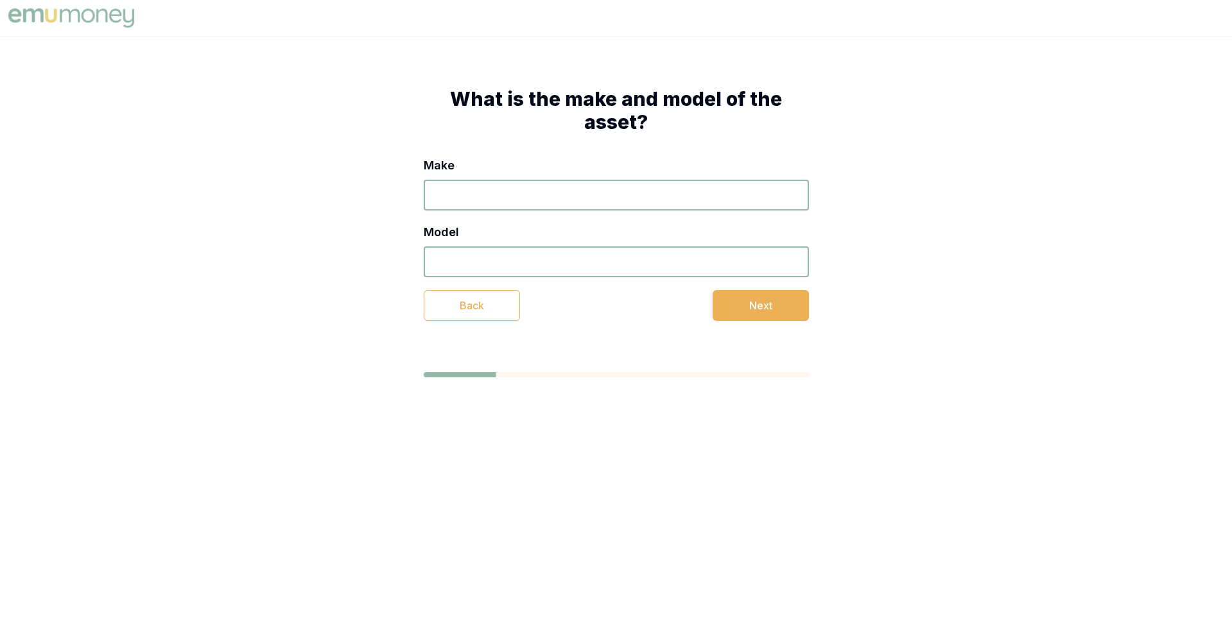
click at [606, 207] on input "Make" at bounding box center [616, 195] width 385 height 31
type input "dsds"
click at [598, 259] on input "Model" at bounding box center [616, 261] width 385 height 31
type input "dsds"
click at [753, 306] on button "Next" at bounding box center [760, 305] width 96 height 31
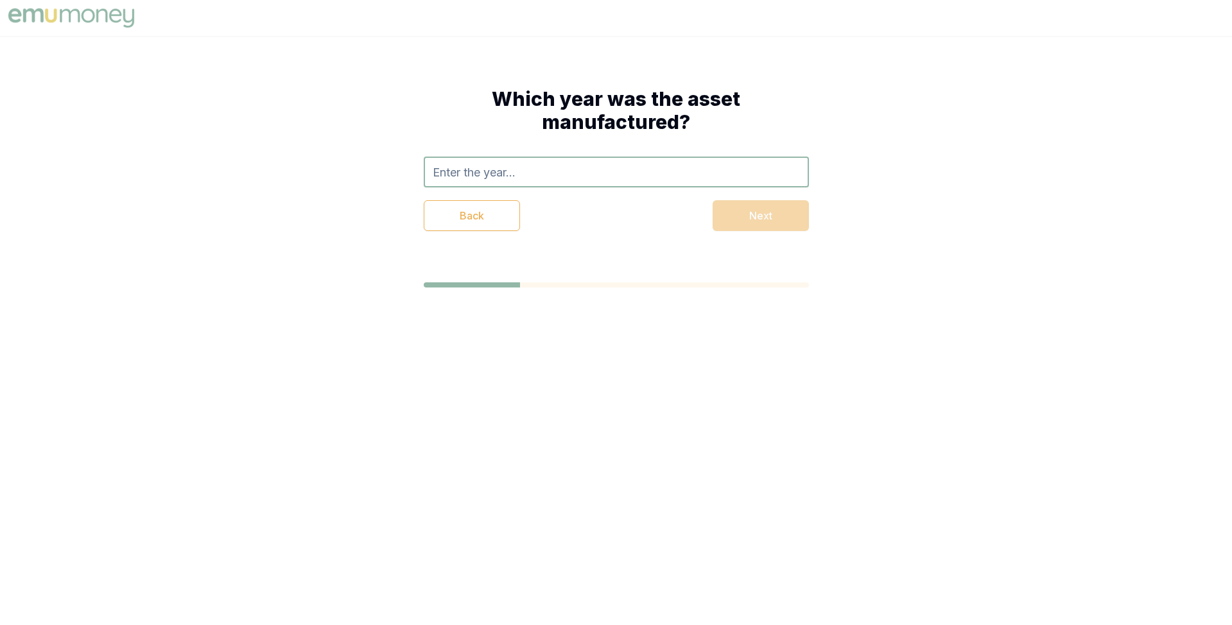
click at [626, 173] on input "text" at bounding box center [616, 172] width 385 height 31
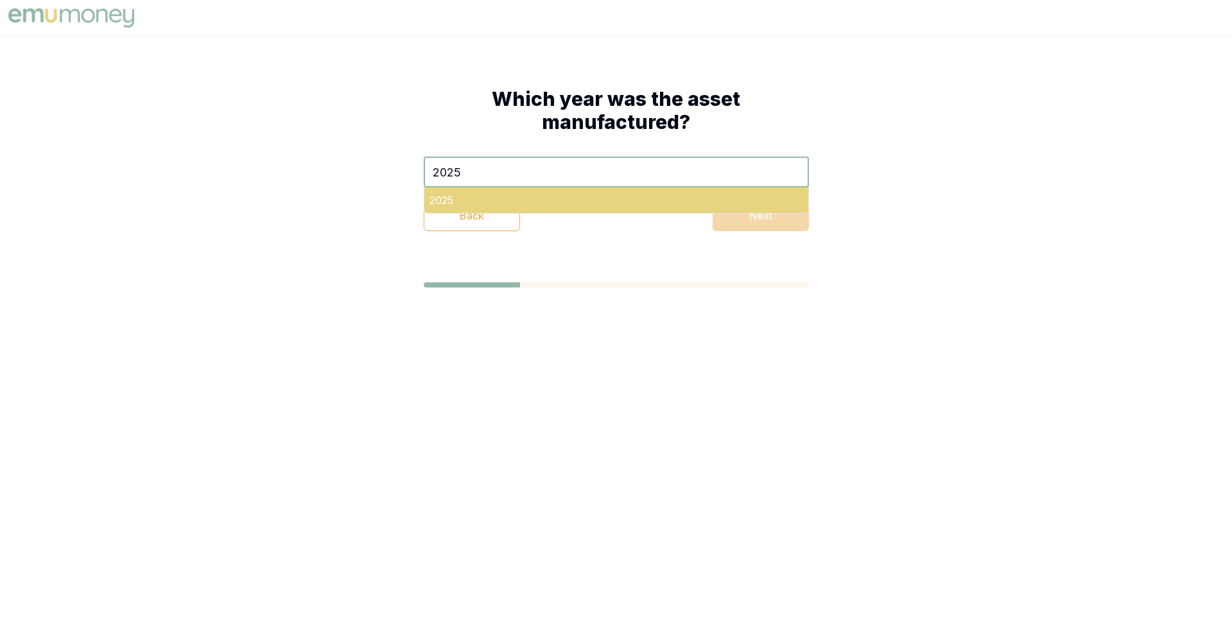
type input "2025"
click at [623, 198] on div "2025" at bounding box center [616, 200] width 384 height 26
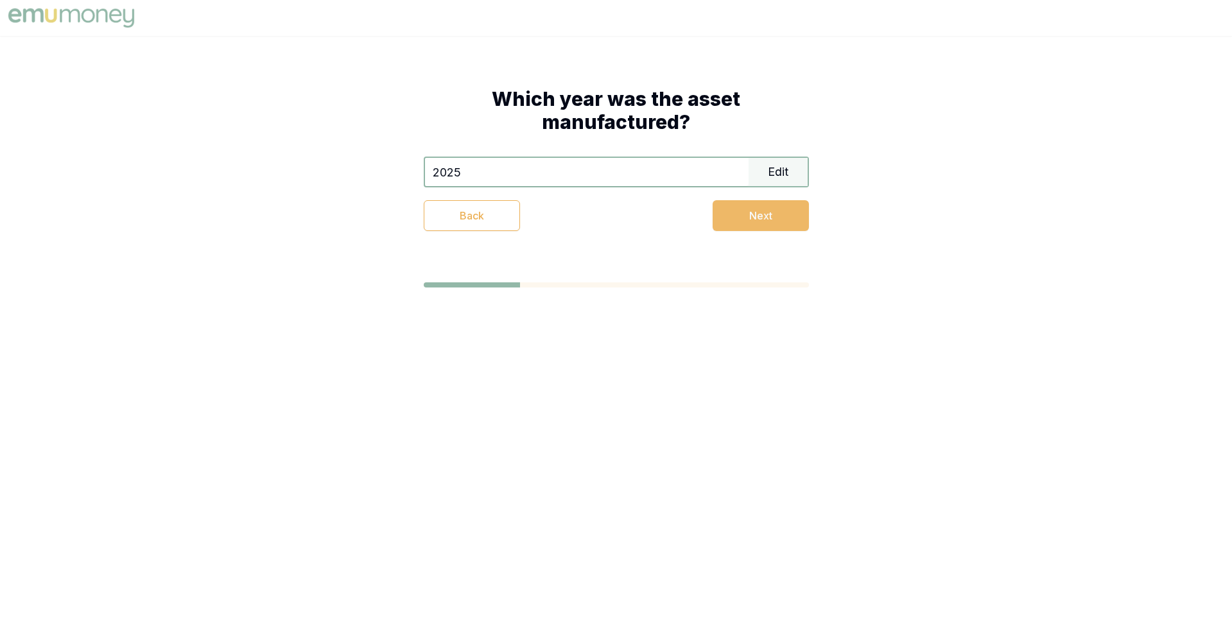
click at [760, 223] on button "Next" at bounding box center [760, 215] width 96 height 31
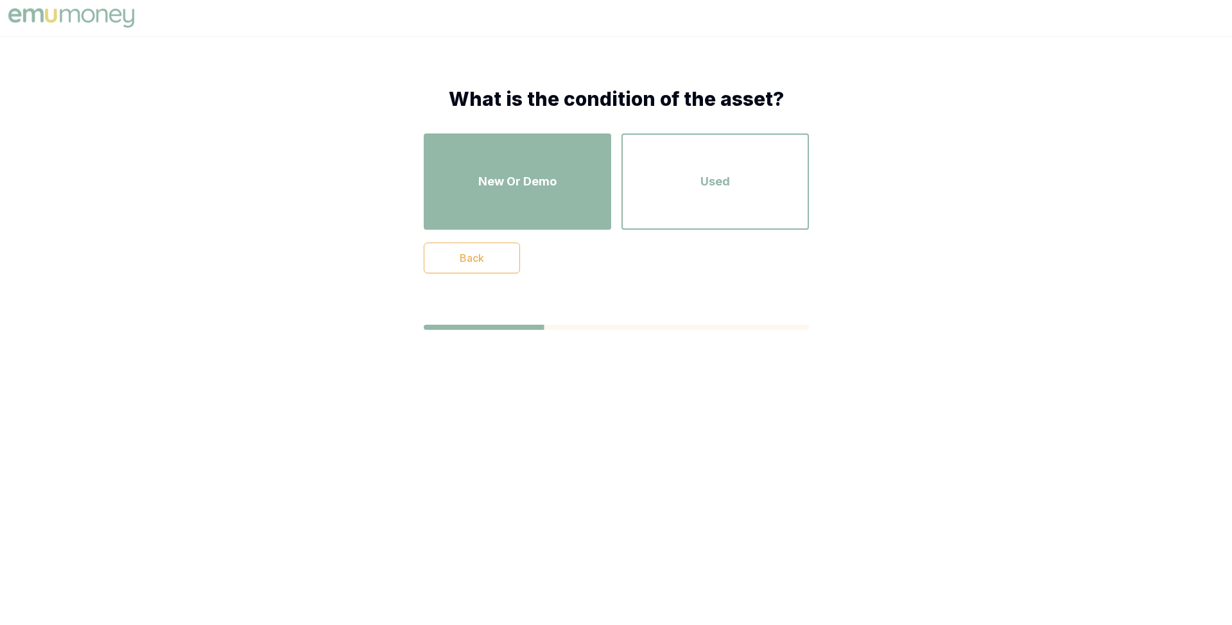
click at [574, 187] on div "New Or Demo" at bounding box center [517, 181] width 164 height 73
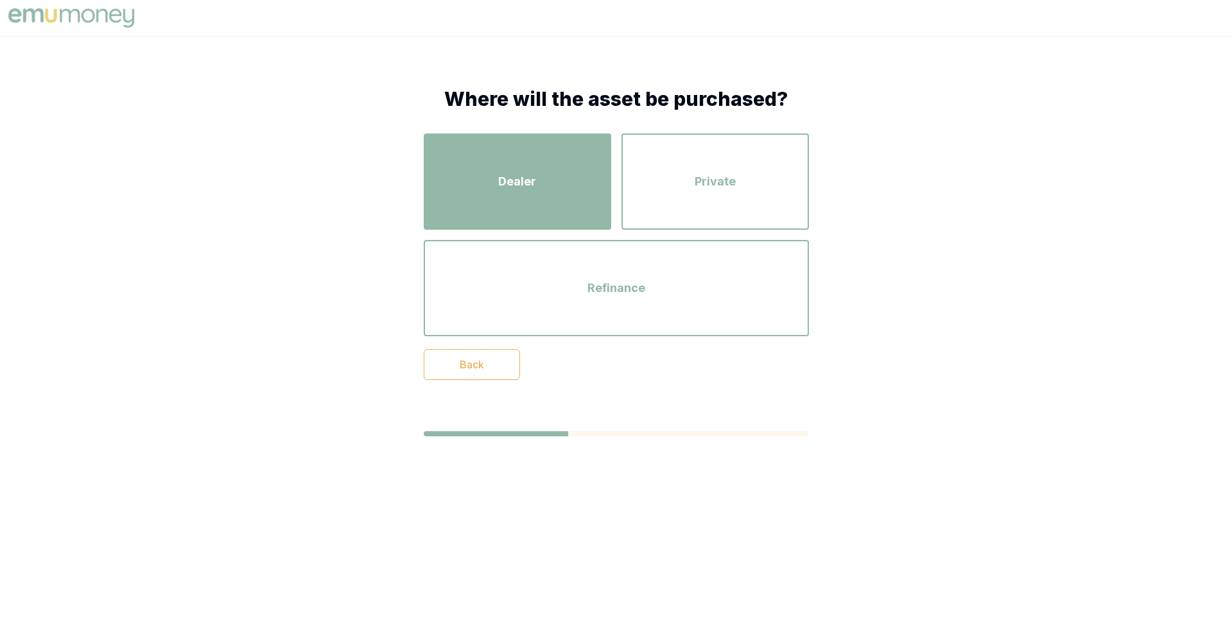
click at [563, 179] on div "Dealer" at bounding box center [517, 181] width 164 height 73
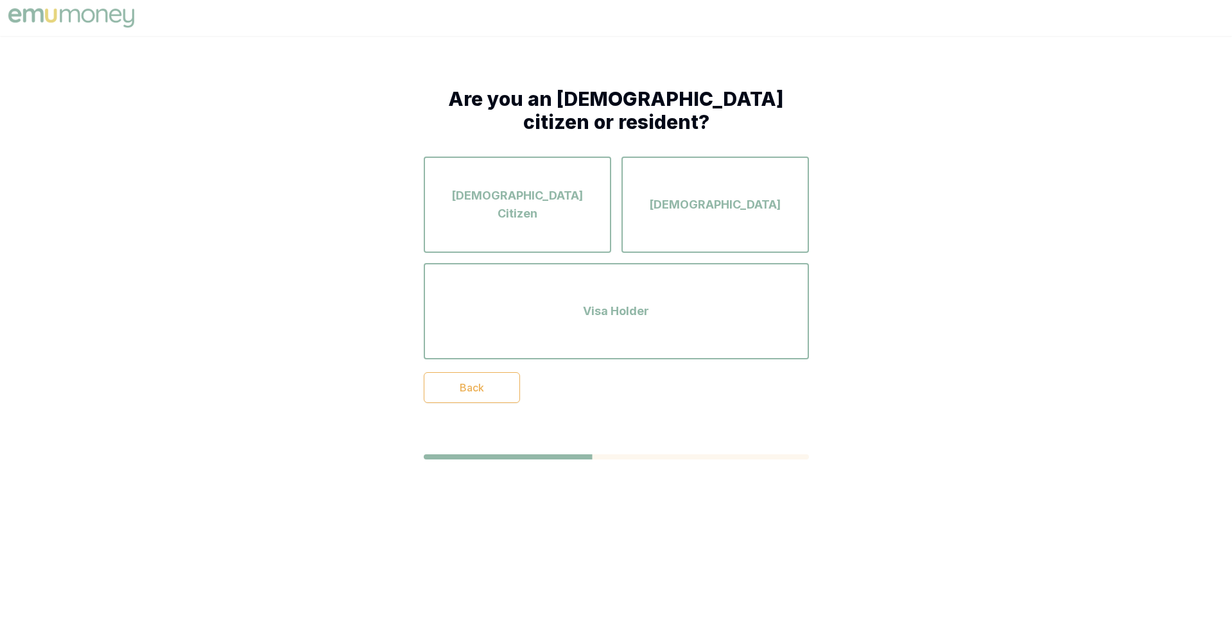
click at [563, 179] on div "Australian Citizen" at bounding box center [517, 204] width 164 height 73
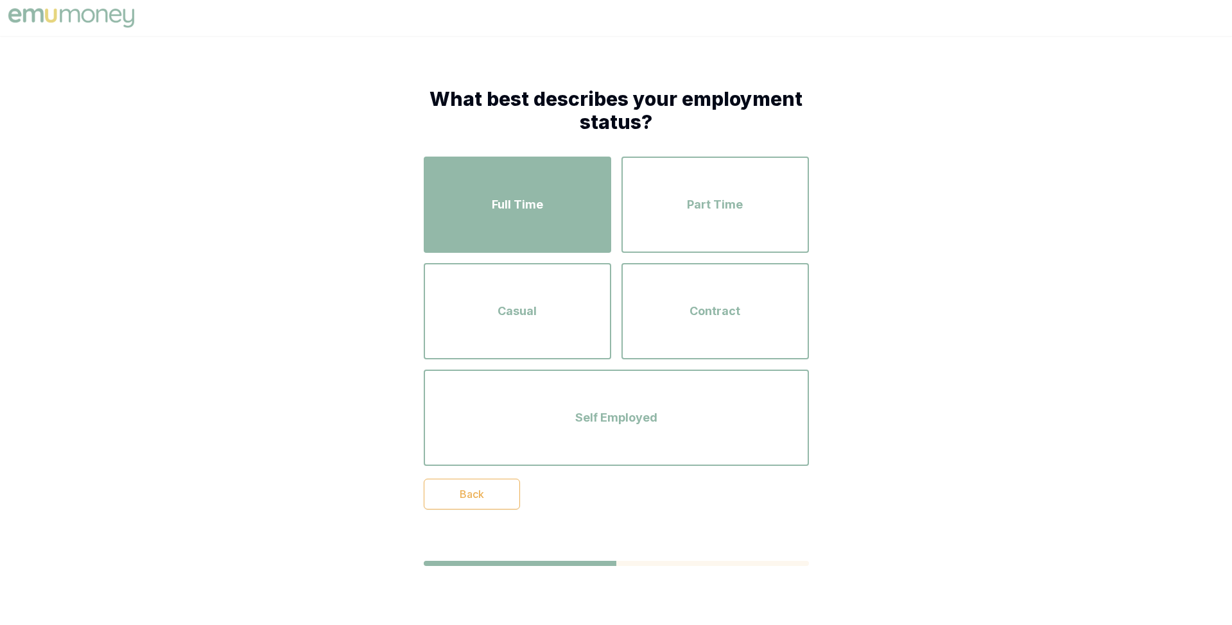
click at [552, 204] on div "Full Time" at bounding box center [517, 204] width 164 height 73
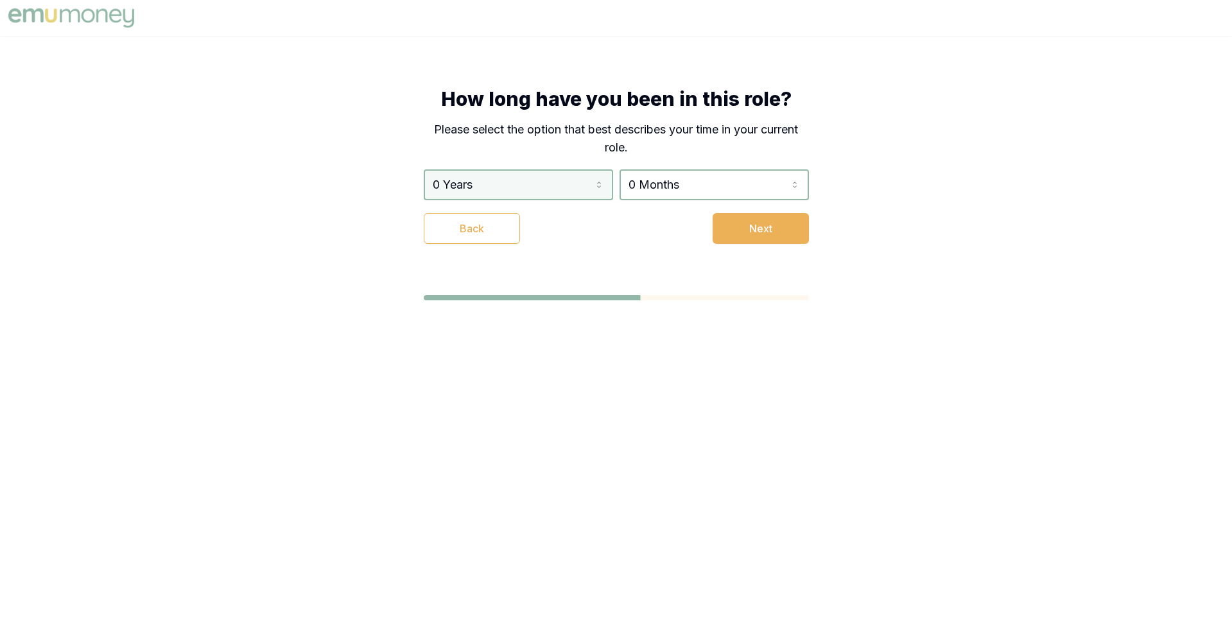
click at [550, 194] on html "How long have you been in this role? Please select the option that best describ…" at bounding box center [616, 312] width 1232 height 625
select select "4"
click at [670, 191] on html "How long have you been in this role? Please select the option that best describ…" at bounding box center [616, 312] width 1232 height 625
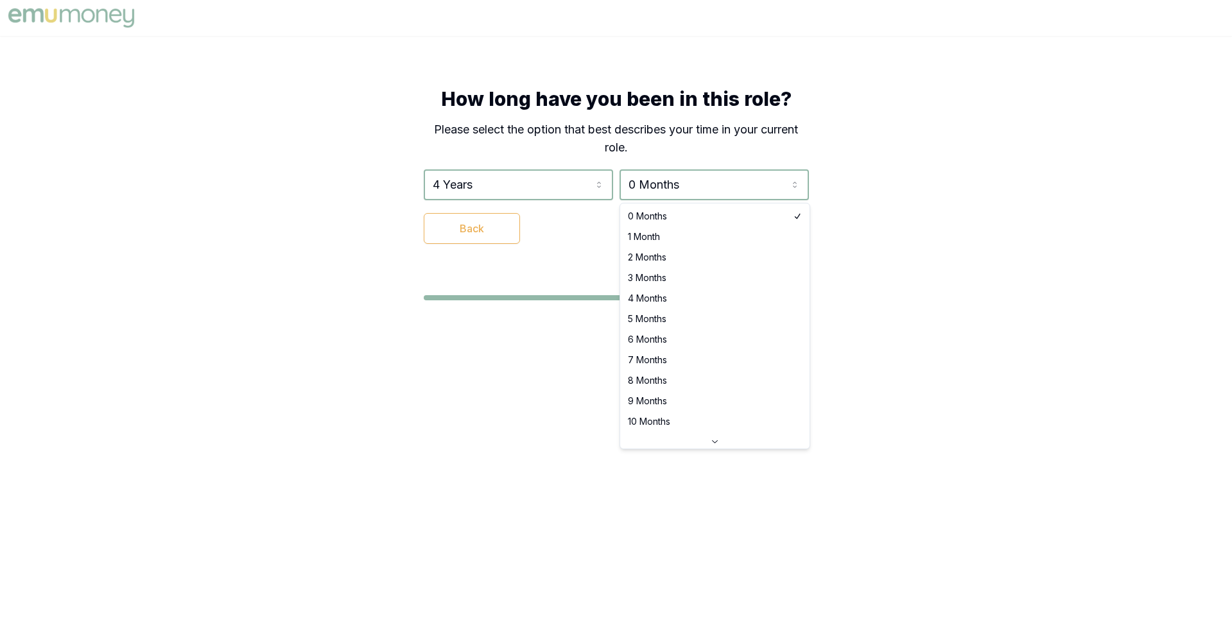
select select "4"
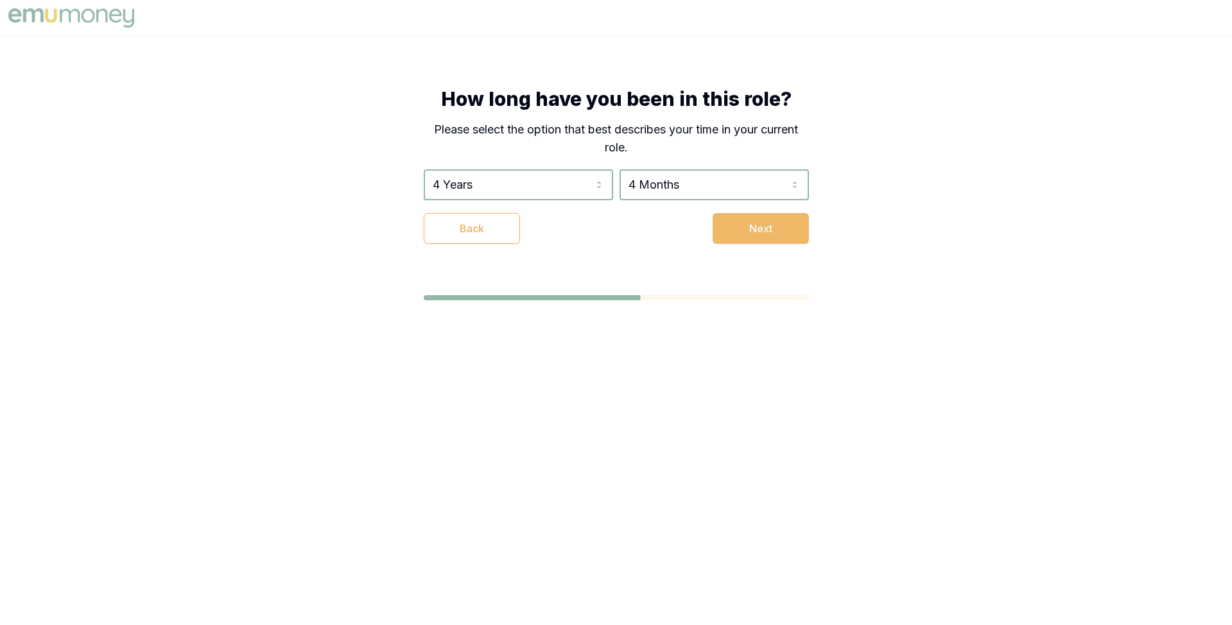
click at [753, 237] on button "Next" at bounding box center [760, 228] width 96 height 31
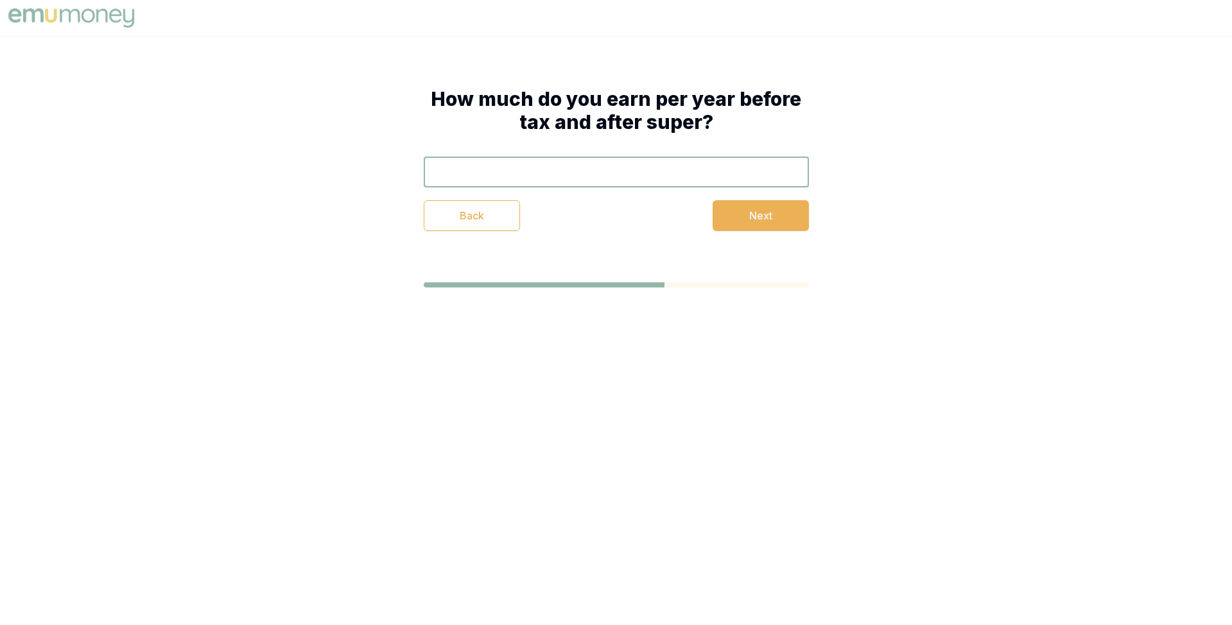
click at [574, 178] on input "text" at bounding box center [616, 172] width 385 height 31
type input "$120,000"
click at [731, 213] on button "Next" at bounding box center [760, 215] width 96 height 31
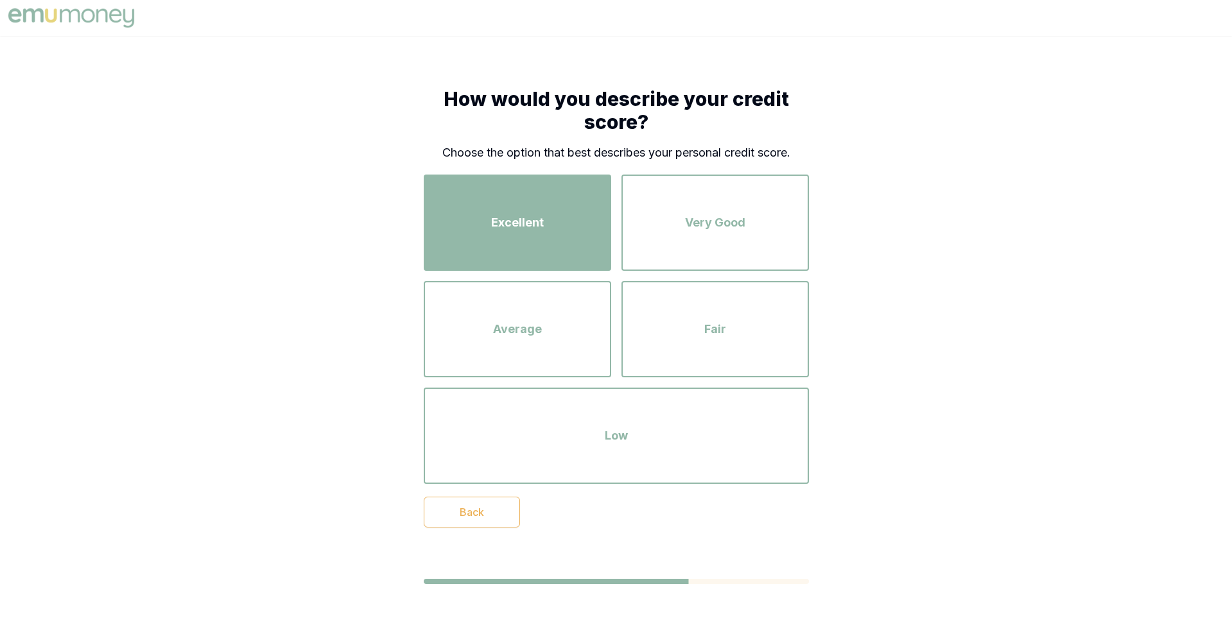
click at [580, 224] on div "Excellent" at bounding box center [517, 222] width 164 height 73
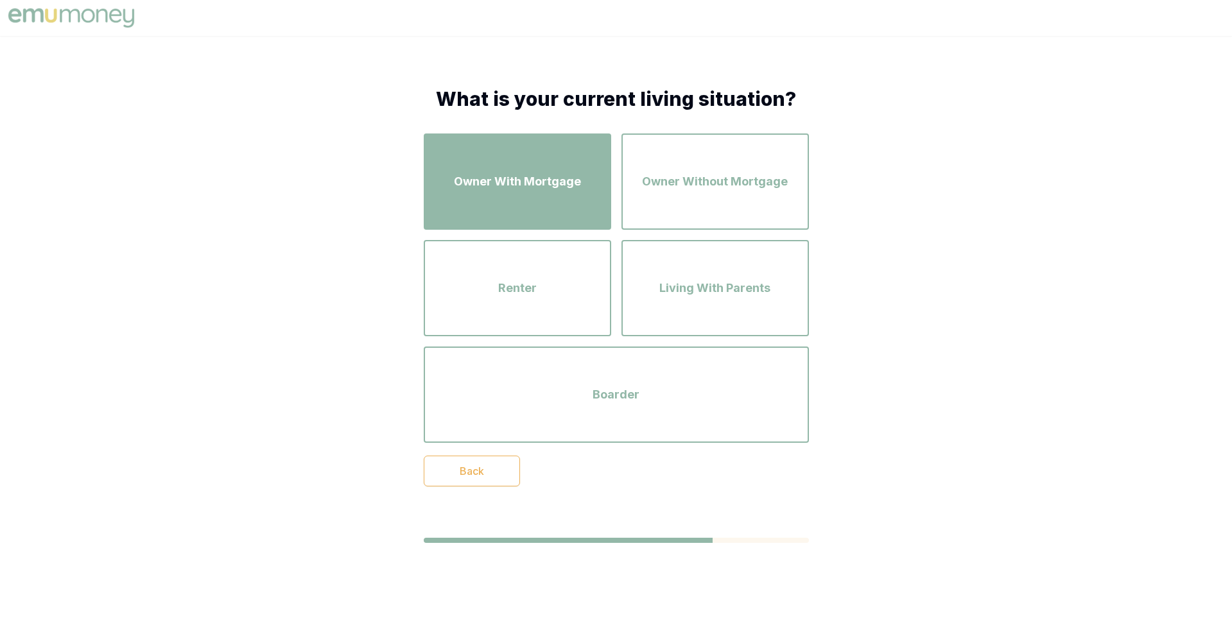
click at [544, 210] on div "Owner With Mortgage" at bounding box center [517, 181] width 164 height 73
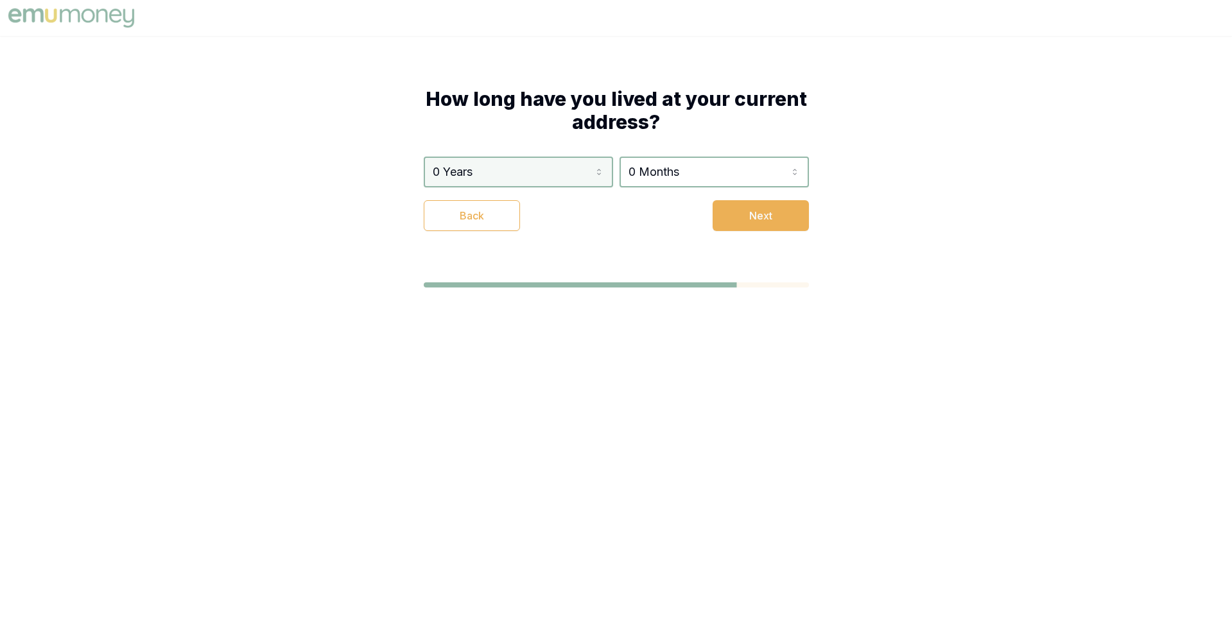
click at [537, 179] on html "How long have you lived at your current address? 0 Years 0 Years 1 Year 2 Years…" at bounding box center [616, 312] width 1232 height 625
select select "4"
click at [685, 180] on html "How long have you lived at your current address? 4 Years 0 Years 1 Year 2 Years…" at bounding box center [616, 312] width 1232 height 625
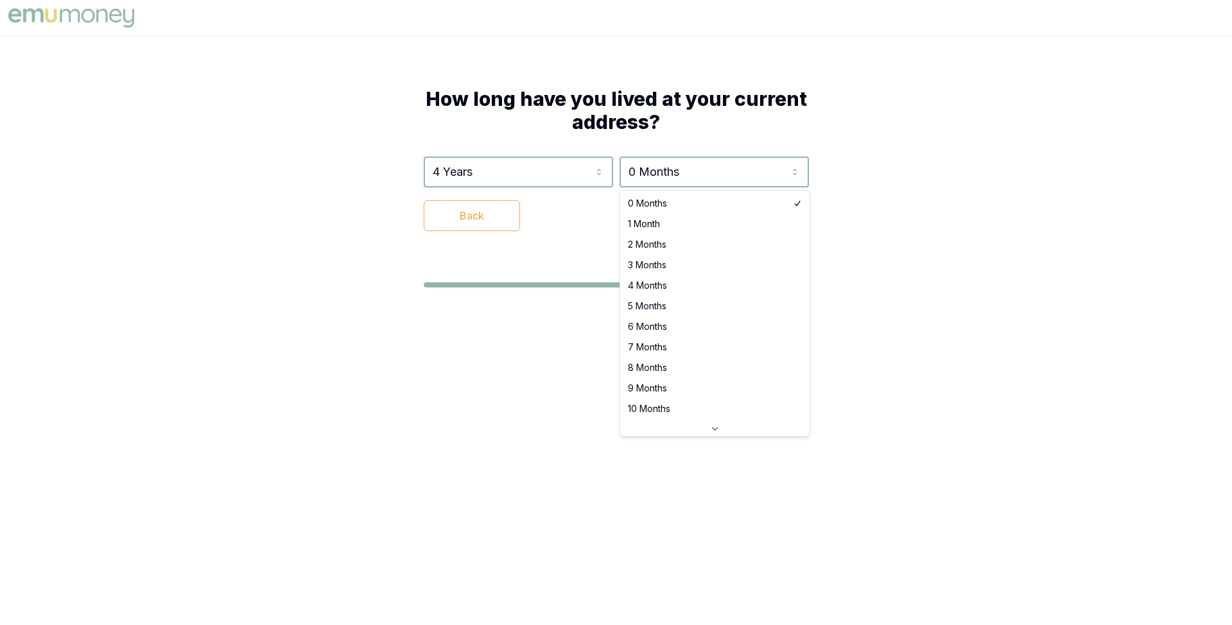
select select "2"
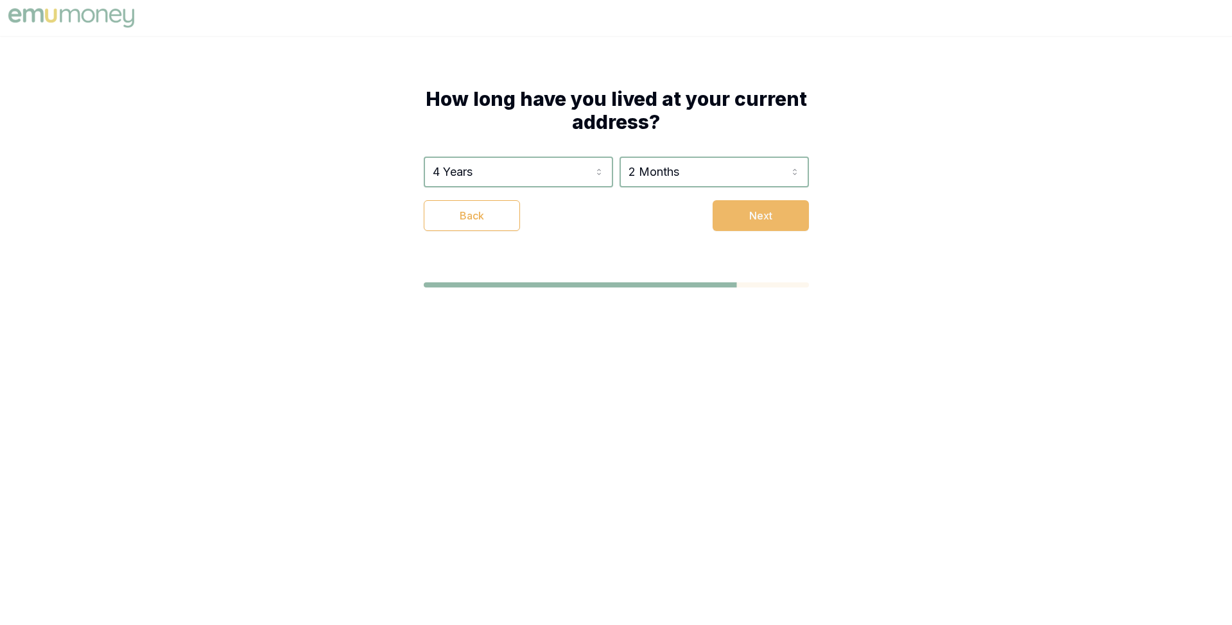
click at [759, 225] on button "Next" at bounding box center [760, 215] width 96 height 31
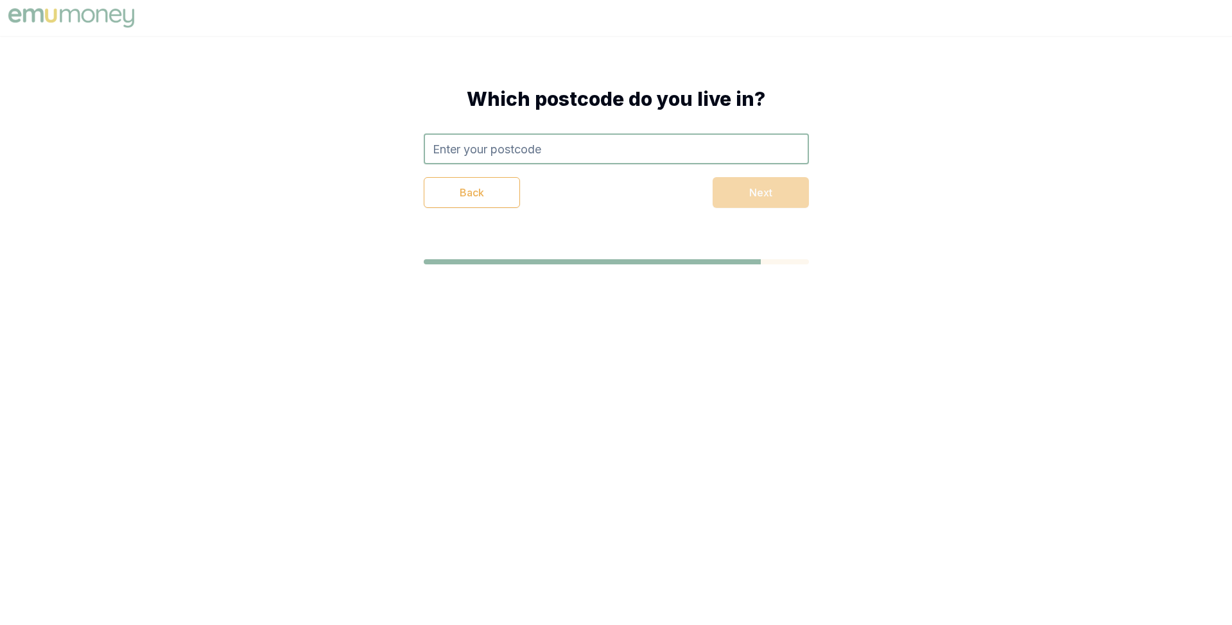
click at [601, 148] on input "text" at bounding box center [616, 148] width 385 height 31
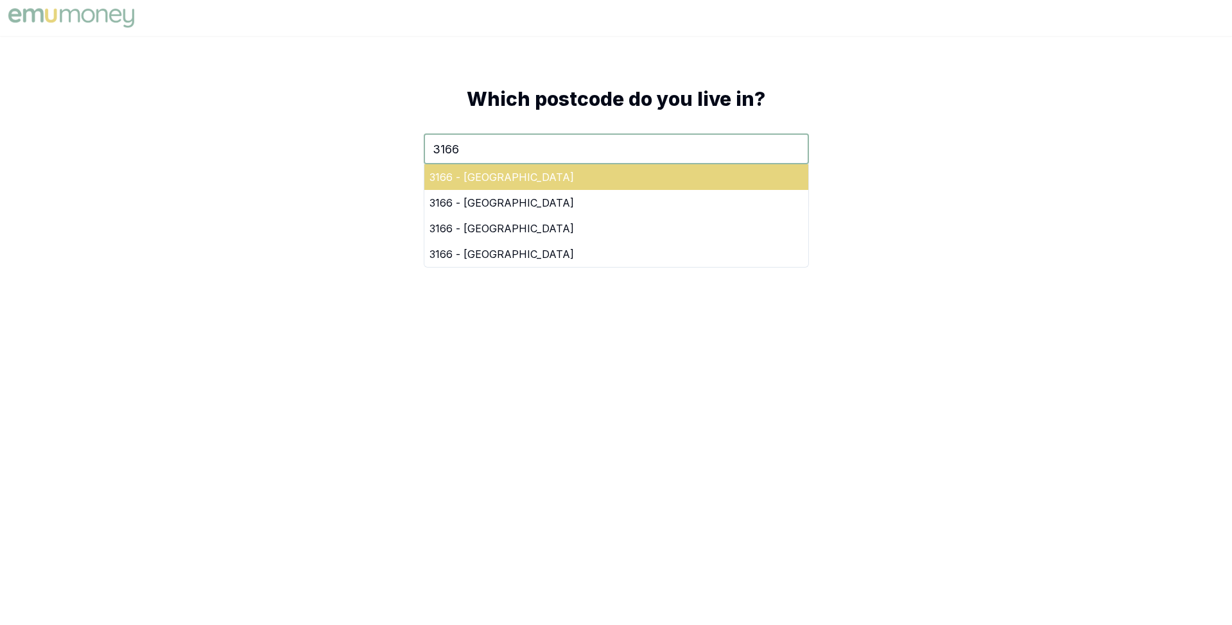
type input "3166"
click at [654, 175] on div "3166 - Oakleigh East" at bounding box center [616, 177] width 384 height 26
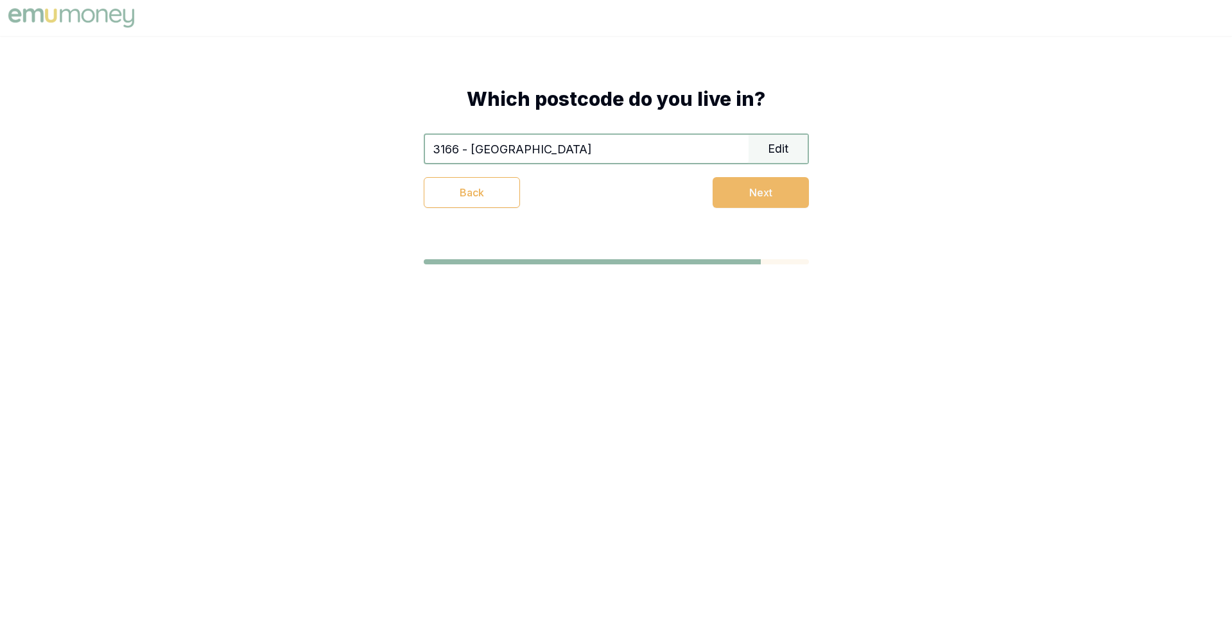
click at [737, 191] on button "Next" at bounding box center [760, 192] width 96 height 31
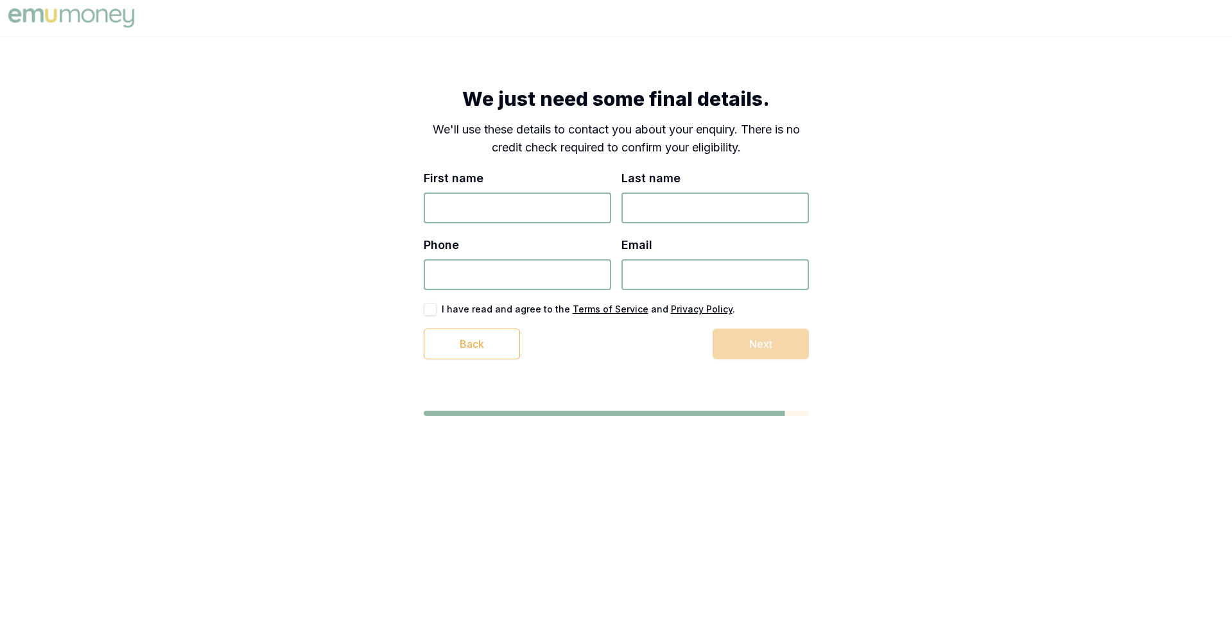
click at [546, 202] on input "First name" at bounding box center [517, 208] width 187 height 31
type input "Matt"
type input "Test"
type input "7484 939 383"
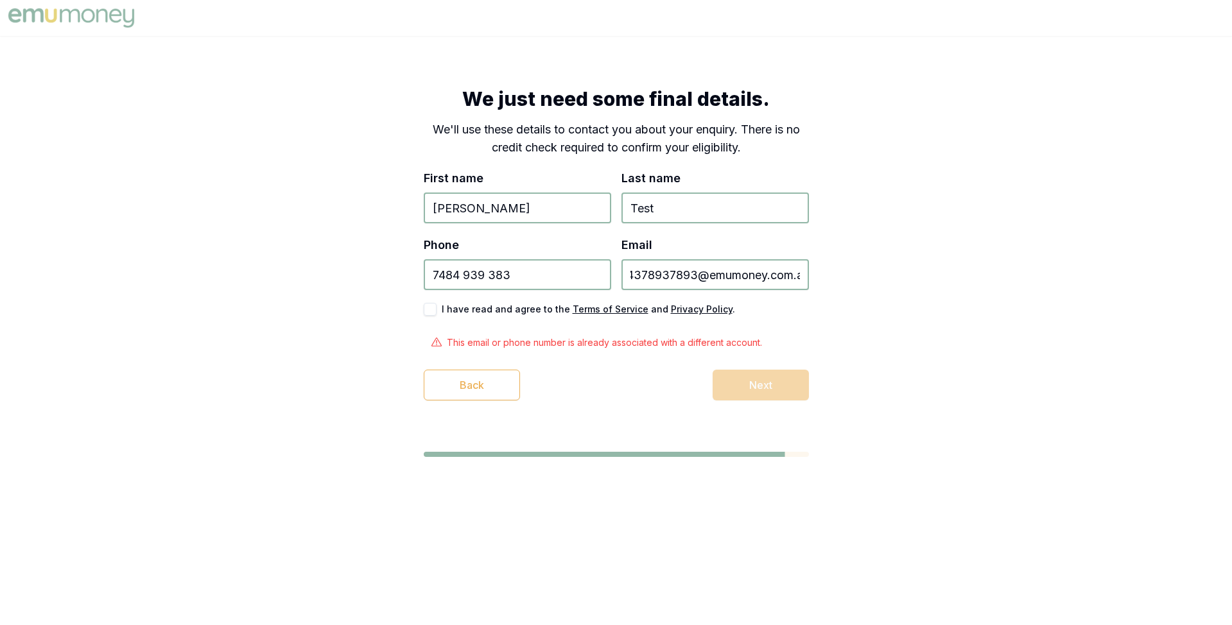
scroll to position [0, 80]
type input "test_1+47894378937893@emumoney.com.au"
click at [519, 269] on input "7484 939 383" at bounding box center [517, 274] width 187 height 31
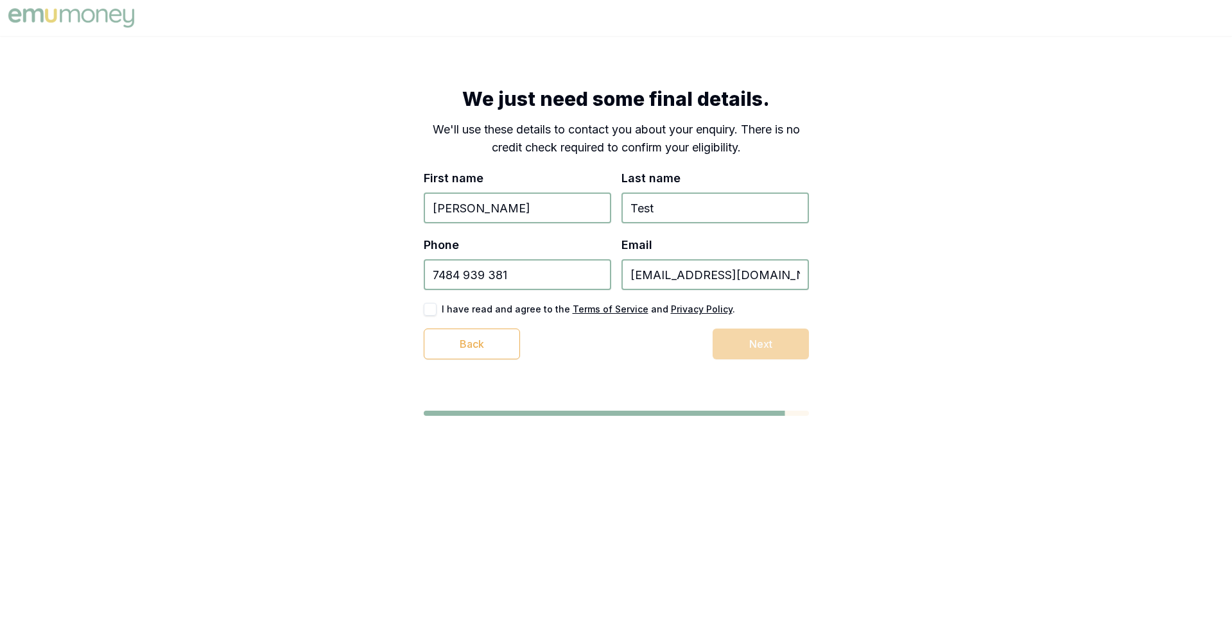
type input "7484 939 381"
click at [424, 311] on div "I have read and agree to the Terms of Service and Privacy Policy ." at bounding box center [616, 309] width 385 height 13
click at [430, 311] on button "button" at bounding box center [430, 309] width 13 height 13
click at [673, 355] on div "Back Next" at bounding box center [616, 344] width 385 height 31
click at [740, 344] on button "Next" at bounding box center [760, 344] width 96 height 31
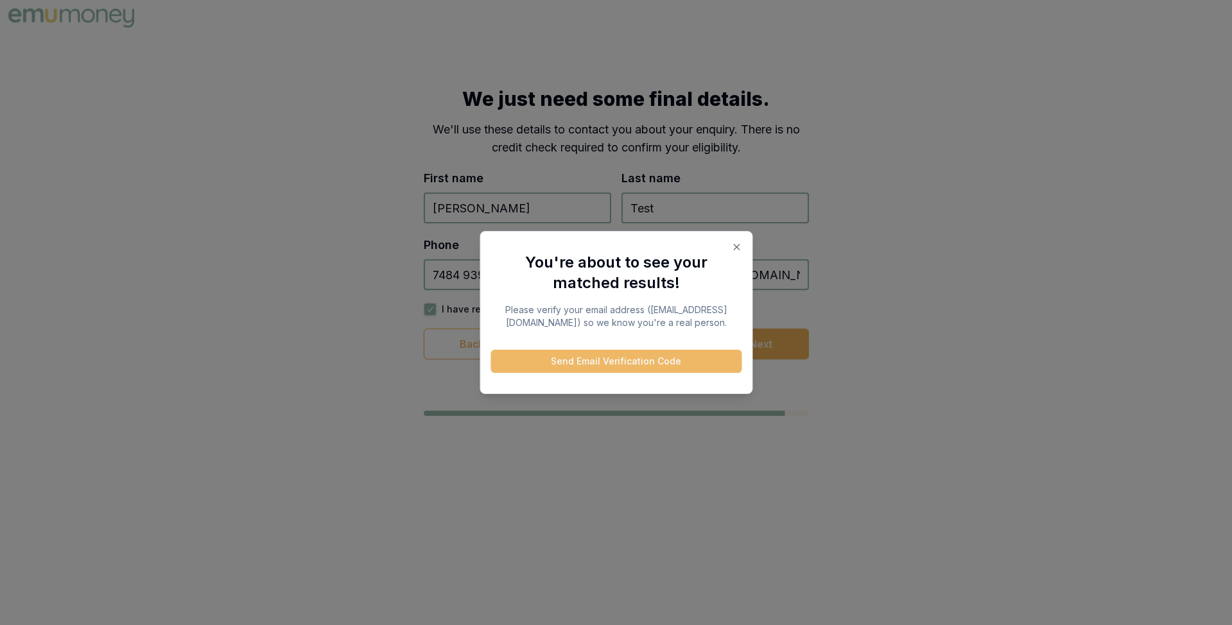
click at [653, 366] on button "Send Email Verification Code" at bounding box center [615, 361] width 251 height 23
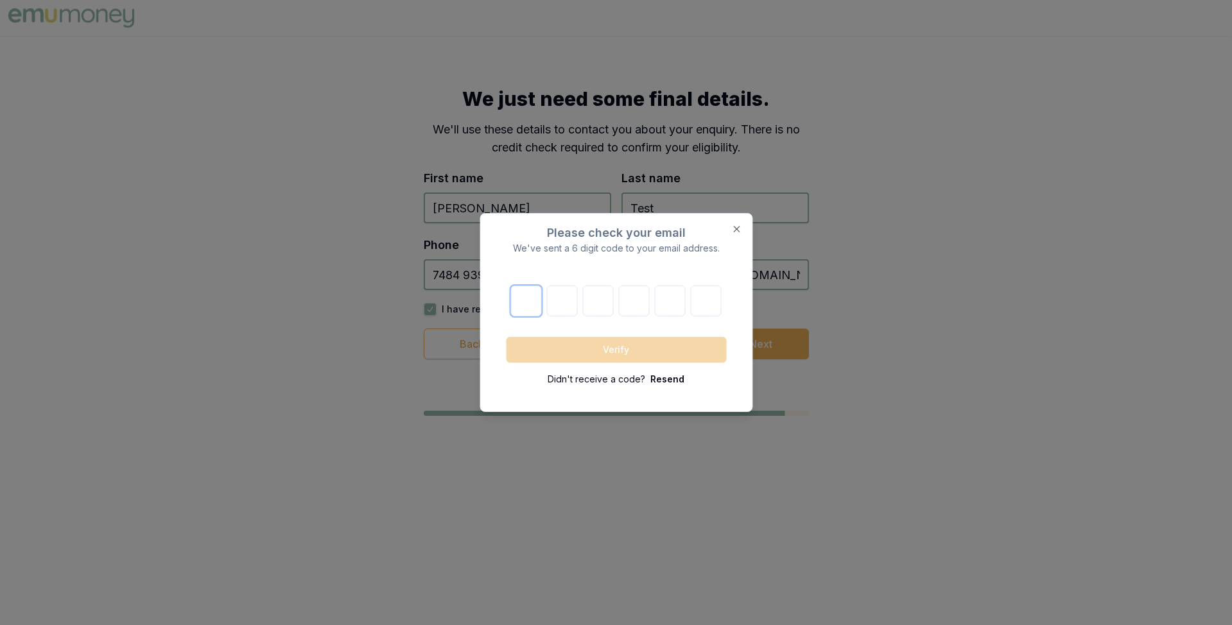
click at [529, 306] on input "text" at bounding box center [526, 301] width 31 height 31
paste input "9"
type input "9"
type input "0"
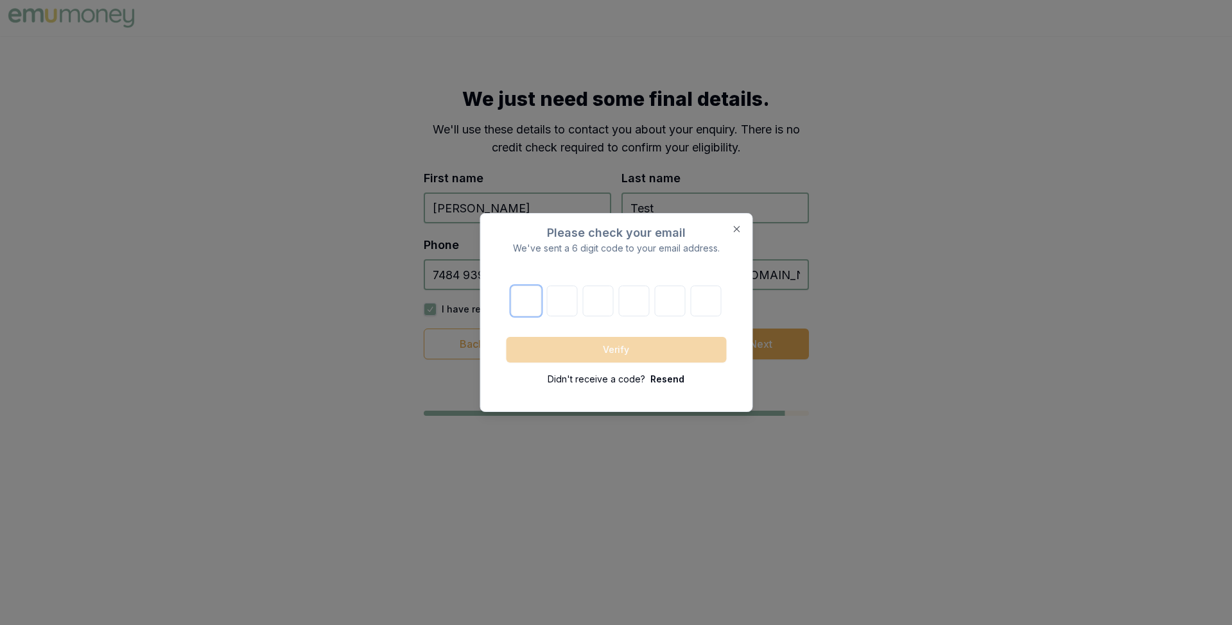
type input "6"
type input "2"
type input "6"
click at [600, 341] on button "Verify" at bounding box center [616, 350] width 220 height 26
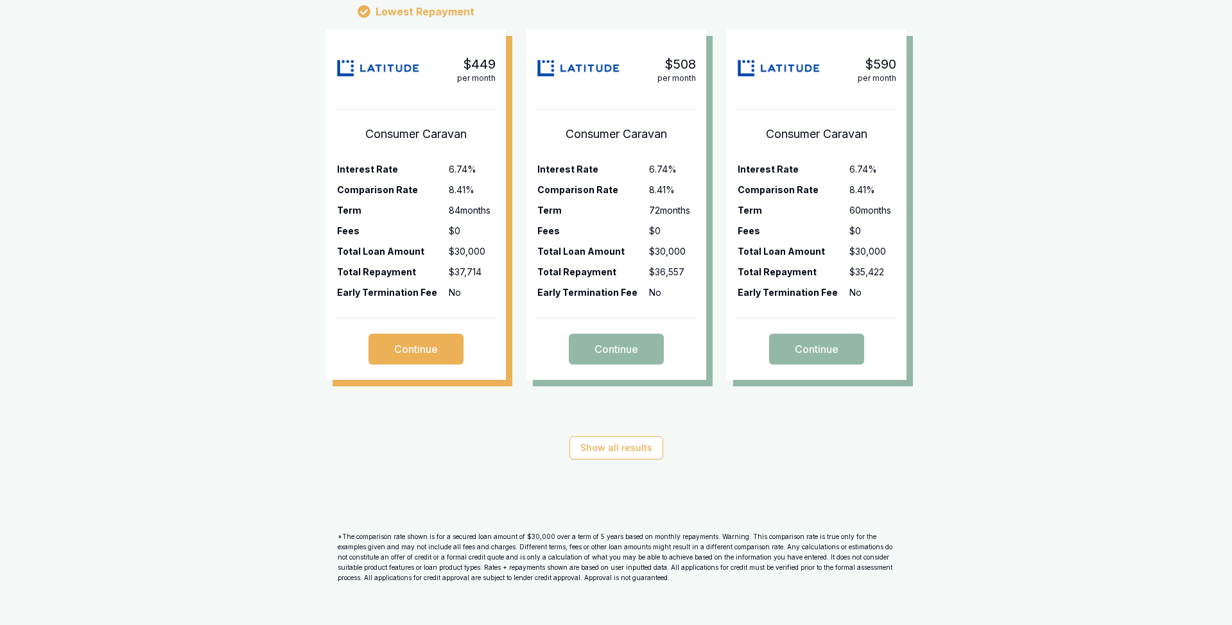
scroll to position [398, 0]
click at [619, 451] on button "Show all results" at bounding box center [616, 446] width 94 height 23
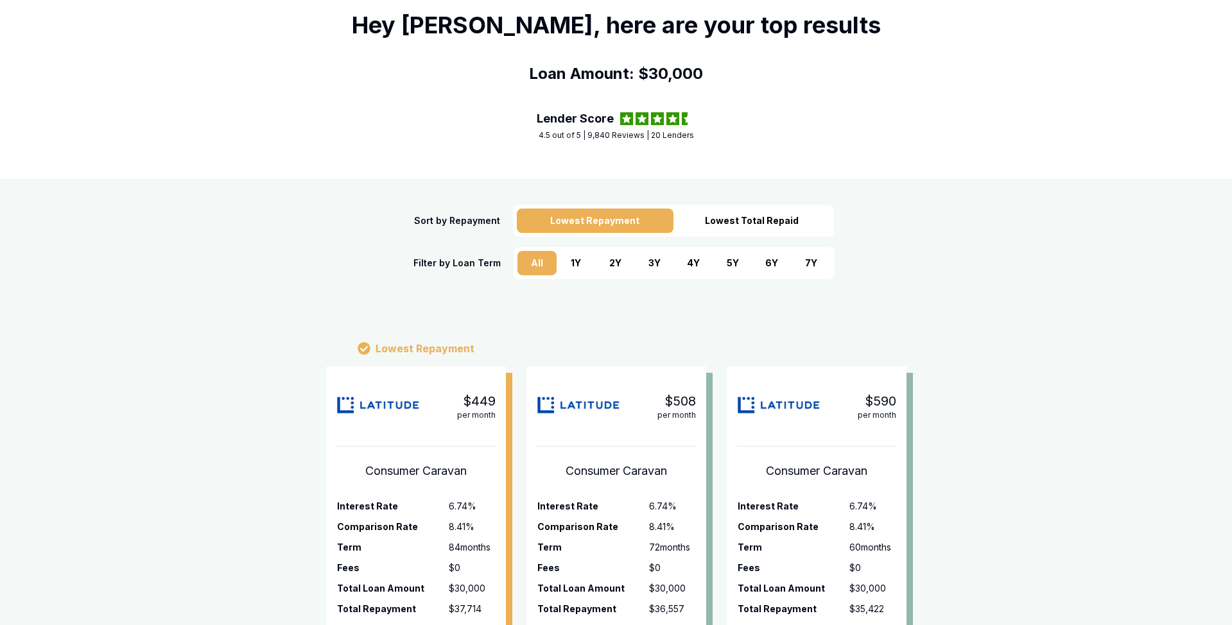
scroll to position [28, 0]
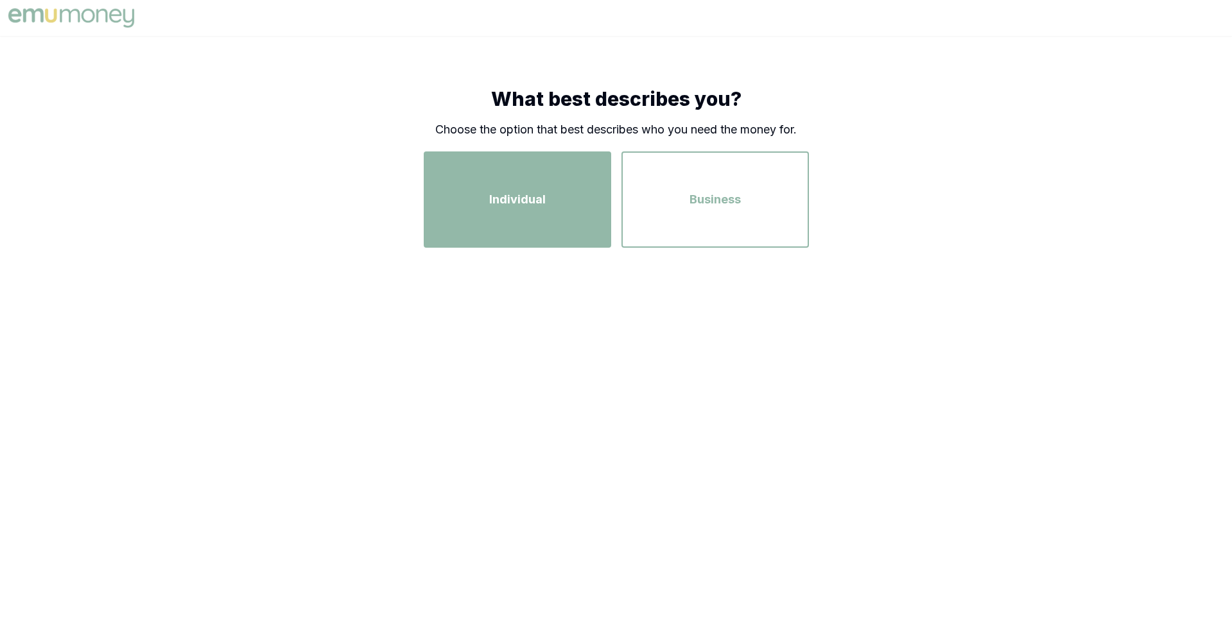
click at [538, 202] on span "Individual" at bounding box center [517, 200] width 56 height 18
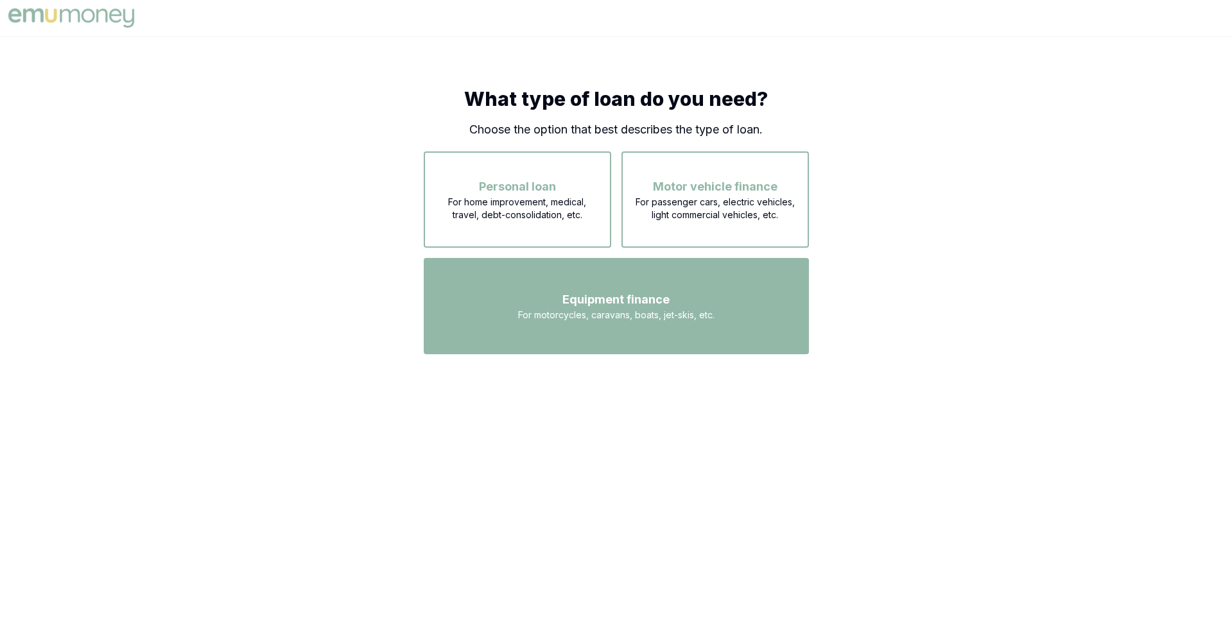
click at [582, 307] on span "Equipment finance" at bounding box center [615, 300] width 107 height 18
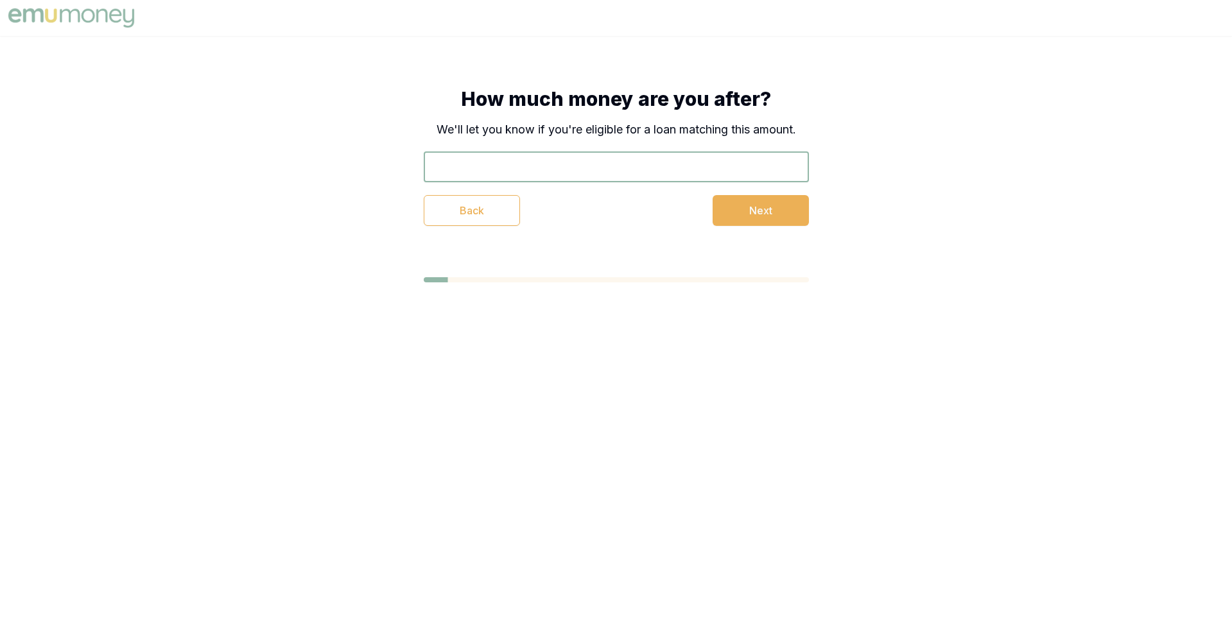
click at [563, 175] on input "text" at bounding box center [616, 166] width 385 height 31
type input "$50,000"
click at [763, 206] on button "Next" at bounding box center [760, 210] width 96 height 31
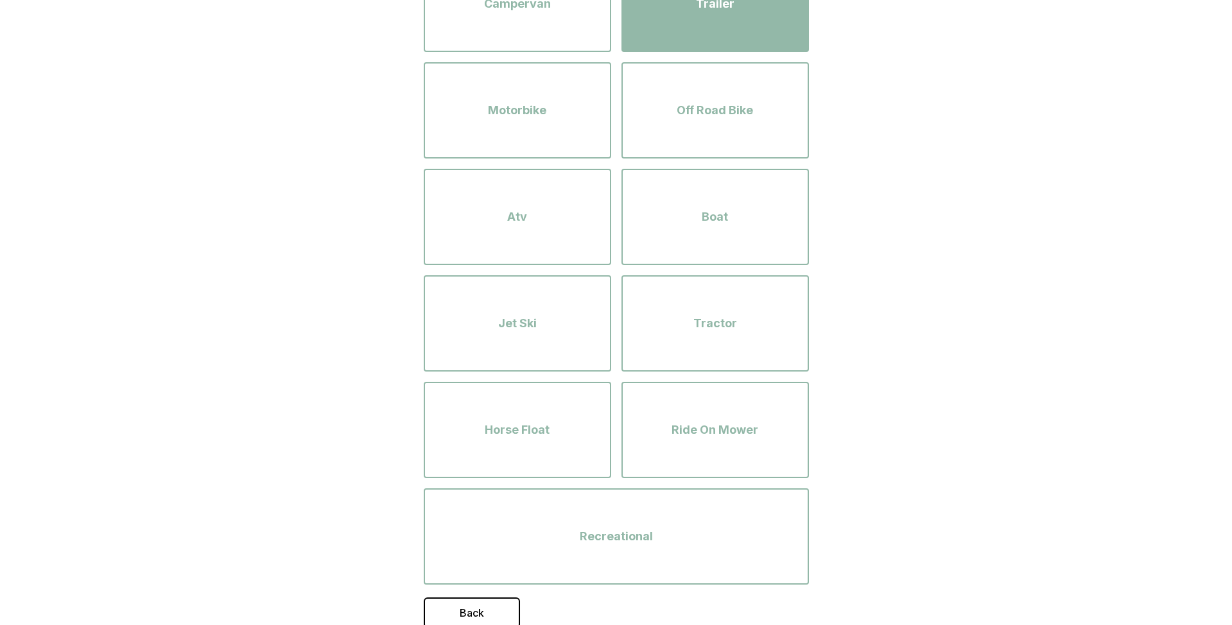
scroll to position [367, 0]
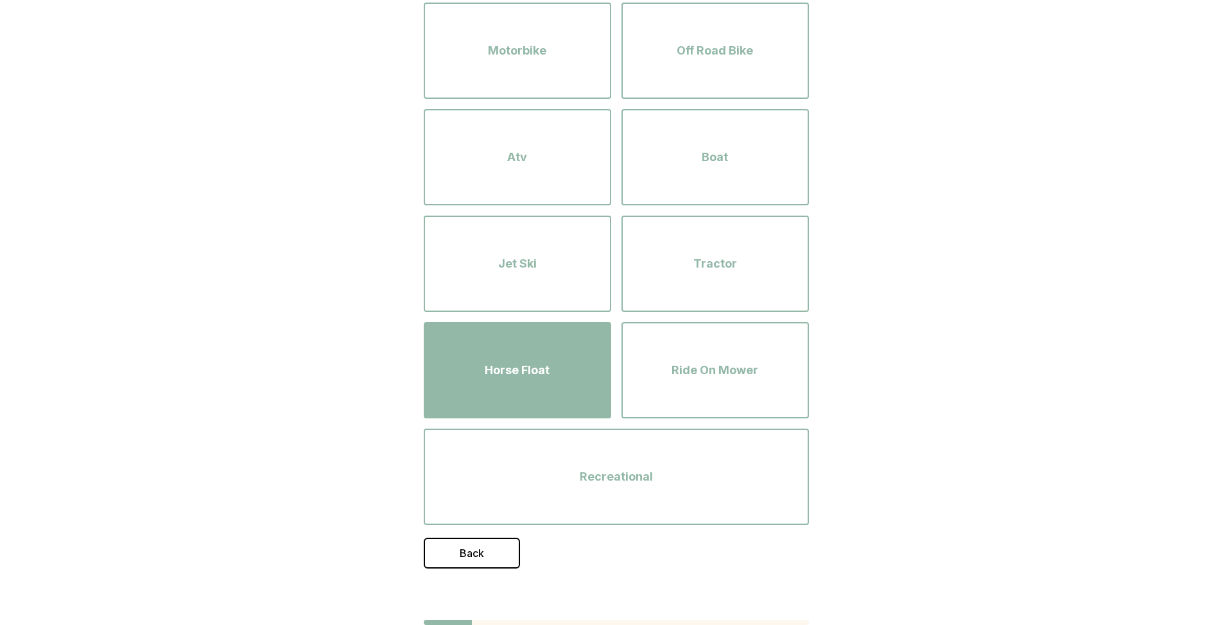
click at [536, 368] on span "Horse Float" at bounding box center [517, 370] width 65 height 18
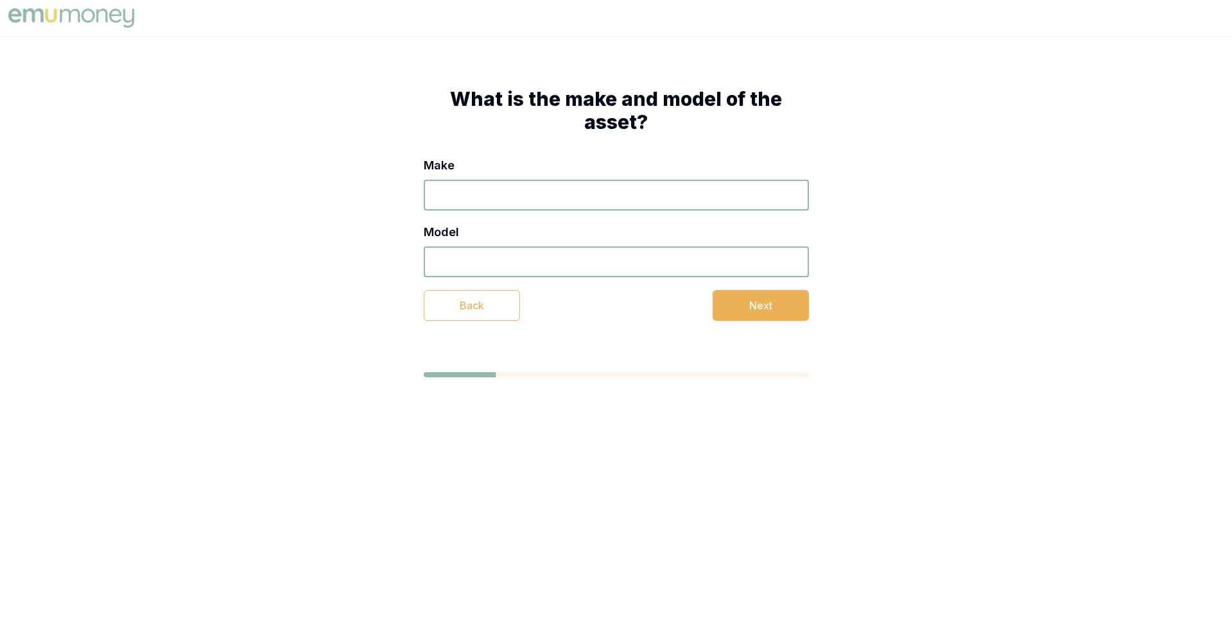
scroll to position [0, 0]
click at [590, 192] on input "Make" at bounding box center [616, 195] width 385 height 31
type input "eee"
click at [593, 266] on input "Model" at bounding box center [616, 261] width 385 height 31
type input "eee"
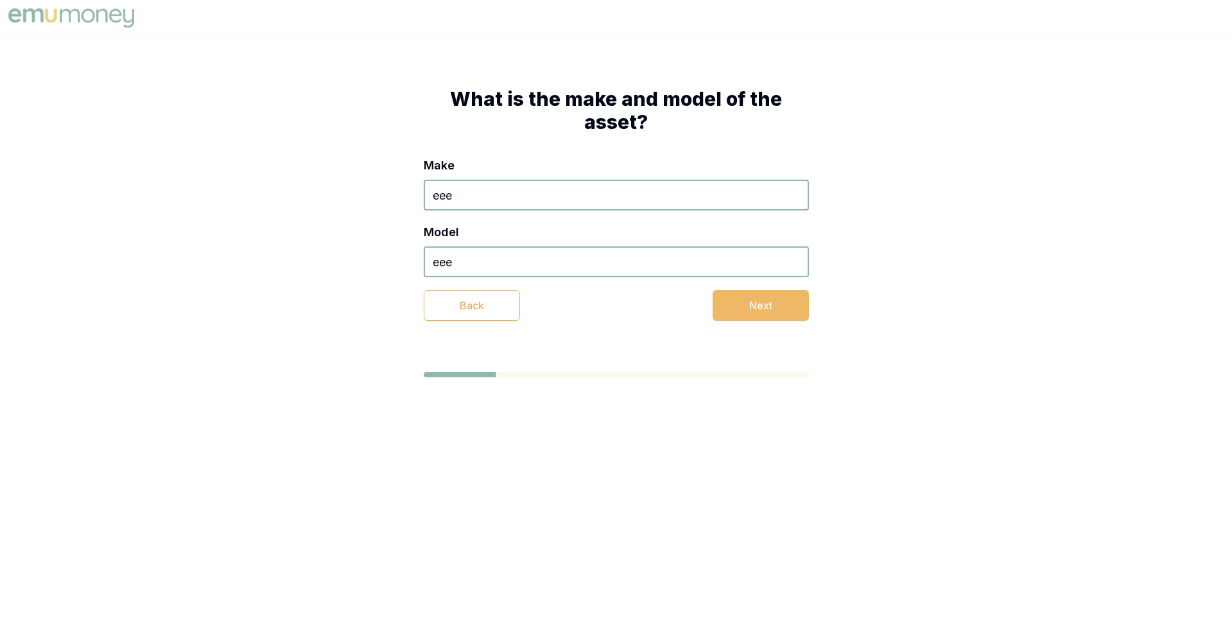
click at [733, 304] on button "Next" at bounding box center [760, 305] width 96 height 31
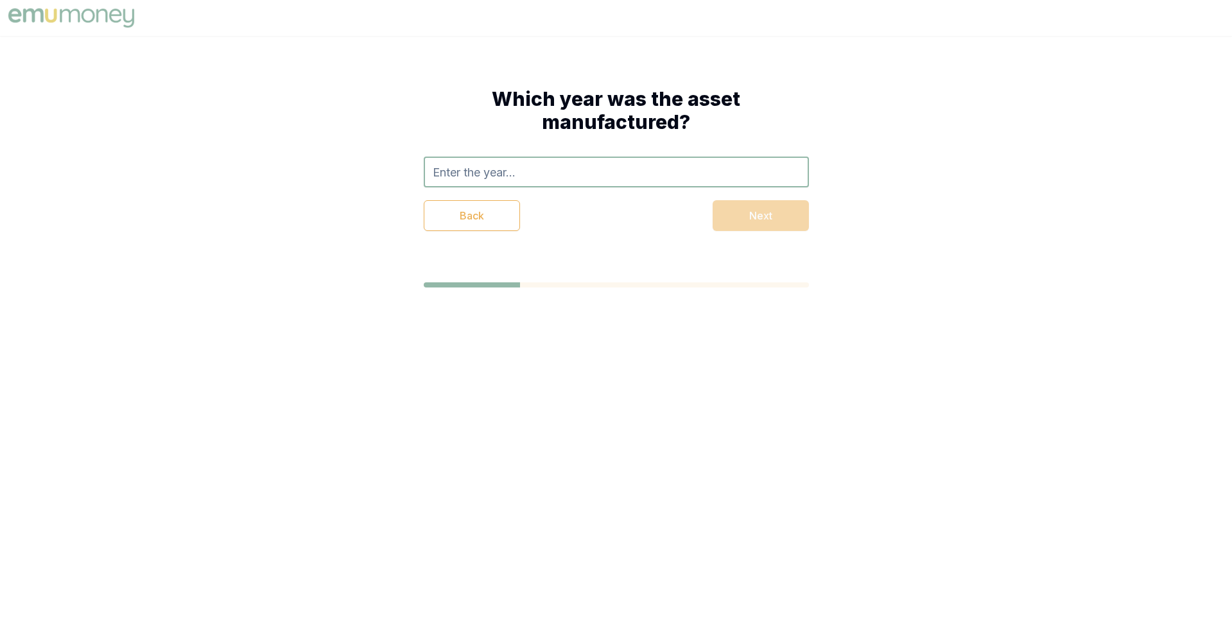
click at [638, 176] on input "text" at bounding box center [616, 172] width 385 height 31
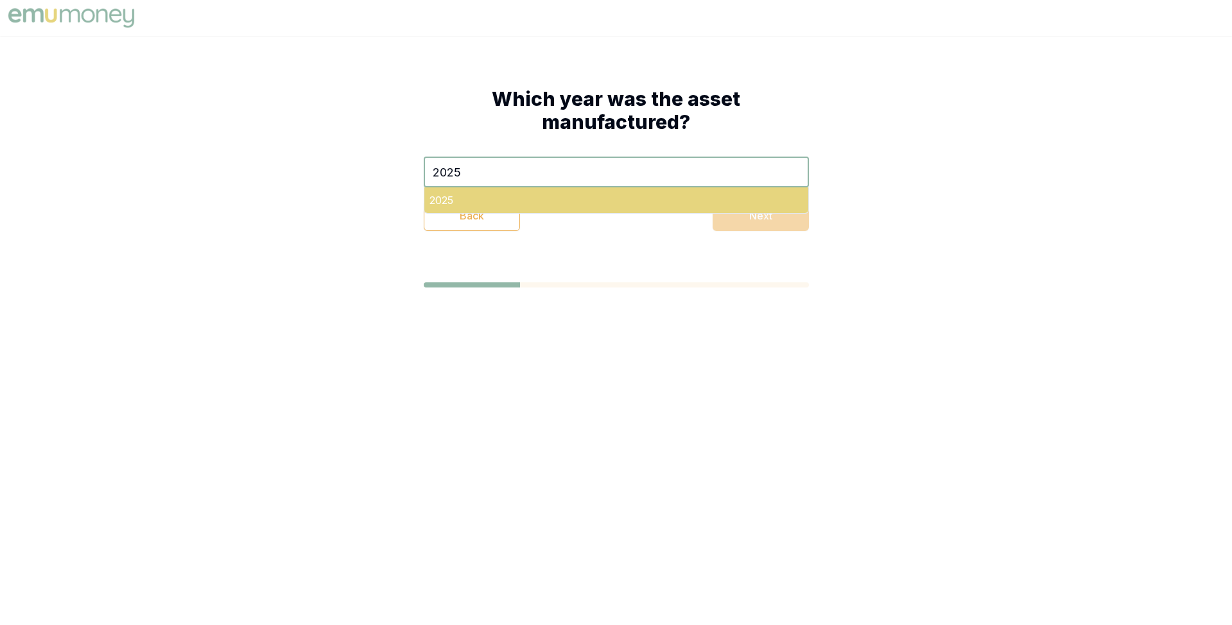
type input "2025"
click at [631, 209] on div "2025" at bounding box center [616, 200] width 384 height 26
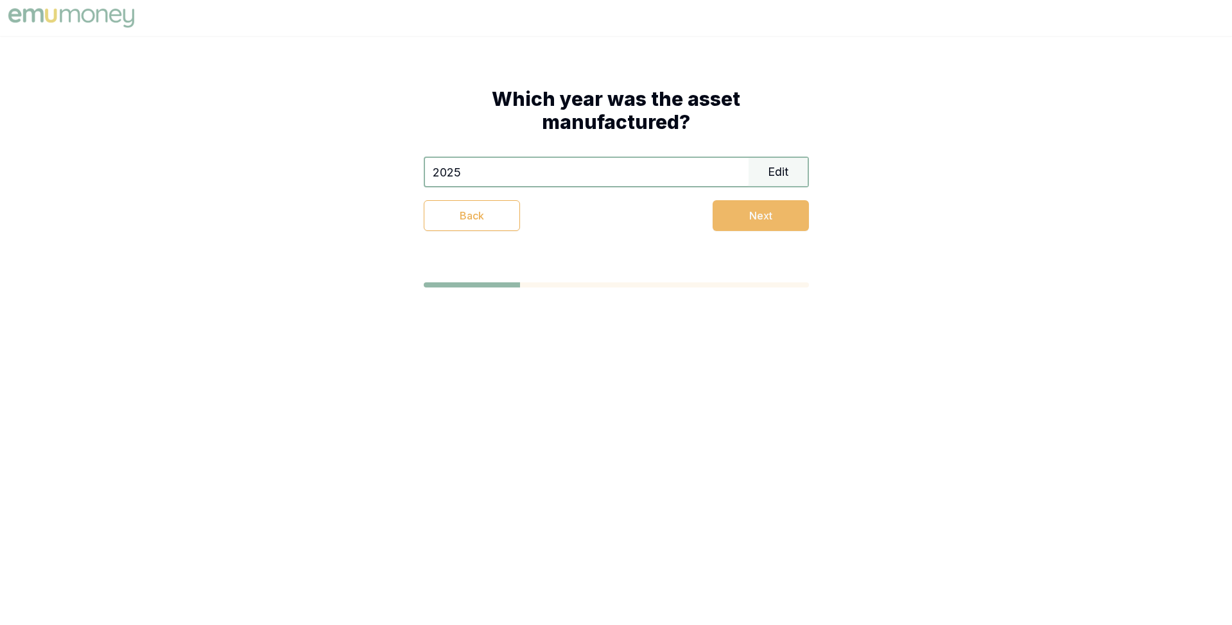
click at [732, 205] on button "Next" at bounding box center [760, 215] width 96 height 31
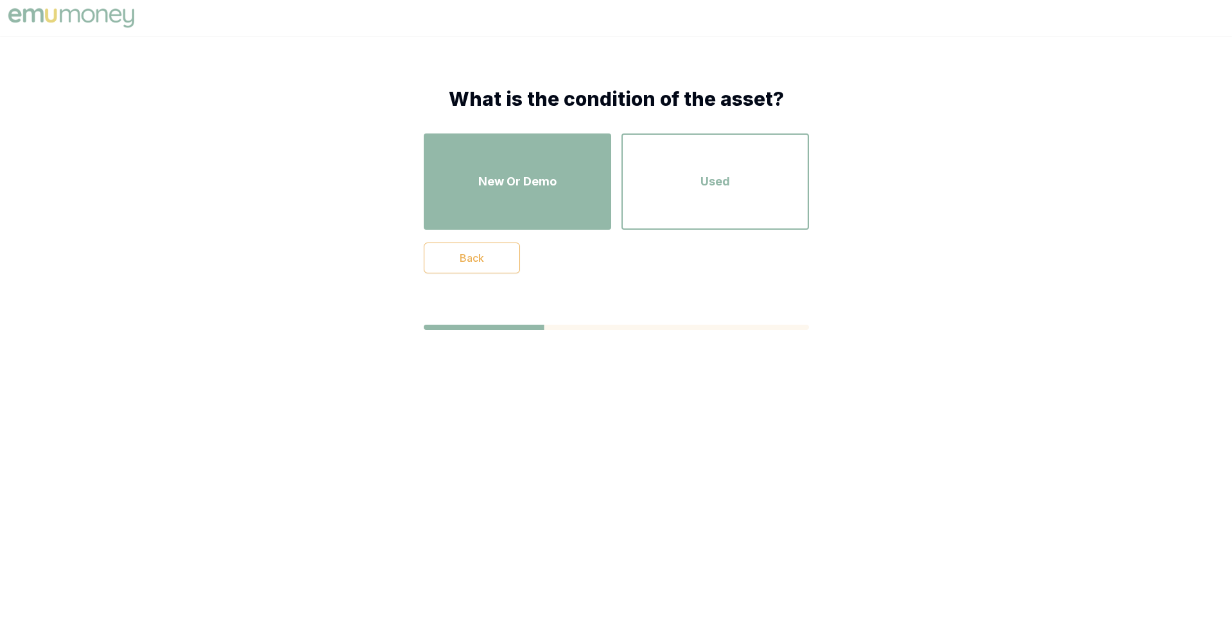
click at [562, 193] on div "New Or Demo" at bounding box center [517, 181] width 164 height 73
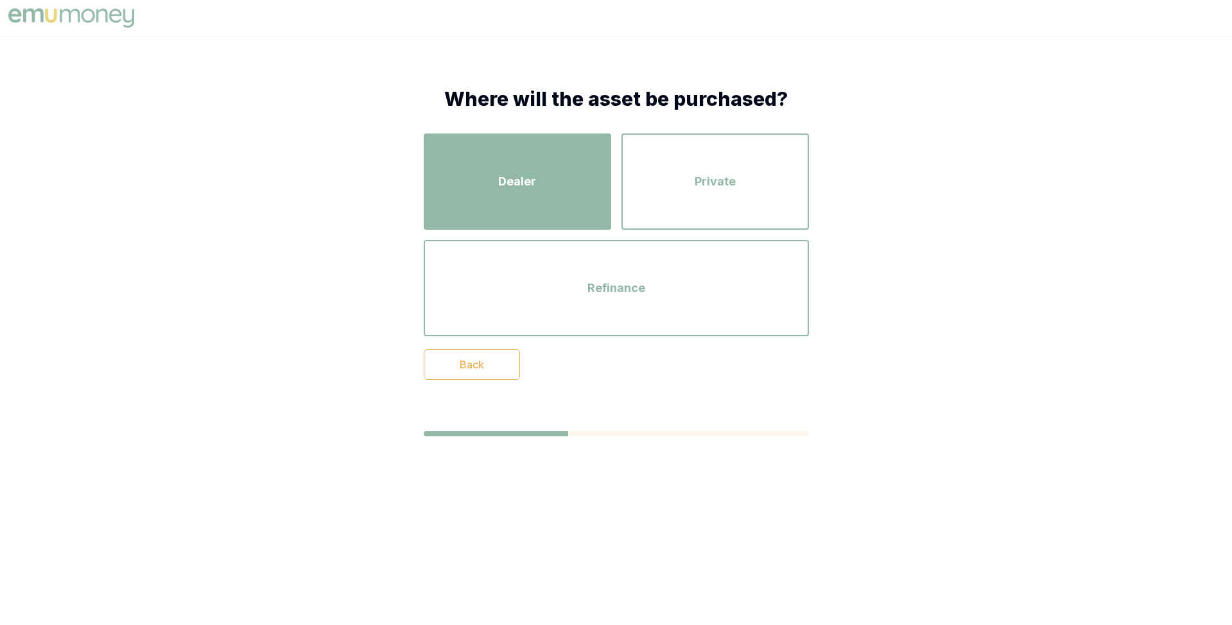
click at [562, 189] on div "Dealer" at bounding box center [517, 181] width 164 height 73
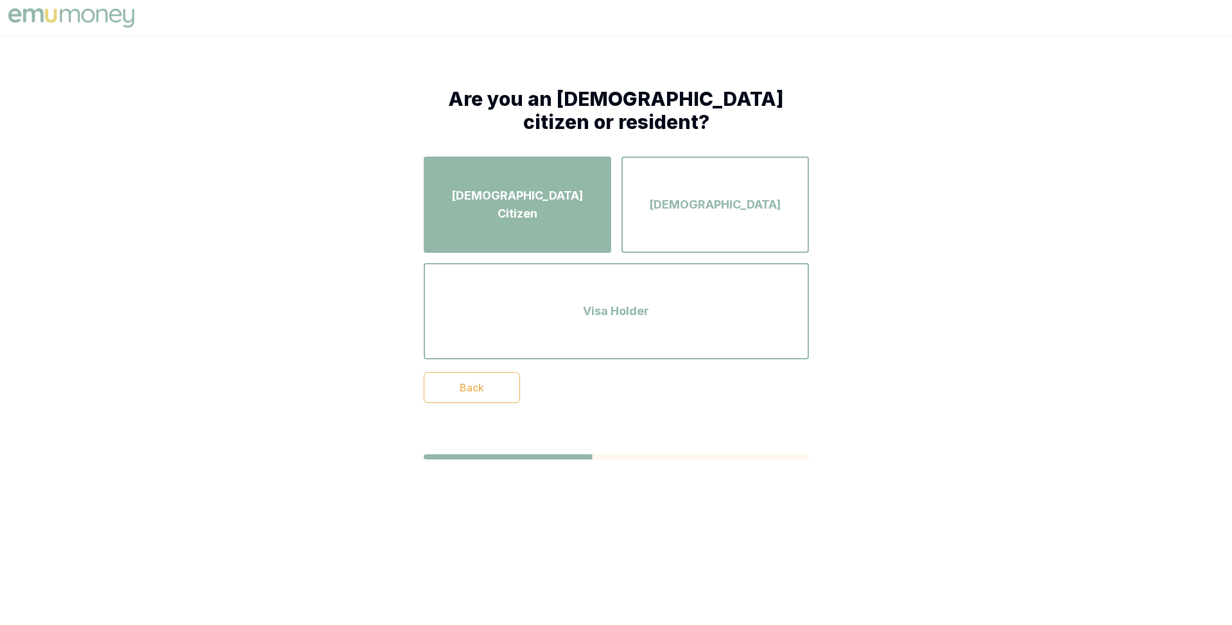
click at [562, 215] on div "Australian Citizen" at bounding box center [517, 204] width 164 height 73
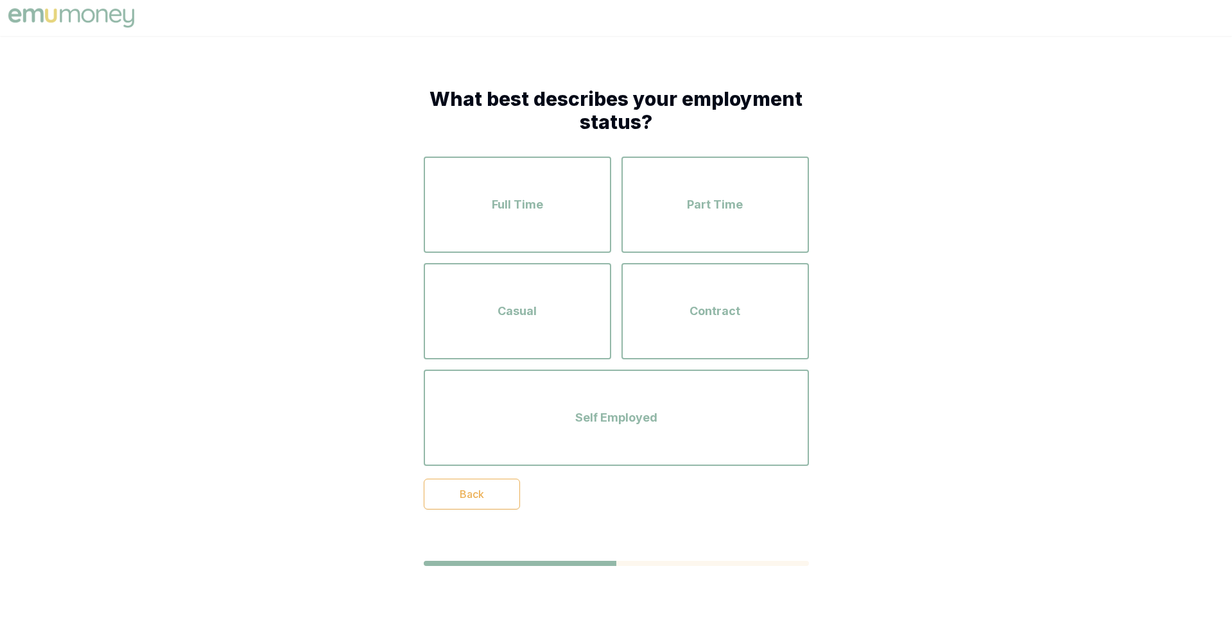
click at [562, 215] on div "Full Time" at bounding box center [517, 204] width 164 height 73
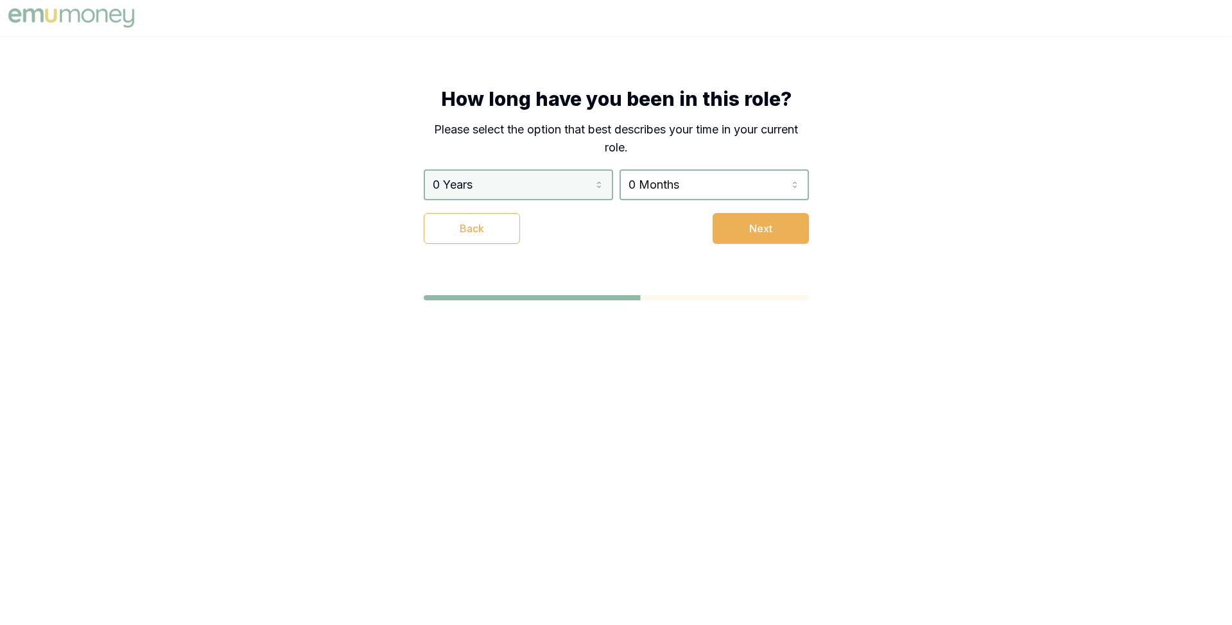
click at [551, 188] on html "How long have you been in this role? Please select the option that best describ…" at bounding box center [616, 312] width 1232 height 625
select select "4"
click at [679, 187] on html "How long have you been in this role? Please select the option that best describ…" at bounding box center [616, 312] width 1232 height 625
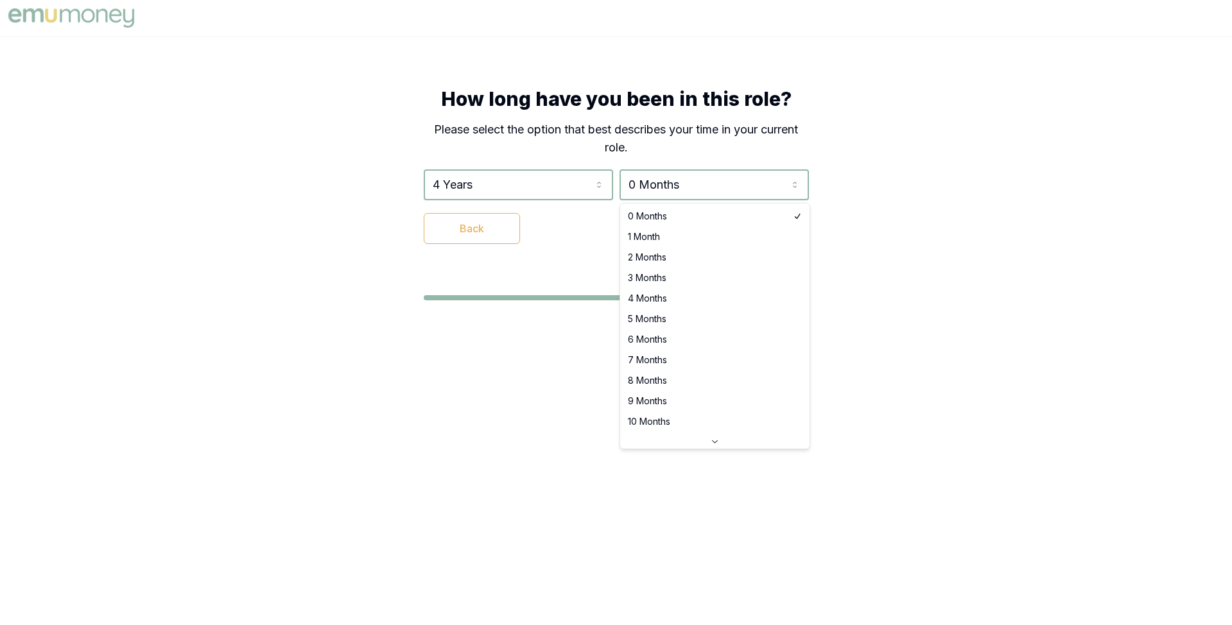
select select "4"
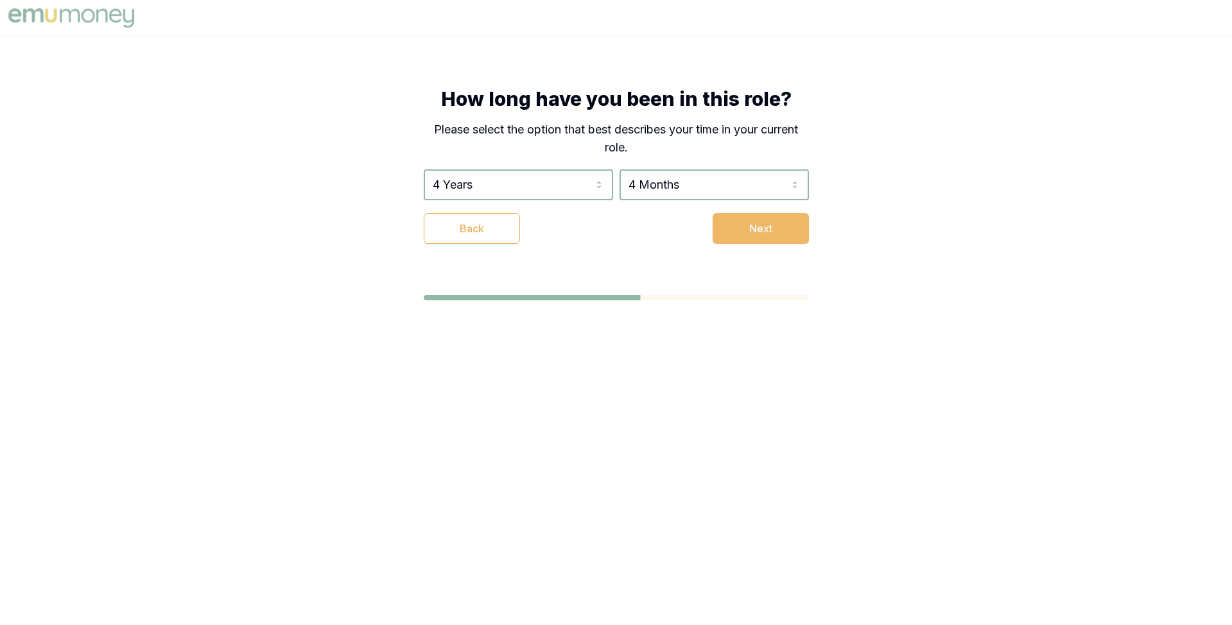
click at [750, 223] on button "Next" at bounding box center [760, 228] width 96 height 31
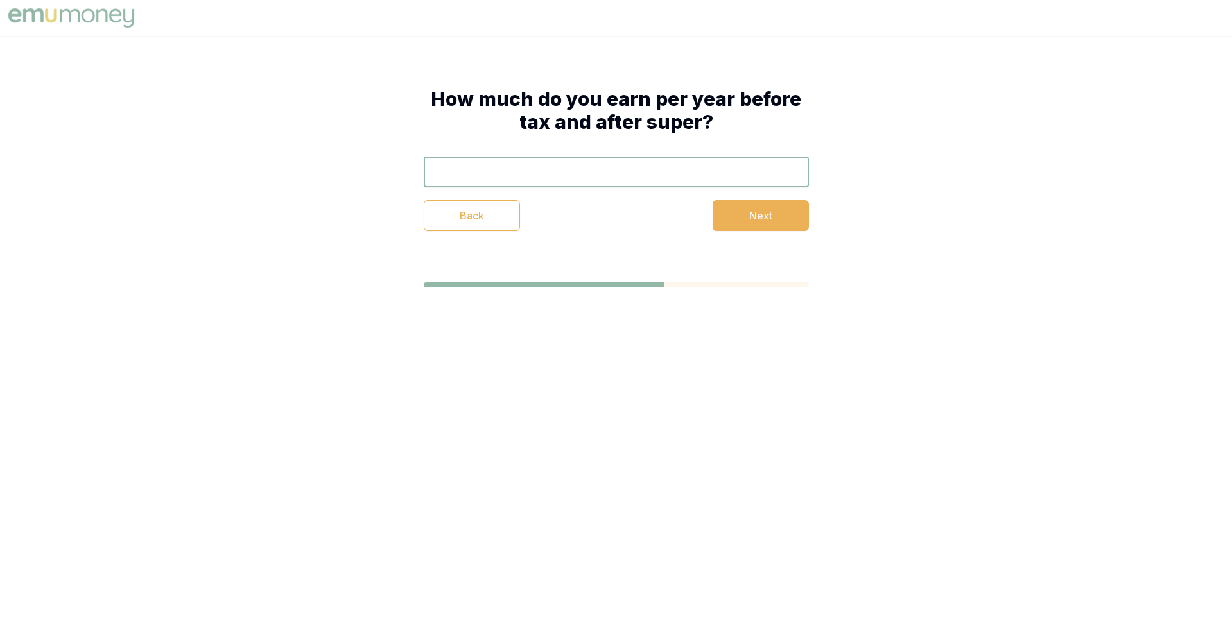
click at [608, 186] on input "text" at bounding box center [616, 172] width 385 height 31
type input "$2"
type input "$120,000"
click at [725, 211] on button "Next" at bounding box center [760, 215] width 96 height 31
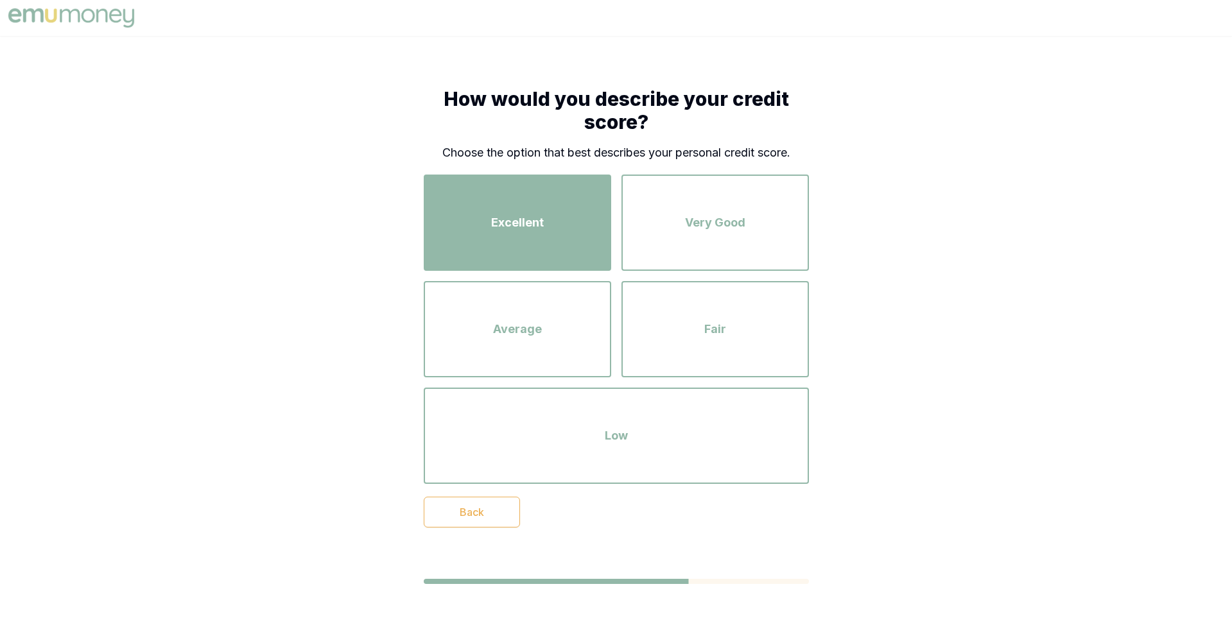
click at [550, 203] on div "Excellent" at bounding box center [517, 222] width 164 height 73
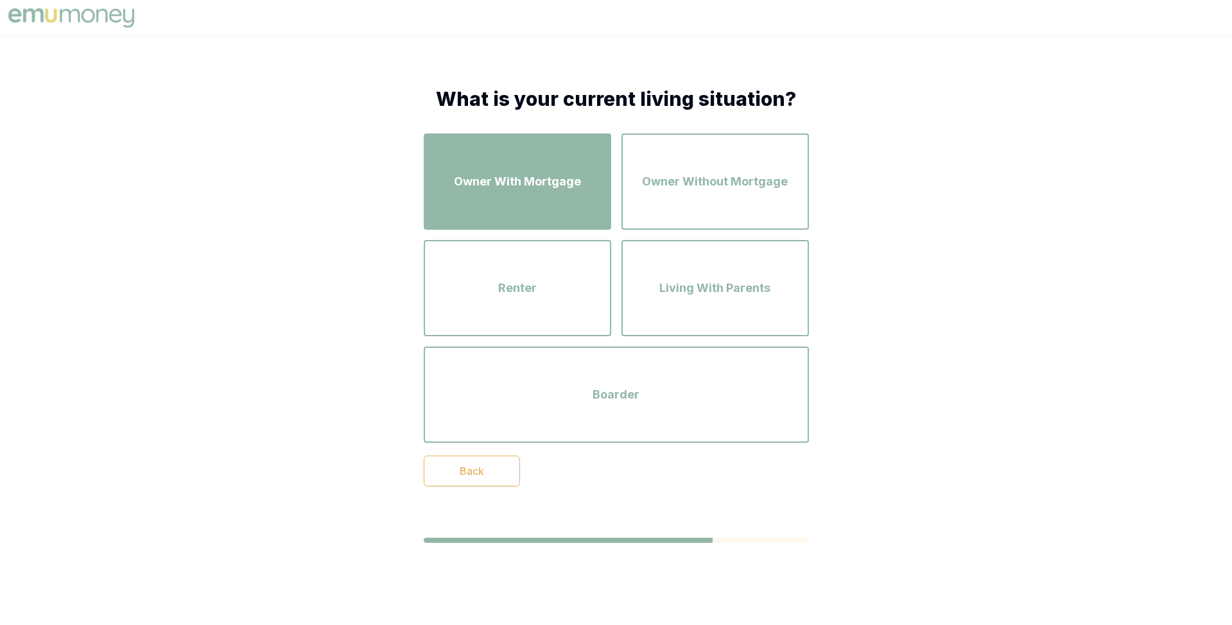
click at [542, 210] on div "Owner With Mortgage" at bounding box center [517, 181] width 164 height 73
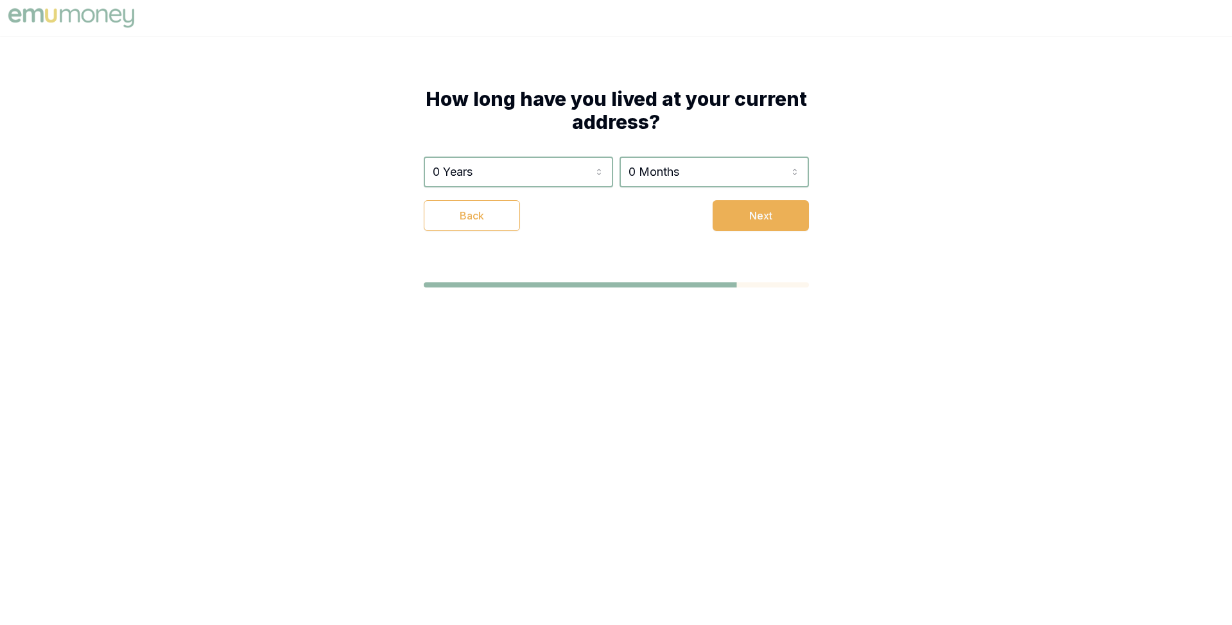
click at [540, 189] on div "0 Years 0 Years 1 Year 2 Years 3 Years 4 Years 5 Years 6 Years 7 Years 8 Years …" at bounding box center [616, 194] width 385 height 74
click at [540, 184] on html "How long have you lived at your current address? 0 Years 0 Years 1 Year 2 Years…" at bounding box center [616, 312] width 1232 height 625
select select "3"
click at [695, 148] on div "How long have you lived at your current address? 3 Years 0 Years 1 Year 2 Years…" at bounding box center [616, 159] width 385 height 144
click at [694, 183] on html "How long have you lived at your current address? 3 Years 0 Years 1 Year 2 Years…" at bounding box center [616, 312] width 1232 height 625
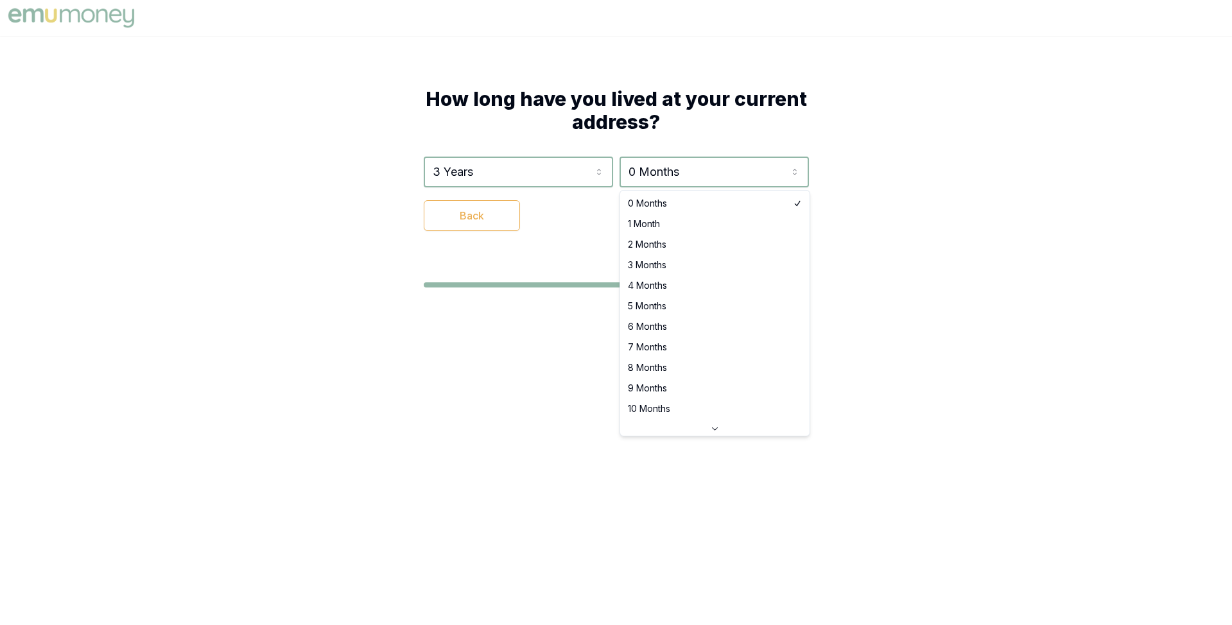
select select "4"
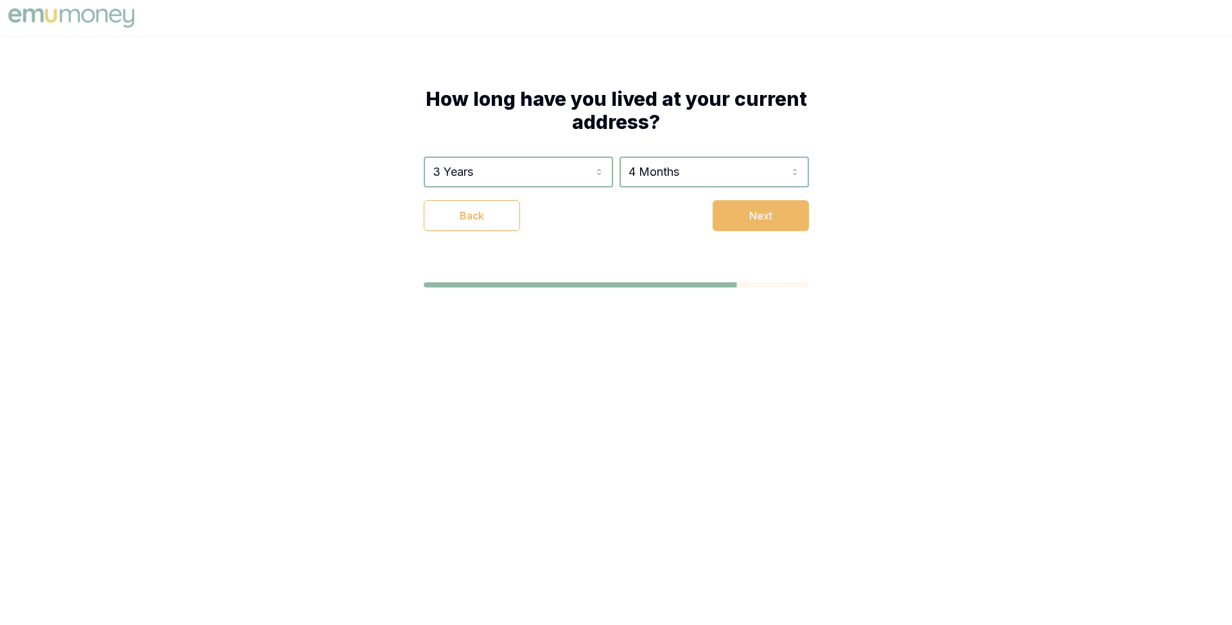
click at [750, 221] on button "Next" at bounding box center [760, 215] width 96 height 31
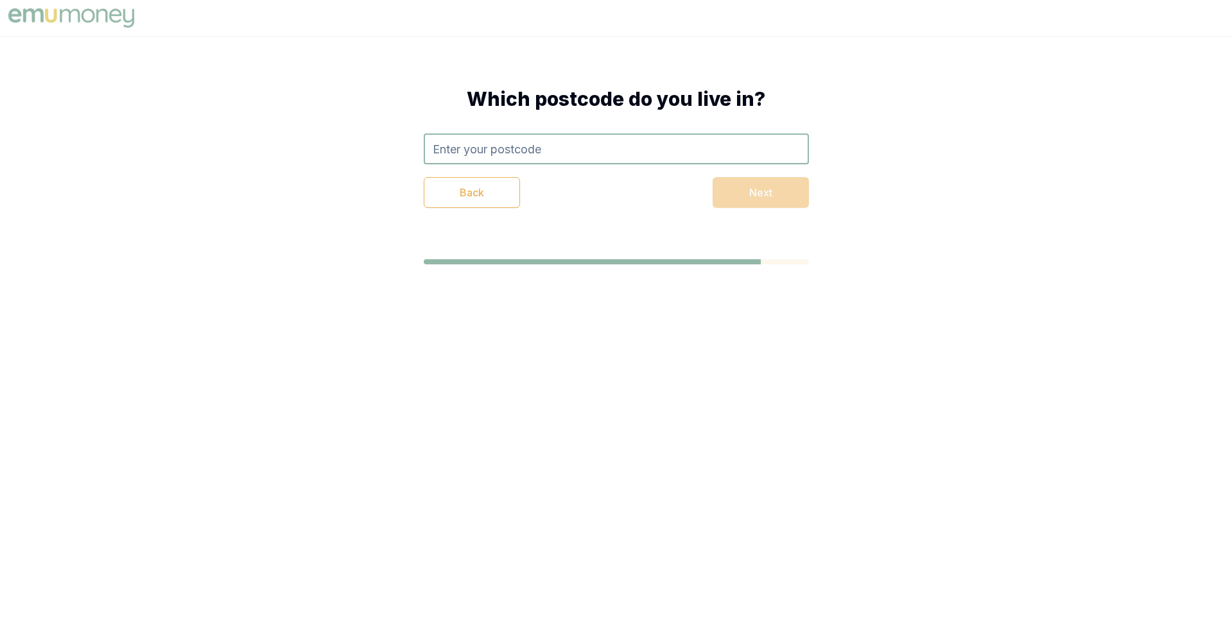
click at [577, 159] on input "text" at bounding box center [616, 148] width 385 height 31
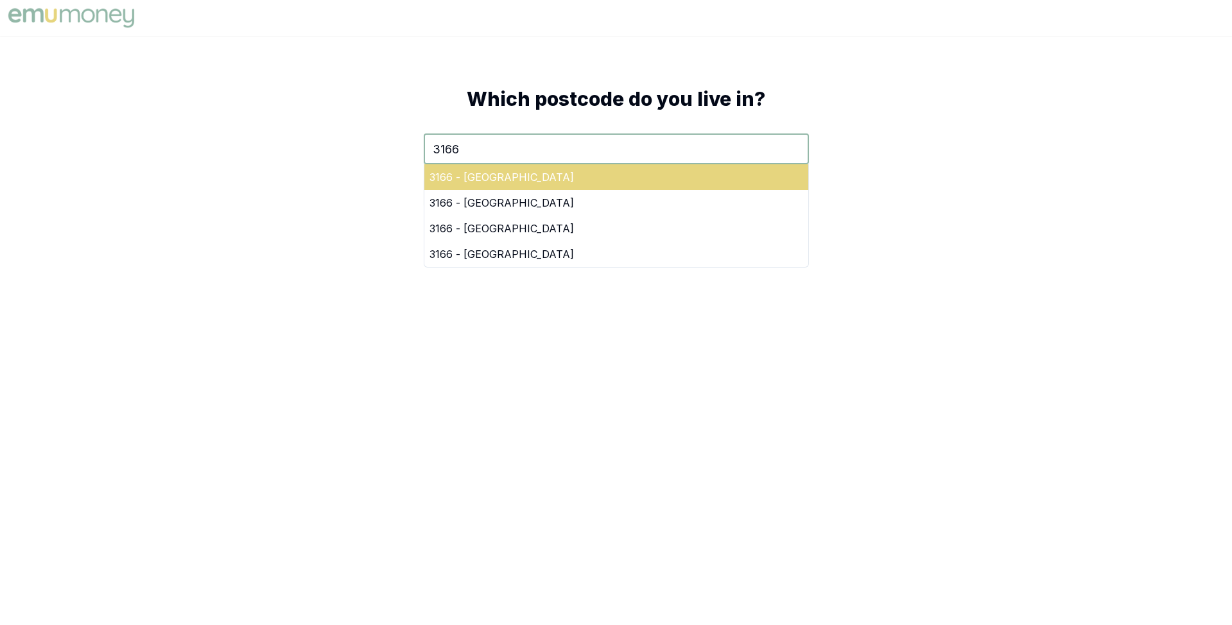
type input "3166"
click at [628, 179] on div "3166 - Oakleigh East" at bounding box center [616, 177] width 384 height 26
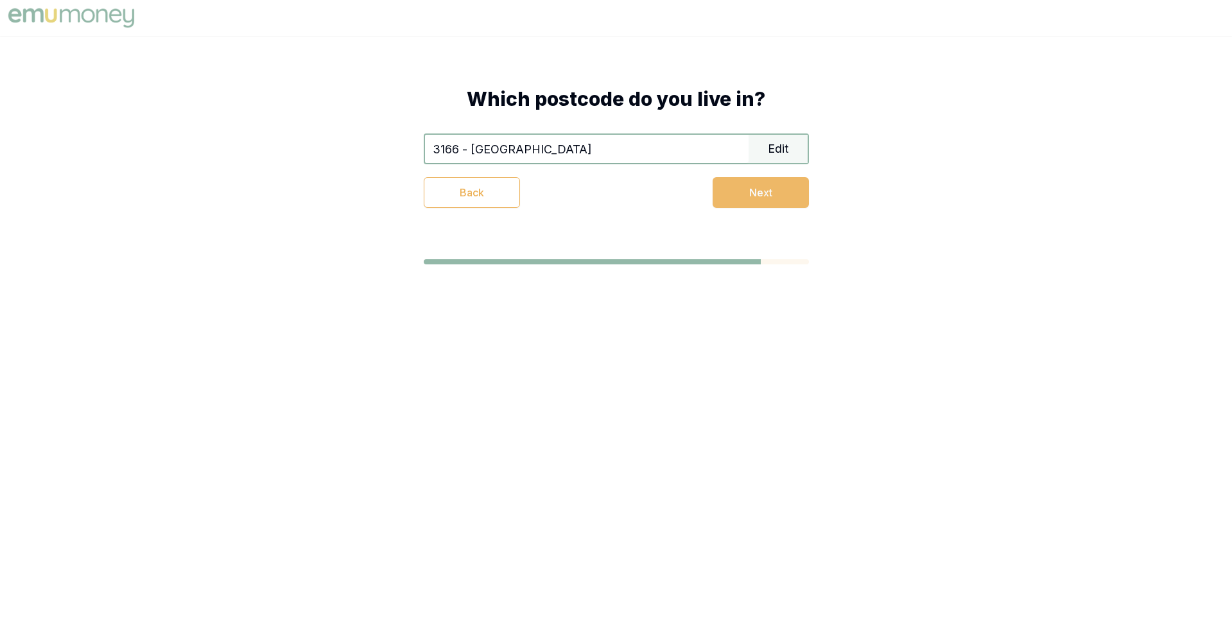
click at [730, 188] on button "Next" at bounding box center [760, 192] width 96 height 31
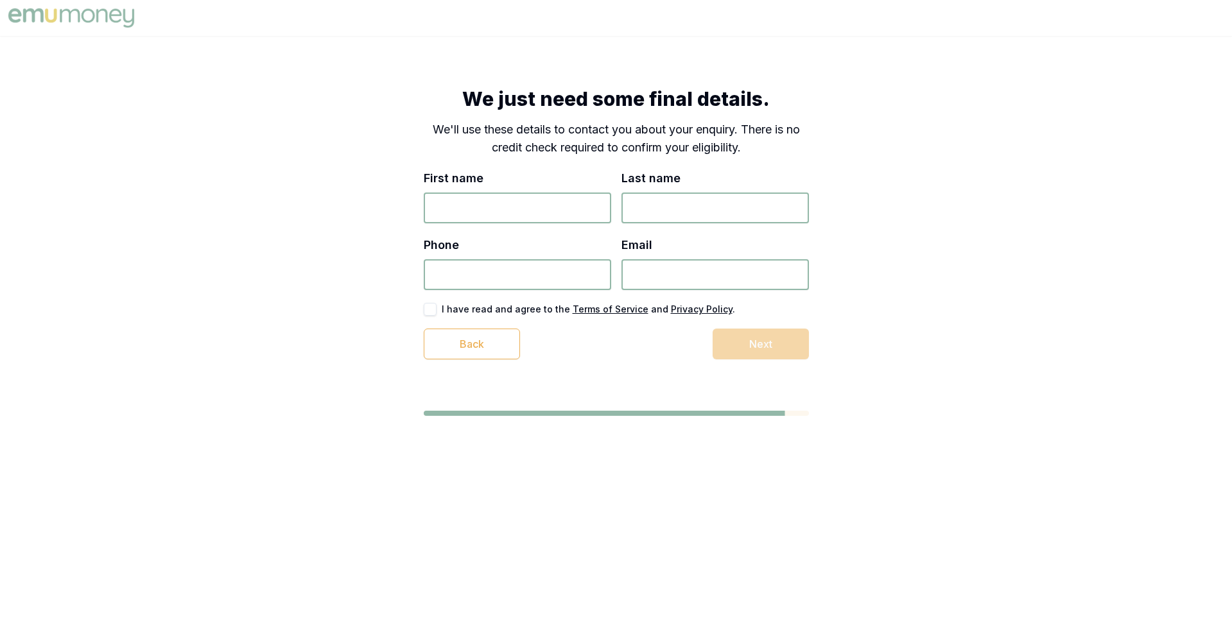
click at [544, 219] on input "First name" at bounding box center [517, 208] width 187 height 31
type input "Matt"
type input "Test"
type input "8484 949 030"
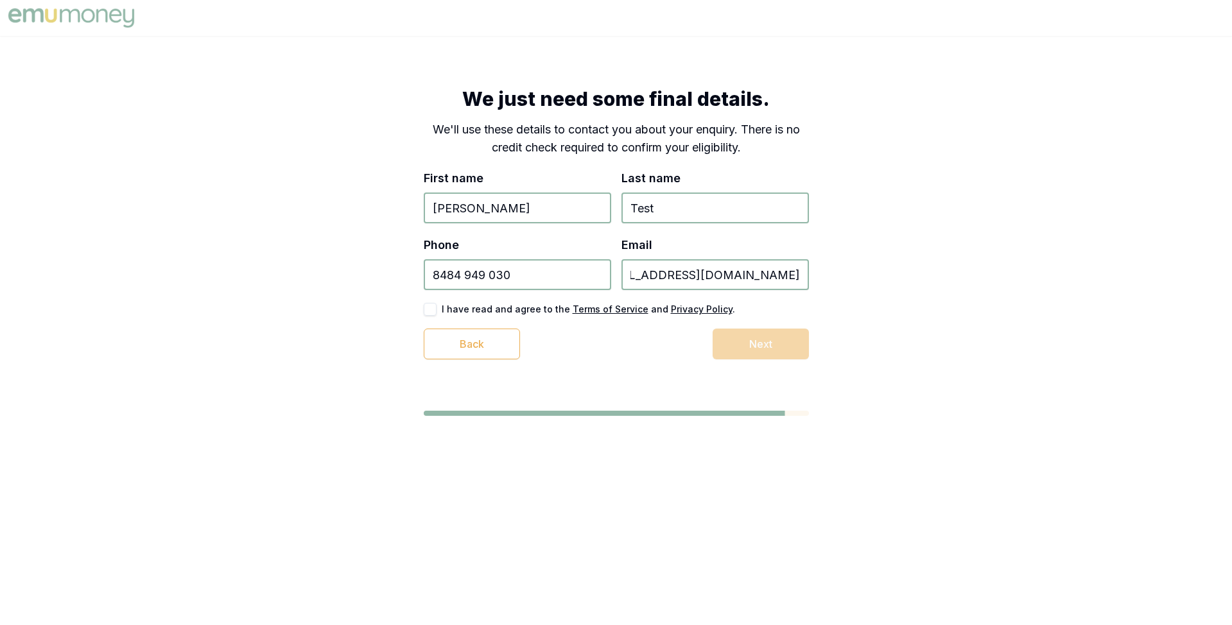
type input "test_1+478367426783@emumoney.com.au"
click at [424, 305] on button "button" at bounding box center [430, 309] width 13 height 13
click at [738, 344] on button "Next" at bounding box center [760, 344] width 96 height 31
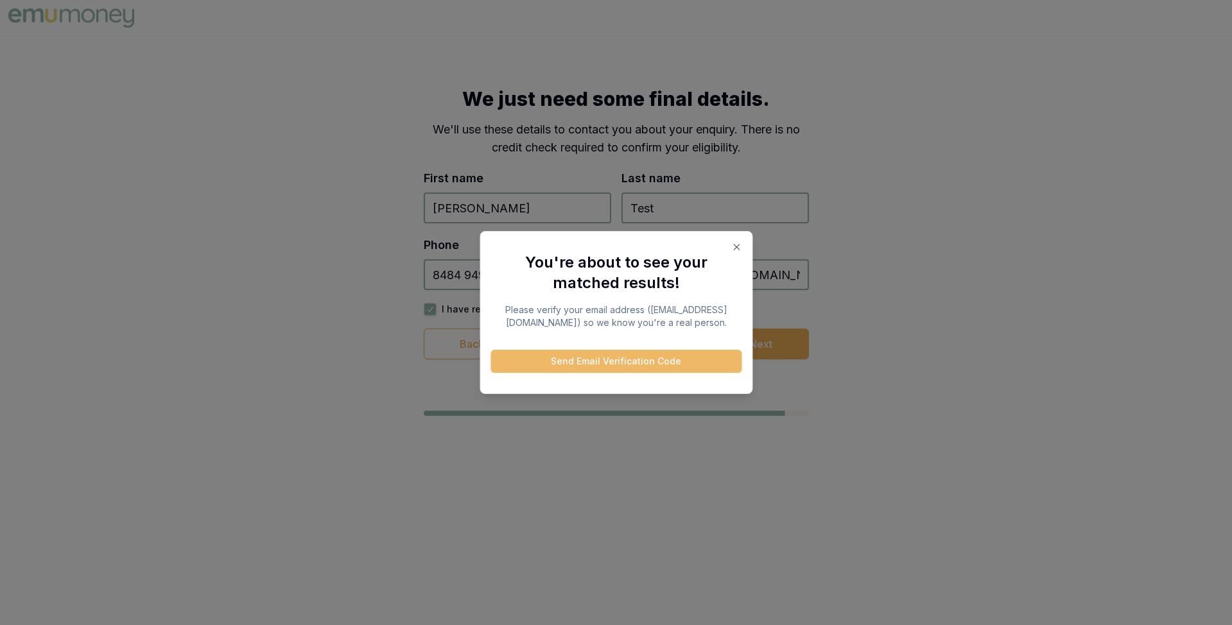
click at [647, 370] on button "Send Email Verification Code" at bounding box center [615, 361] width 251 height 23
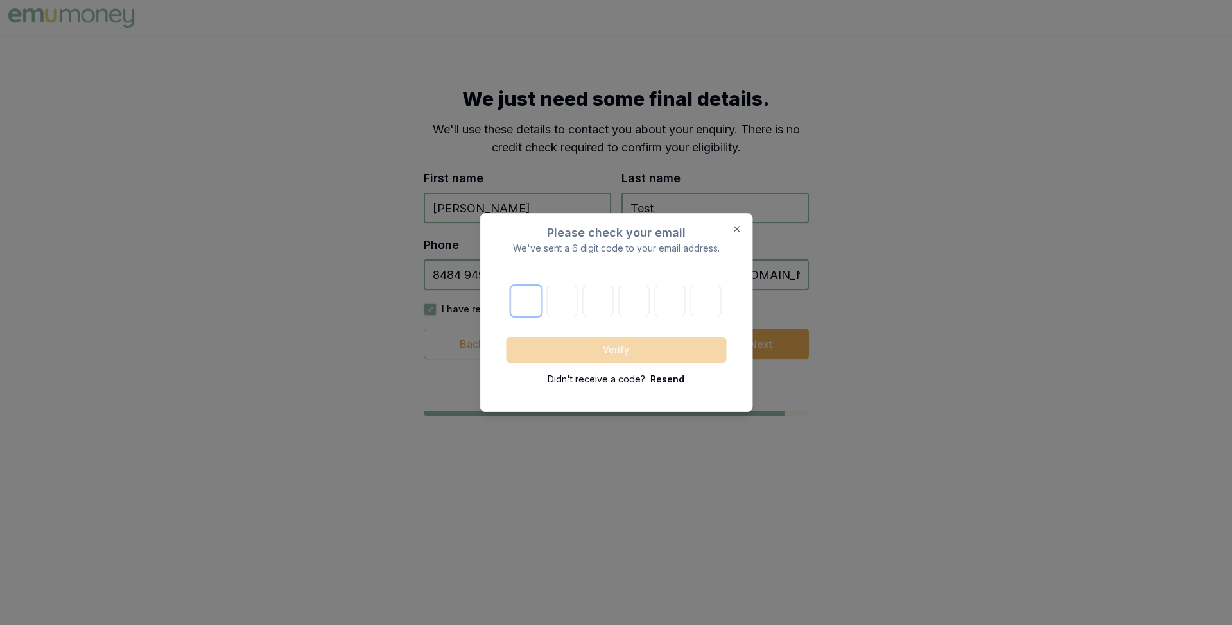
click at [526, 289] on input "text" at bounding box center [526, 301] width 31 height 31
paste input "4"
type input "4"
type input "3"
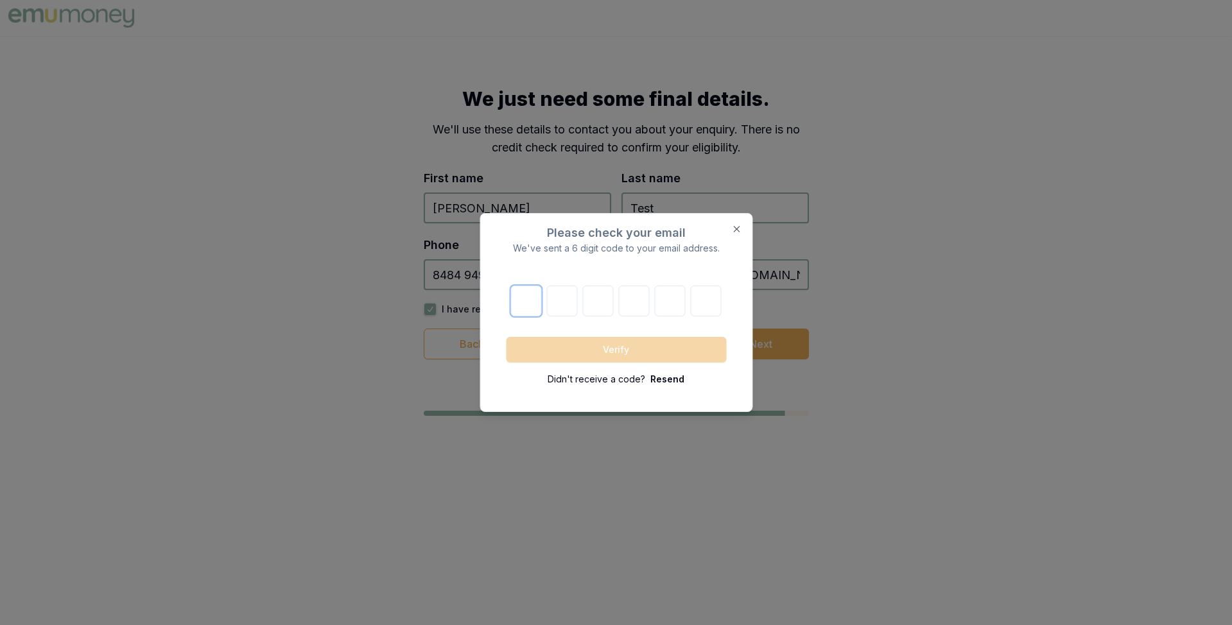
type input "5"
type input "0"
type input "3"
click at [618, 345] on button "Verify" at bounding box center [616, 350] width 220 height 26
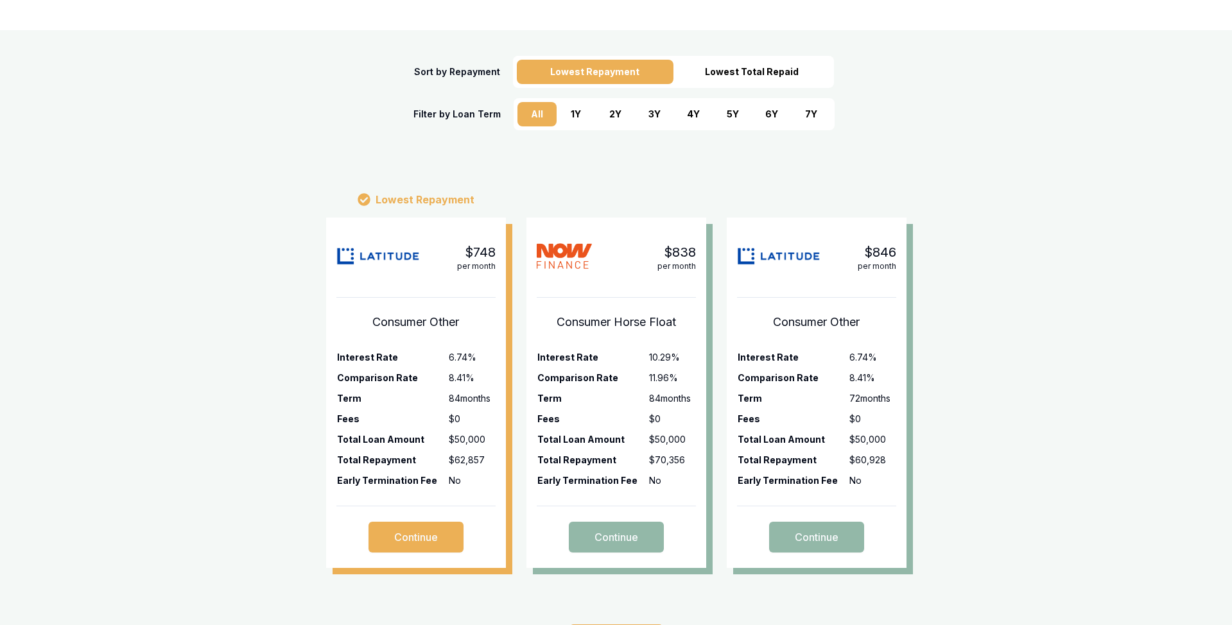
scroll to position [207, 0]
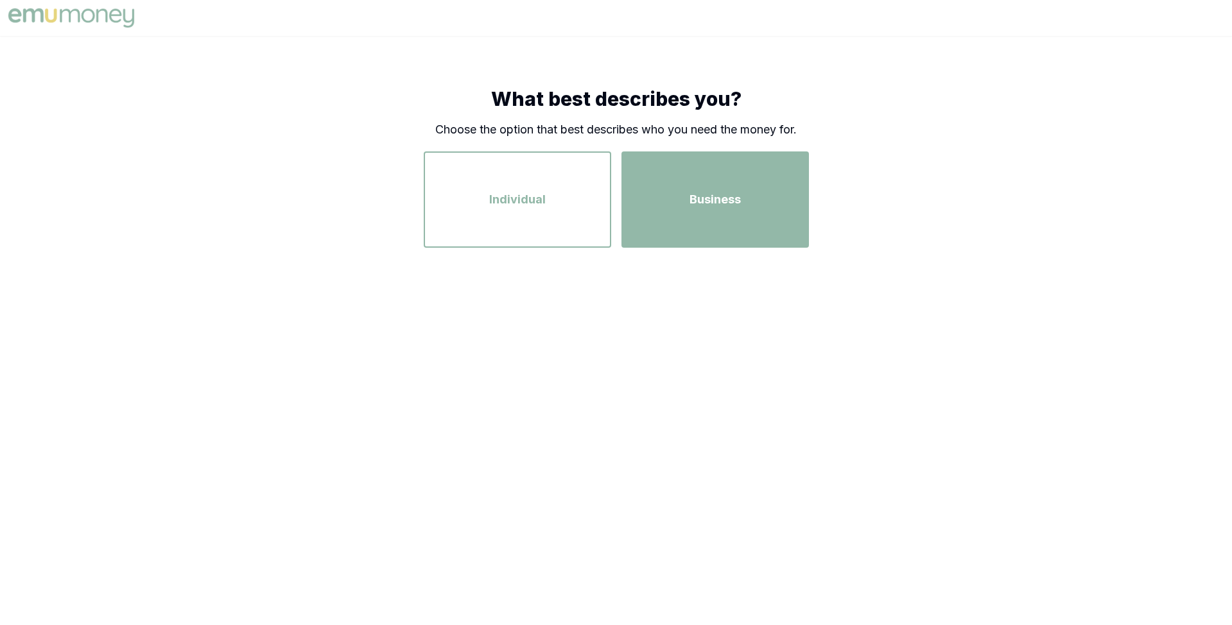
click at [669, 203] on div "Business" at bounding box center [715, 199] width 164 height 73
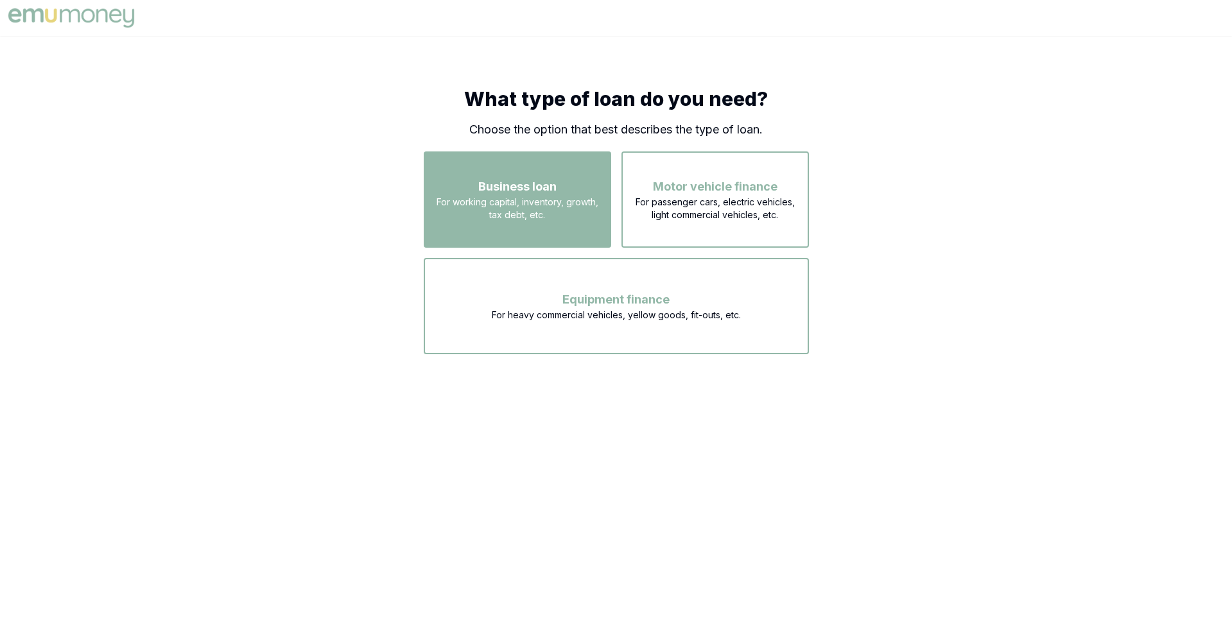
click at [584, 203] on span "For working capital, inventory, growth, tax debt, etc." at bounding box center [517, 209] width 164 height 26
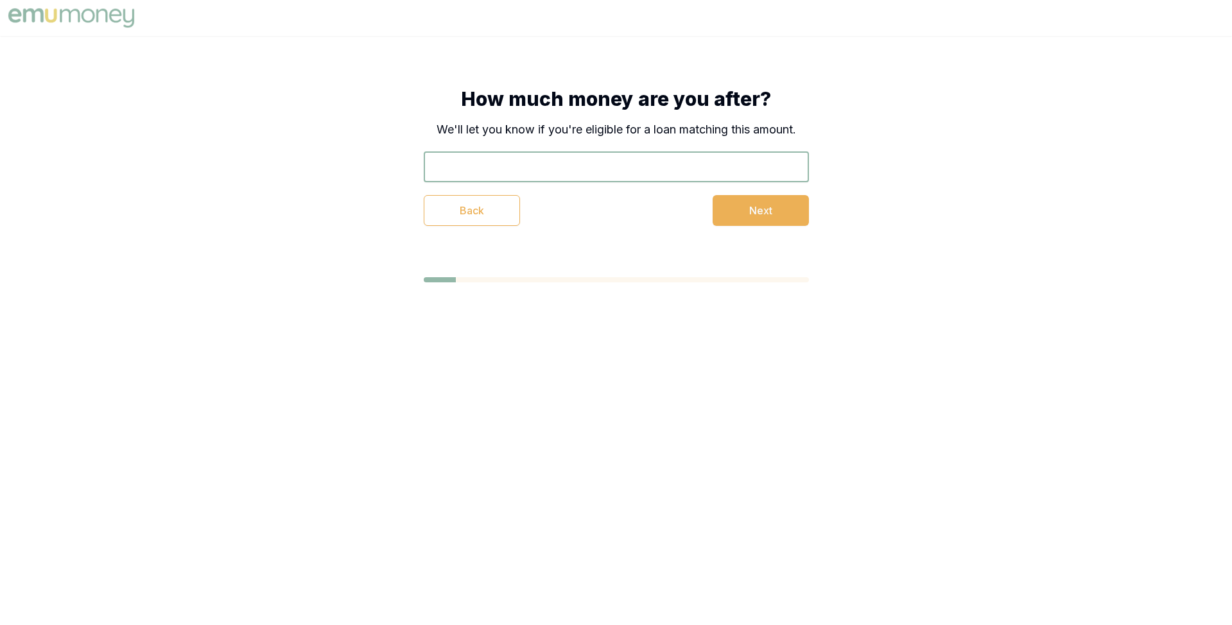
click at [558, 169] on input "text" at bounding box center [616, 166] width 385 height 31
type input "$40,000"
click at [791, 205] on button "Next" at bounding box center [760, 210] width 96 height 31
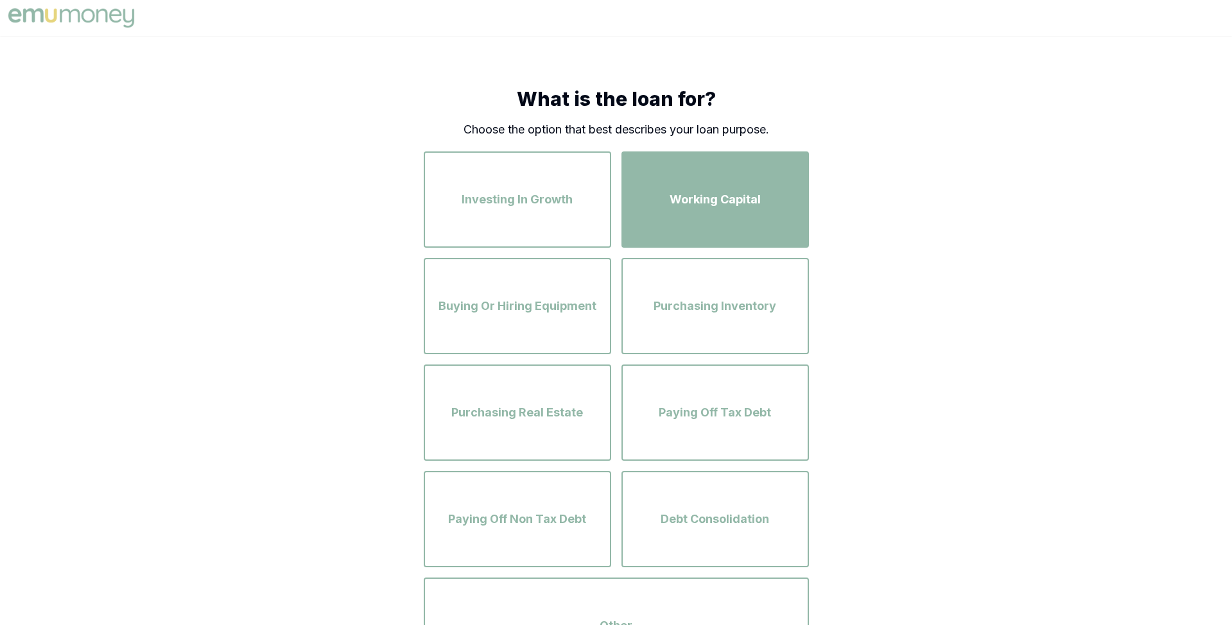
click at [649, 200] on div "Working Capital" at bounding box center [715, 199] width 164 height 73
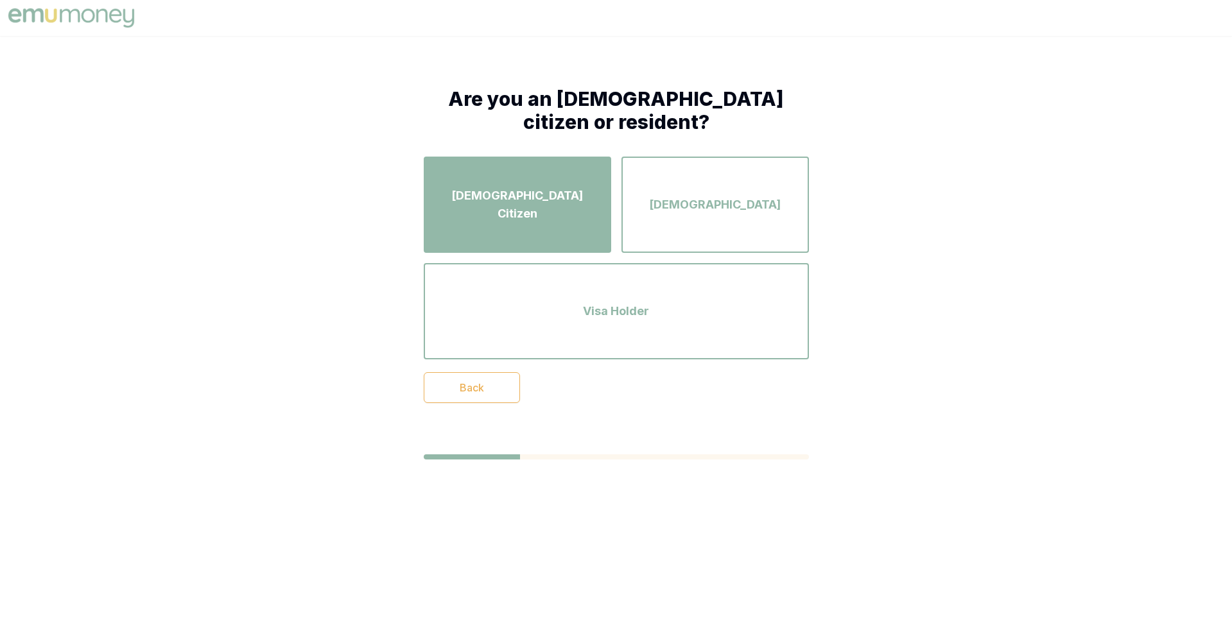
click at [567, 189] on div "Australian Citizen" at bounding box center [517, 204] width 164 height 73
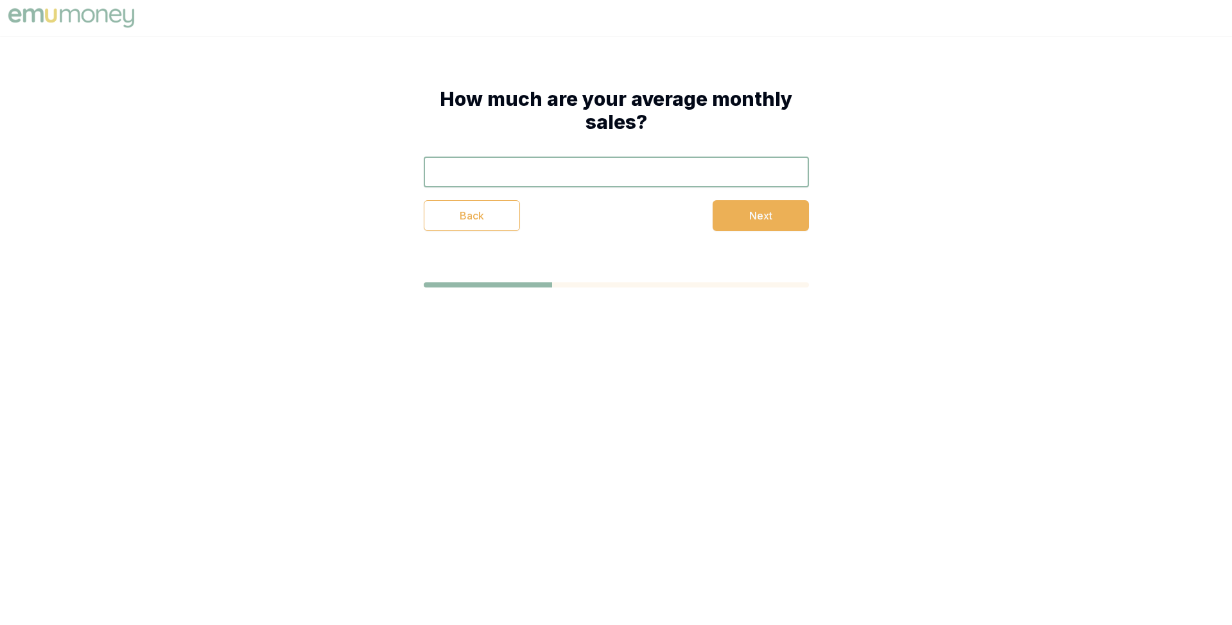
click at [550, 203] on div "Back Next" at bounding box center [616, 215] width 385 height 31
click at [550, 182] on input "text" at bounding box center [616, 172] width 385 height 31
type input "$120,000"
click at [730, 220] on button "Next" at bounding box center [760, 215] width 96 height 31
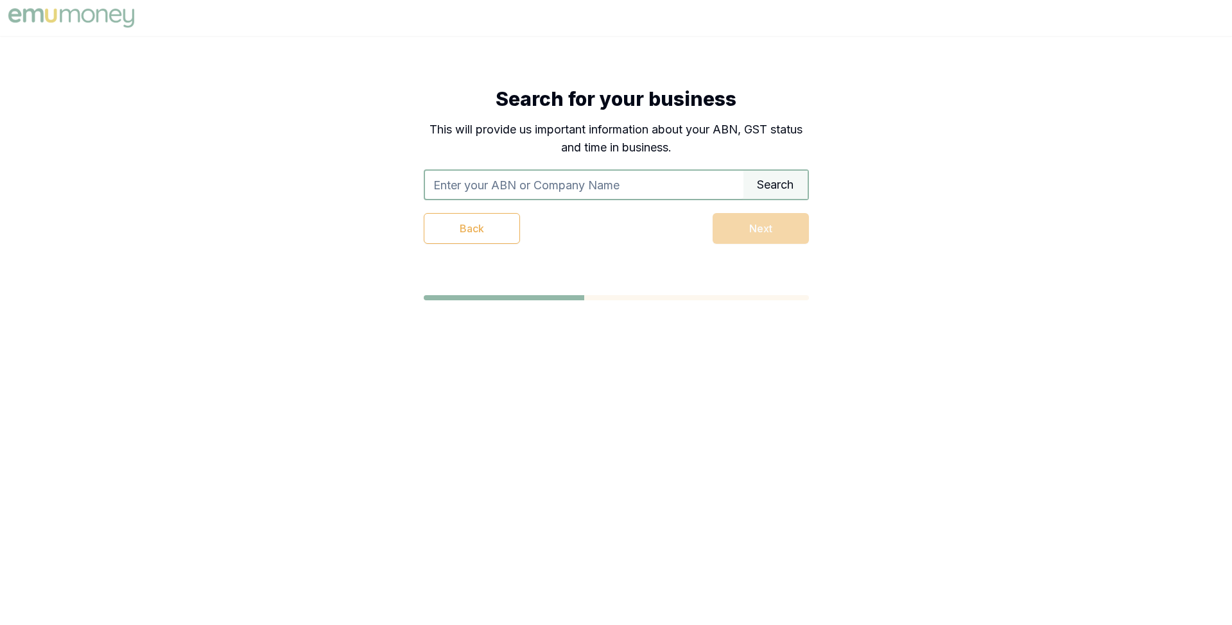
click at [601, 185] on input "text" at bounding box center [584, 185] width 318 height 28
type input "access lending group"
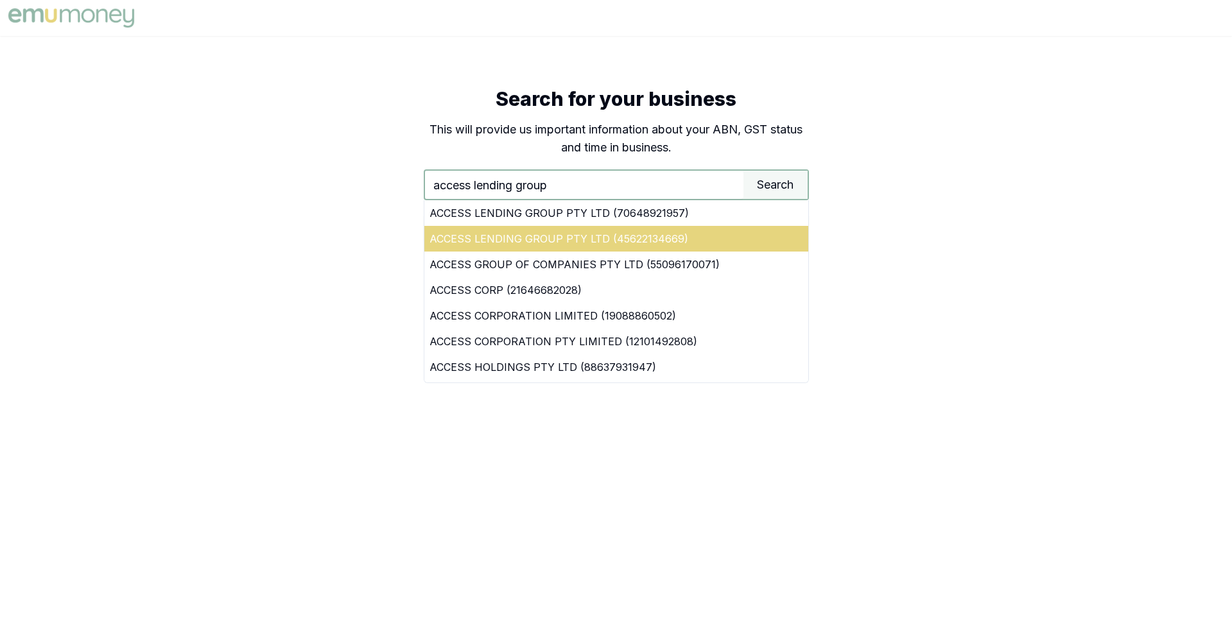
click at [648, 237] on div "ACCESS LENDING GROUP PTY LTD (45622134669)" at bounding box center [616, 239] width 384 height 26
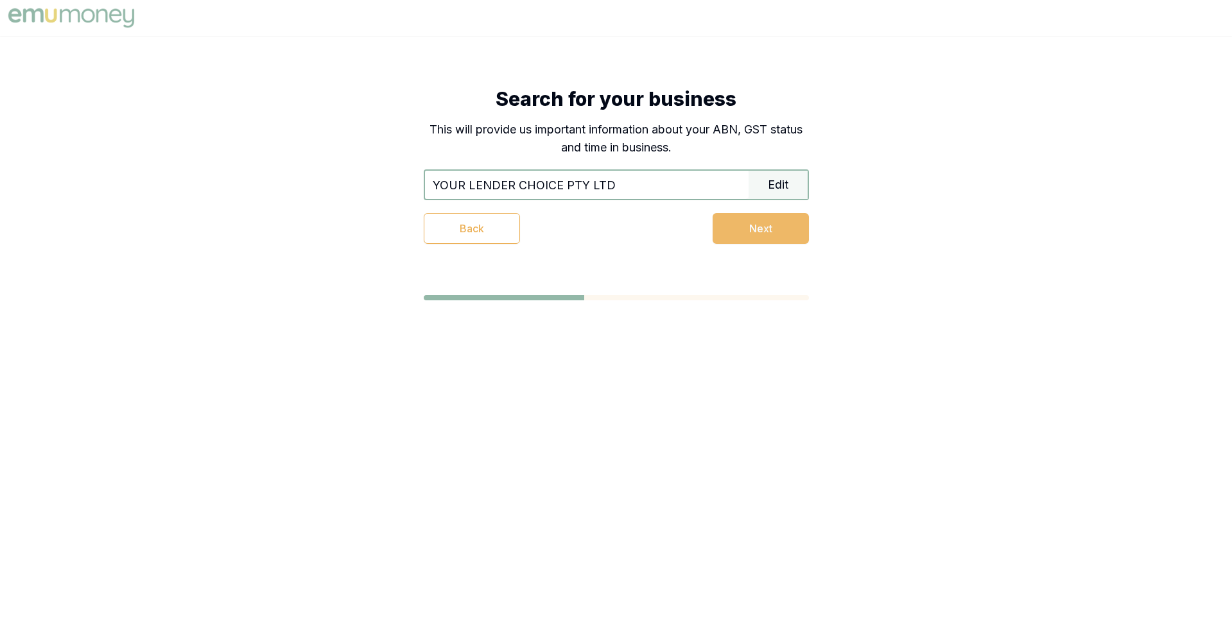
click at [737, 230] on button "Next" at bounding box center [760, 228] width 96 height 31
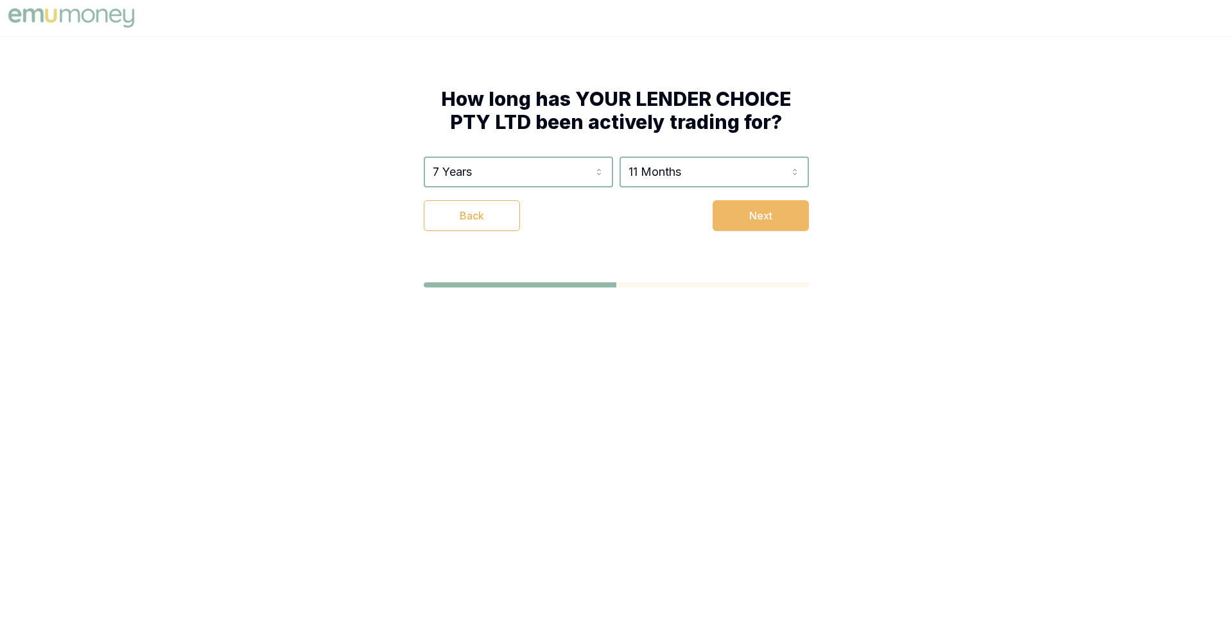
click at [752, 221] on button "Next" at bounding box center [760, 215] width 96 height 31
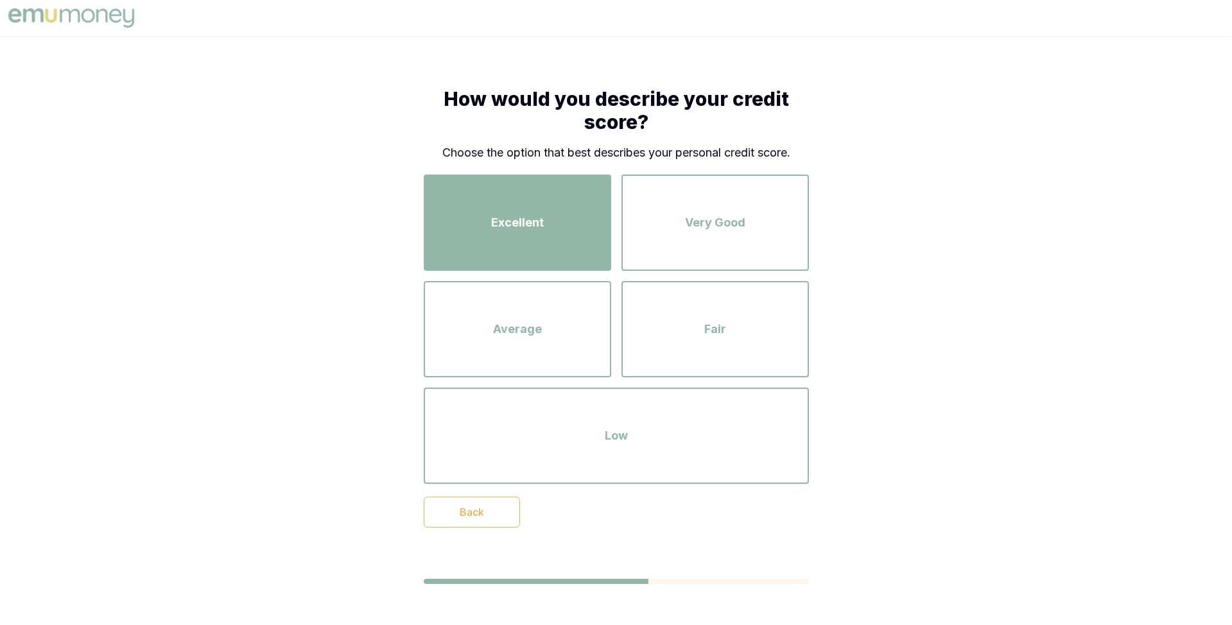
click at [563, 228] on div "Excellent" at bounding box center [517, 222] width 164 height 73
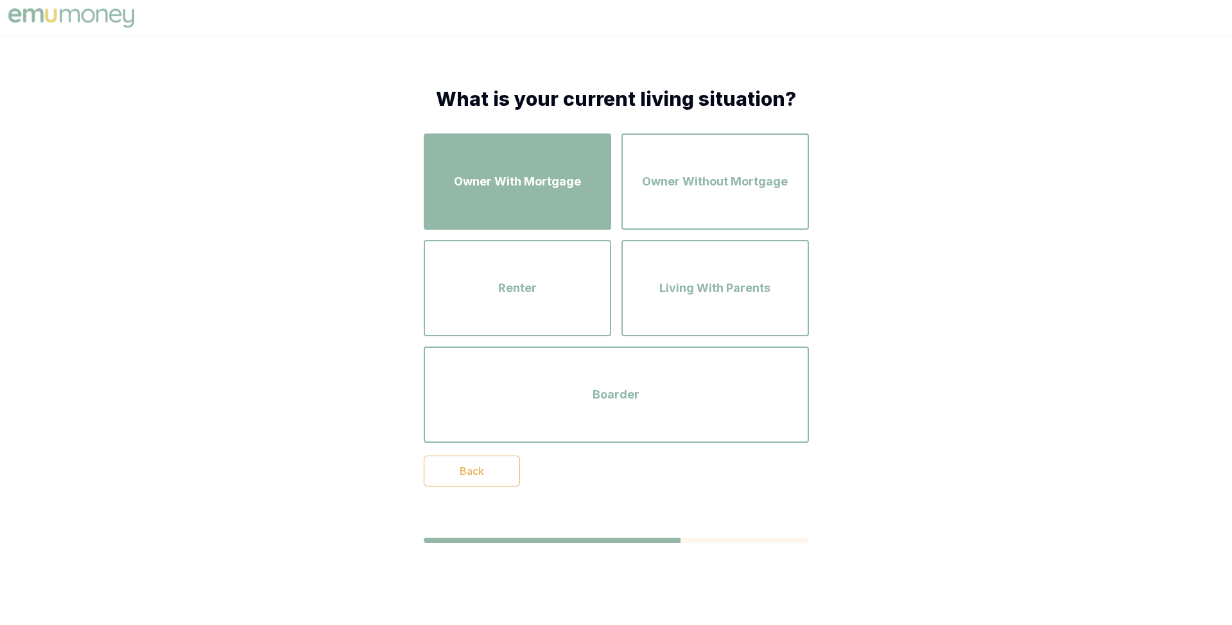
click at [552, 203] on div "Owner With Mortgage" at bounding box center [517, 181] width 164 height 73
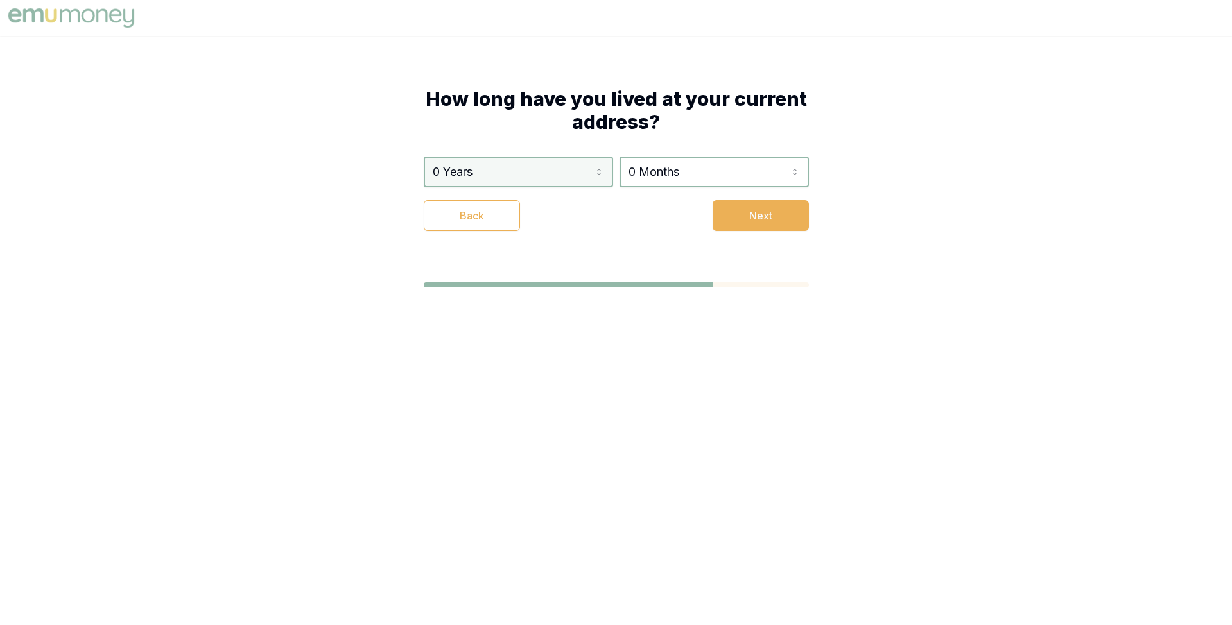
click at [540, 183] on html "How long have you lived at your current address? 0 Years 0 Years 1 Year 2 Years…" at bounding box center [616, 312] width 1232 height 625
select select "3"
click at [681, 173] on html "How long have you lived at your current address? 3 Years 0 Years 1 Year 2 Years…" at bounding box center [616, 312] width 1232 height 625
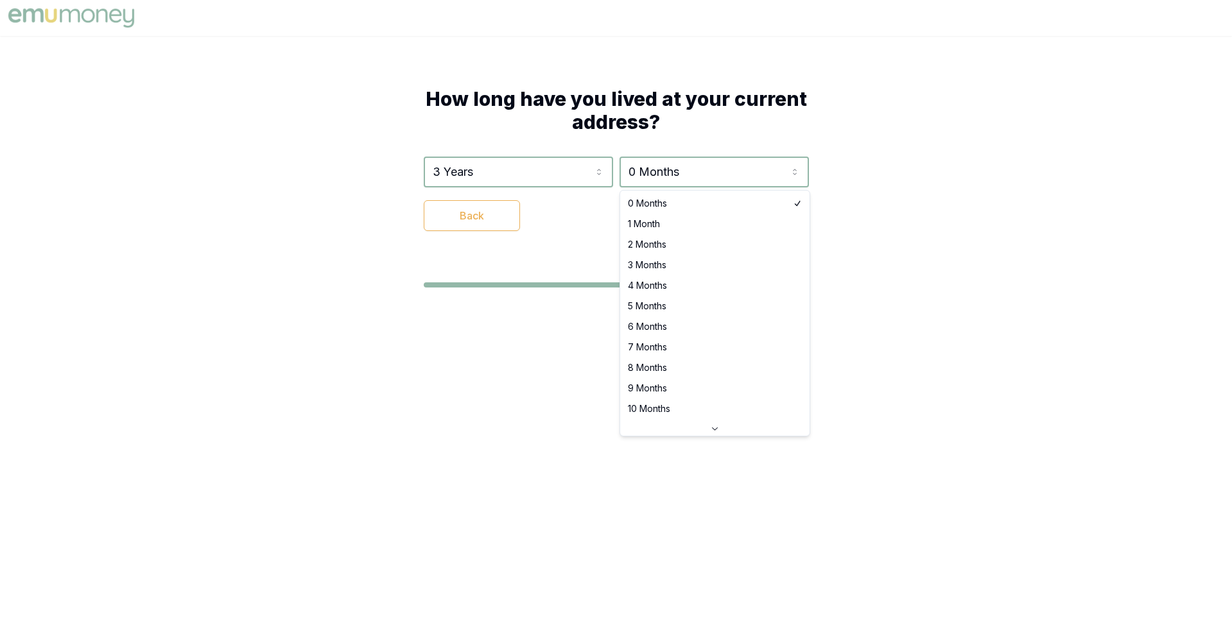
select select "4"
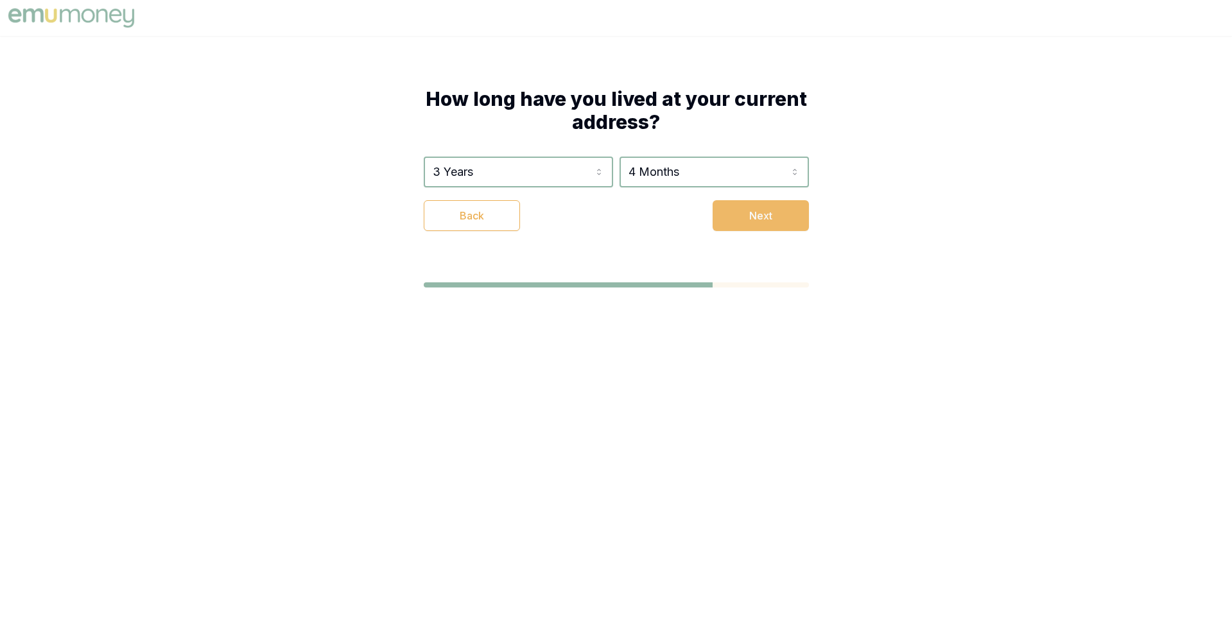
click at [746, 216] on button "Next" at bounding box center [760, 215] width 96 height 31
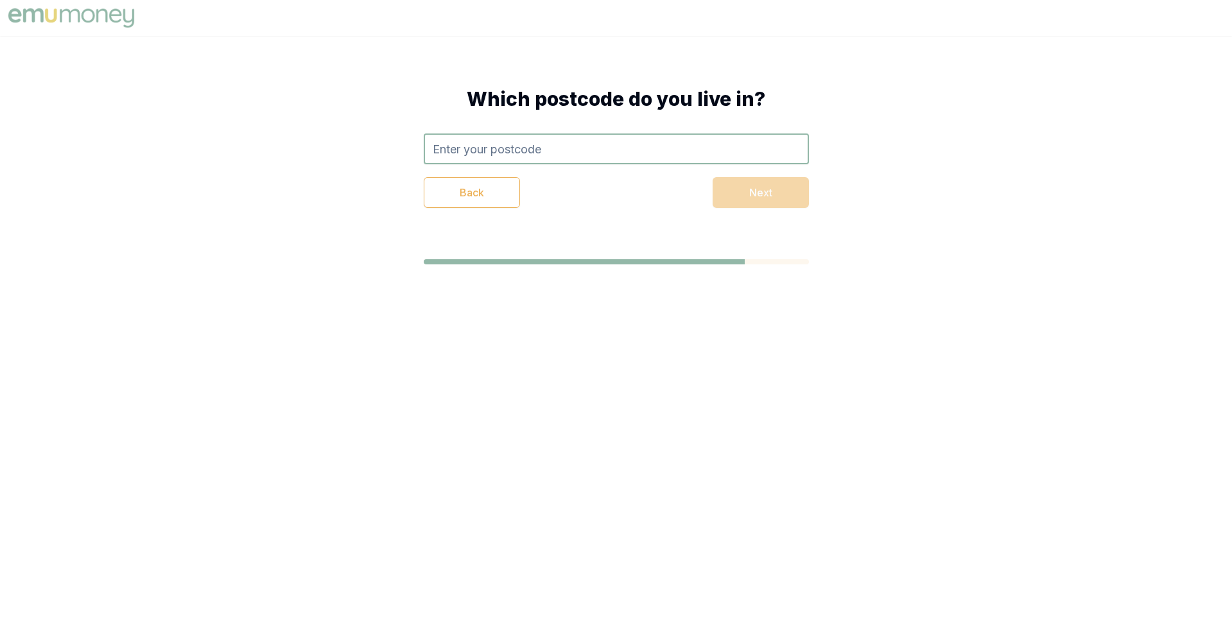
click at [634, 151] on input "text" at bounding box center [616, 148] width 385 height 31
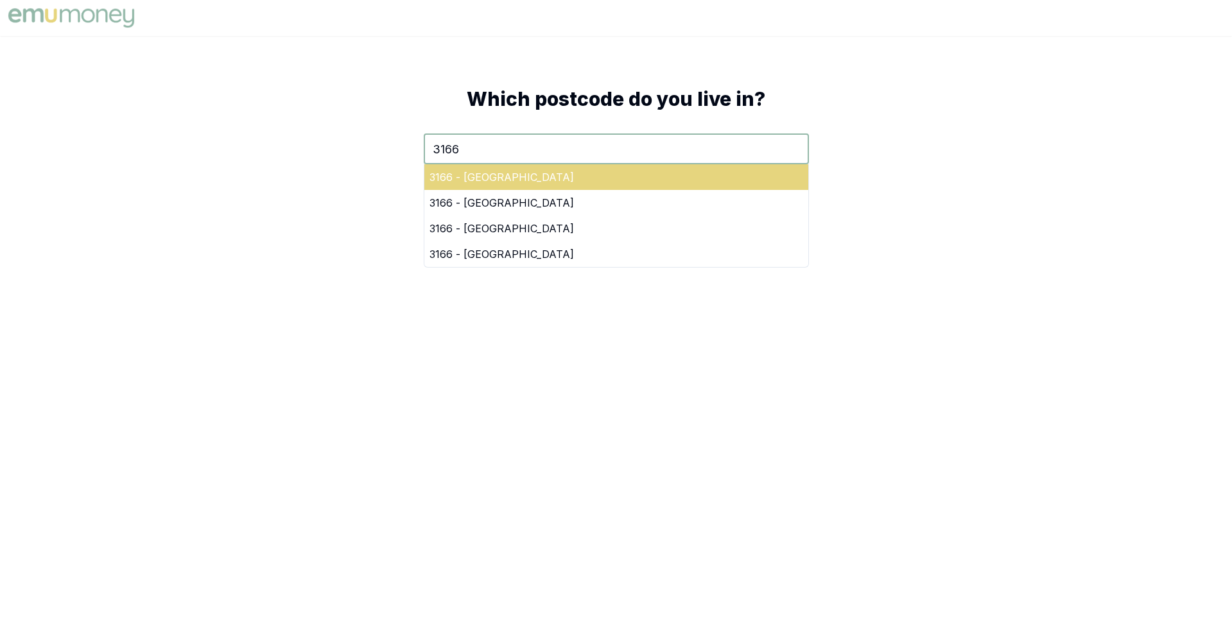
type input "3166"
click at [641, 188] on div "3166 - Oakleigh East" at bounding box center [616, 177] width 384 height 26
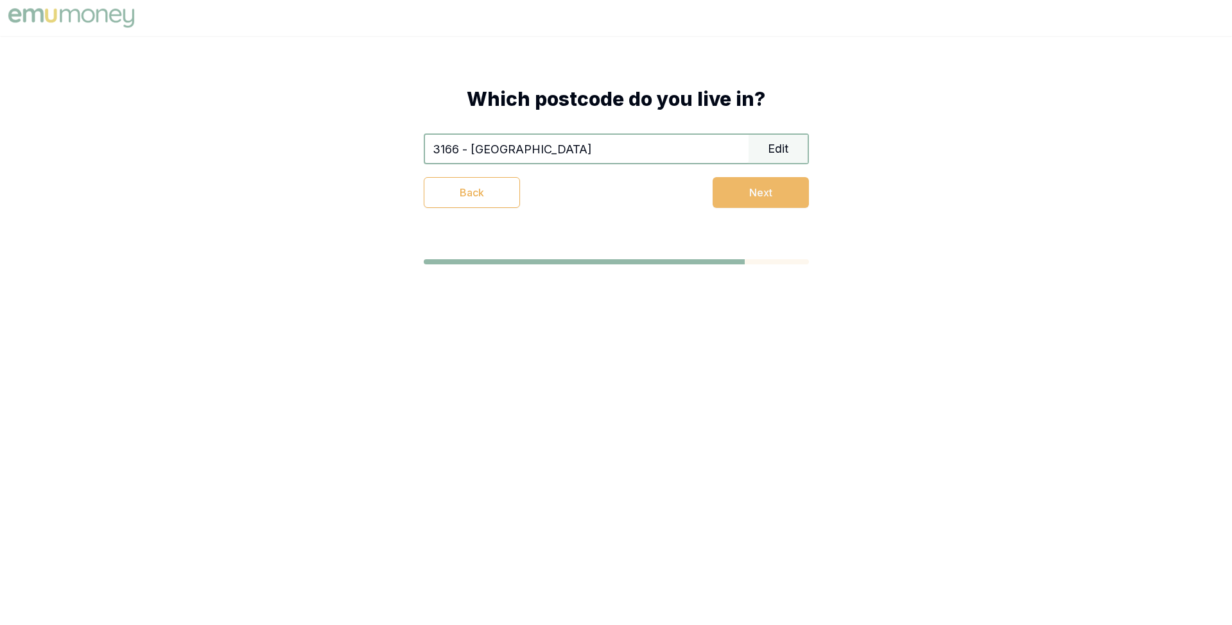
click at [732, 186] on button "Next" at bounding box center [760, 192] width 96 height 31
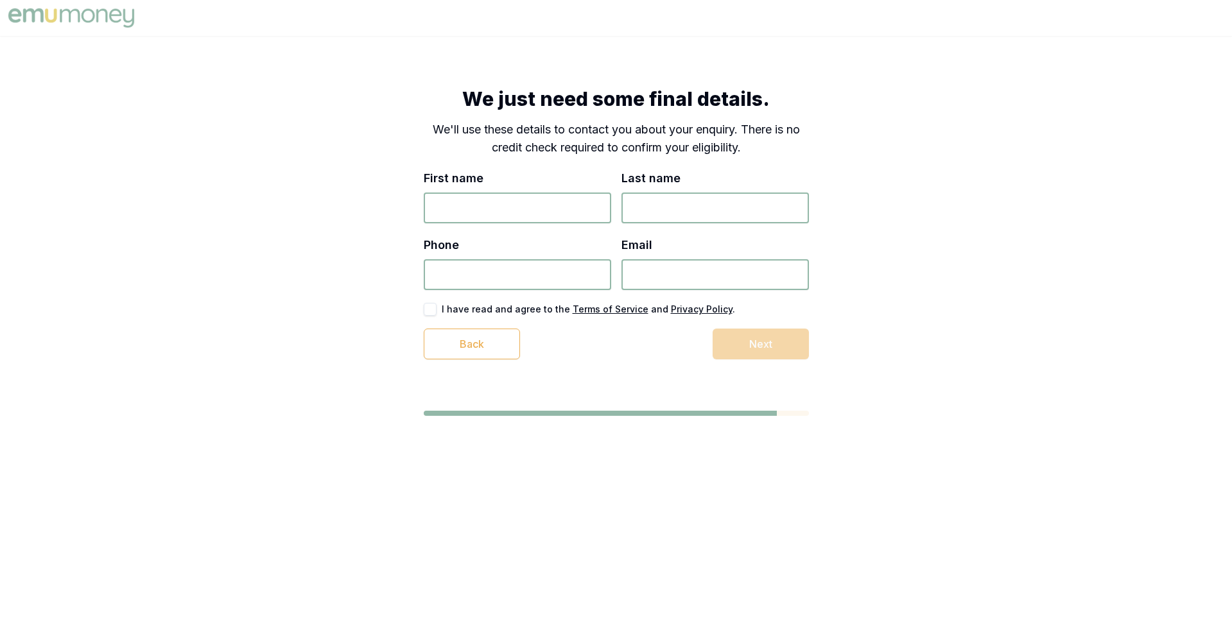
click at [552, 213] on input "First name" at bounding box center [517, 208] width 187 height 31
type input "Matt"
type input "Test"
type input "8476 235 252"
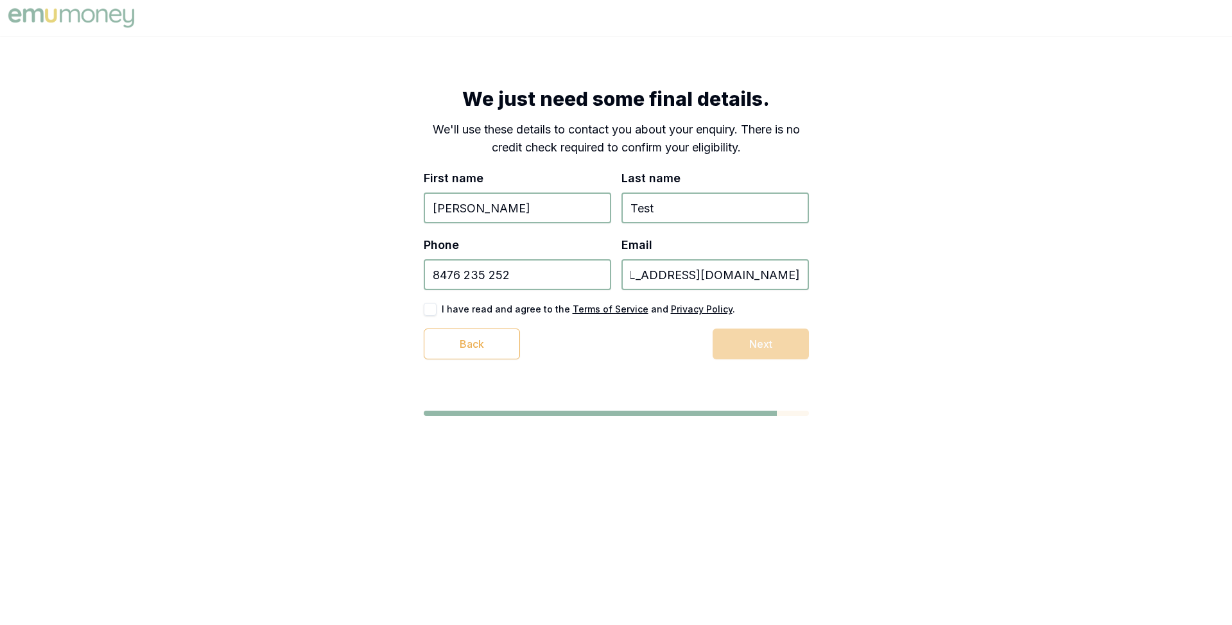
type input "test_1+4389034789374@emumoney.com.au"
click at [431, 306] on button "button" at bounding box center [430, 309] width 13 height 13
click at [740, 347] on button "Next" at bounding box center [760, 344] width 96 height 31
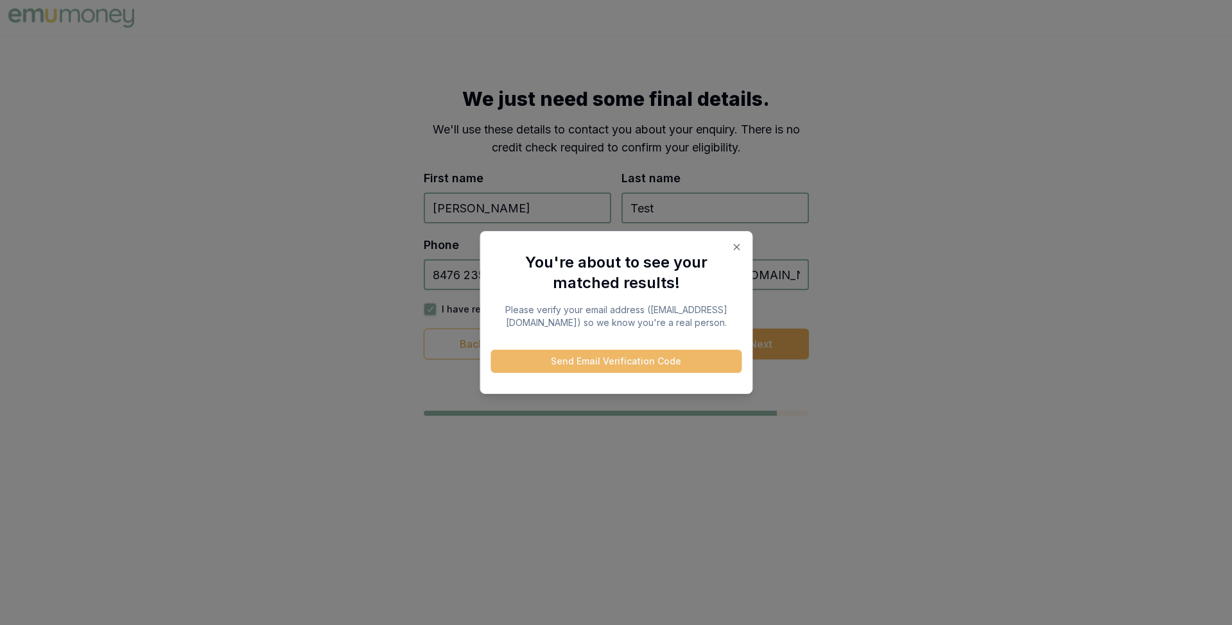
click at [610, 362] on button "Send Email Verification Code" at bounding box center [615, 361] width 251 height 23
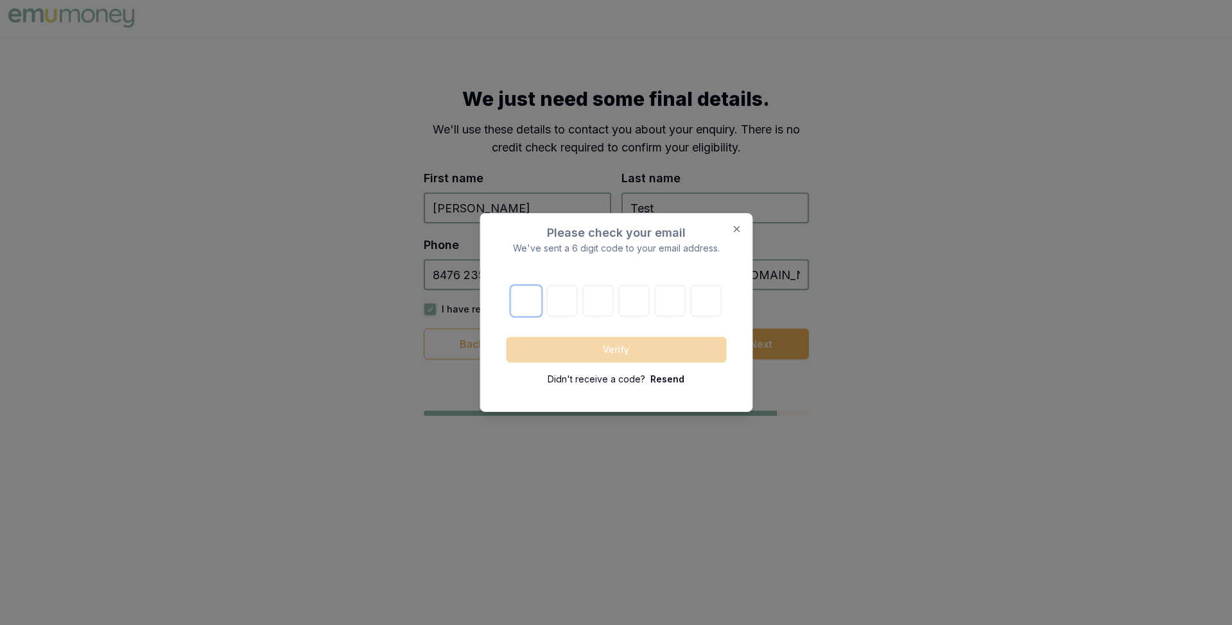
click at [529, 302] on input "text" at bounding box center [526, 301] width 31 height 31
paste input "6"
type input "6"
type input "7"
type input "2"
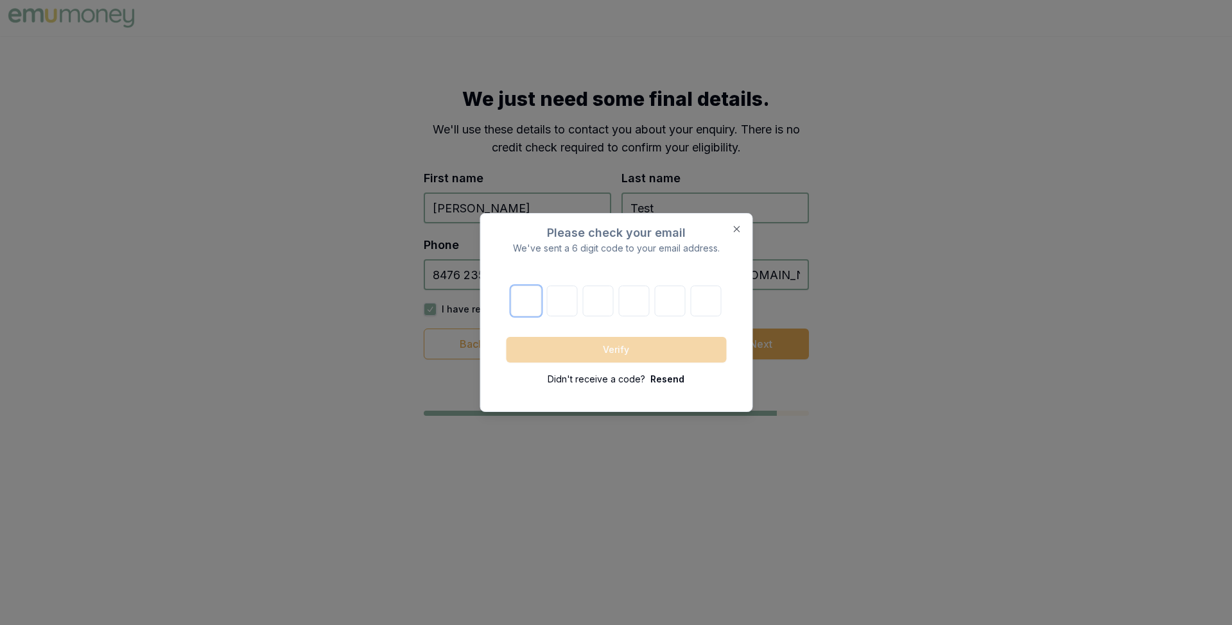
type input "0"
type input "7"
type input "8"
click at [603, 343] on button "Verify" at bounding box center [616, 350] width 220 height 26
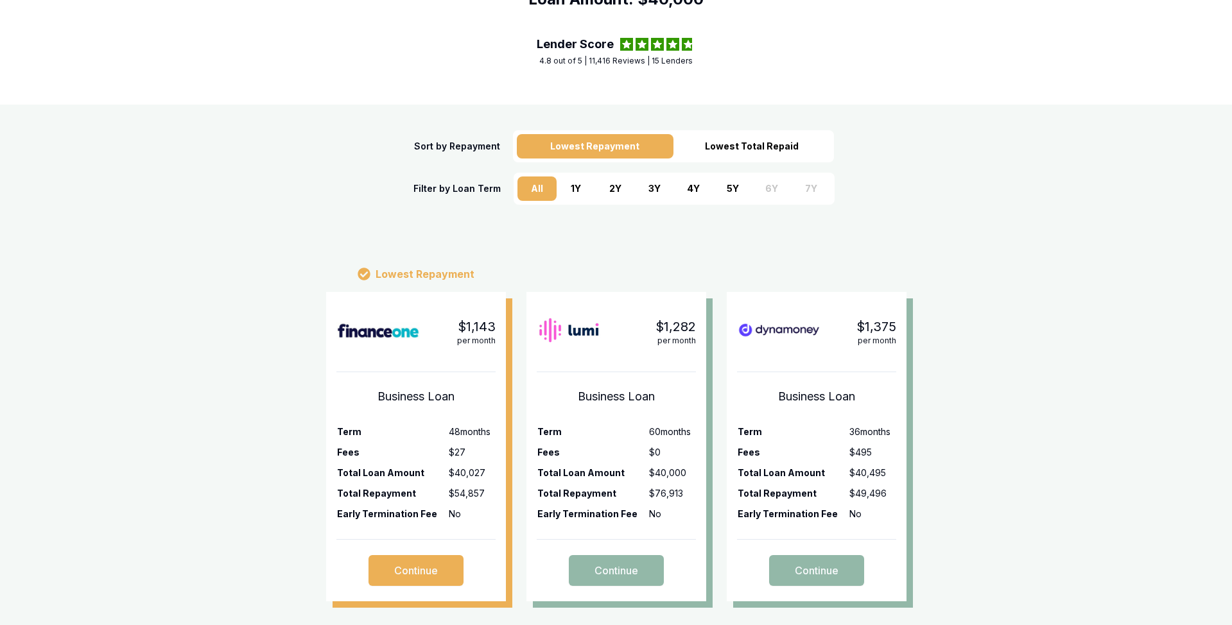
scroll to position [145, 0]
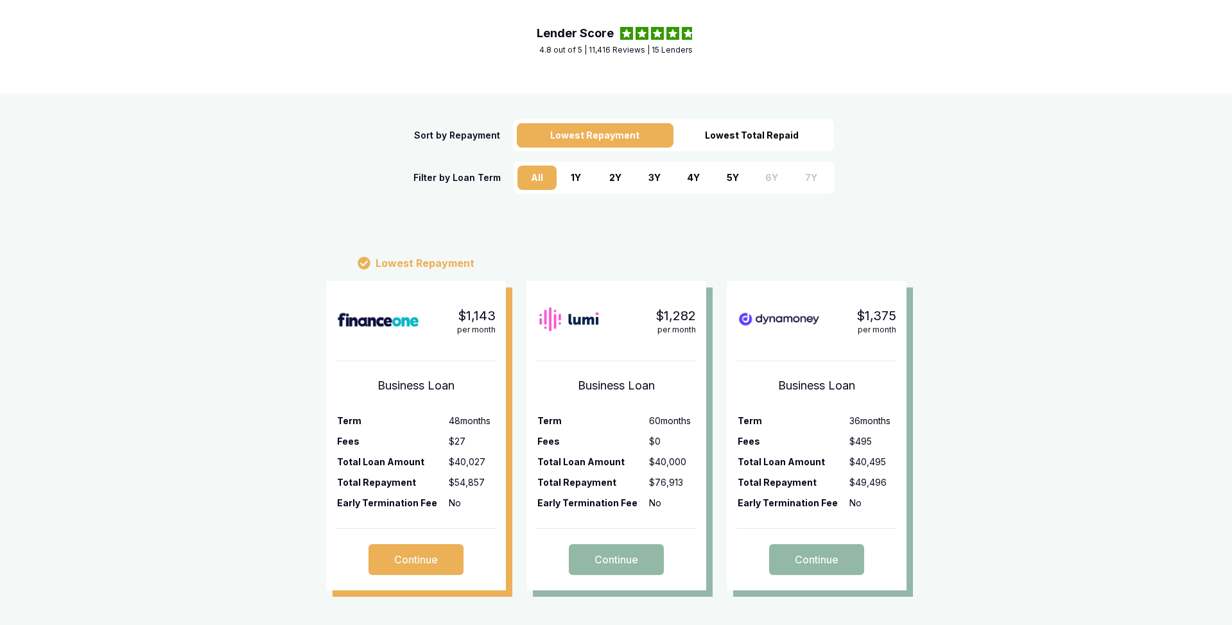
click at [728, 179] on div "5 Y" at bounding box center [732, 178] width 39 height 24
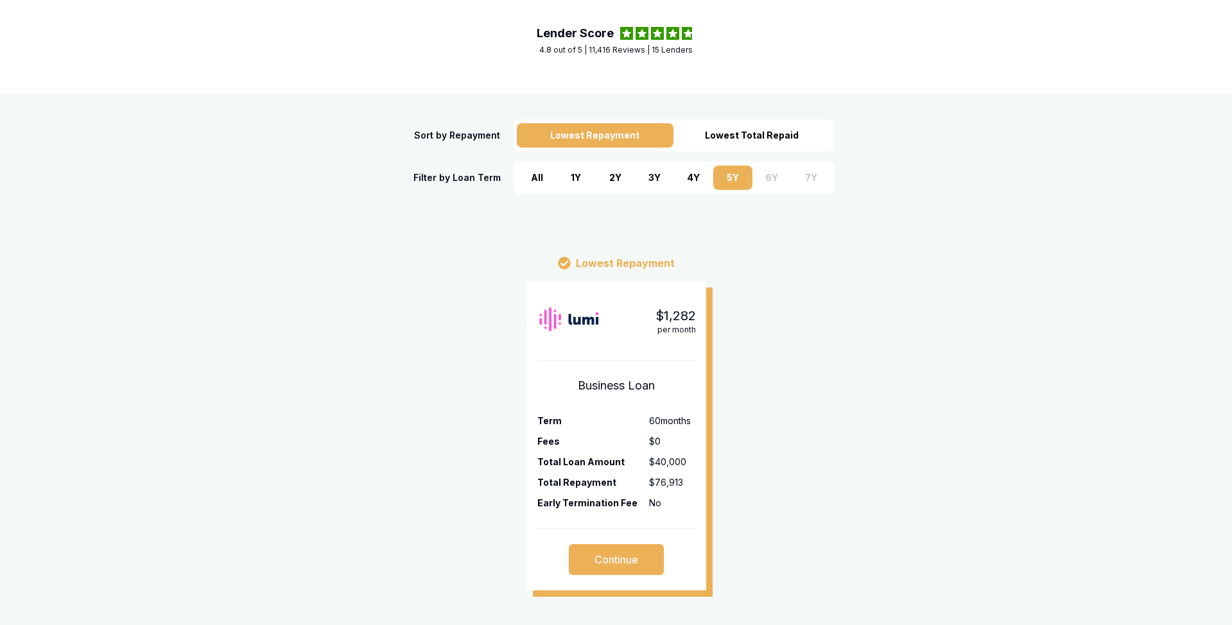
click at [692, 180] on div "4 Y" at bounding box center [693, 178] width 39 height 24
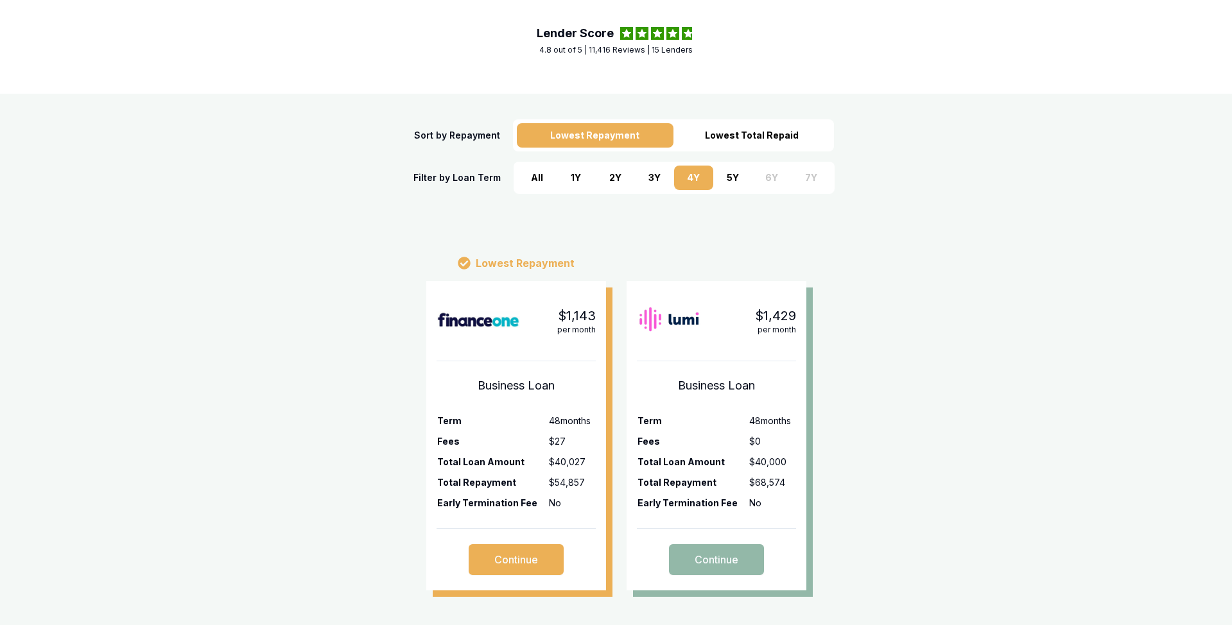
click at [655, 180] on div "3 Y" at bounding box center [654, 178] width 39 height 24
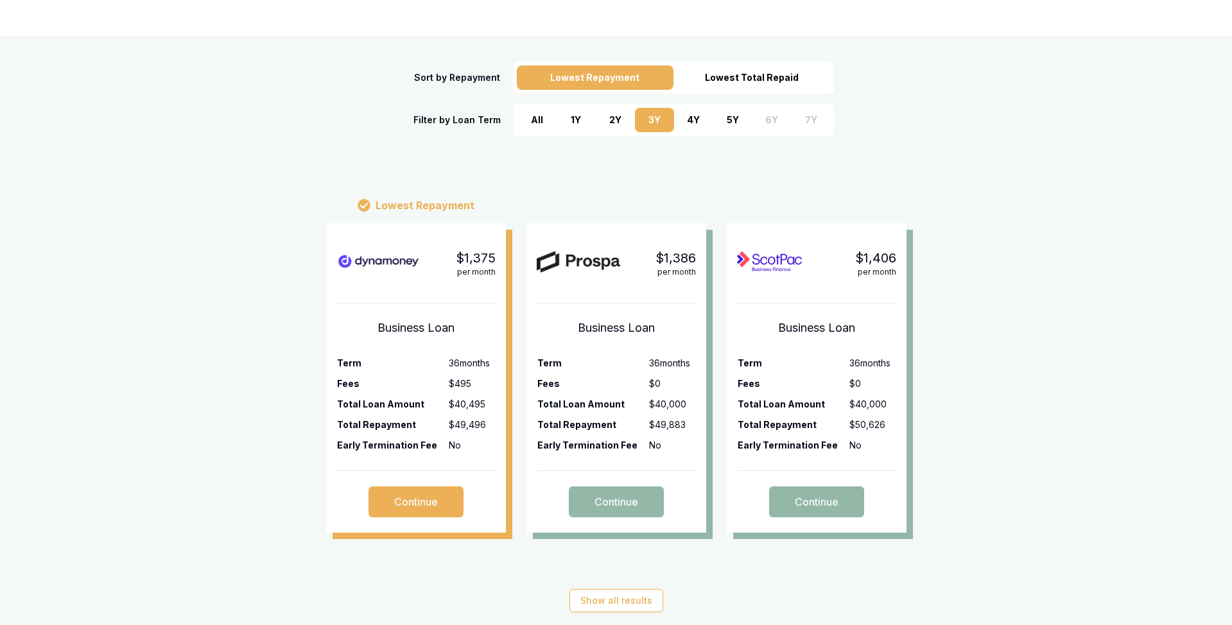
scroll to position [344, 0]
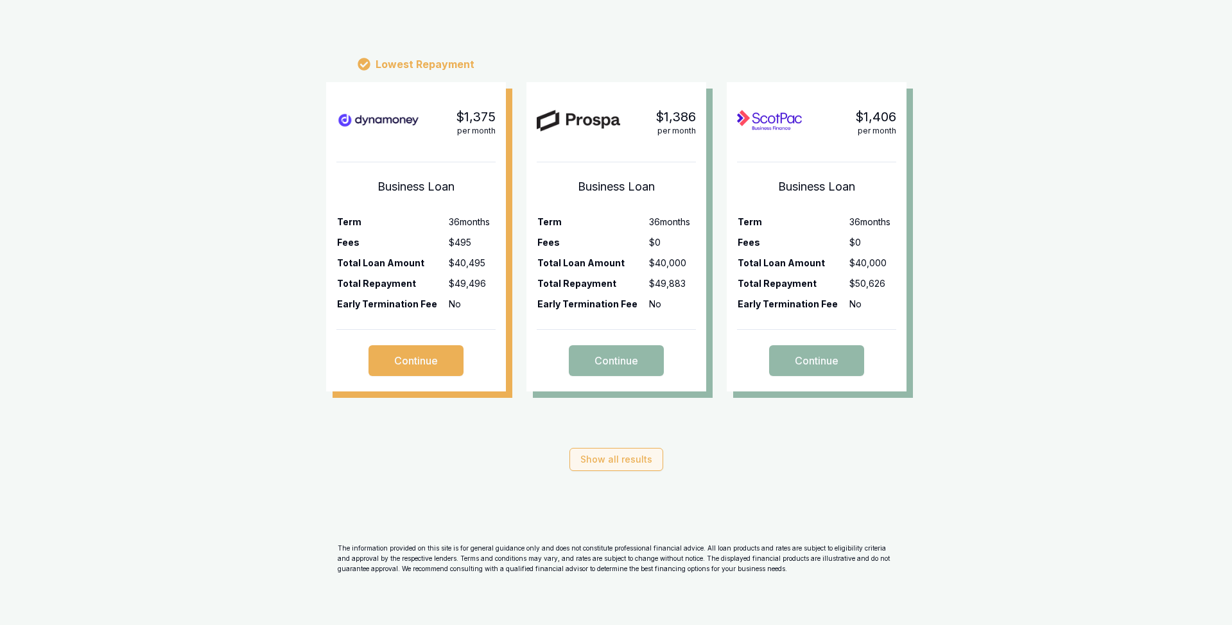
click at [612, 459] on button "Show all results" at bounding box center [616, 459] width 94 height 23
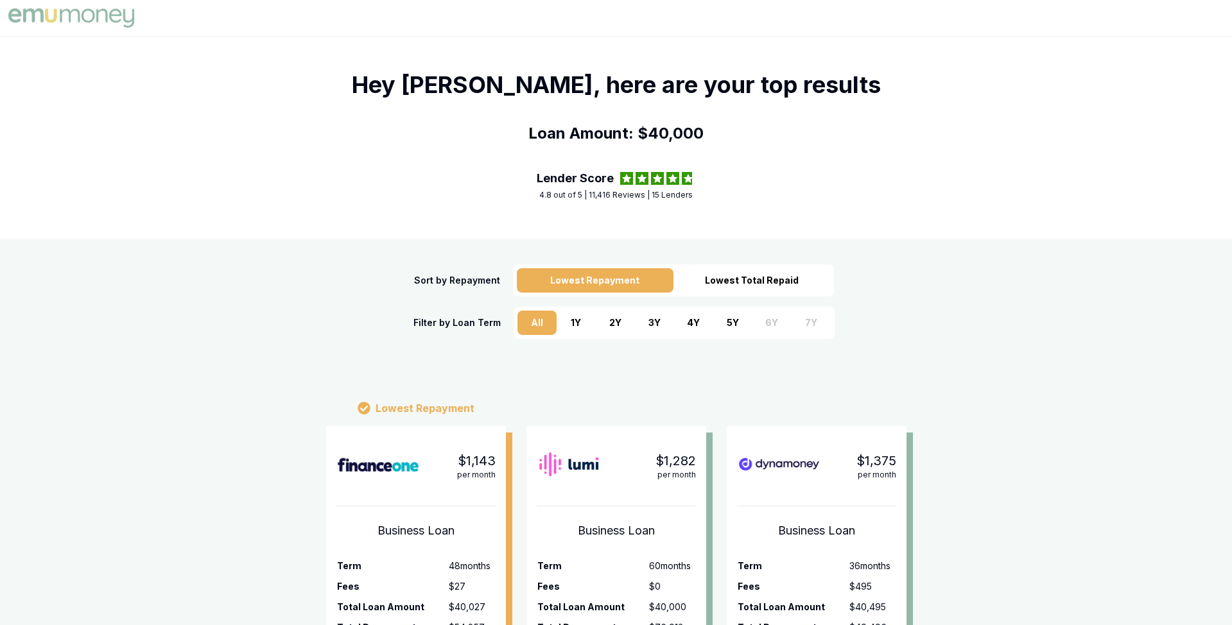
click at [614, 320] on div "2 Y" at bounding box center [615, 323] width 39 height 24
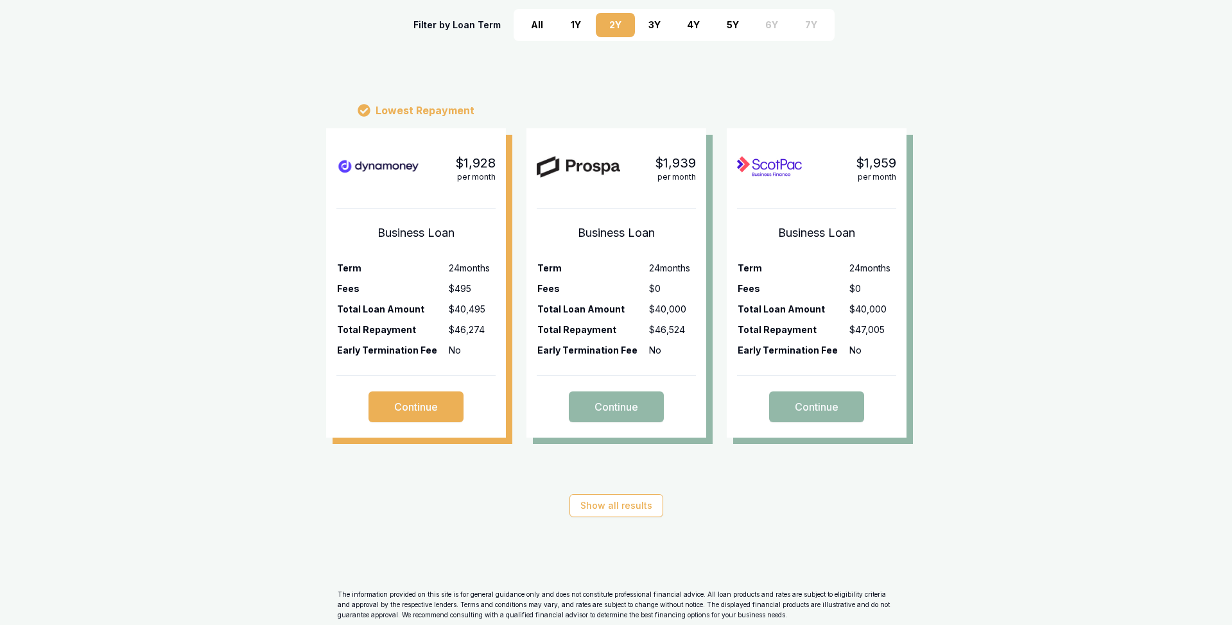
scroll to position [344, 0]
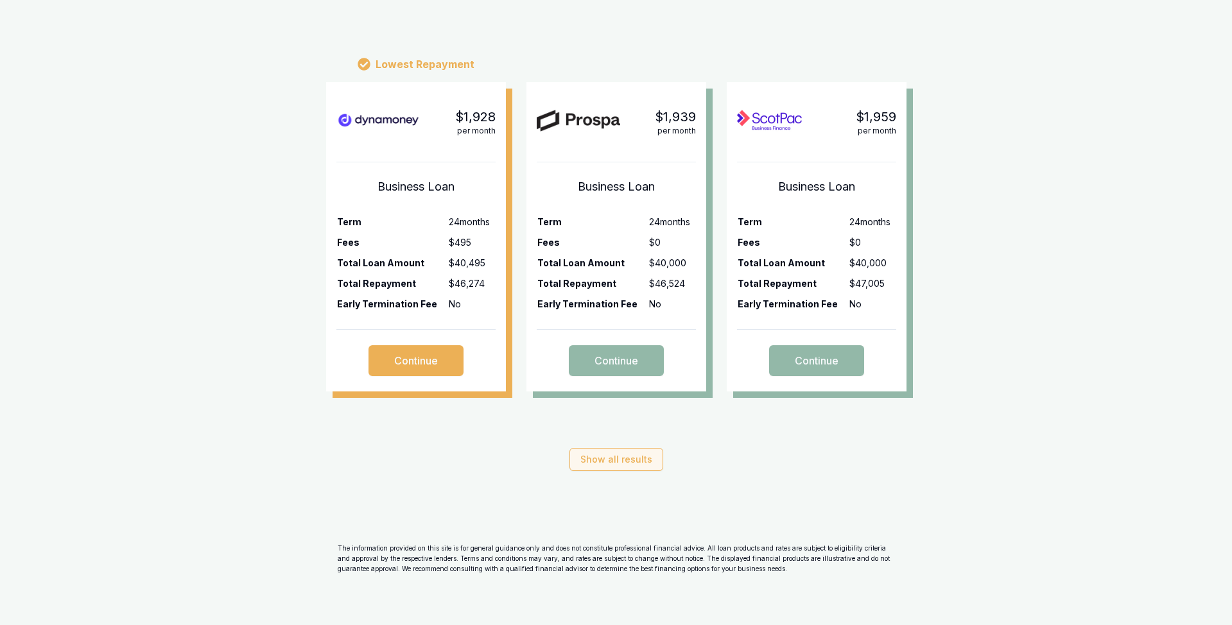
click at [596, 454] on button "Show all results" at bounding box center [616, 459] width 94 height 23
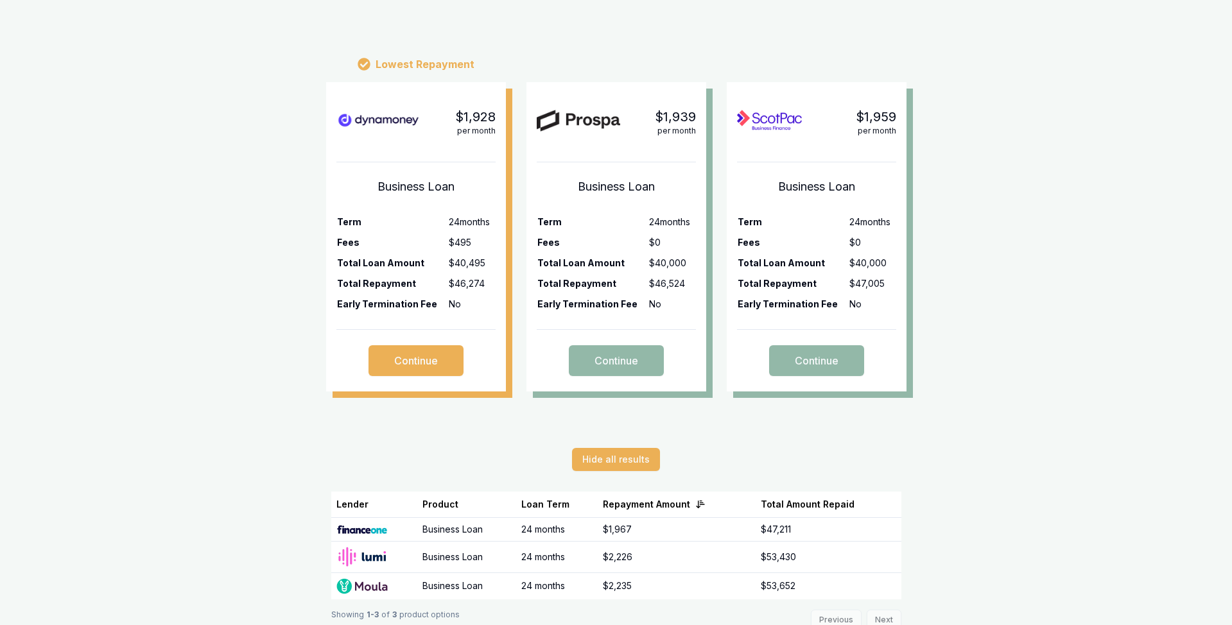
scroll to position [0, 0]
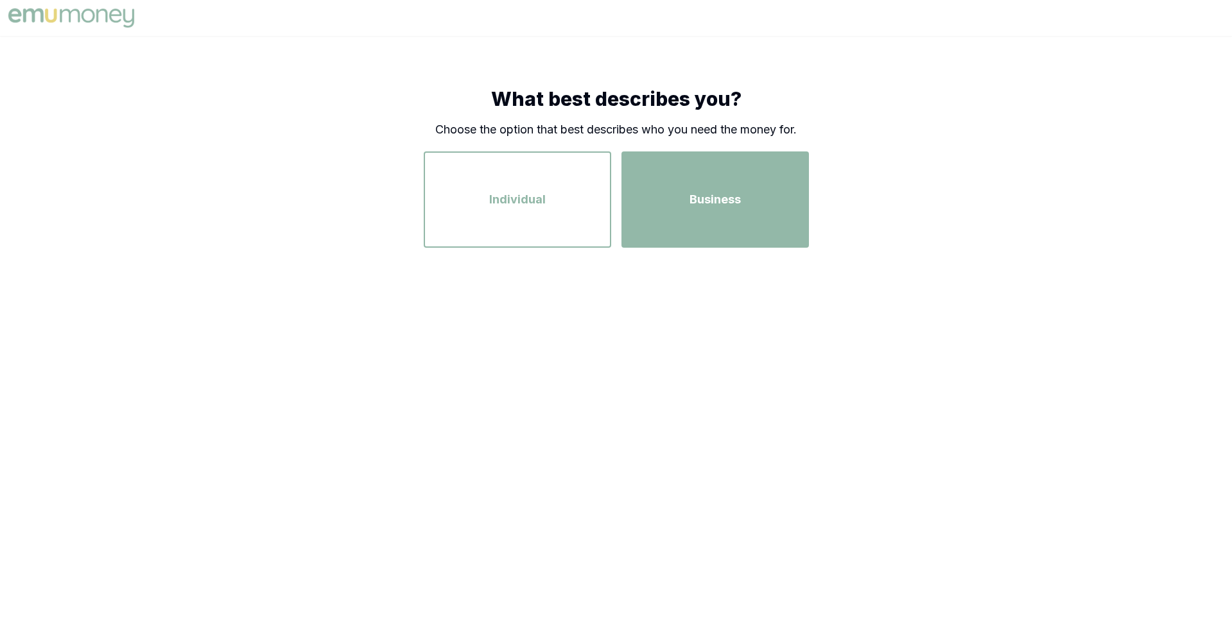
click at [669, 230] on div "Business" at bounding box center [715, 199] width 164 height 73
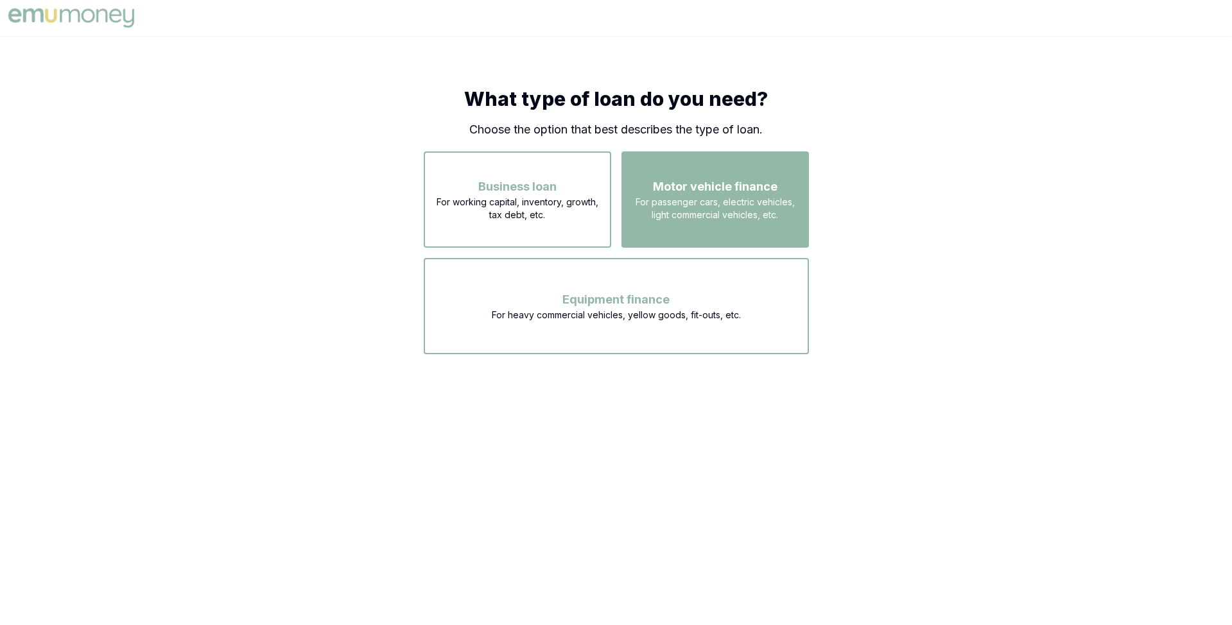
click at [662, 202] on span "For passenger cars, electric vehicles, light commercial vehicles, etc." at bounding box center [715, 209] width 164 height 26
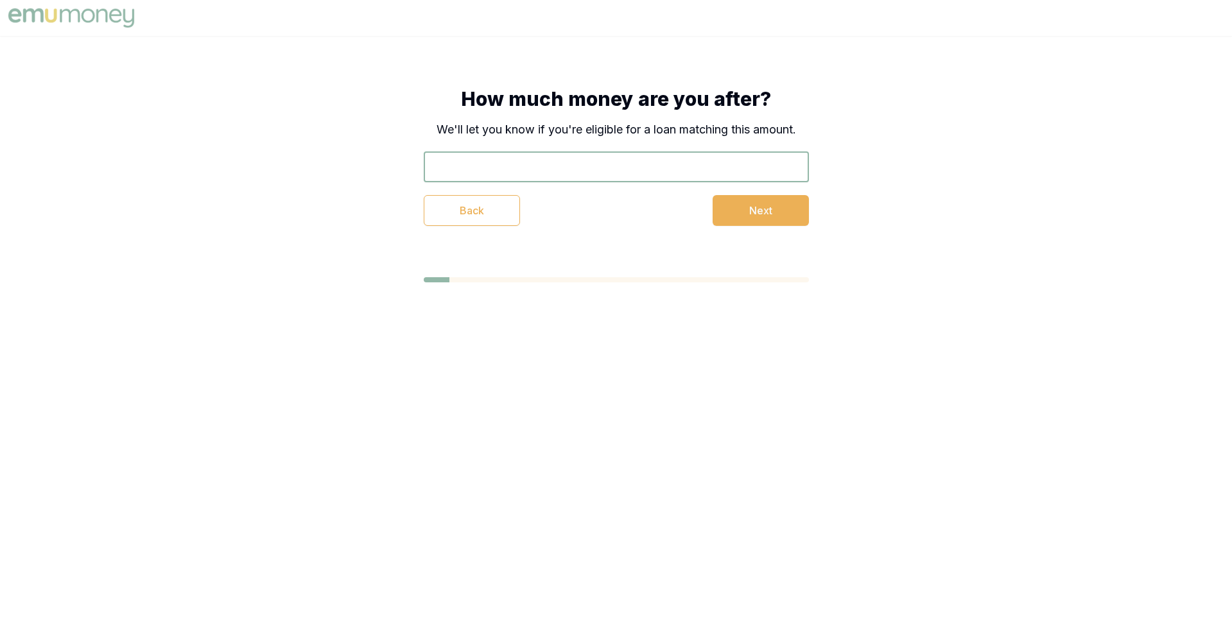
click at [678, 162] on input "text" at bounding box center [616, 166] width 385 height 31
type input "$70,000"
click at [791, 213] on button "Next" at bounding box center [760, 210] width 96 height 31
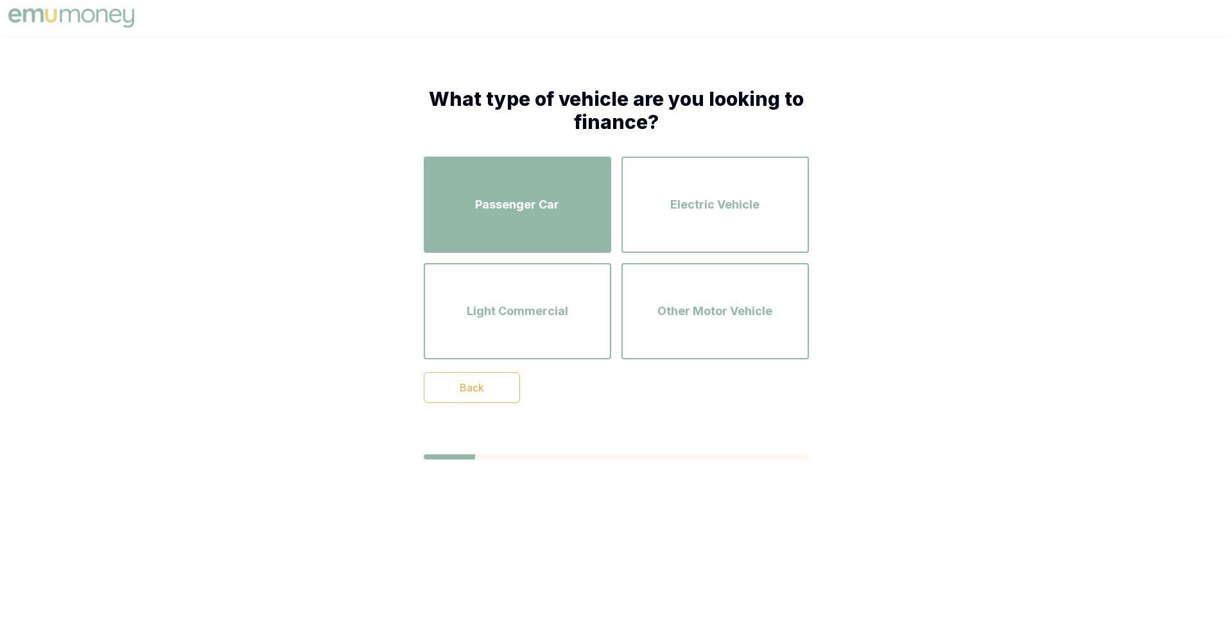
click at [551, 205] on span "Passenger Car" at bounding box center [517, 205] width 84 height 18
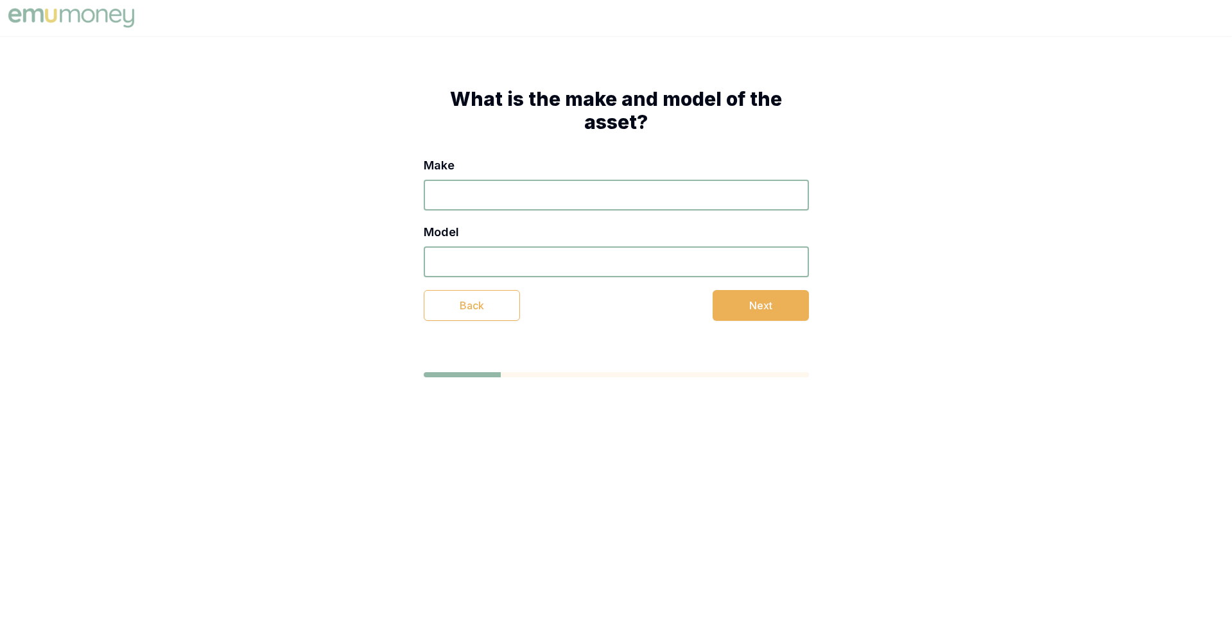
click at [547, 192] on input "Make" at bounding box center [616, 195] width 385 height 31
type input "ddd"
click at [568, 264] on input "Model" at bounding box center [616, 261] width 385 height 31
type input "ddd"
click at [719, 304] on button "Next" at bounding box center [760, 305] width 96 height 31
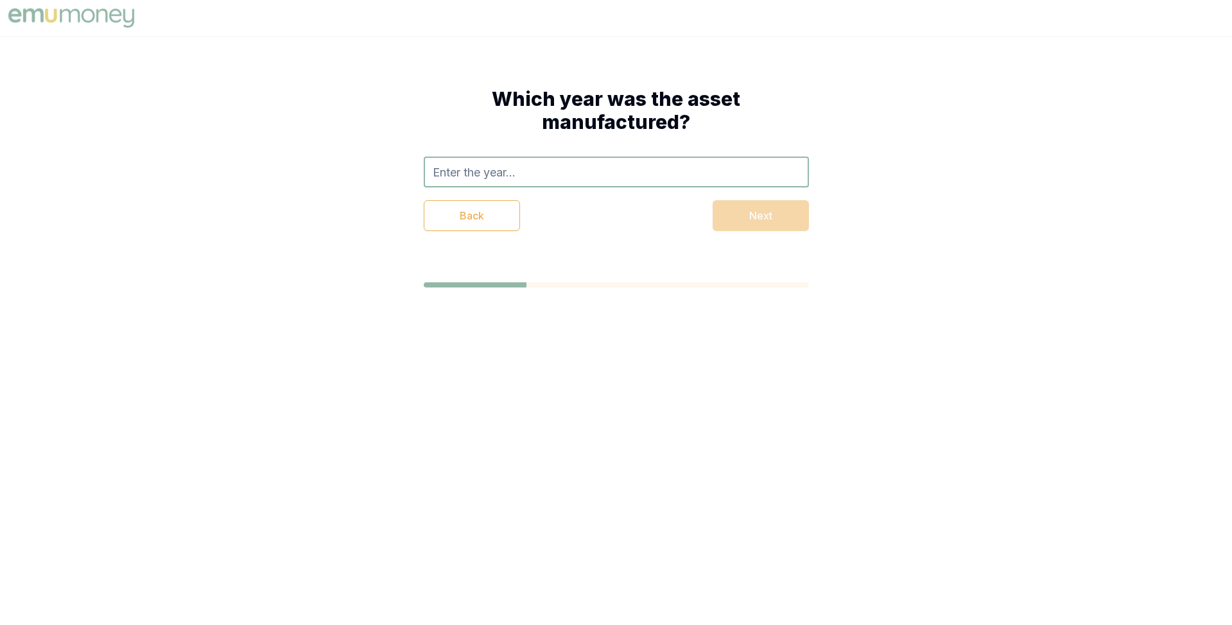
click at [558, 175] on input "text" at bounding box center [616, 172] width 385 height 31
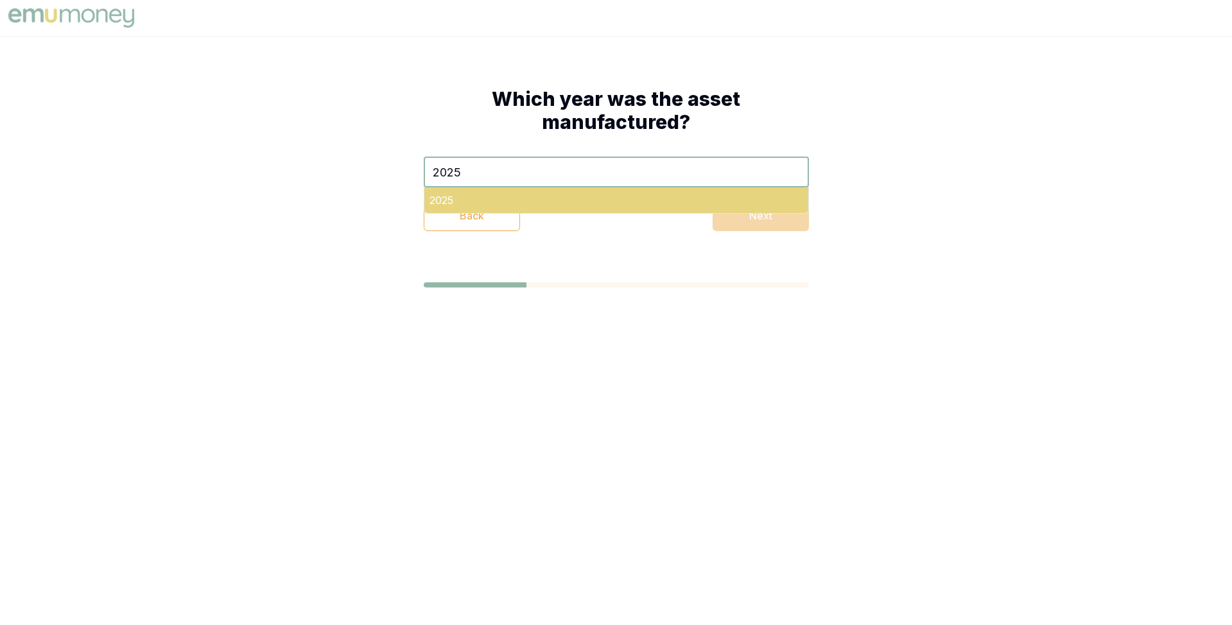
type input "2025"
click at [567, 200] on div "2025" at bounding box center [616, 200] width 384 height 26
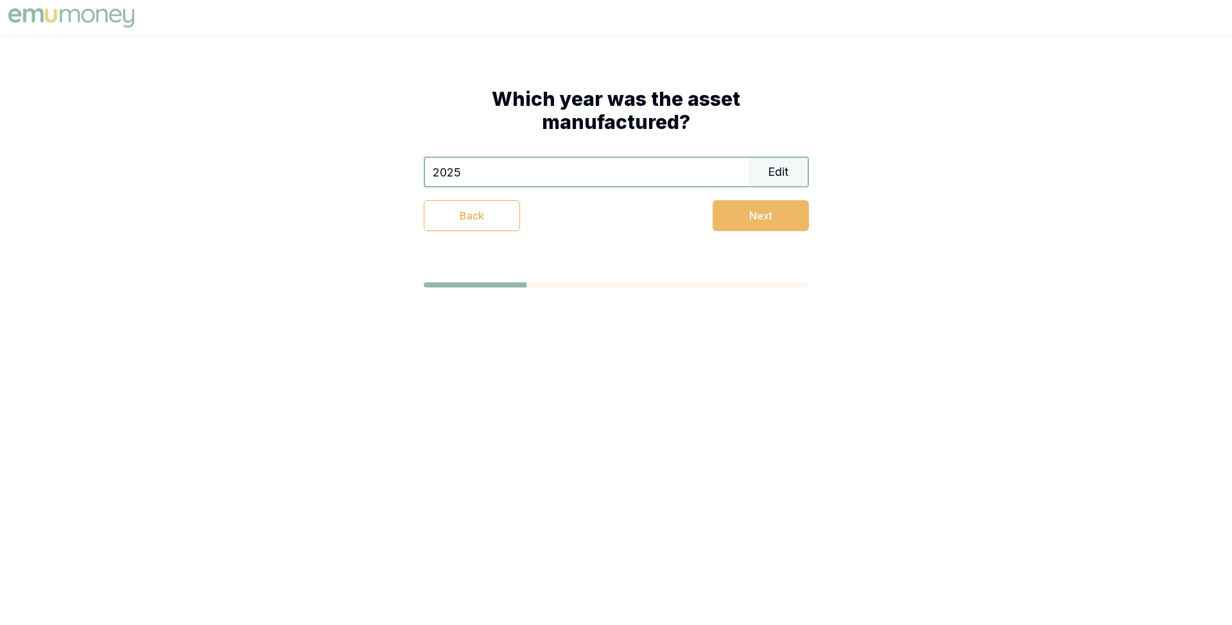
click at [725, 210] on button "Next" at bounding box center [760, 215] width 96 height 31
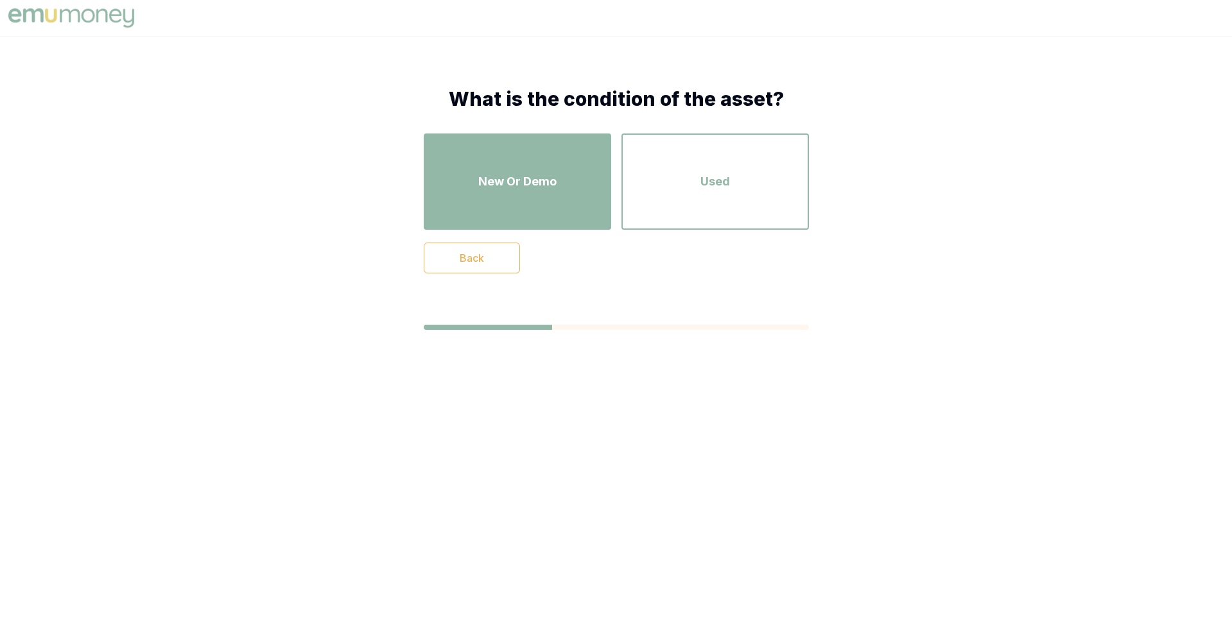
click at [564, 195] on div "New Or Demo" at bounding box center [517, 181] width 164 height 73
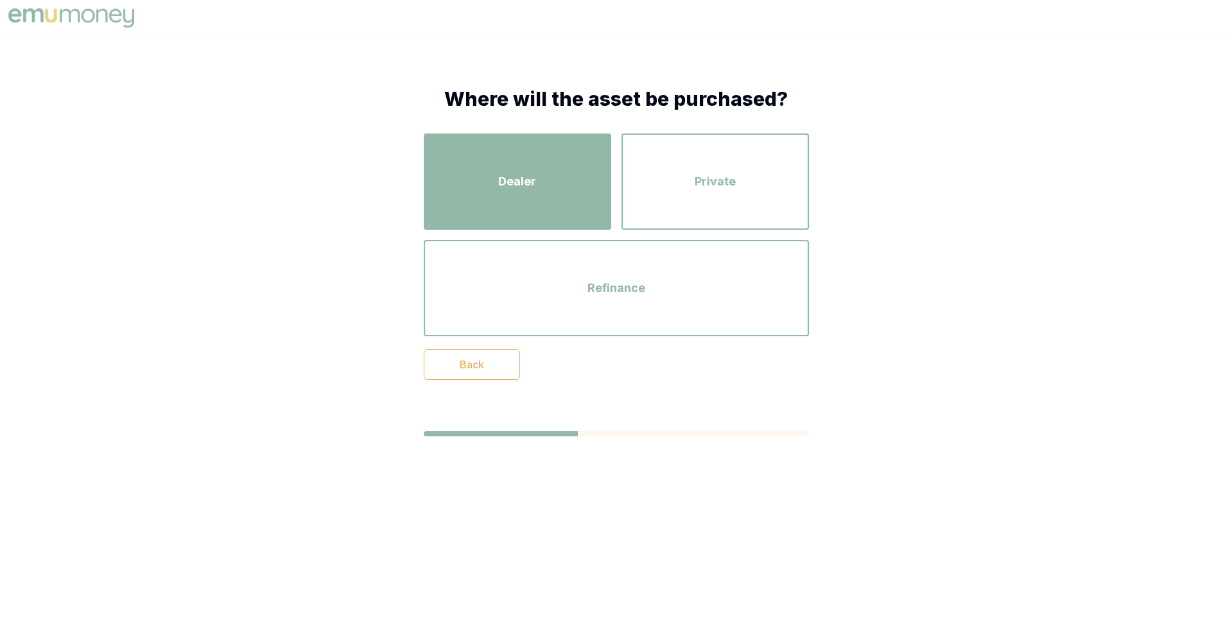
click at [550, 179] on div "Dealer" at bounding box center [517, 181] width 164 height 73
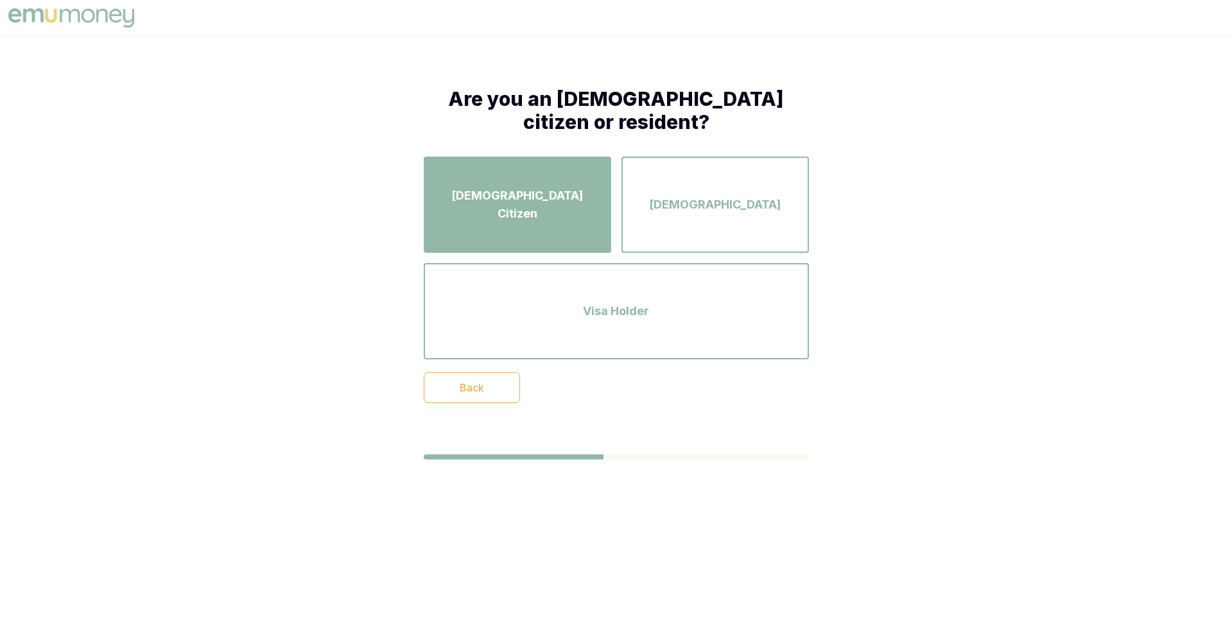
click at [549, 202] on span "Australian Citizen" at bounding box center [517, 205] width 164 height 36
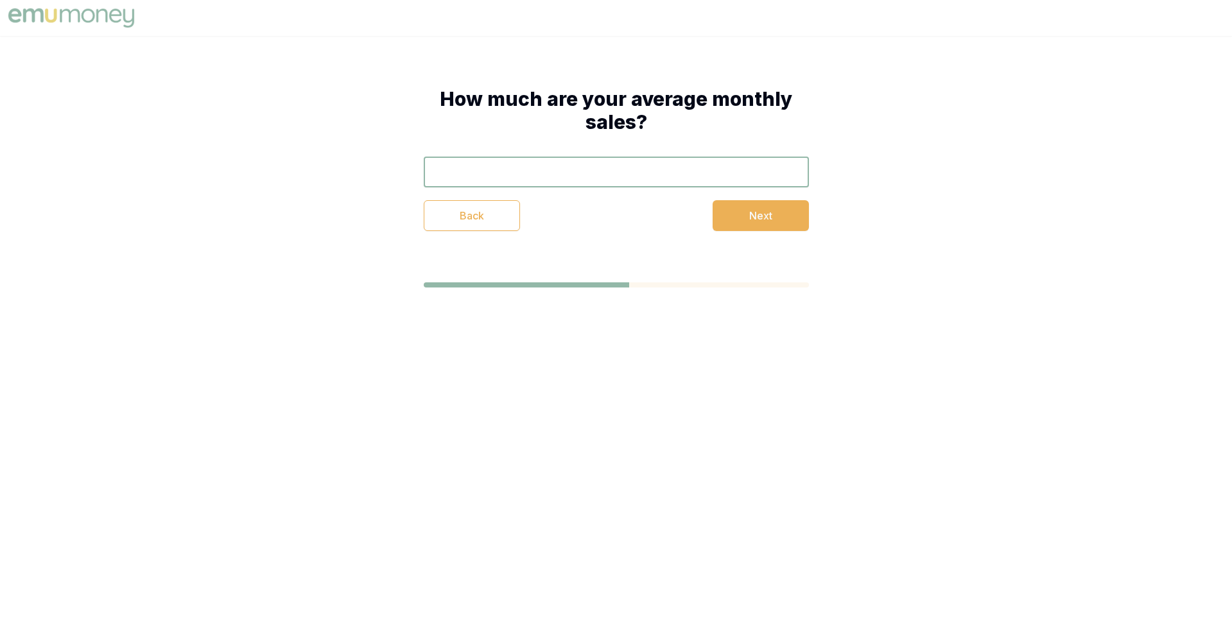
click at [573, 169] on input "text" at bounding box center [616, 172] width 385 height 31
type input "$120,000"
click at [764, 214] on button "Next" at bounding box center [760, 215] width 96 height 31
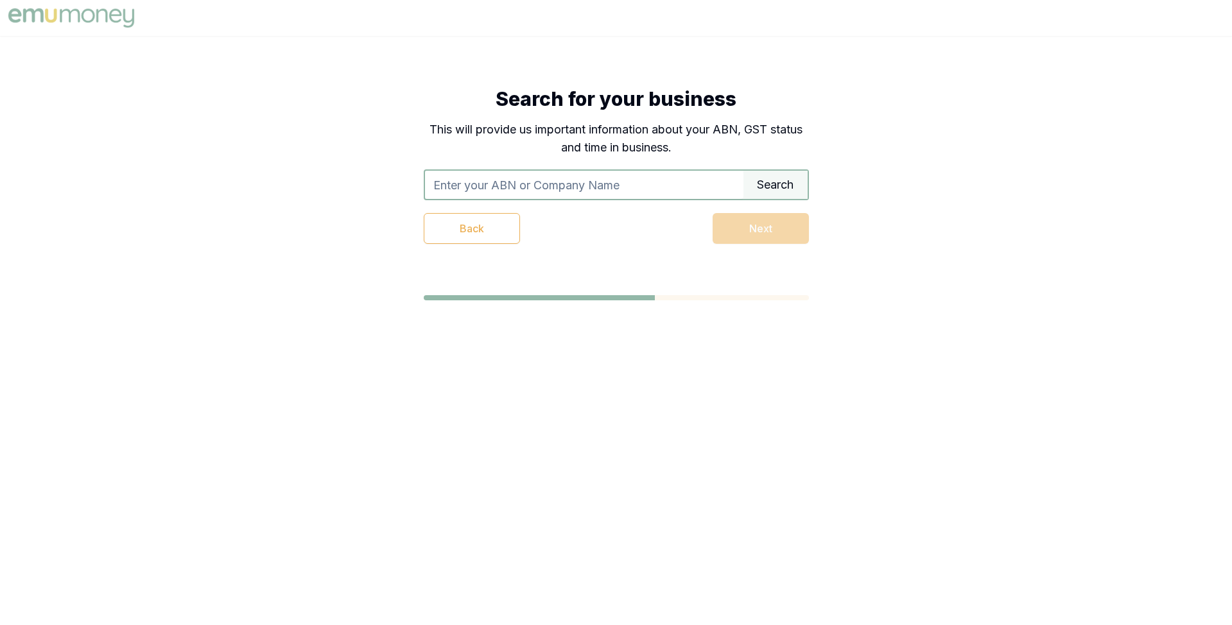
click at [674, 184] on input "text" at bounding box center [584, 185] width 318 height 28
type input "access lending"
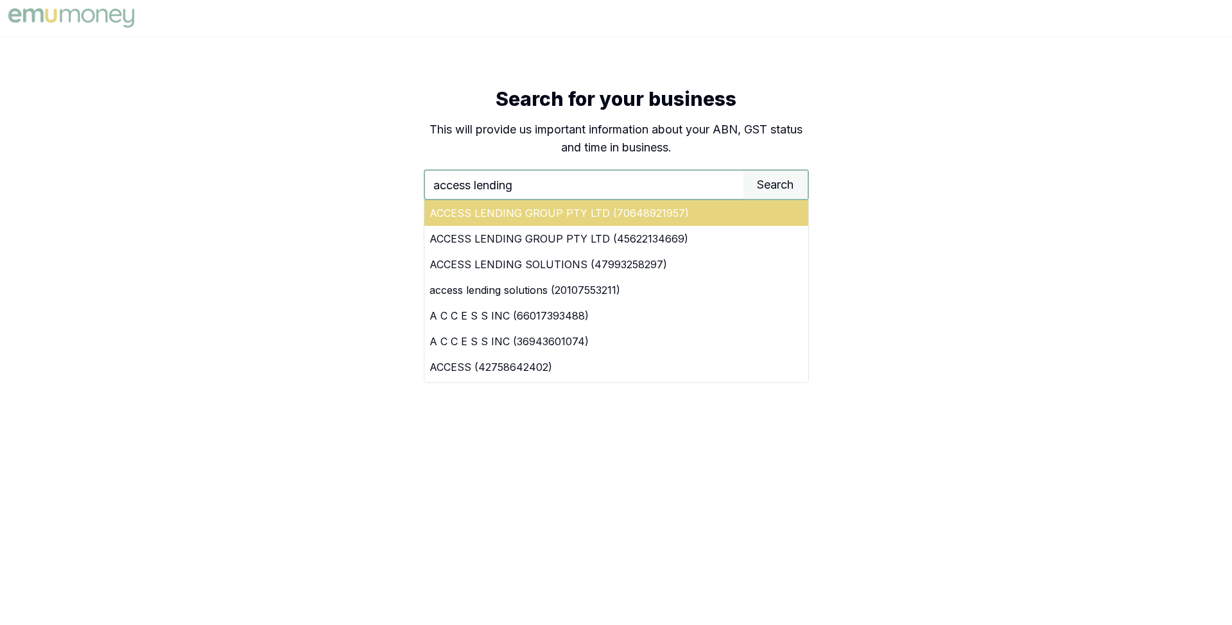
click at [615, 214] on div "ACCESS LENDING GROUP PTY LTD (70648921957)" at bounding box center [616, 213] width 384 height 26
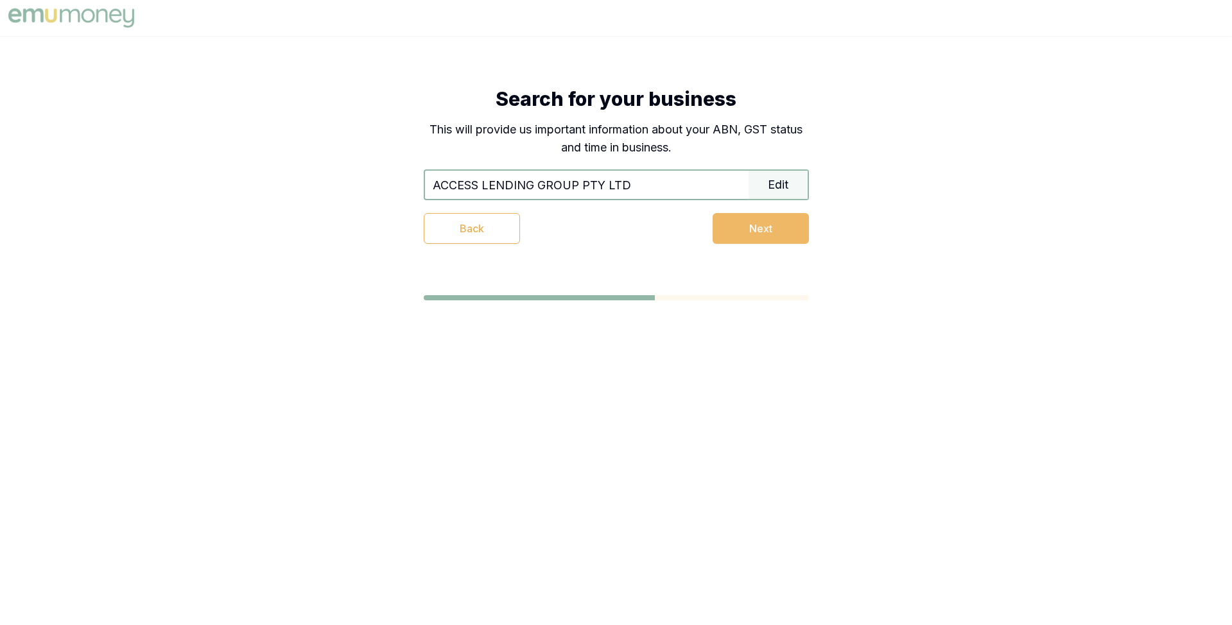
click at [745, 220] on button "Next" at bounding box center [760, 228] width 96 height 31
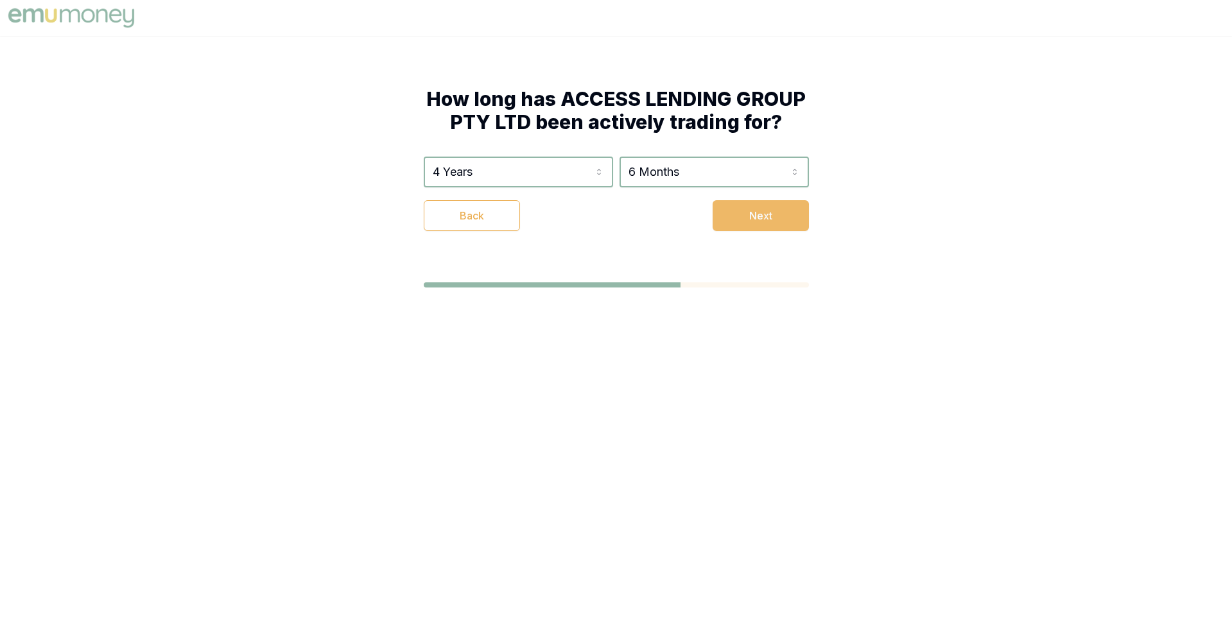
click at [744, 210] on button "Next" at bounding box center [760, 215] width 96 height 31
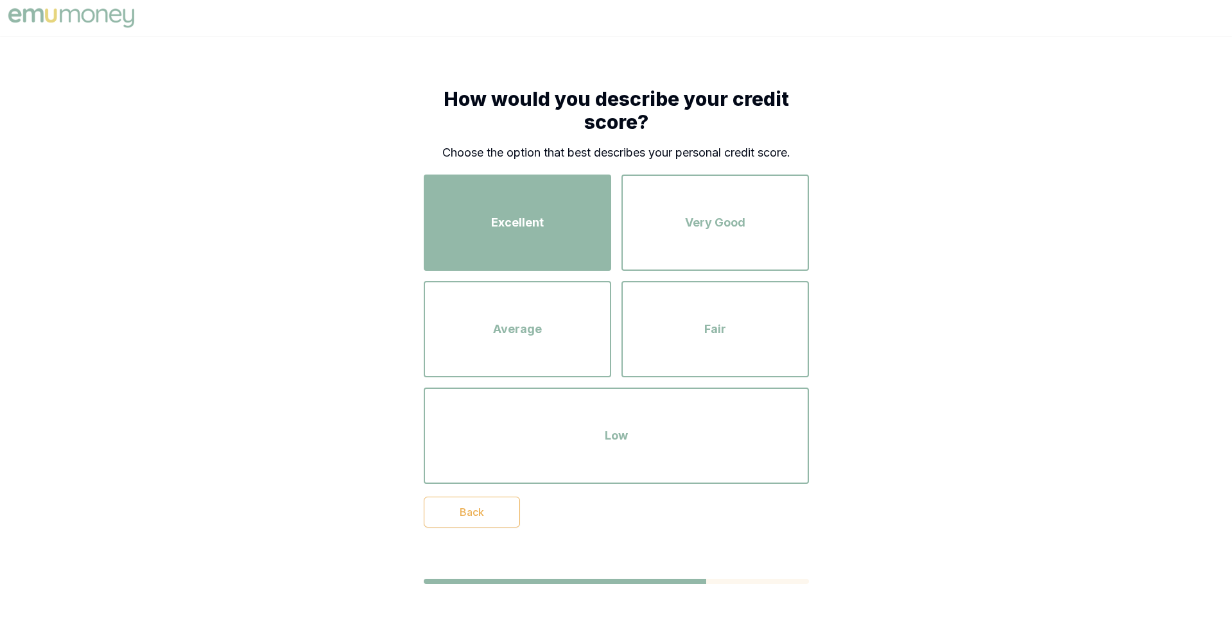
click at [569, 227] on div "Excellent" at bounding box center [517, 222] width 164 height 73
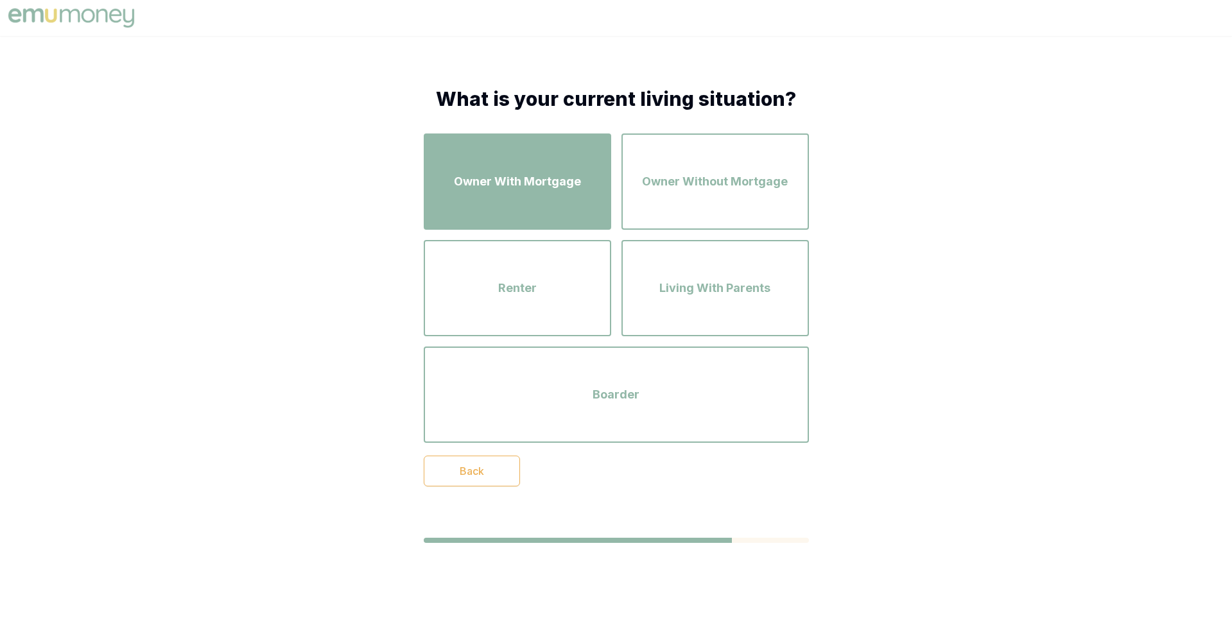
click at [564, 191] on div "Owner With Mortgage" at bounding box center [517, 181] width 164 height 73
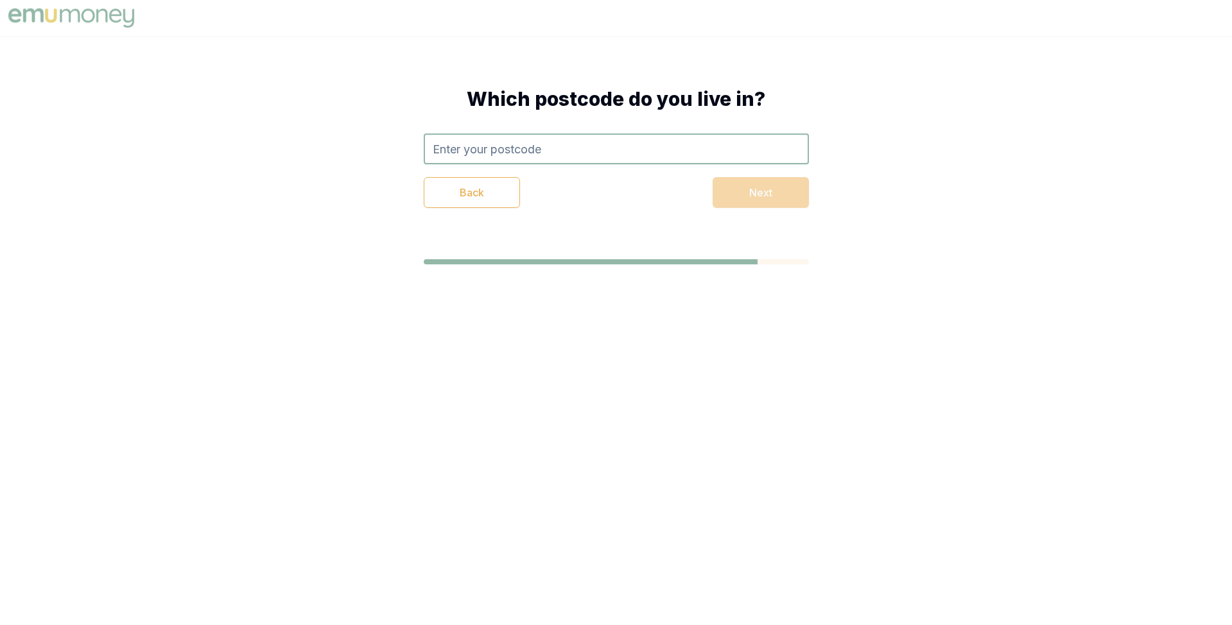
click at [569, 148] on input "text" at bounding box center [616, 148] width 385 height 31
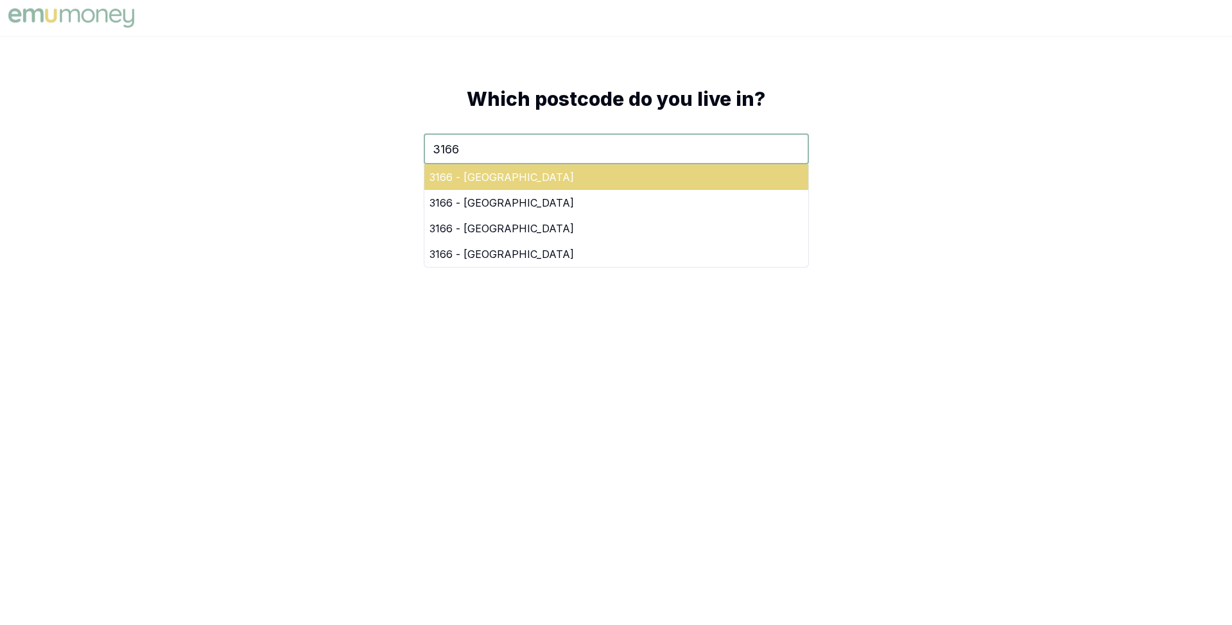
type input "3166"
click at [640, 174] on div "3166 - Oakleigh East" at bounding box center [616, 177] width 384 height 26
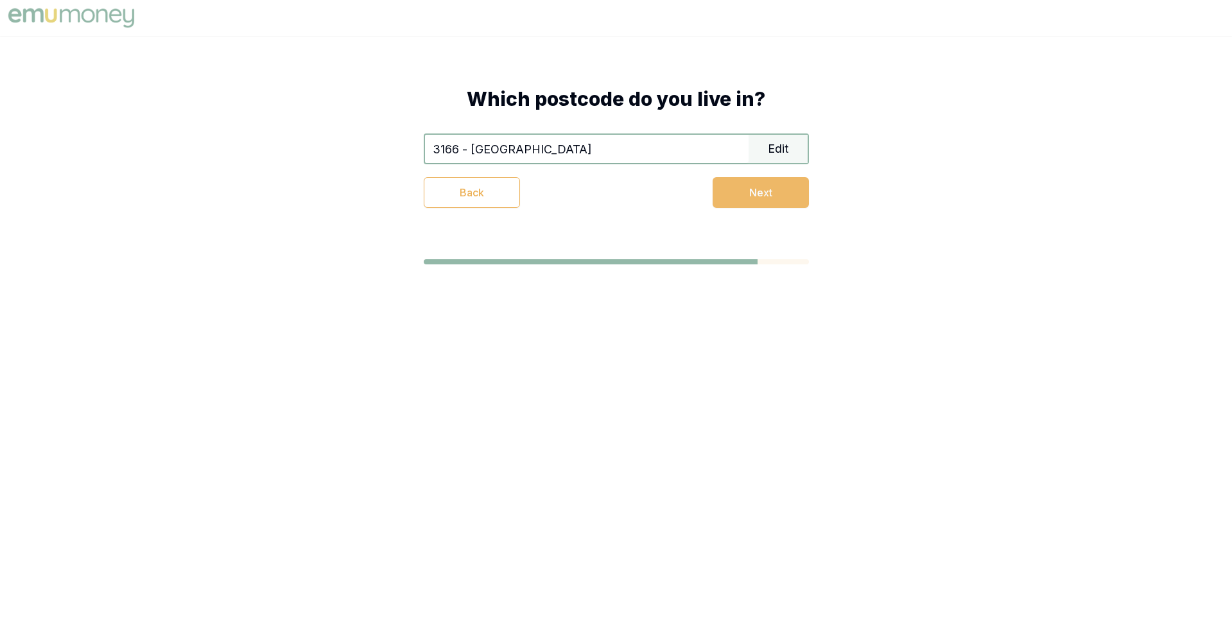
click at [738, 192] on button "Next" at bounding box center [760, 192] width 96 height 31
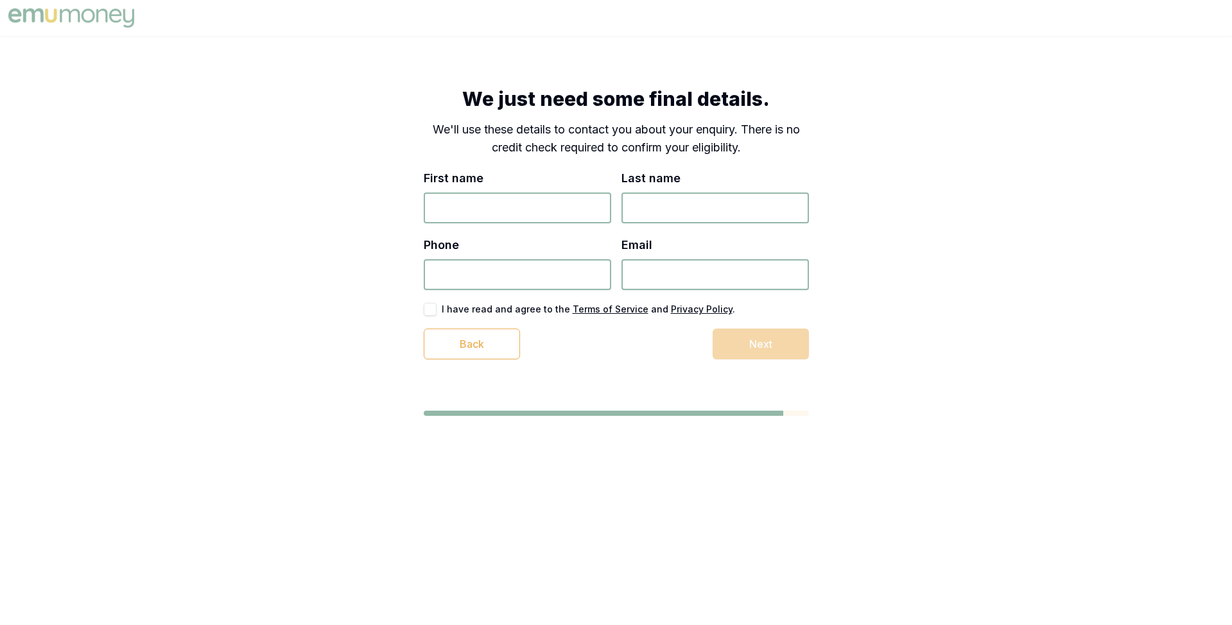
click at [512, 204] on input "First name" at bounding box center [517, 208] width 187 height 31
type input "Matt"
type input "Test"
type input "7836 236 226"
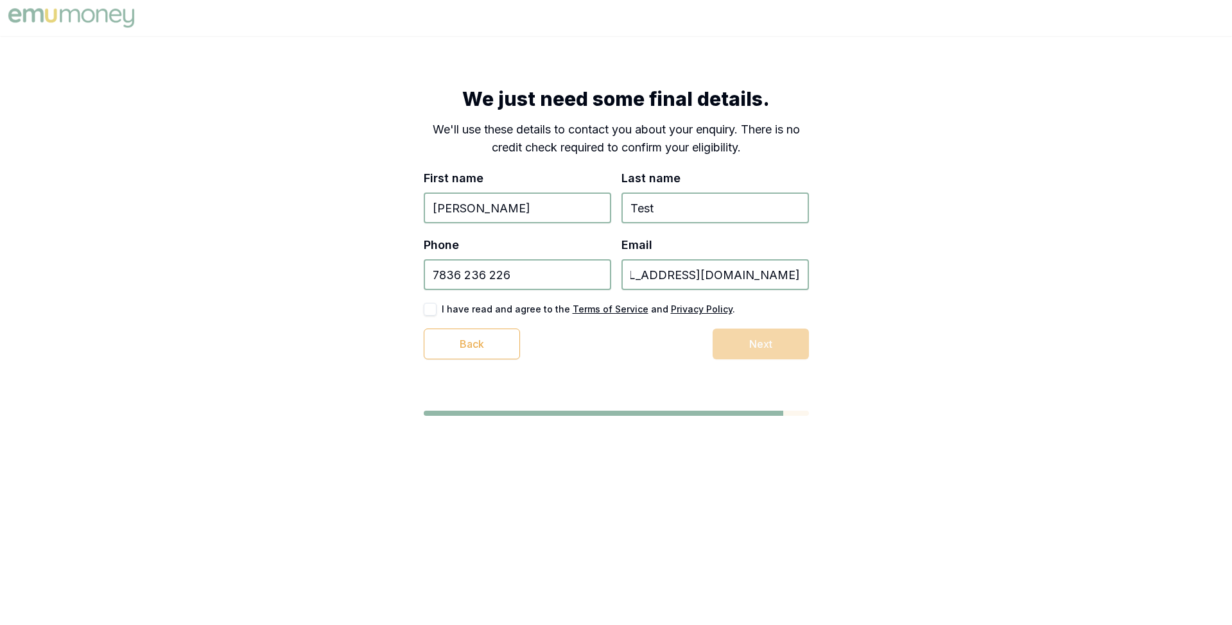
type input "test_1+478349768936733@emumoney.com.au"
click at [433, 309] on button "button" at bounding box center [430, 309] width 13 height 13
click at [752, 347] on button "Next" at bounding box center [760, 344] width 96 height 31
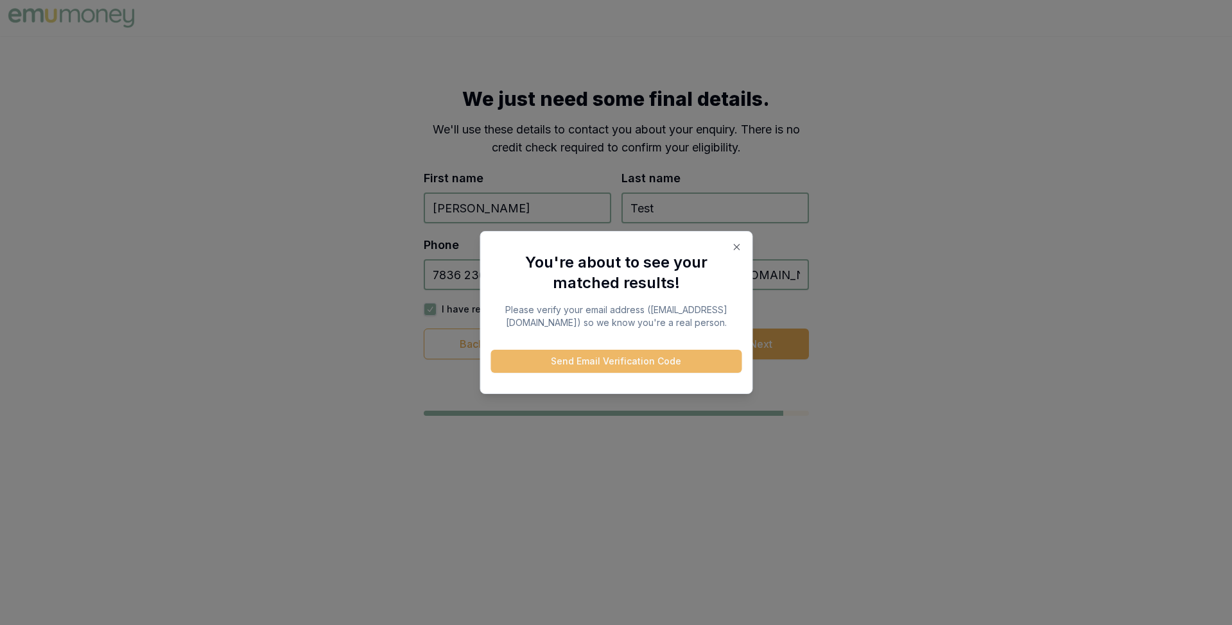
click at [646, 362] on button "Send Email Verification Code" at bounding box center [615, 361] width 251 height 23
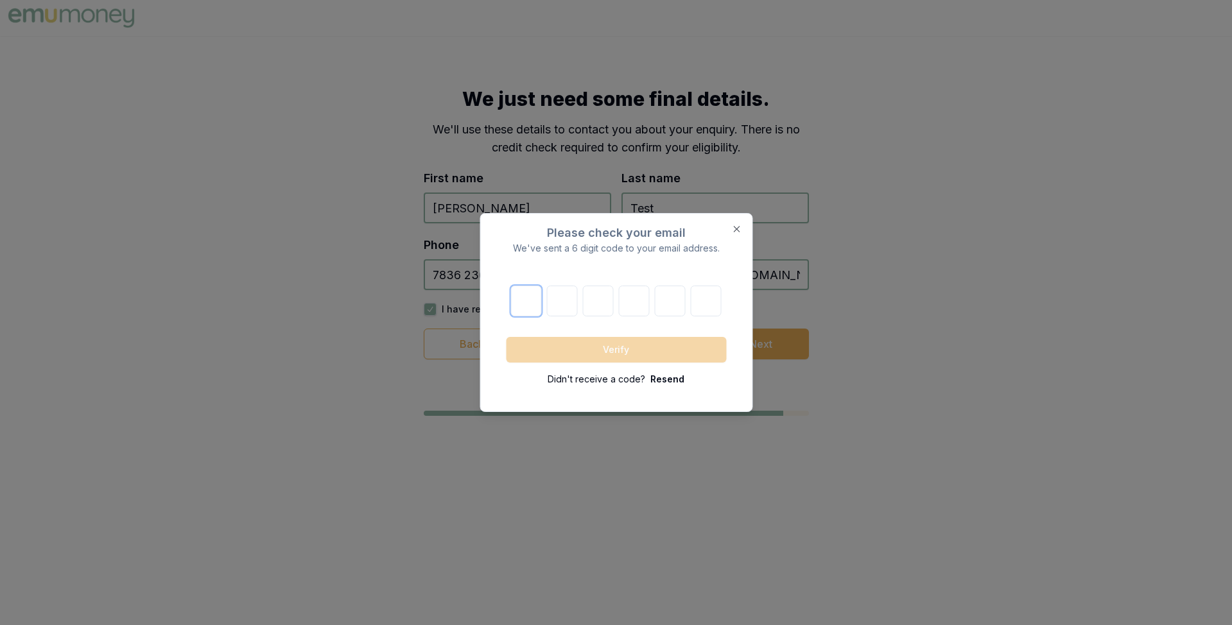
click at [519, 301] on input "text" at bounding box center [526, 301] width 31 height 31
paste input "3"
type input "3"
type input "2"
type input "5"
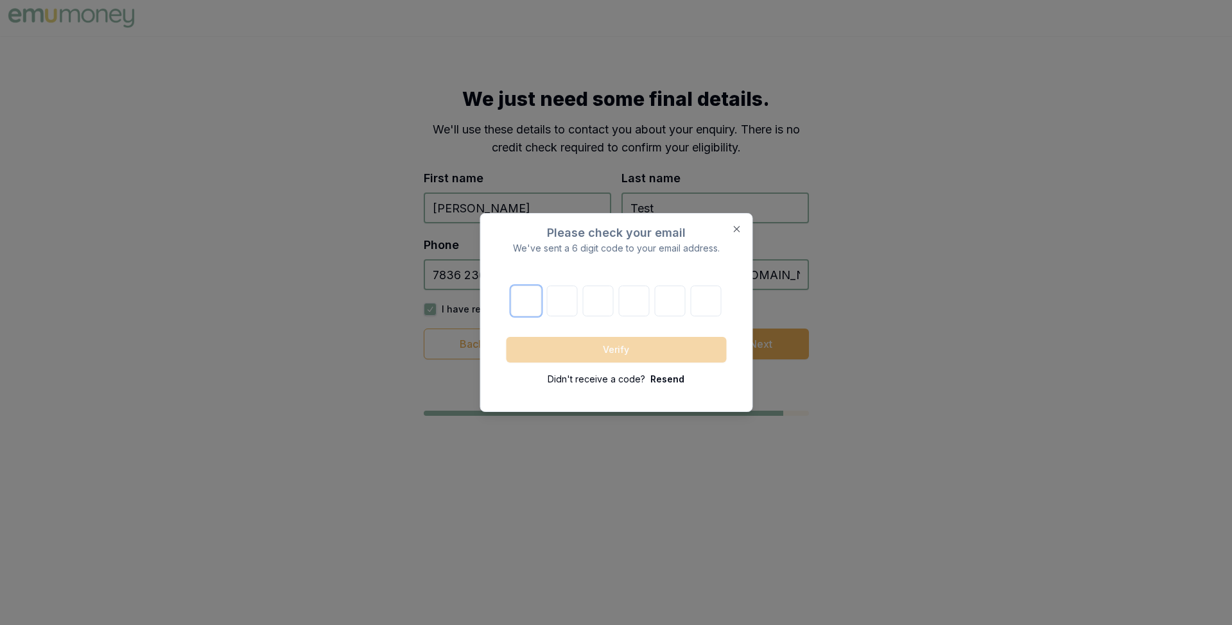
type input "1"
type input "6"
type input "7"
click at [597, 337] on button "Verify" at bounding box center [616, 350] width 220 height 26
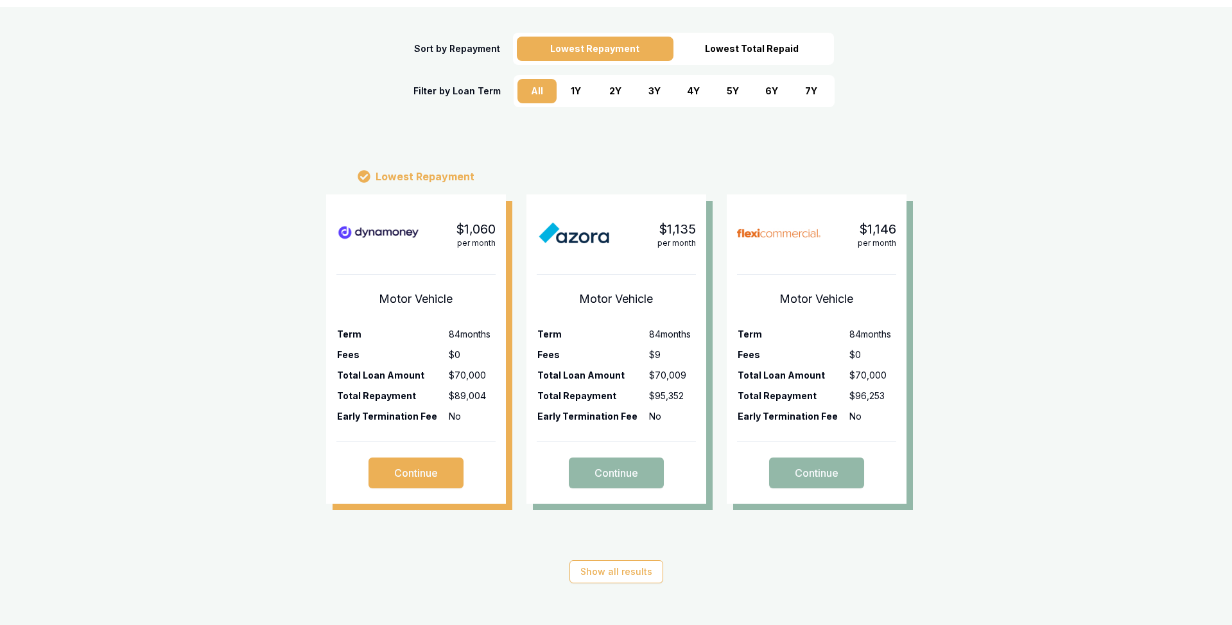
scroll to position [235, 0]
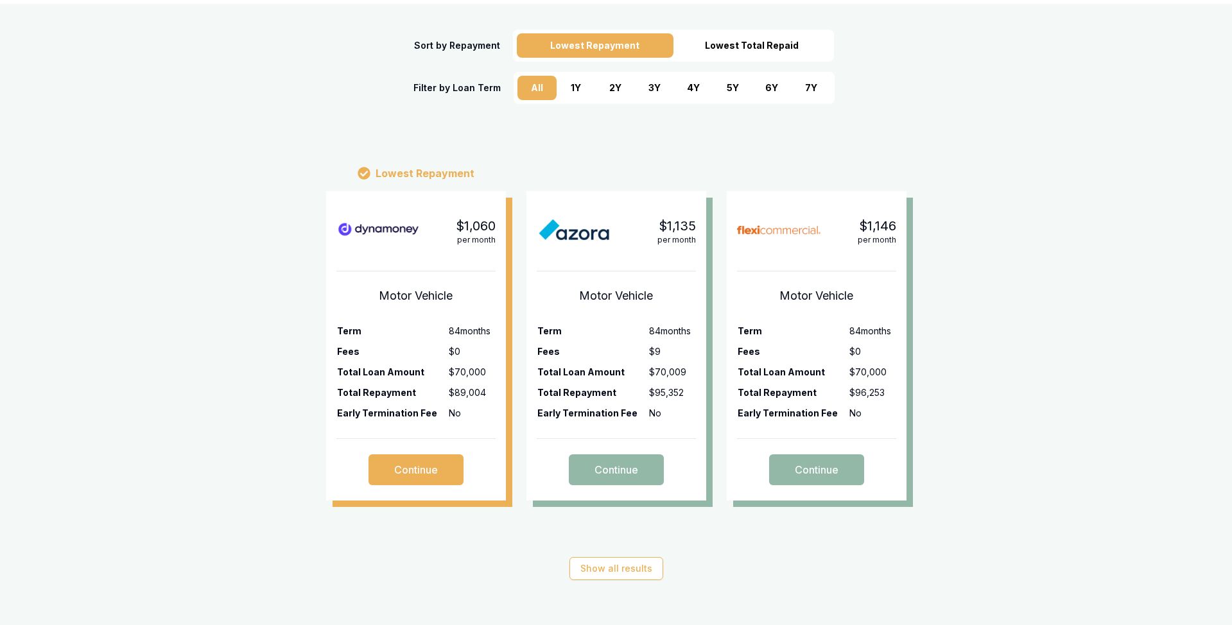
click at [732, 87] on div "5 Y" at bounding box center [732, 88] width 39 height 24
click at [692, 90] on div "4 Y" at bounding box center [693, 88] width 39 height 24
click at [646, 92] on div "3 Y" at bounding box center [654, 88] width 39 height 24
click at [764, 90] on div "6 Y" at bounding box center [771, 88] width 39 height 24
click at [732, 88] on div "5 Y" at bounding box center [732, 88] width 39 height 24
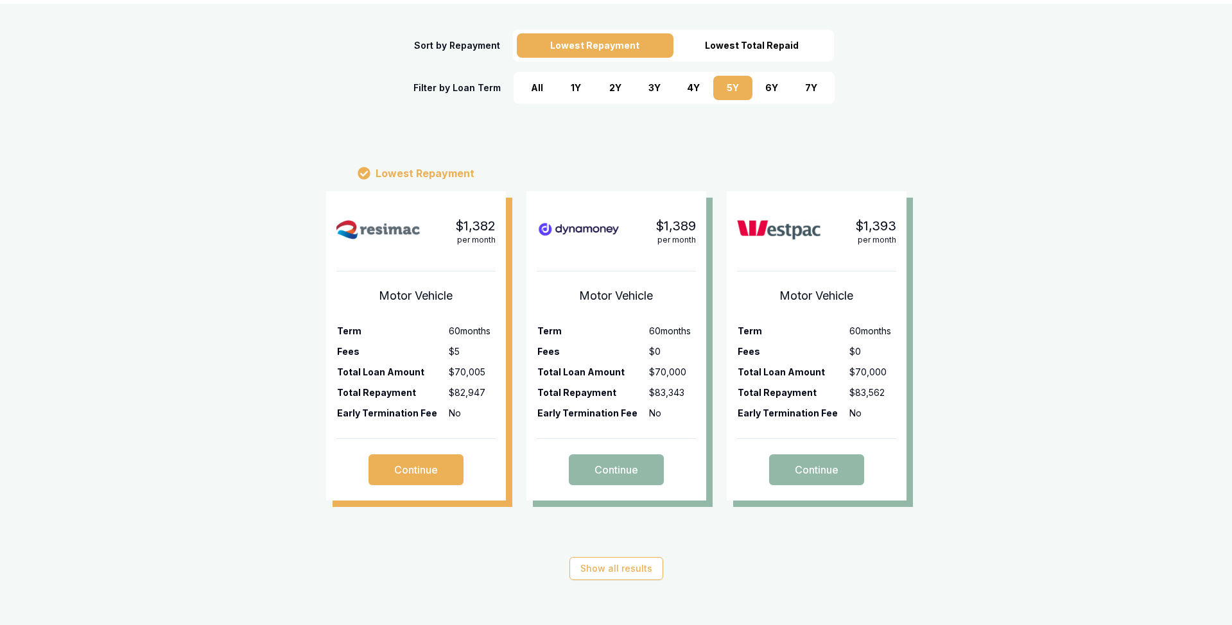
click at [767, 90] on div "6 Y" at bounding box center [771, 88] width 39 height 24
click at [801, 88] on div "7 Y" at bounding box center [810, 88] width 39 height 24
click at [771, 88] on div "6 Y" at bounding box center [771, 88] width 39 height 24
click at [806, 89] on div "7 Y" at bounding box center [810, 88] width 39 height 24
click at [148, 175] on div "Lowest Repayment $1,060 per month Motor Vehicle Term 84 months Fees $0 Total Lo…" at bounding box center [616, 328] width 1232 height 397
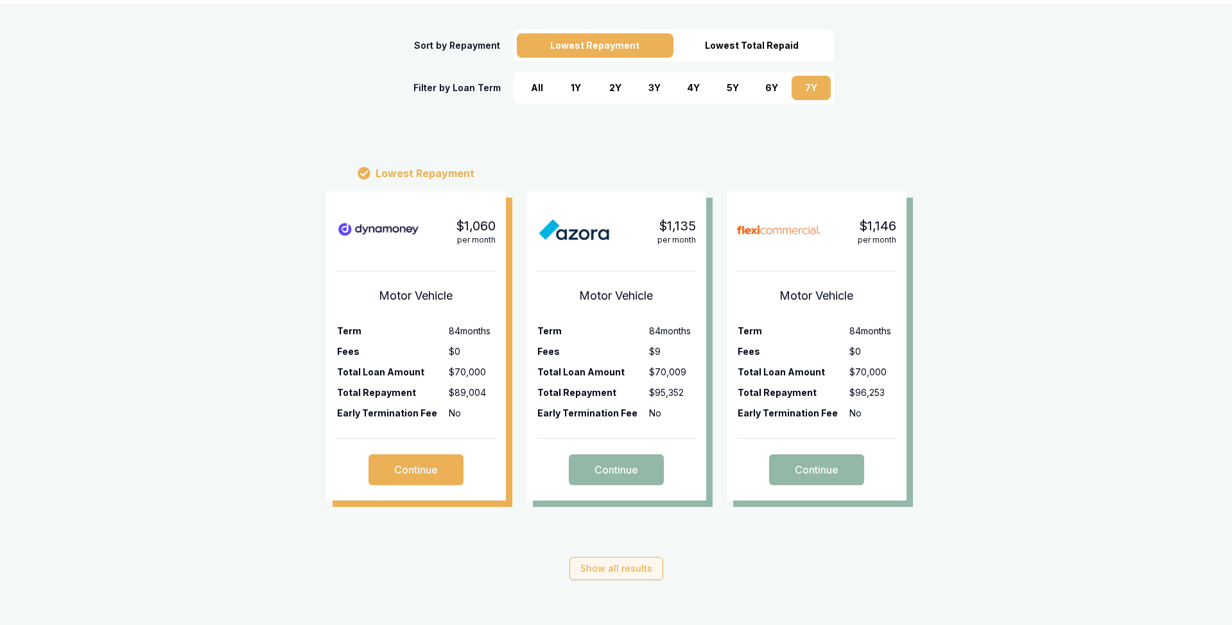
scroll to position [344, 0]
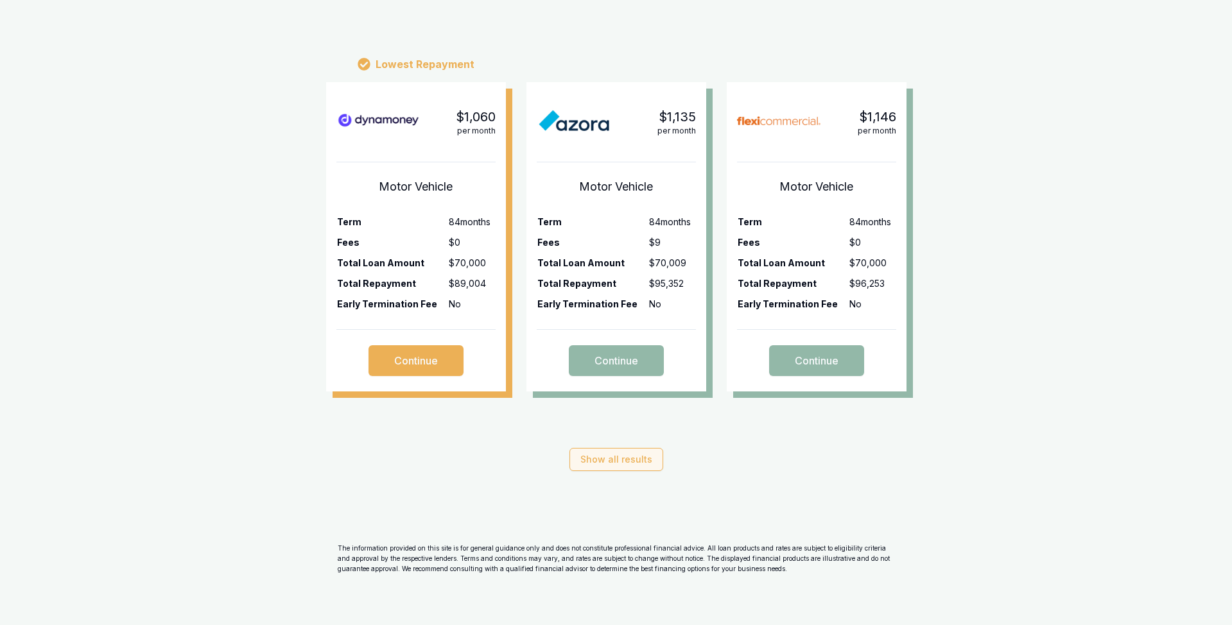
click at [615, 461] on button "Show all results" at bounding box center [616, 459] width 94 height 23
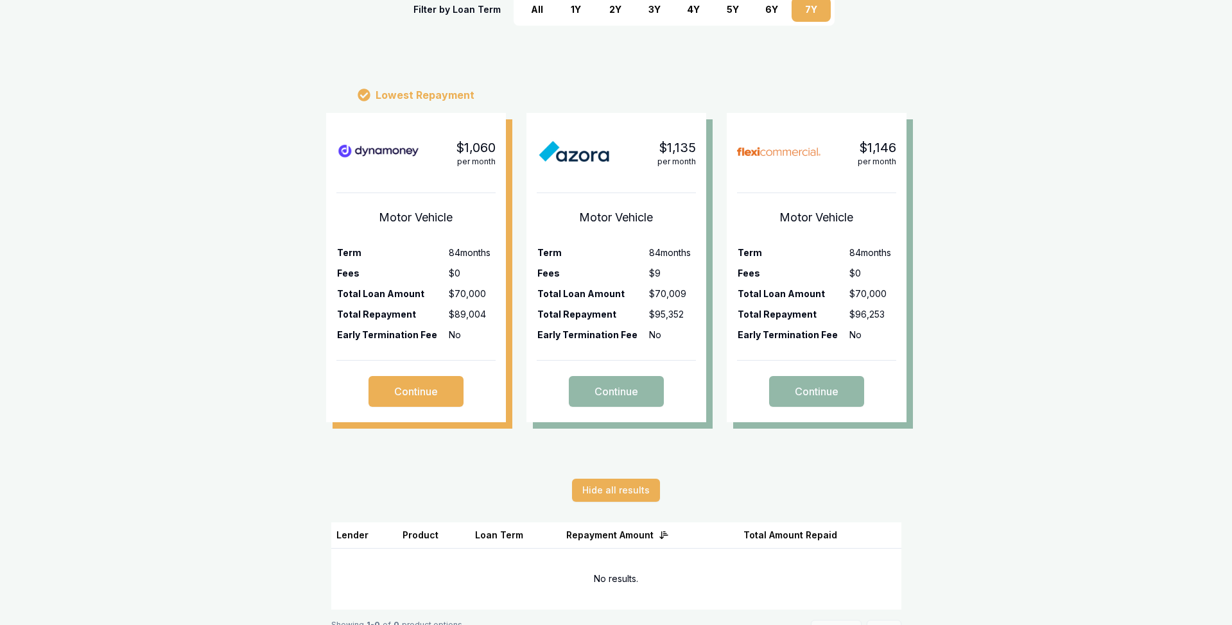
scroll to position [274, 0]
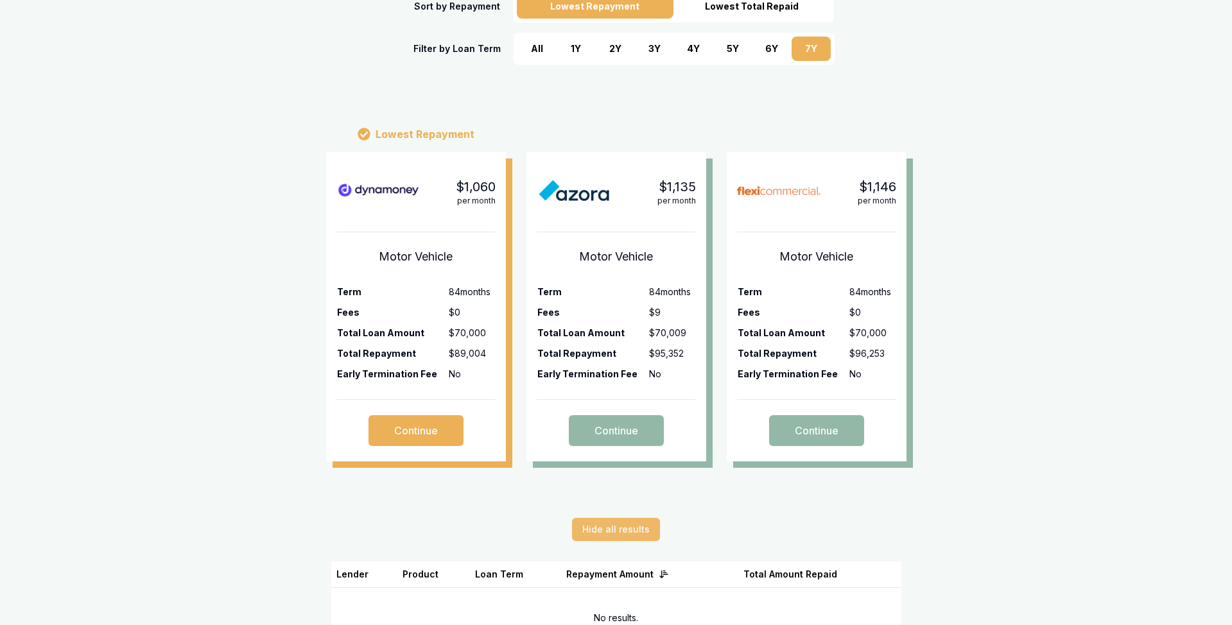
click at [609, 528] on button "Hide all results" at bounding box center [616, 529] width 88 height 23
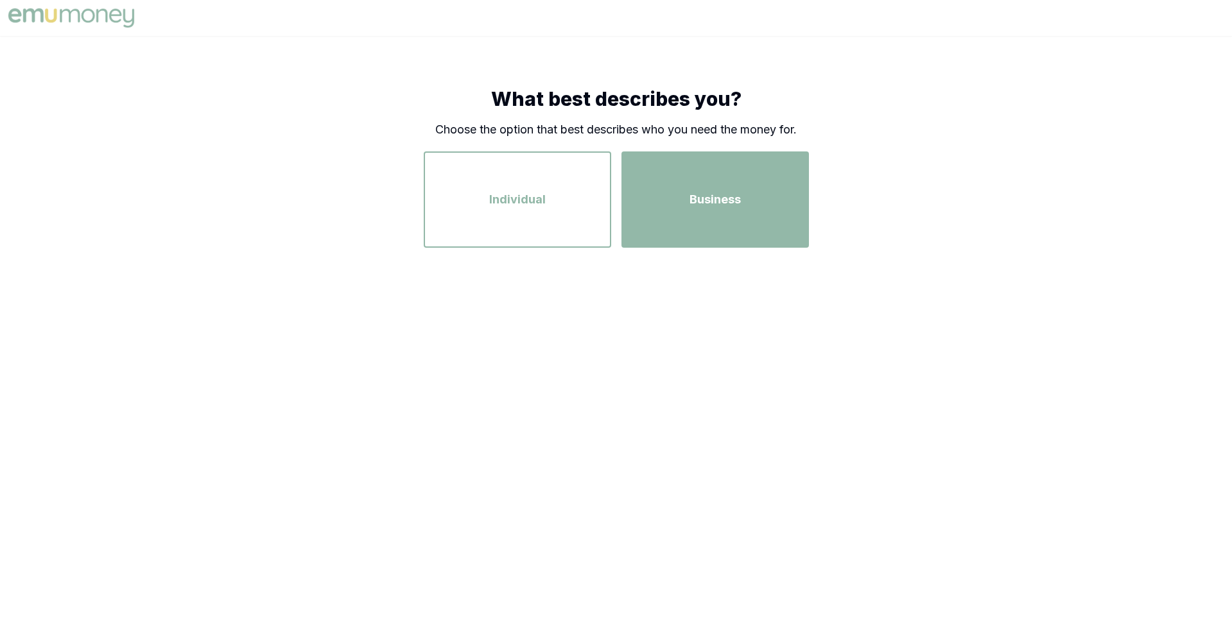
click at [663, 193] on div "Business" at bounding box center [715, 199] width 164 height 73
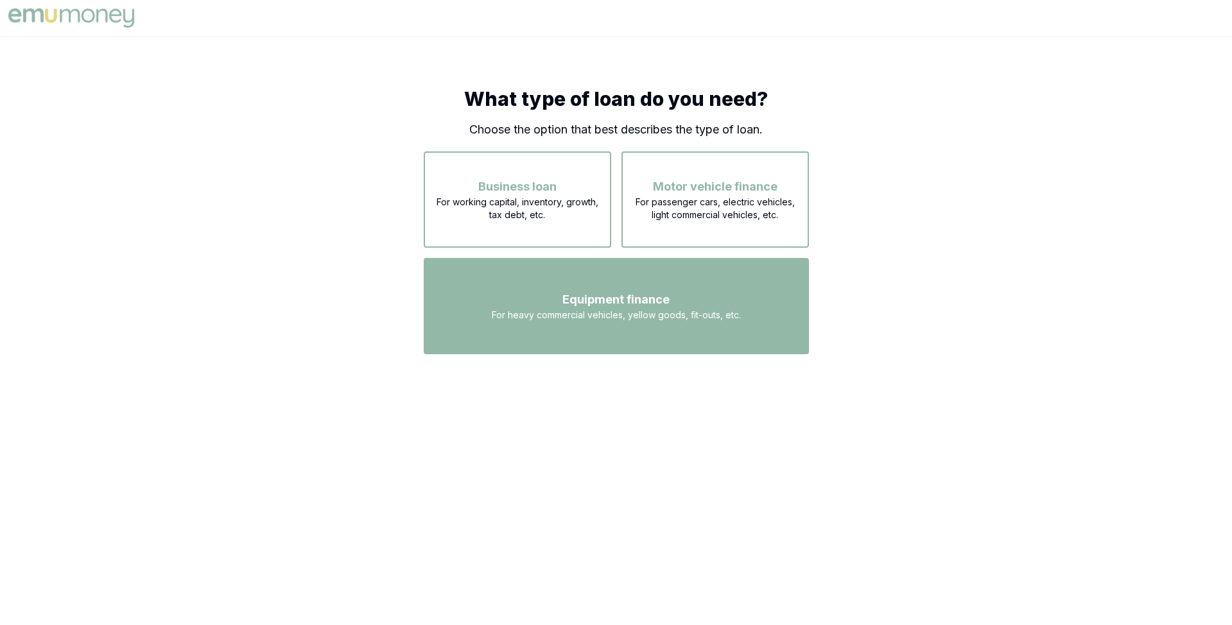
click at [639, 291] on span "Equipment finance" at bounding box center [615, 300] width 107 height 18
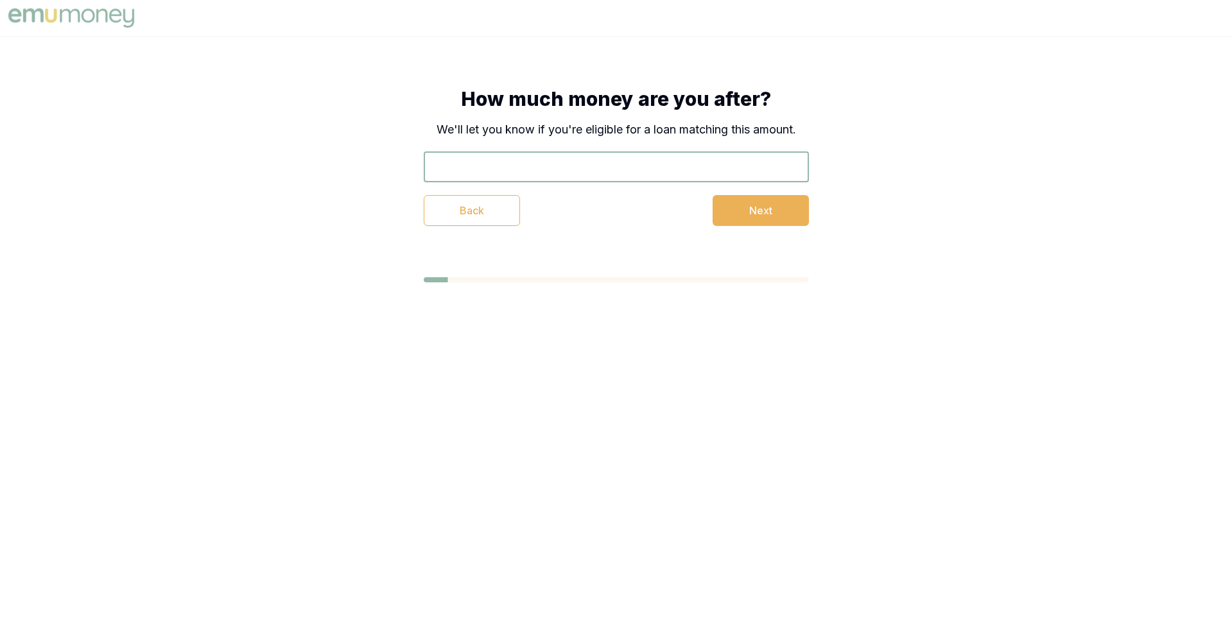
click at [594, 175] on input "text" at bounding box center [616, 166] width 385 height 31
type input "$50,000"
click at [743, 212] on button "Next" at bounding box center [760, 210] width 96 height 31
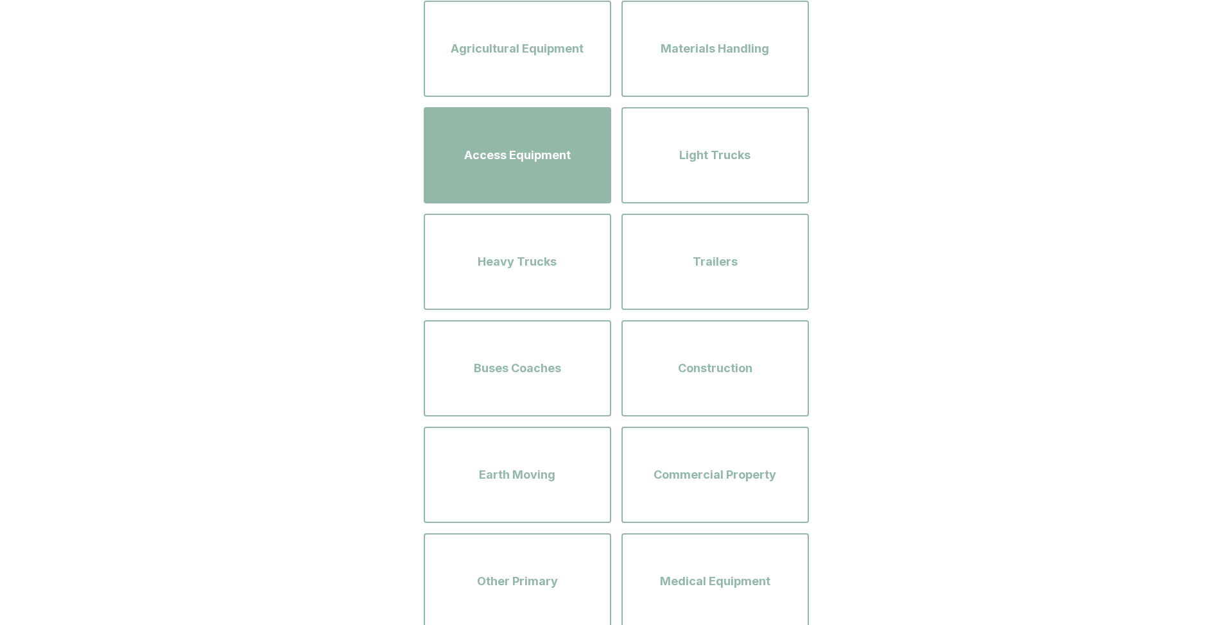
scroll to position [292, 0]
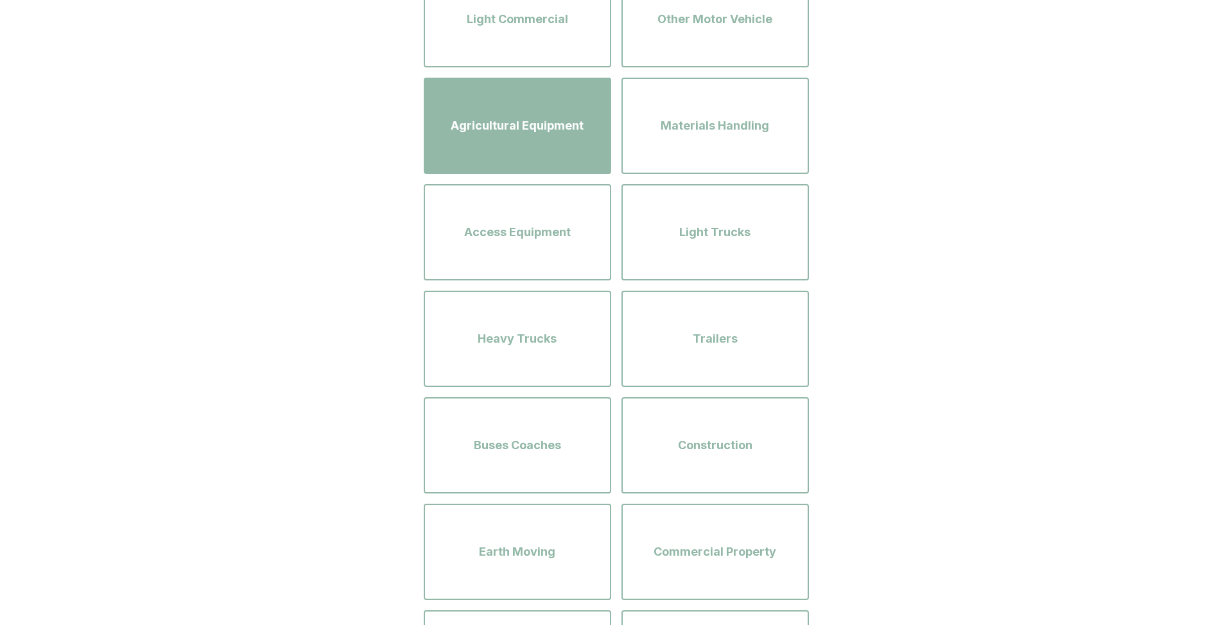
click at [542, 139] on div "Agricultural Equipment" at bounding box center [517, 125] width 164 height 73
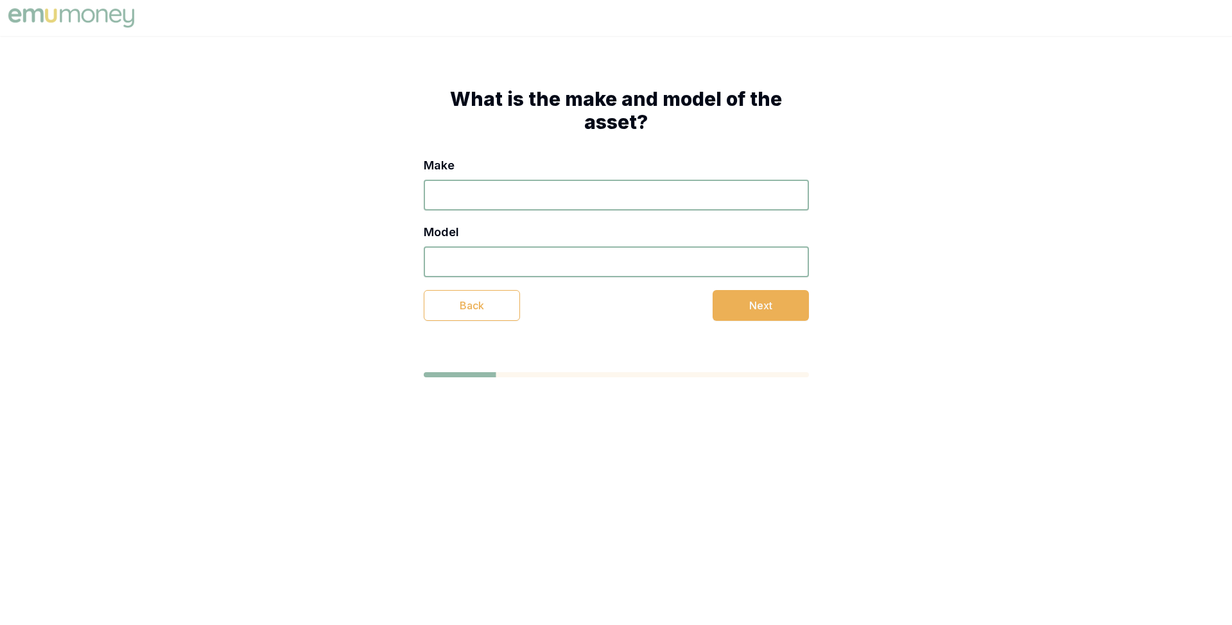
click at [549, 191] on input "Make" at bounding box center [616, 195] width 385 height 31
type input "sss"
click at [576, 267] on input "Model" at bounding box center [616, 261] width 385 height 31
type input "sss"
click at [773, 307] on button "Next" at bounding box center [760, 305] width 96 height 31
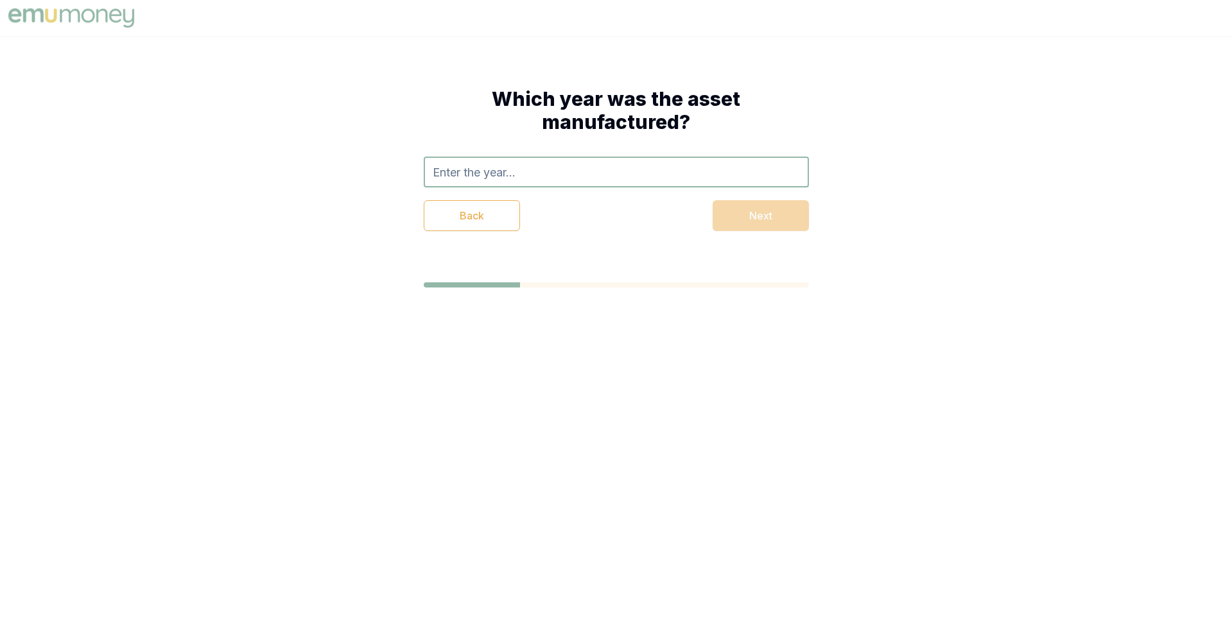
click at [617, 159] on input "text" at bounding box center [616, 172] width 385 height 31
click at [615, 183] on input "2025" at bounding box center [616, 172] width 385 height 31
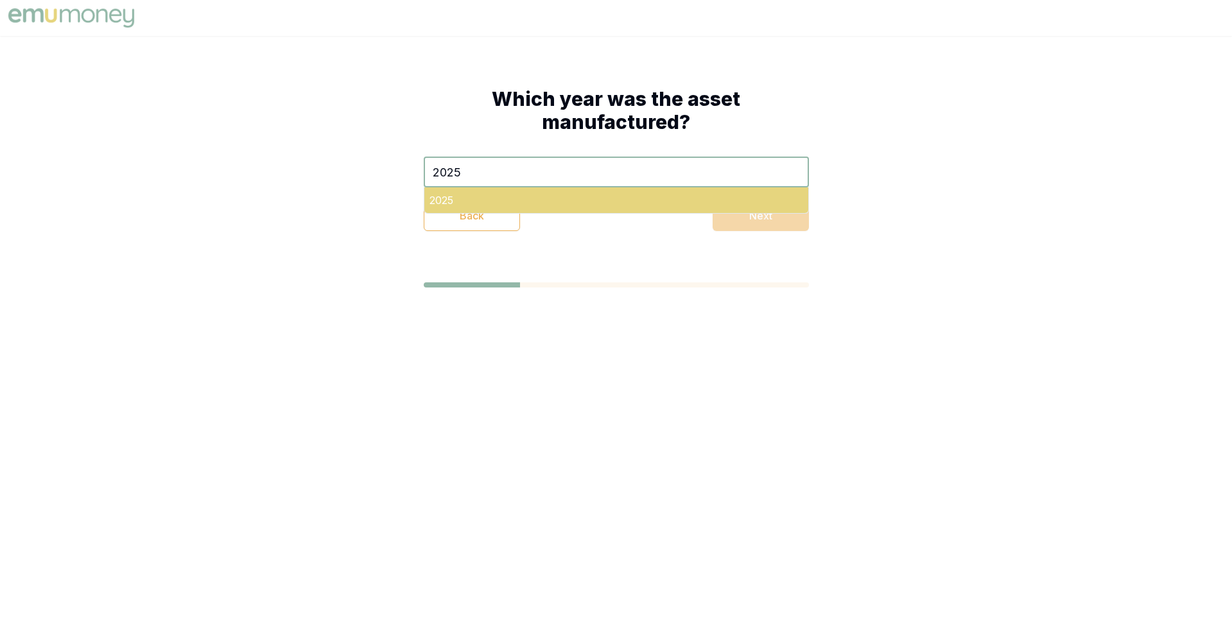
type input "2025"
click at [616, 200] on div "2025" at bounding box center [616, 200] width 384 height 26
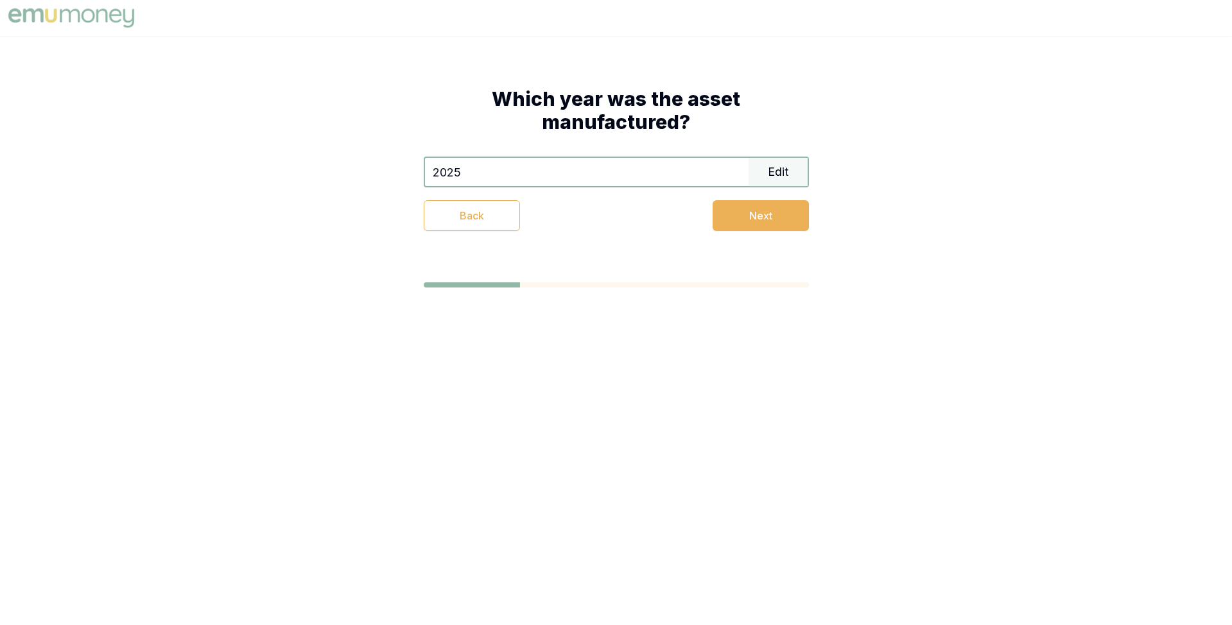
click at [710, 212] on div "Back Next" at bounding box center [616, 215] width 385 height 31
click at [718, 212] on button "Next" at bounding box center [760, 215] width 96 height 31
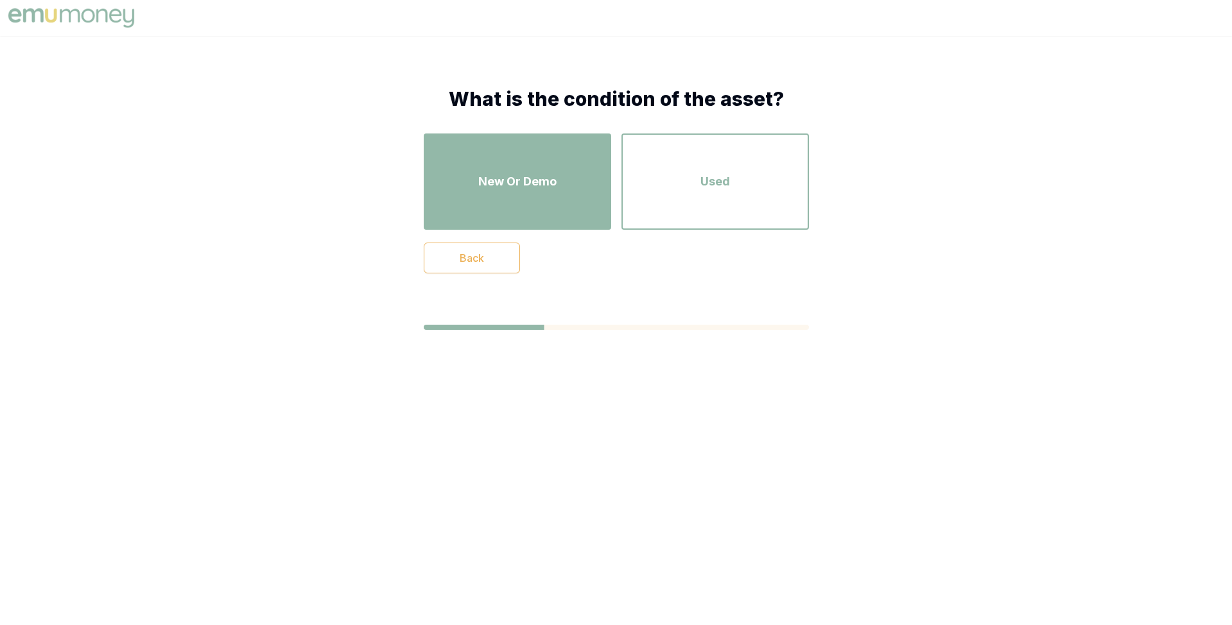
click at [583, 183] on div "New Or Demo" at bounding box center [517, 181] width 164 height 73
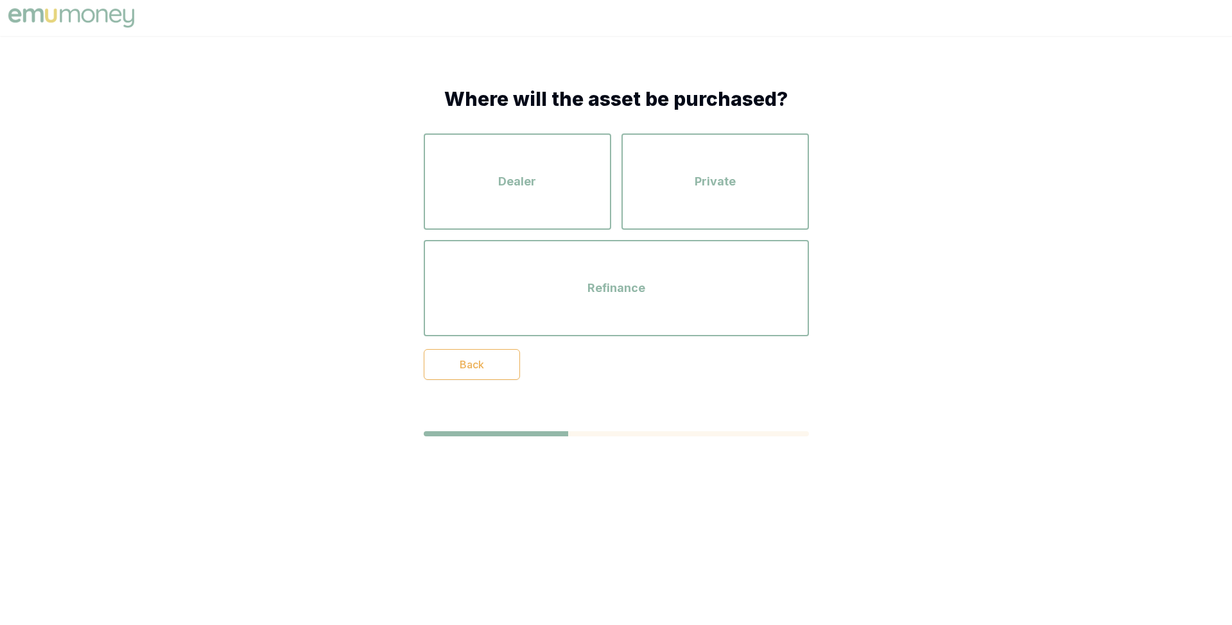
click at [583, 183] on div "Dealer" at bounding box center [517, 181] width 164 height 73
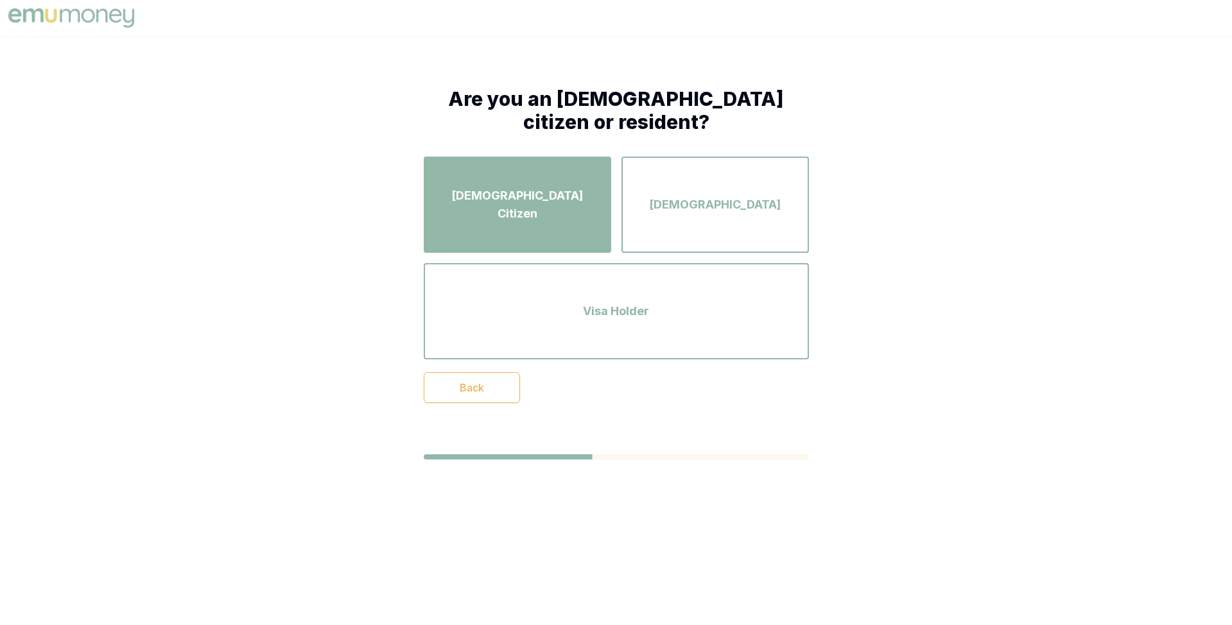
click at [561, 178] on div "Australian Citizen" at bounding box center [517, 204] width 164 height 73
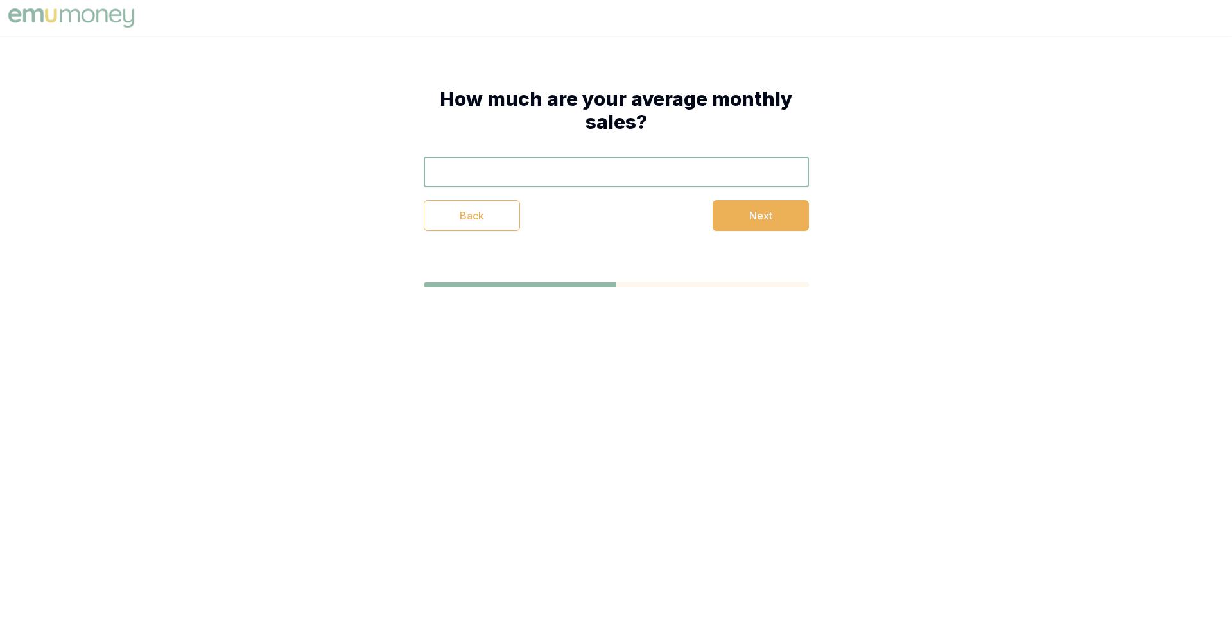
click at [555, 189] on div "Back Next" at bounding box center [616, 194] width 385 height 74
click at [560, 181] on input "text" at bounding box center [616, 172] width 385 height 31
type input "$120,000"
click at [731, 219] on button "Next" at bounding box center [760, 215] width 96 height 31
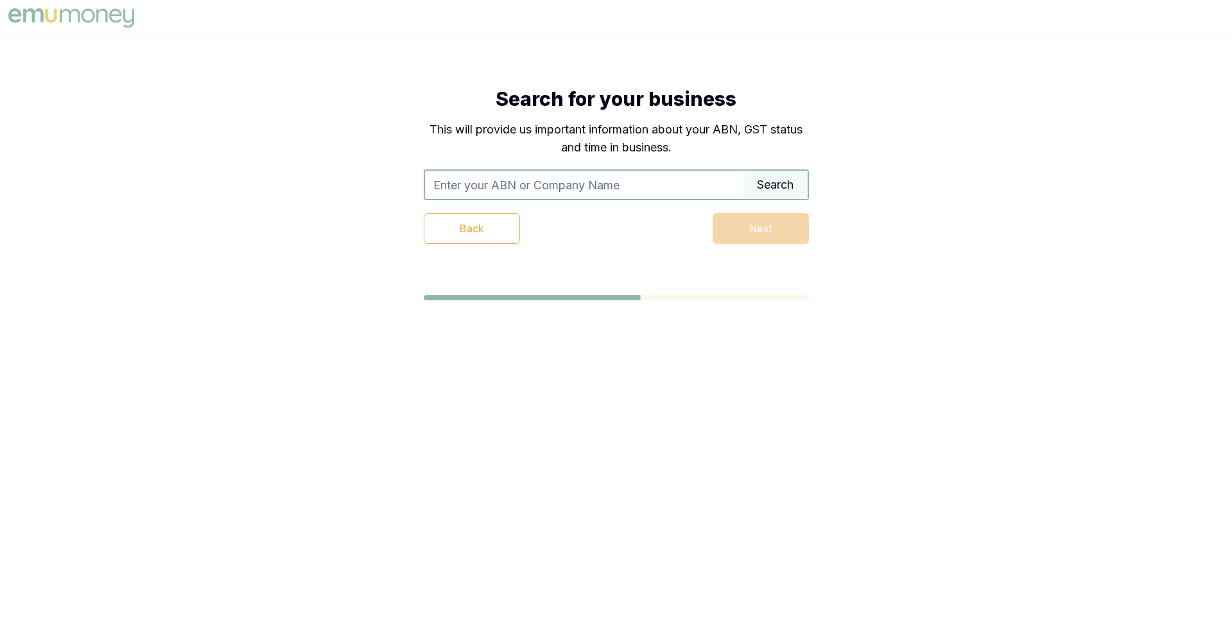
click at [662, 193] on input "text" at bounding box center [584, 185] width 318 height 28
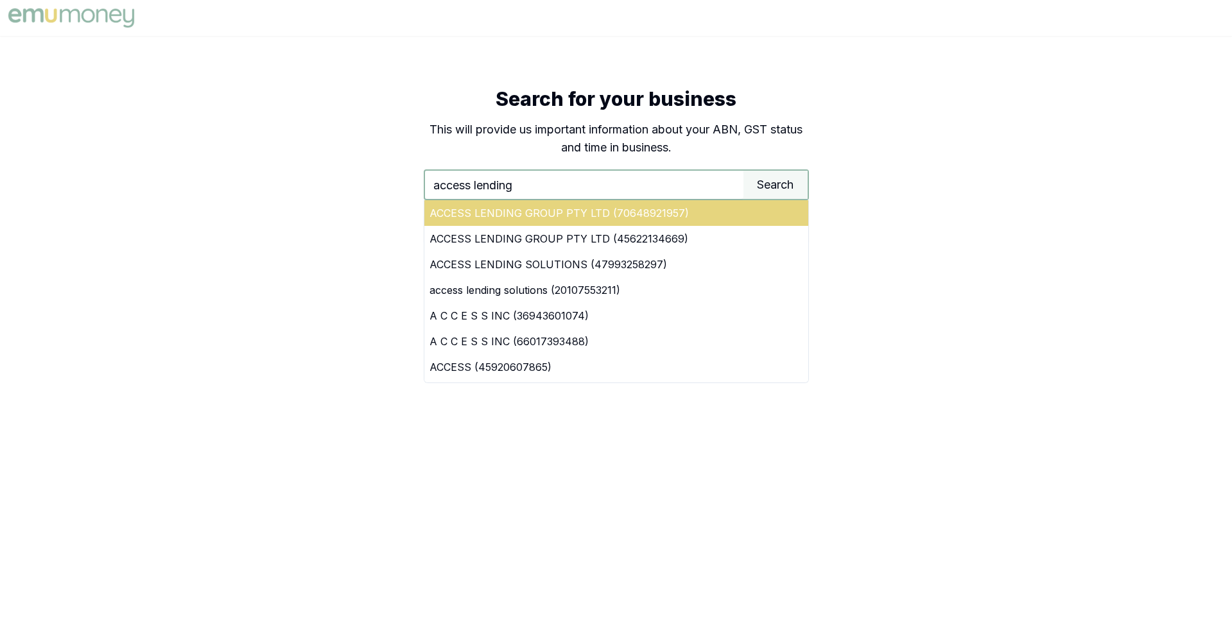
type input "access lending"
click at [691, 210] on div "ACCESS LENDING GROUP PTY LTD (70648921957)" at bounding box center [616, 213] width 384 height 26
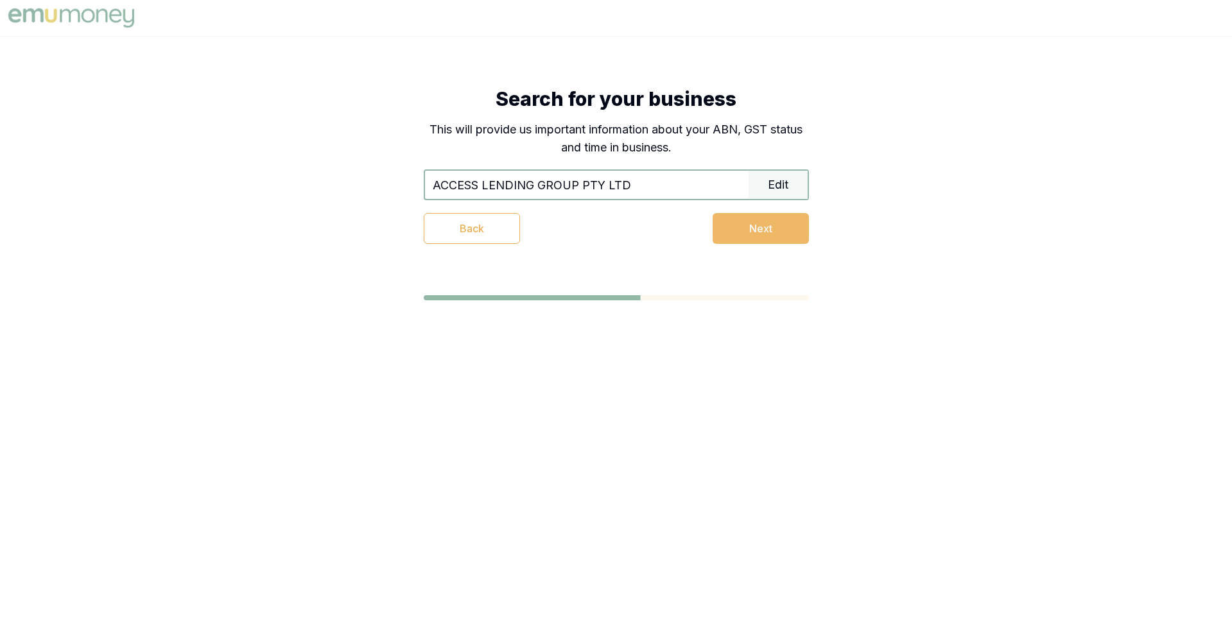
click at [737, 226] on button "Next" at bounding box center [760, 228] width 96 height 31
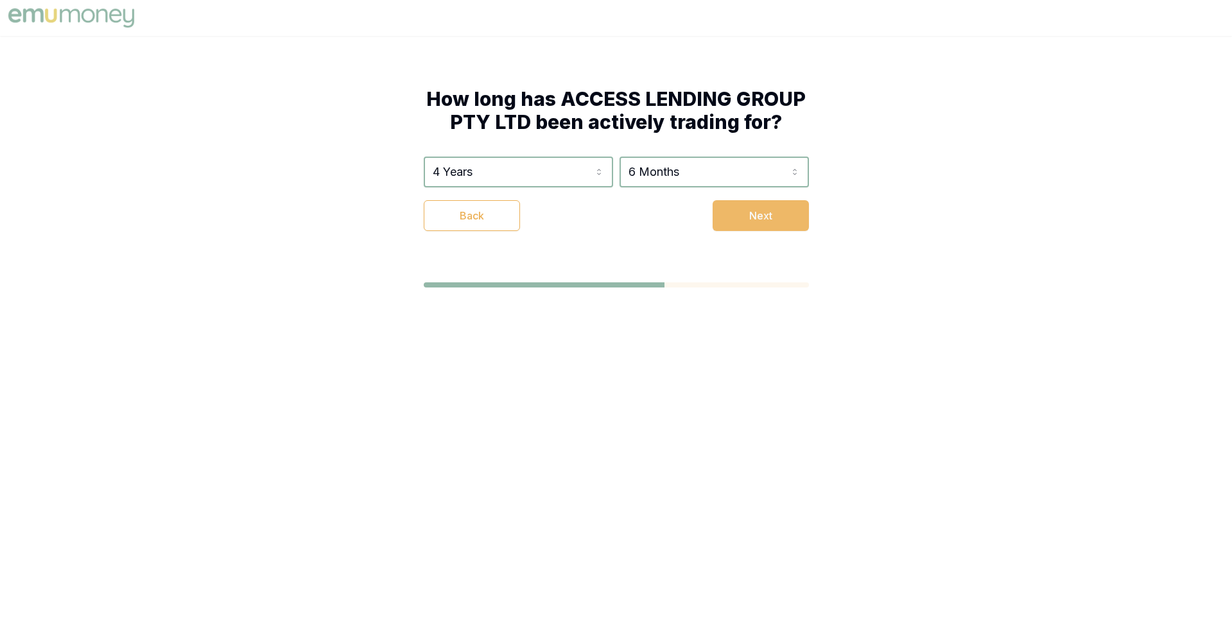
click at [743, 225] on button "Next" at bounding box center [760, 215] width 96 height 31
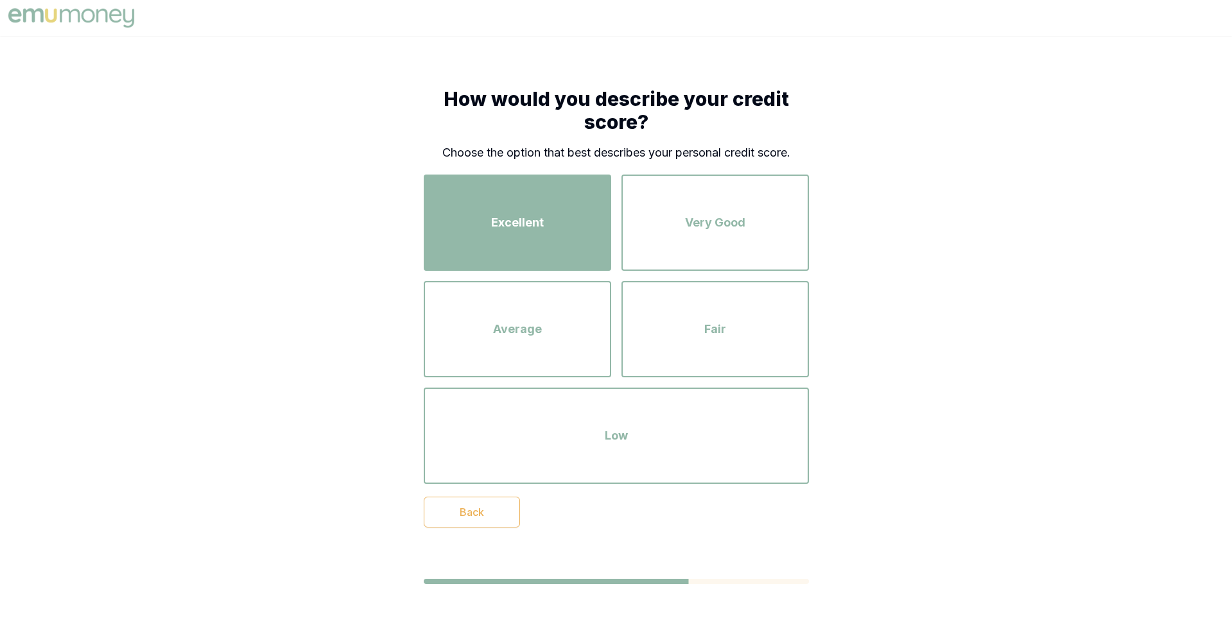
click at [543, 232] on div "Excellent" at bounding box center [517, 222] width 164 height 73
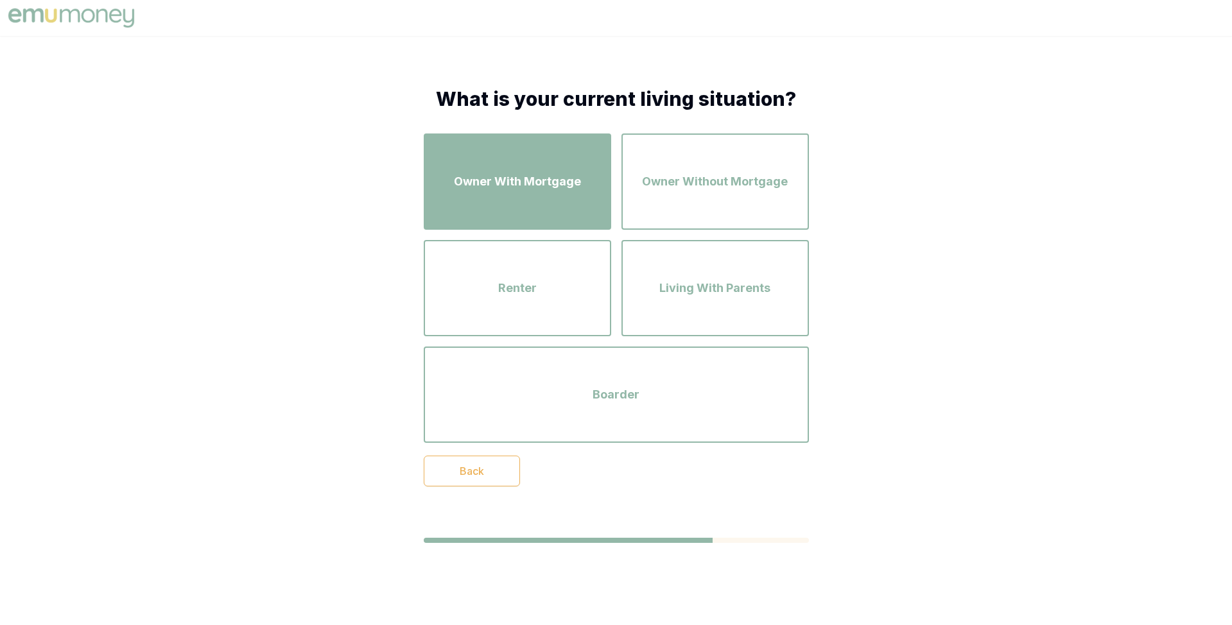
click at [534, 210] on div "Owner With Mortgage" at bounding box center [517, 181] width 164 height 73
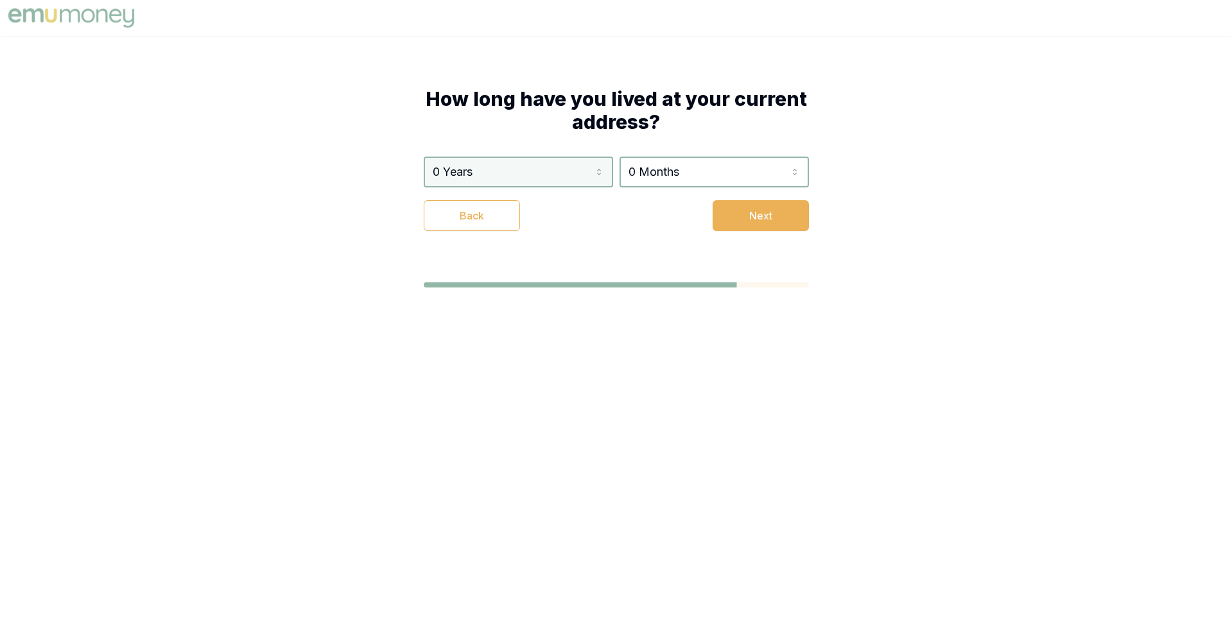
click at [539, 173] on html "How long have you lived at your current address? 0 Years 0 Years 1 Year 2 Years…" at bounding box center [616, 312] width 1232 height 625
select select "5"
click at [671, 170] on html "How long have you lived at your current address? 5 Years 0 Years 1 Year 2 Years…" at bounding box center [616, 312] width 1232 height 625
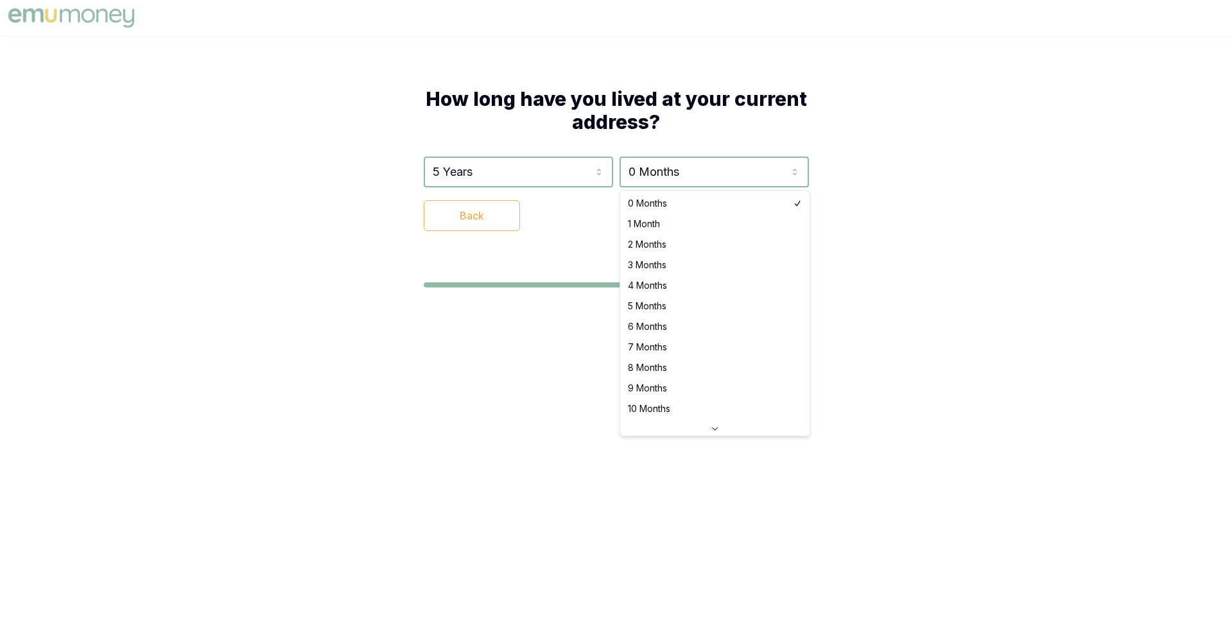
select select "4"
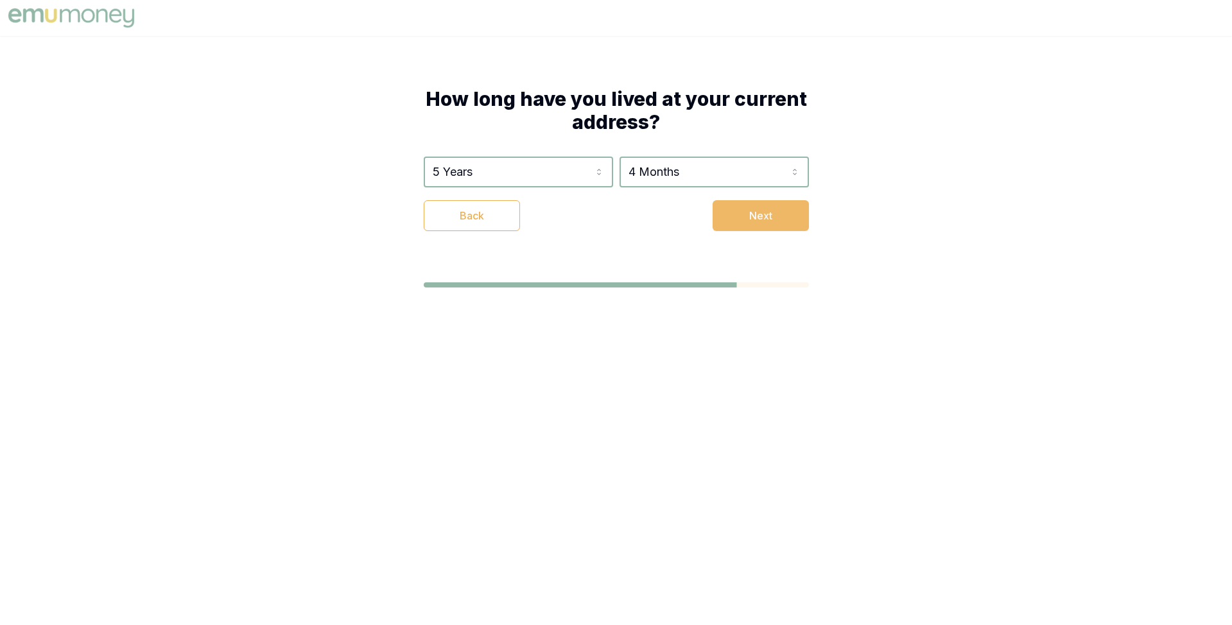
click at [750, 212] on button "Next" at bounding box center [760, 215] width 96 height 31
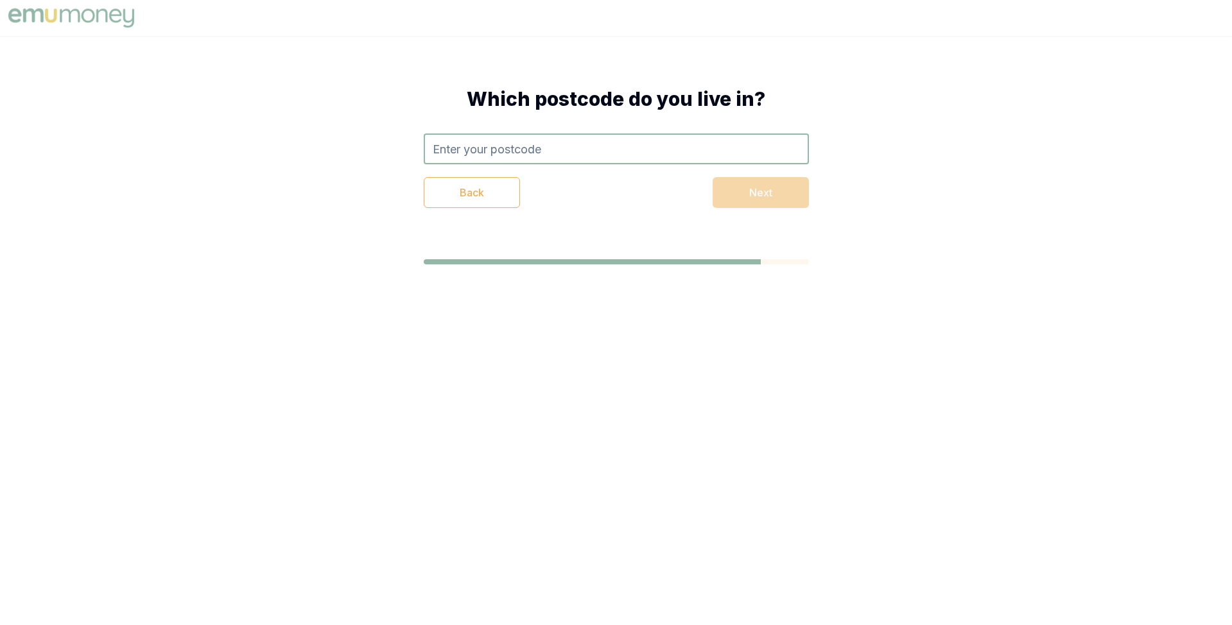
click at [598, 148] on input "text" at bounding box center [616, 148] width 385 height 31
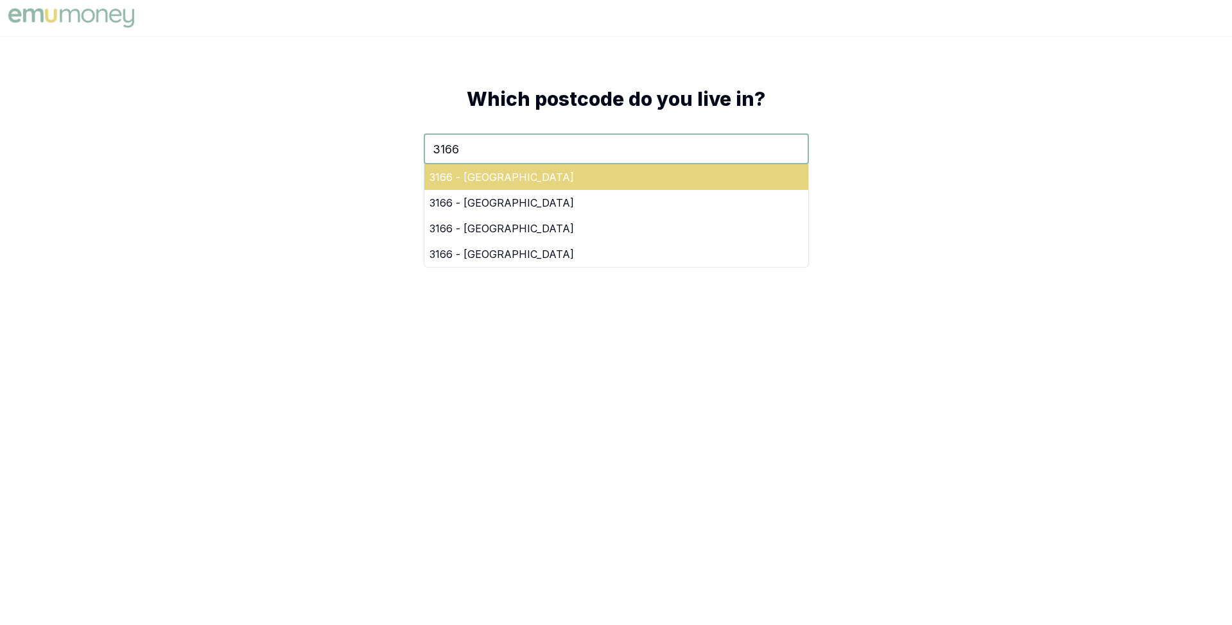
type input "3166"
click at [649, 185] on div "3166 - Oakleigh East" at bounding box center [616, 177] width 384 height 26
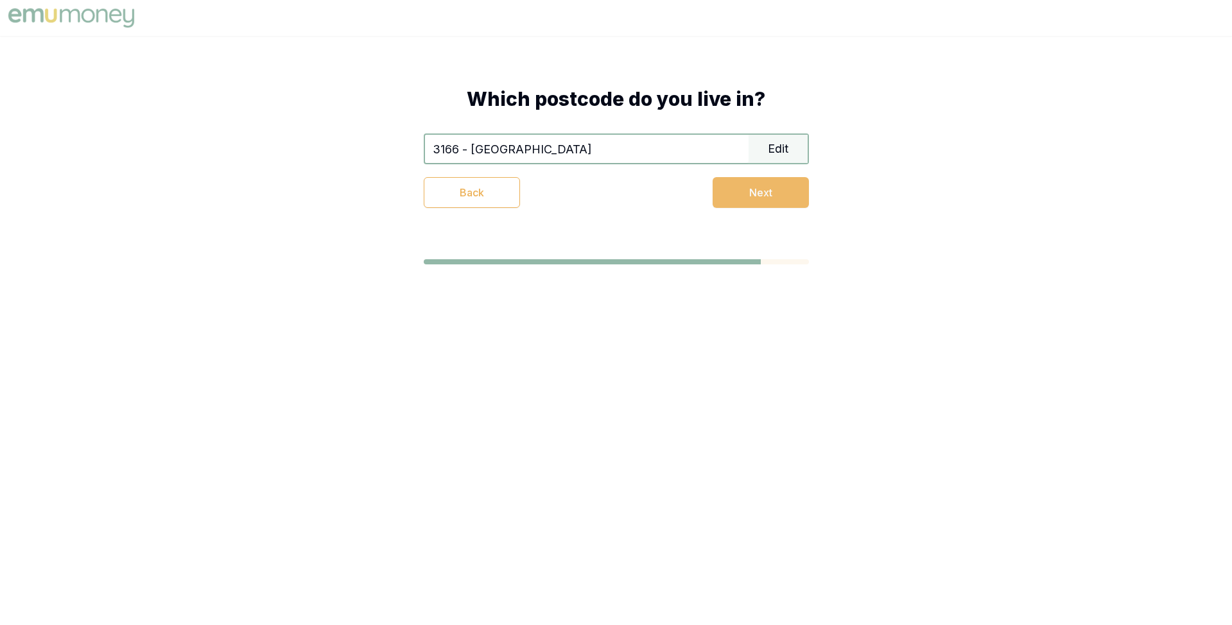
click at [739, 189] on button "Next" at bounding box center [760, 192] width 96 height 31
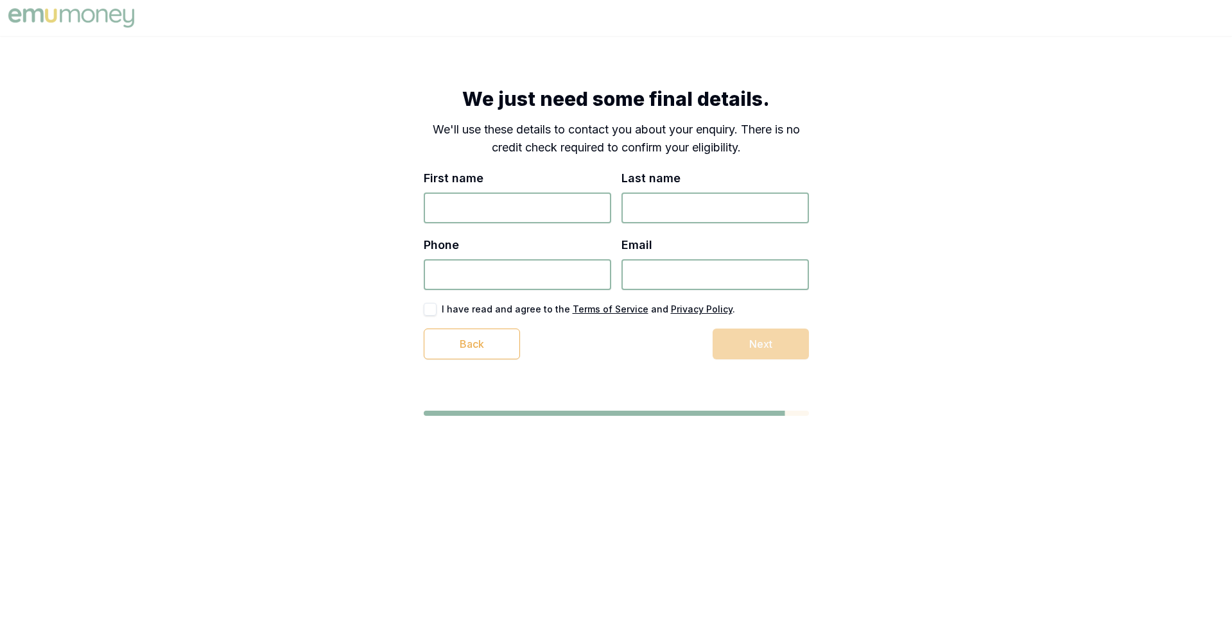
click at [560, 204] on input "First name" at bounding box center [517, 208] width 187 height 31
type input "Matt"
type input "Test"
type input "7849 393 822"
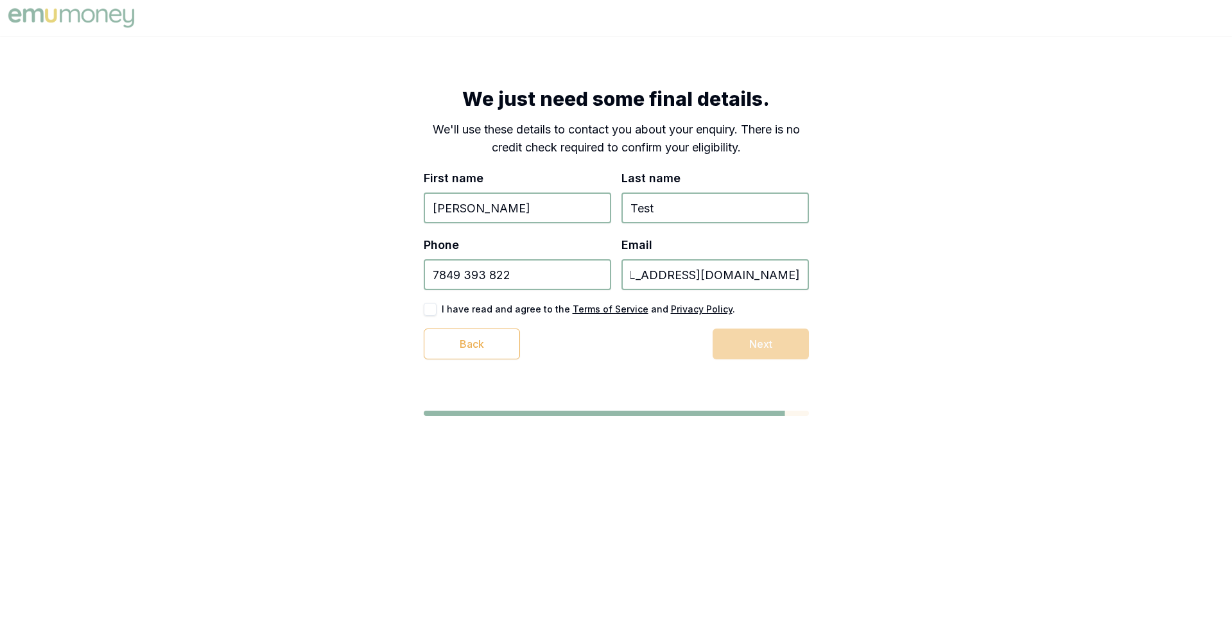
type input "test_1+47893789378953@emumoney.com.au"
click at [425, 309] on button "button" at bounding box center [430, 309] width 13 height 13
click at [773, 343] on button "Next" at bounding box center [760, 344] width 96 height 31
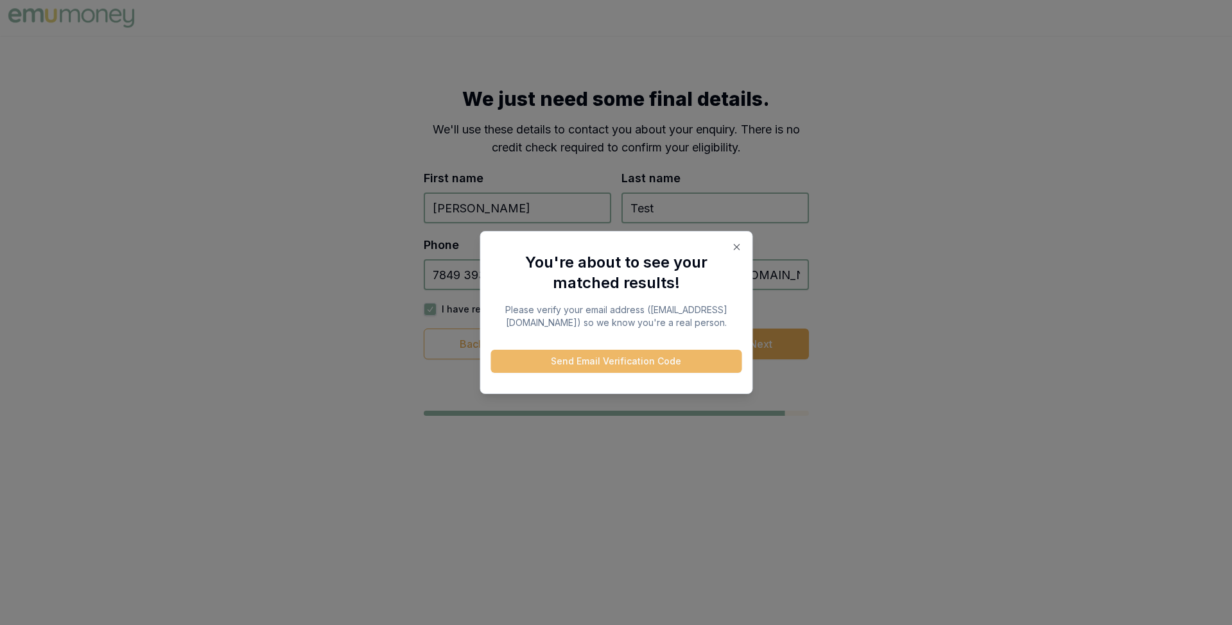
click at [612, 370] on button "Send Email Verification Code" at bounding box center [615, 361] width 251 height 23
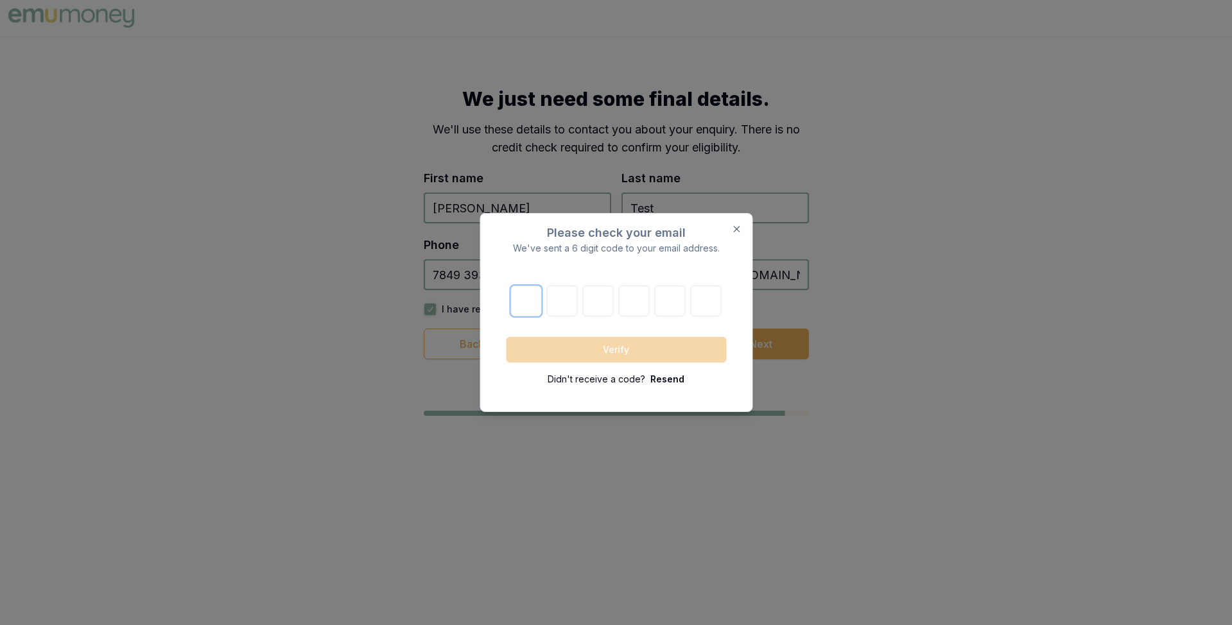
click at [533, 300] on input "text" at bounding box center [526, 301] width 31 height 31
paste input "1"
type input "1"
type input "2"
type input "0"
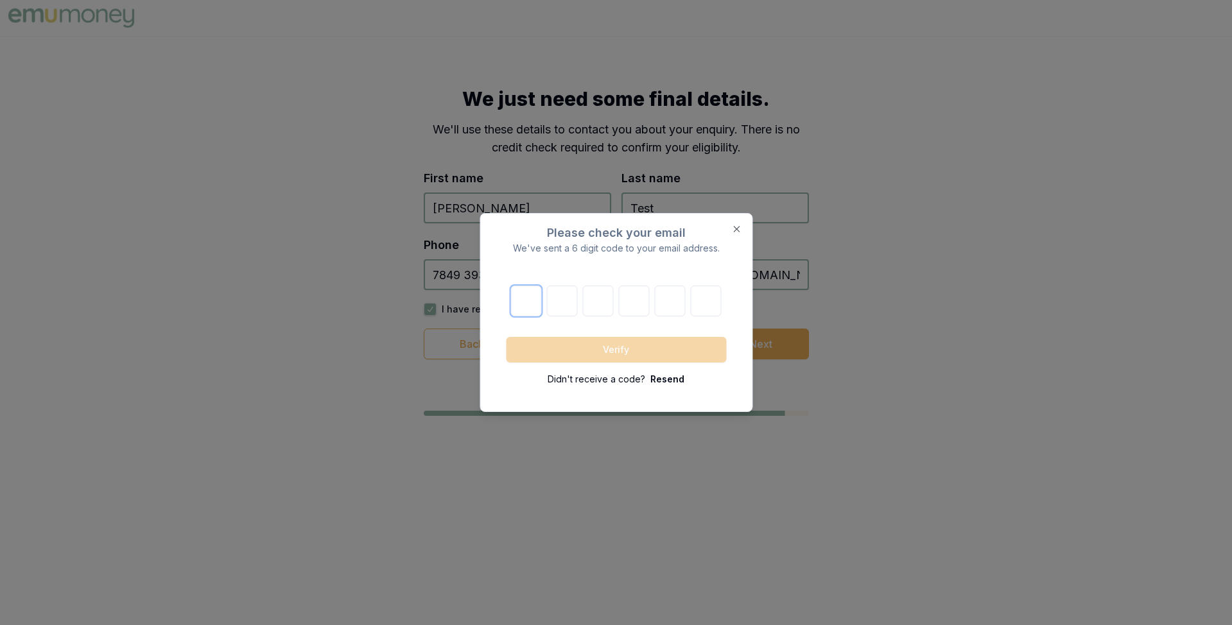
type input "5"
type input "3"
click at [608, 342] on button "Verify" at bounding box center [616, 350] width 220 height 26
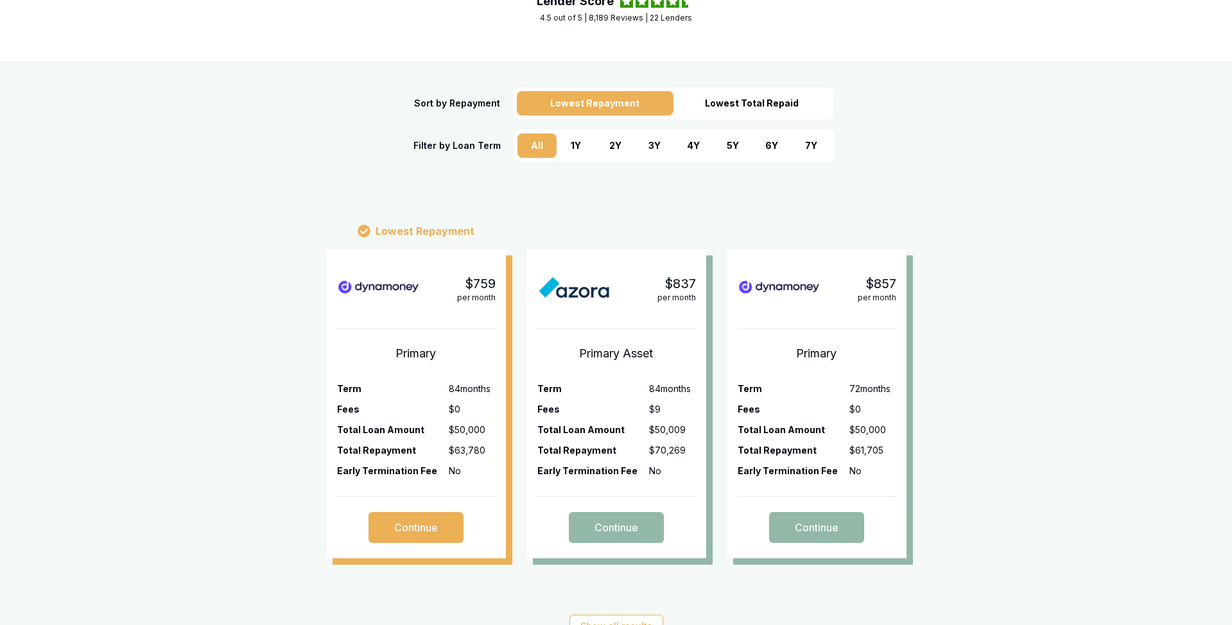
scroll to position [203, 0]
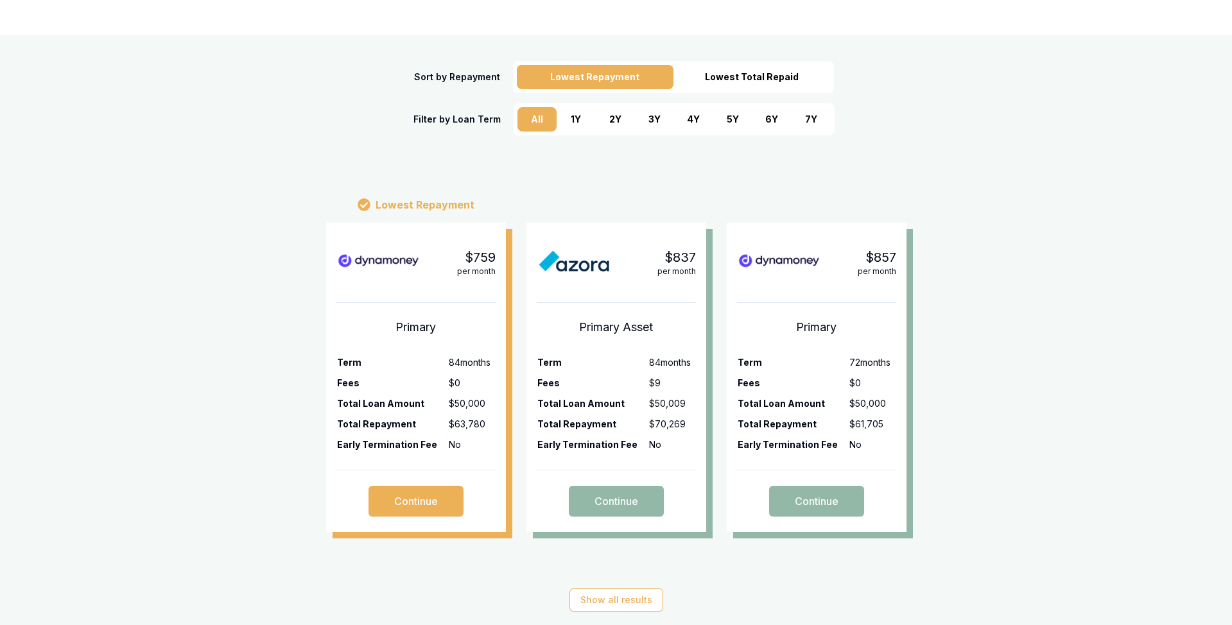
click at [734, 114] on div "5 Y" at bounding box center [732, 119] width 39 height 24
click at [764, 119] on div "6 Y" at bounding box center [771, 119] width 39 height 24
click at [700, 119] on div "4 Y" at bounding box center [693, 119] width 39 height 24
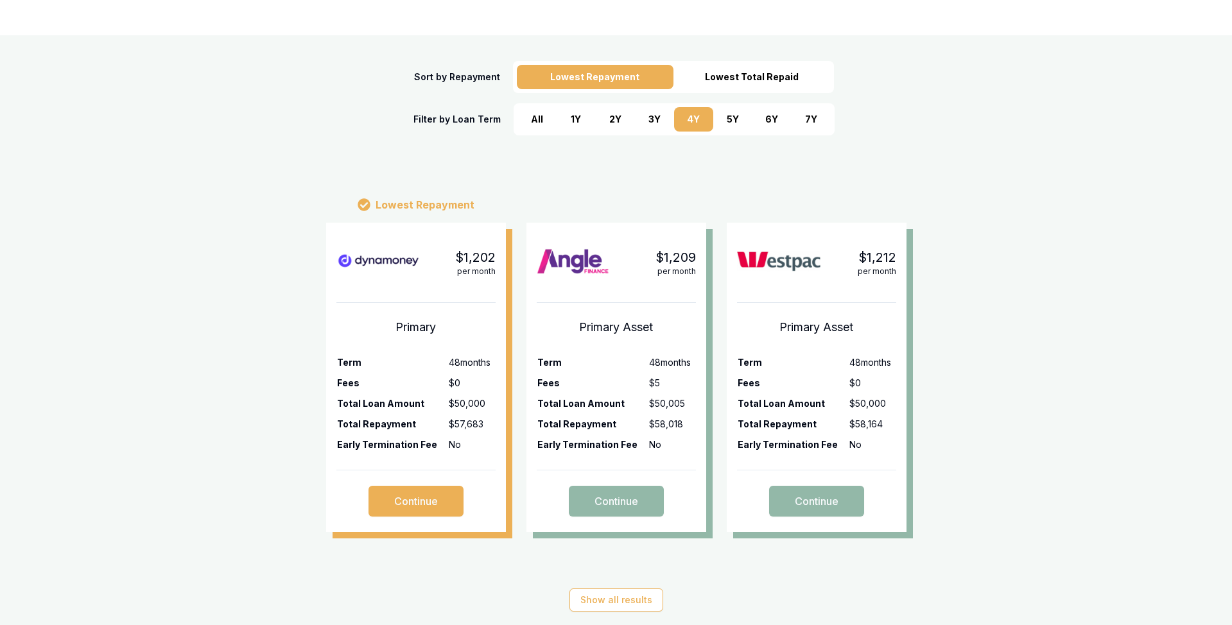
click at [646, 120] on div "3 Y" at bounding box center [654, 119] width 39 height 24
click at [601, 117] on div "2 Y" at bounding box center [615, 119] width 39 height 24
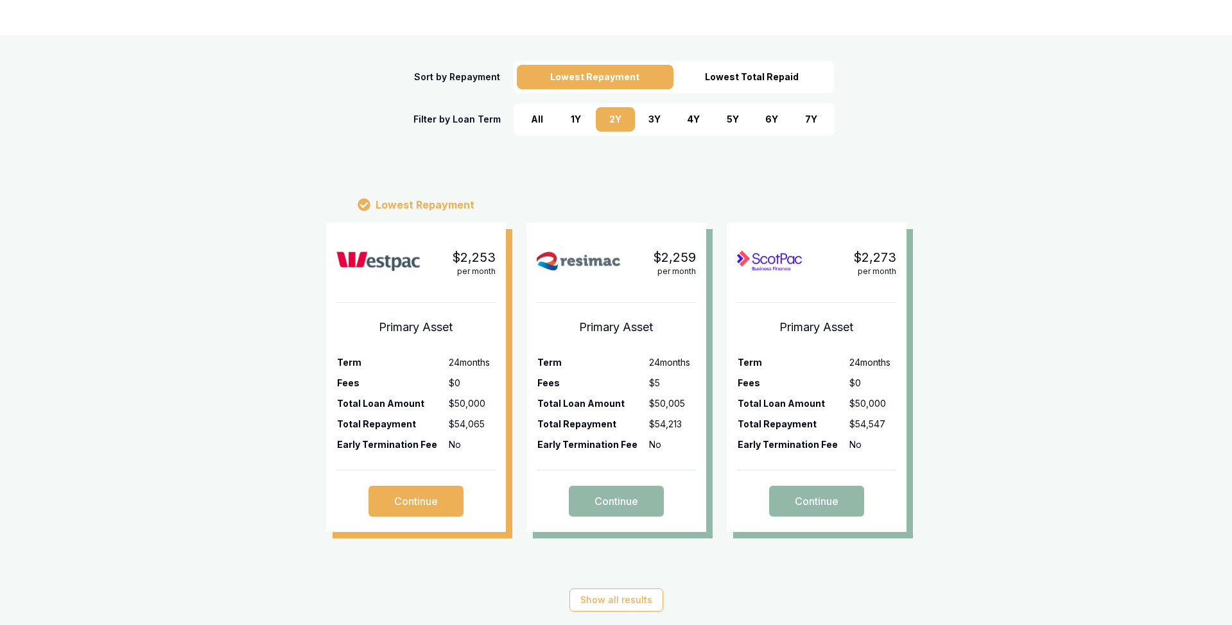
click at [577, 121] on div "1 Y" at bounding box center [575, 119] width 39 height 24
click at [766, 125] on div "6 Y" at bounding box center [771, 119] width 39 height 24
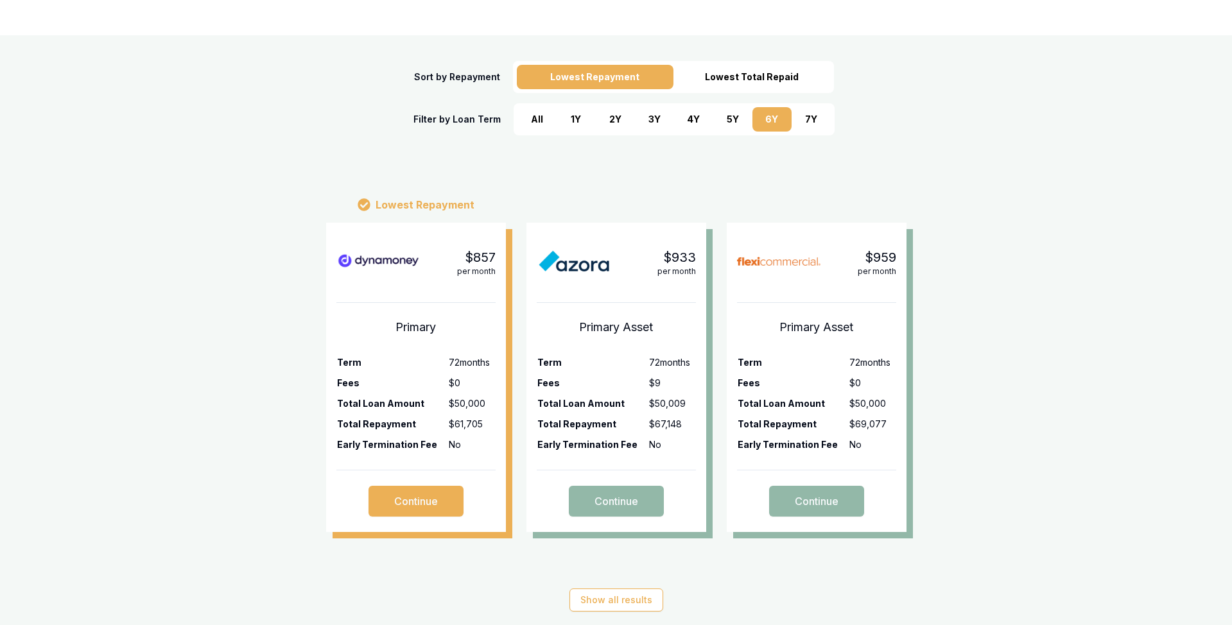
click at [808, 118] on div "7 Y" at bounding box center [810, 119] width 39 height 24
click at [752, 120] on div "6 Y" at bounding box center [771, 119] width 39 height 24
click at [731, 119] on div "5 Y" at bounding box center [732, 119] width 39 height 24
click at [701, 119] on div "4 Y" at bounding box center [693, 119] width 39 height 24
click at [654, 120] on div "3 Y" at bounding box center [654, 119] width 39 height 24
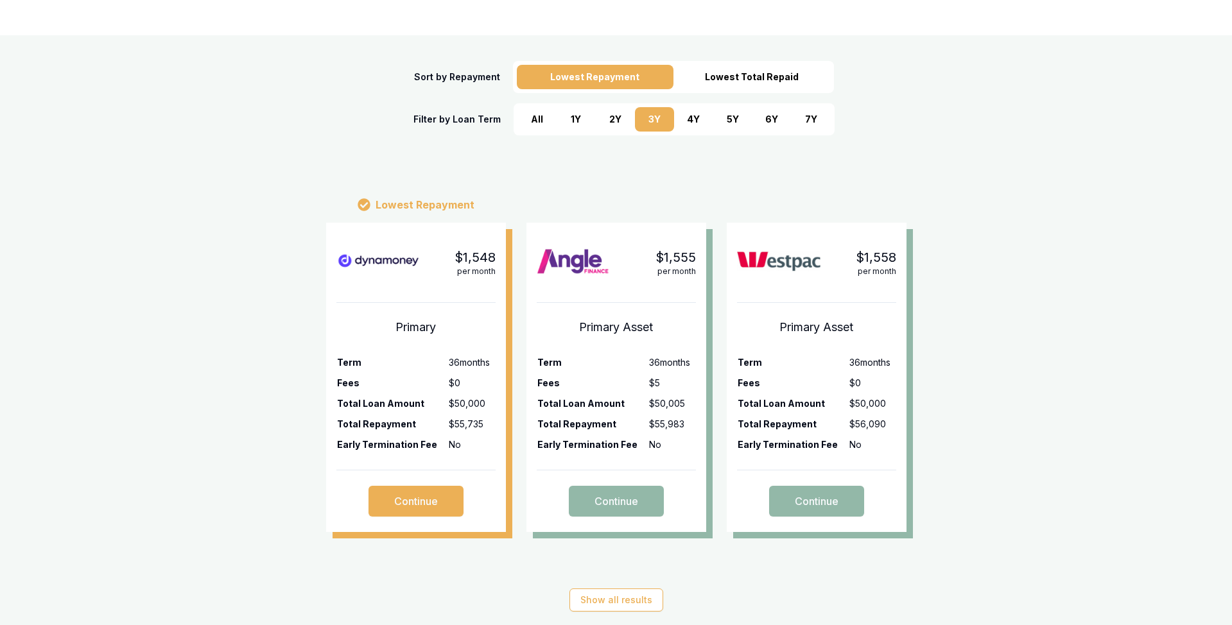
click at [733, 78] on div "Lowest Total Repaid" at bounding box center [751, 77] width 157 height 24
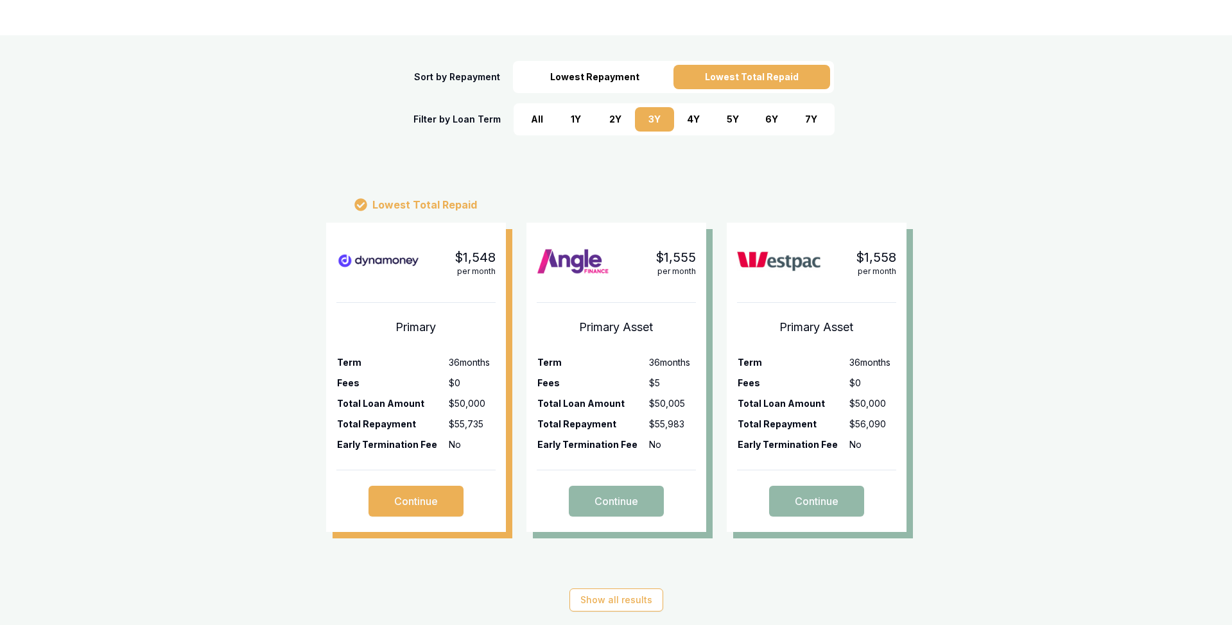
click at [791, 126] on div "7 Y" at bounding box center [810, 119] width 39 height 24
click at [595, 87] on div "Lowest Repayment" at bounding box center [595, 77] width 157 height 24
